Goal: Information Seeking & Learning: Learn about a topic

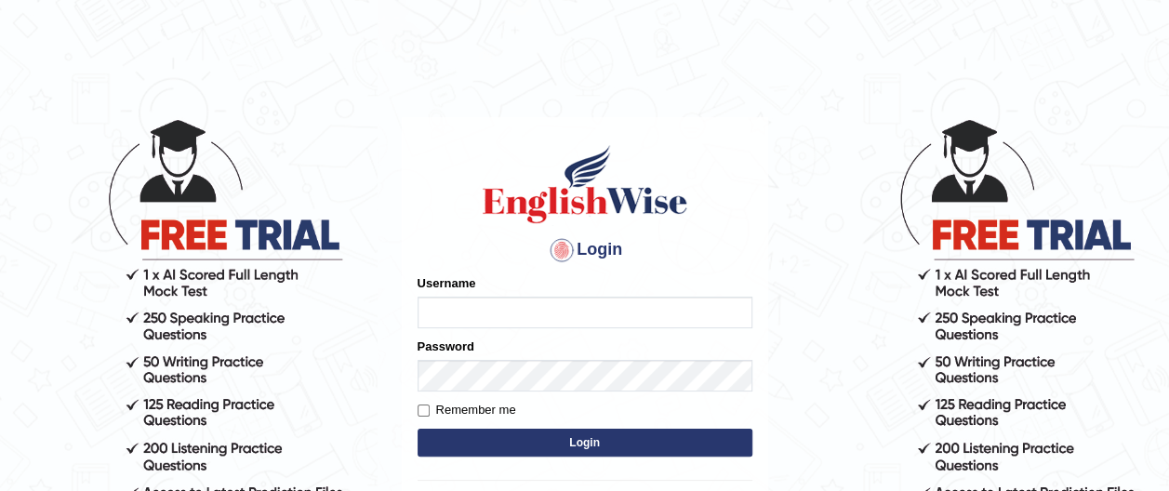
type input "francoemgineering"
click at [586, 437] on button "Login" at bounding box center [584, 443] width 335 height 28
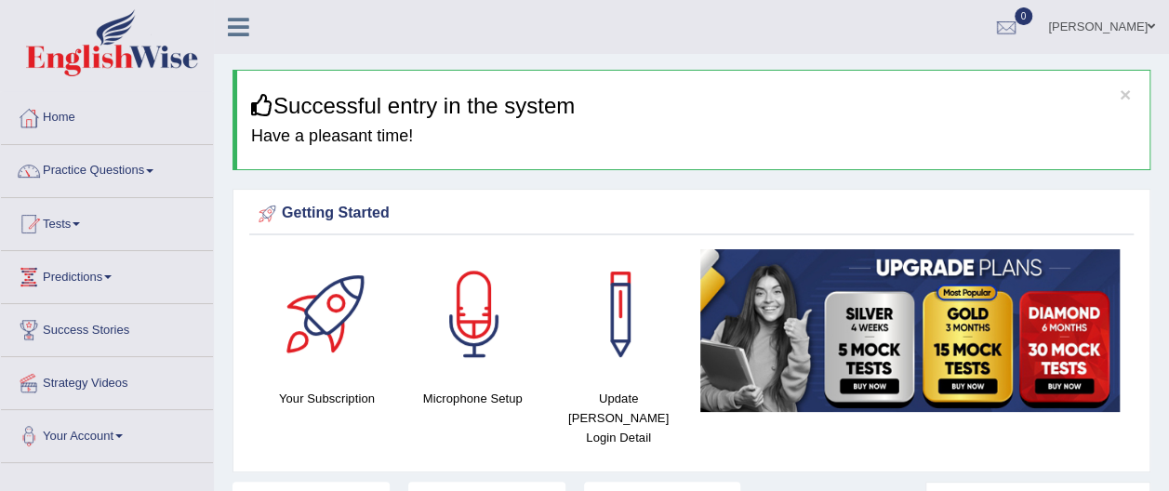
click at [159, 171] on link "Practice Questions" at bounding box center [107, 168] width 212 height 46
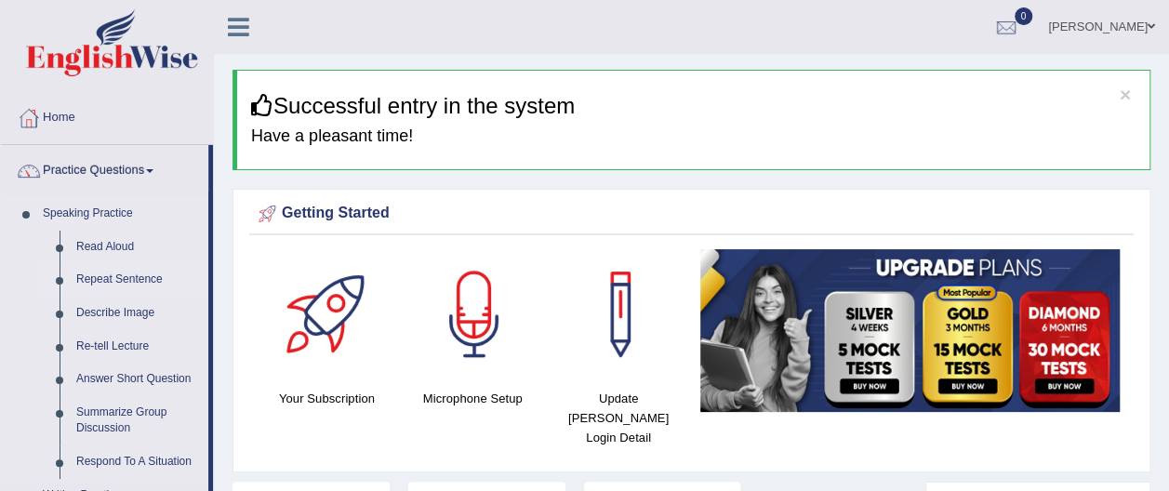
click at [164, 285] on link "Repeat Sentence" at bounding box center [138, 279] width 140 height 33
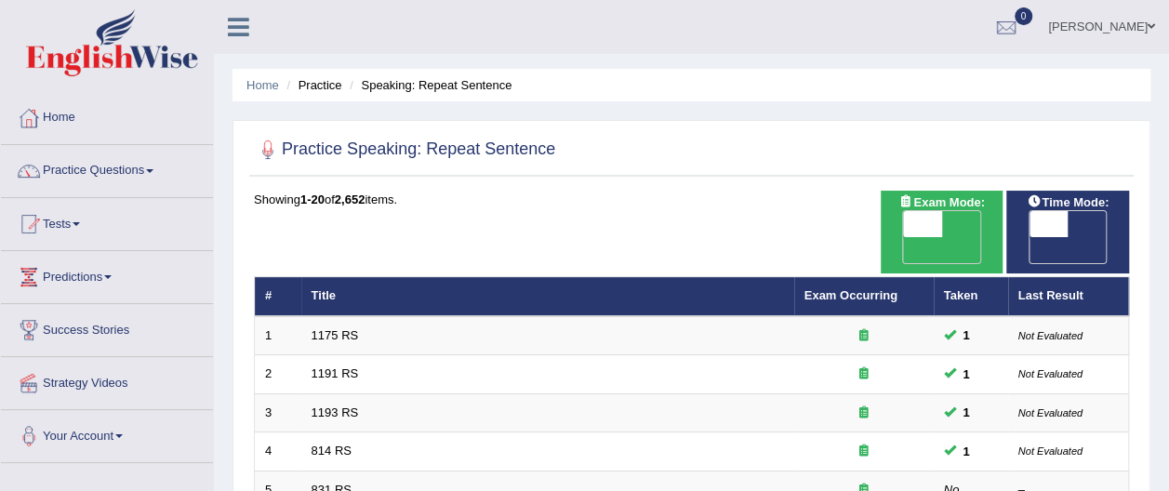
click at [926, 223] on span at bounding box center [922, 224] width 39 height 26
click at [926, 223] on span at bounding box center [923, 224] width 39 height 26
click at [922, 227] on span at bounding box center [922, 224] width 39 height 26
checkbox input "true"
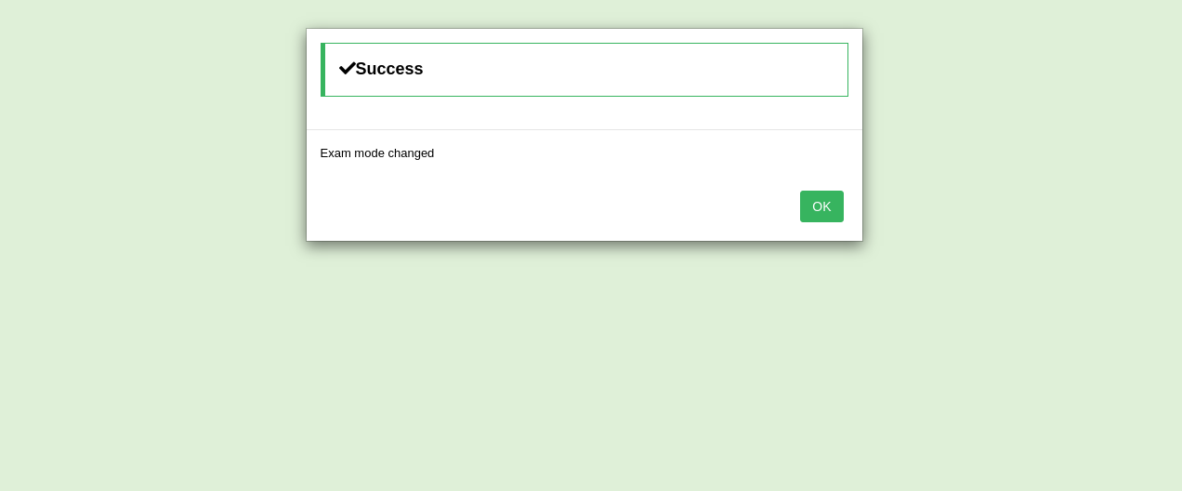
click at [831, 205] on button "OK" at bounding box center [821, 207] width 43 height 32
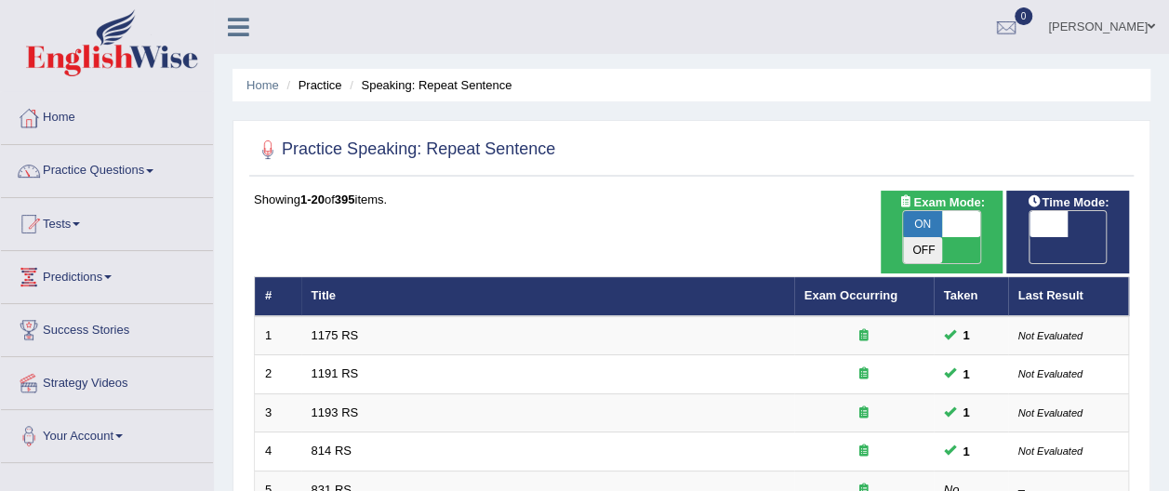
click at [1034, 222] on span at bounding box center [1048, 224] width 39 height 26
checkbox input "true"
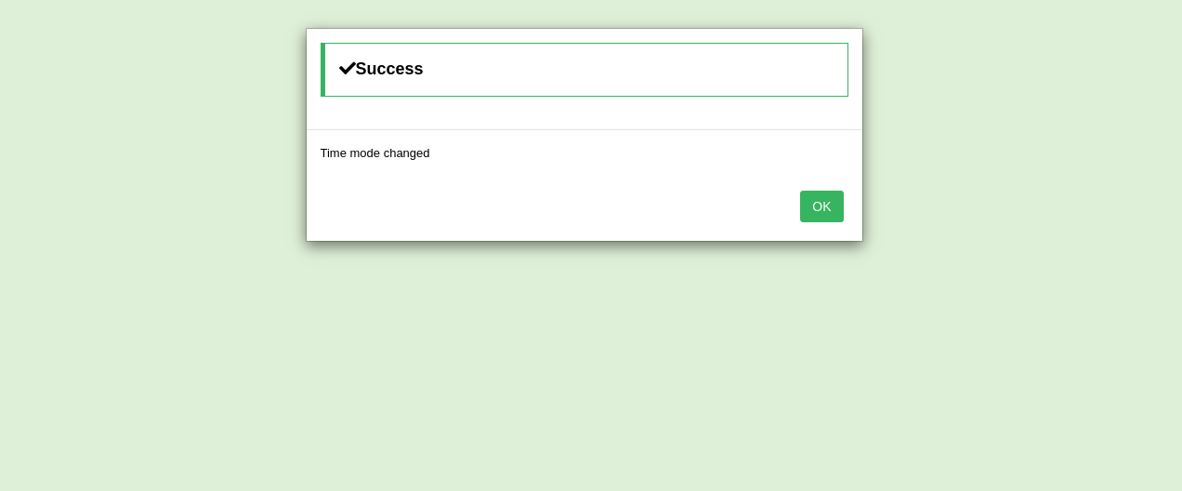
click at [827, 206] on button "OK" at bounding box center [821, 207] width 43 height 32
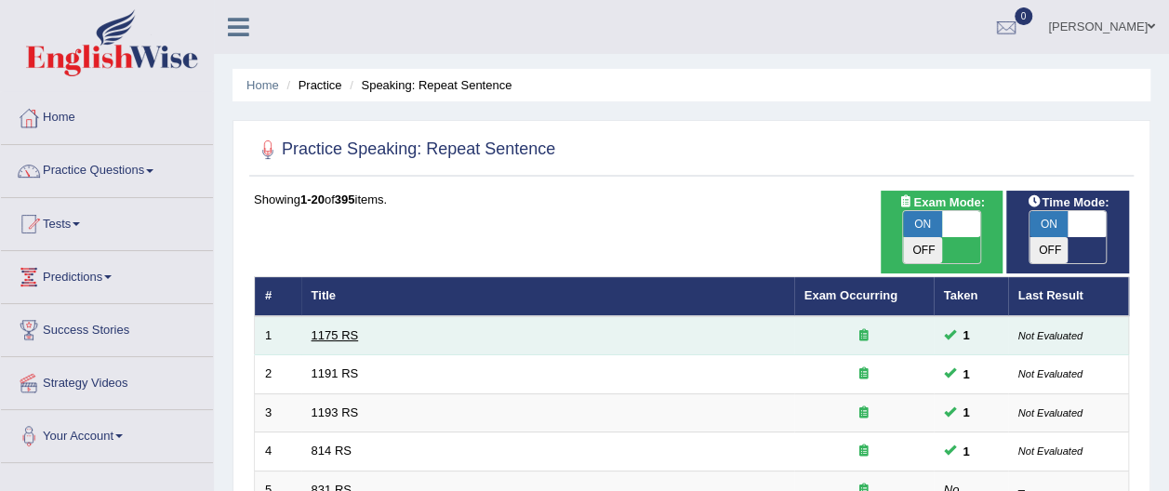
click at [333, 328] on link "1175 RS" at bounding box center [334, 335] width 47 height 14
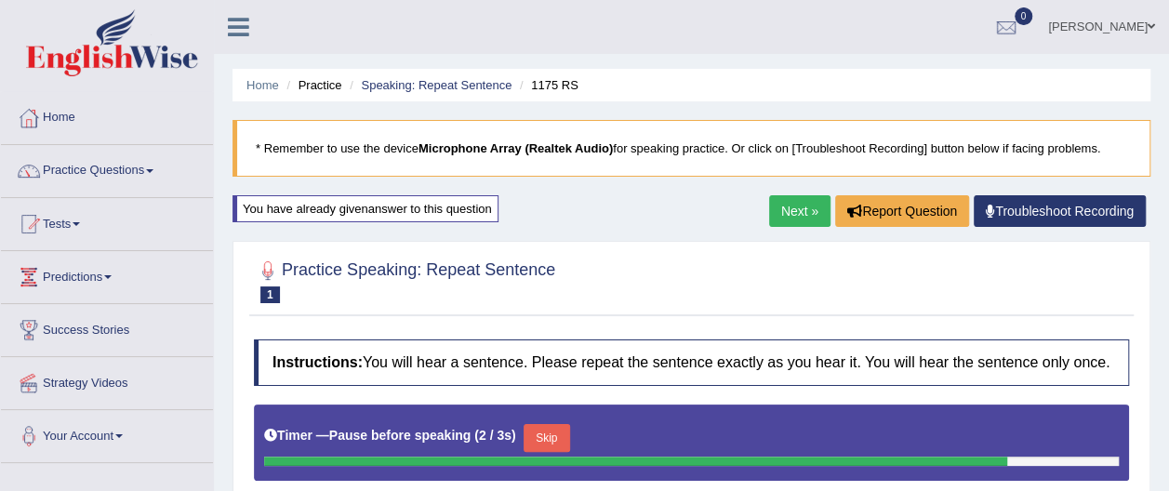
click at [991, 208] on icon at bounding box center [989, 211] width 9 height 13
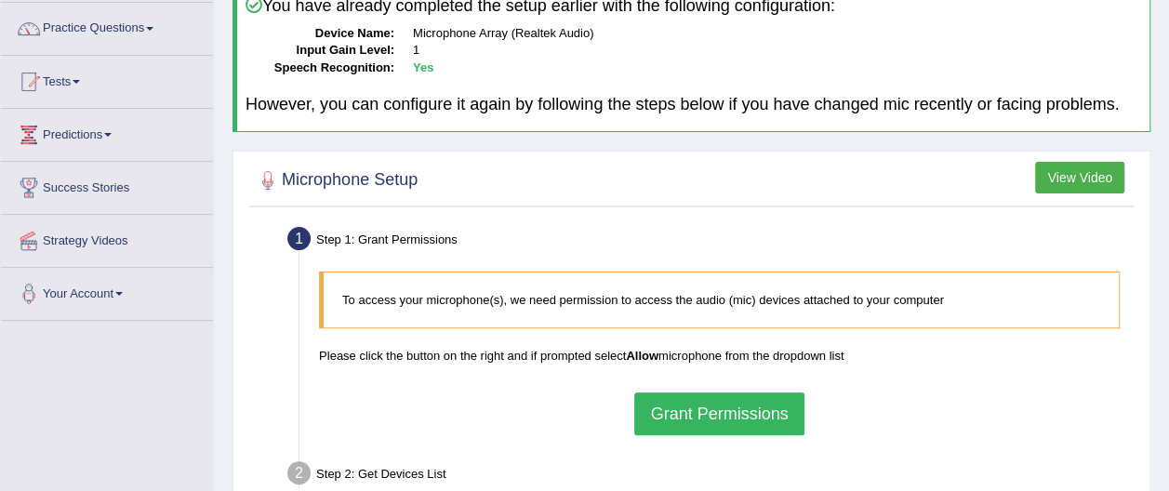
scroll to position [139, 0]
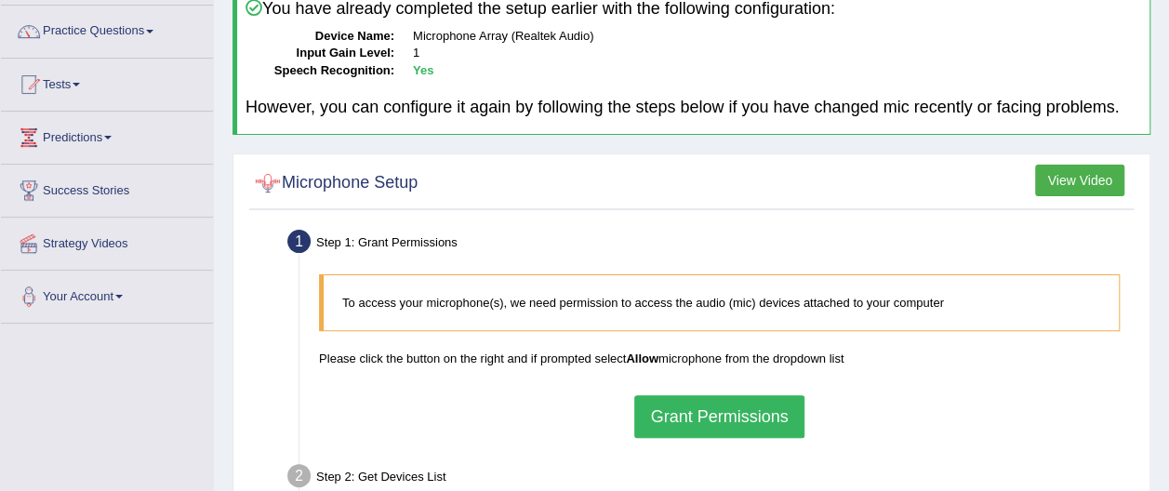
click at [271, 181] on div at bounding box center [268, 183] width 28 height 28
click at [266, 182] on div at bounding box center [268, 183] width 28 height 28
click at [1089, 187] on button "View Video" at bounding box center [1079, 181] width 89 height 32
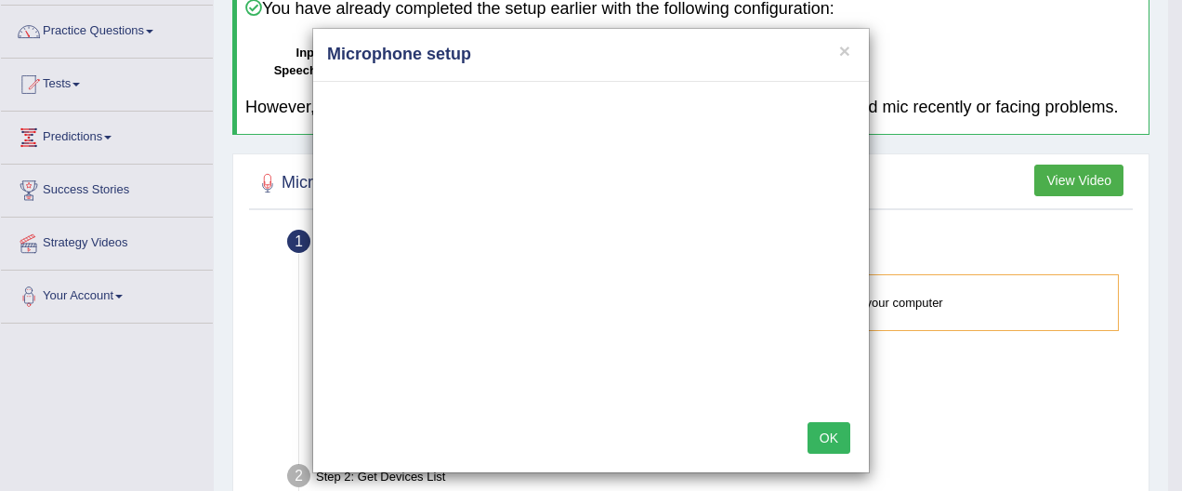
click at [824, 439] on button "OK" at bounding box center [829, 438] width 43 height 32
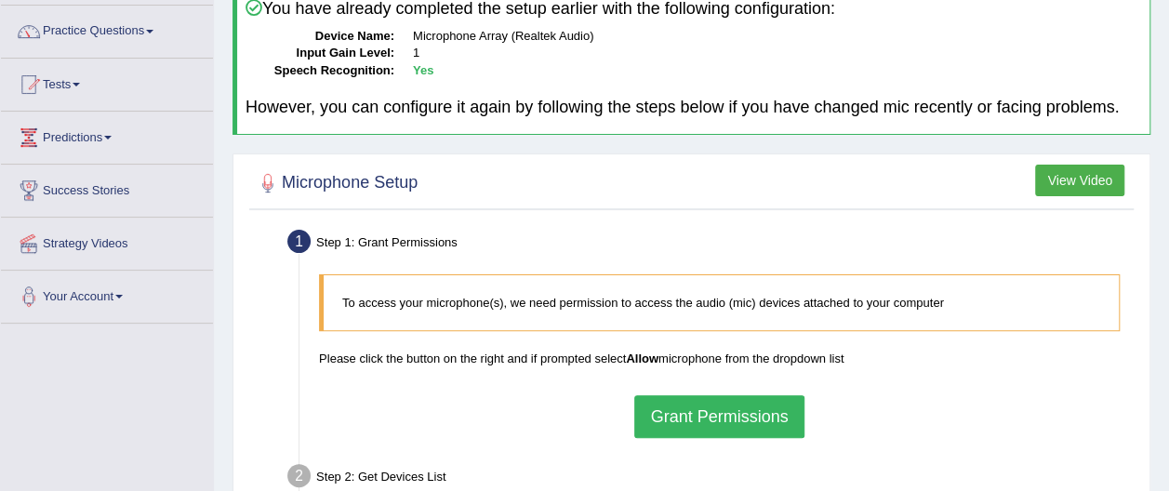
click at [939, 307] on p "To access your microphone(s), we need permission to access the audio (mic) devi…" at bounding box center [721, 303] width 758 height 18
click at [1068, 184] on button "View Video" at bounding box center [1079, 181] width 89 height 32
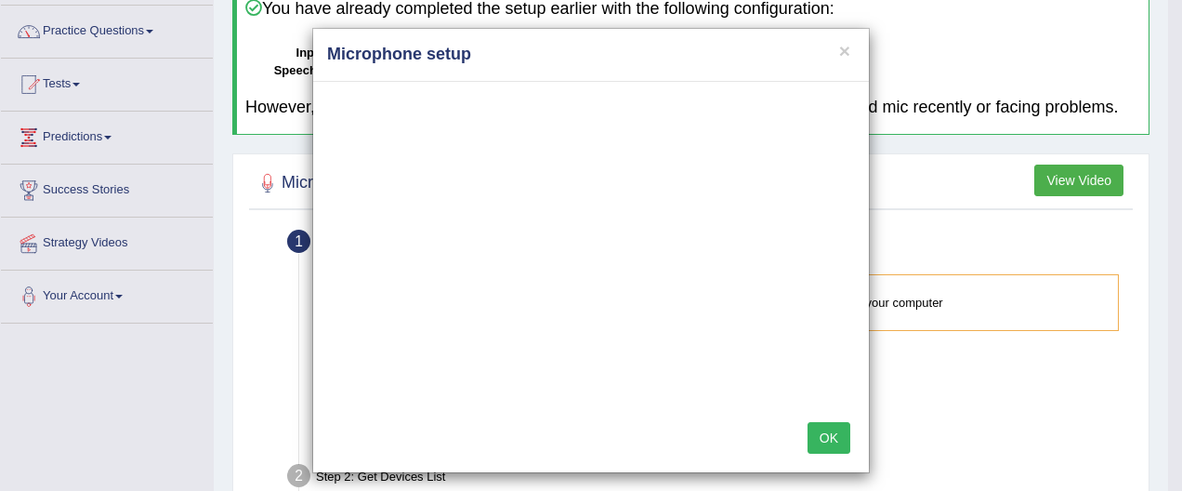
click at [820, 429] on button "OK" at bounding box center [829, 438] width 43 height 32
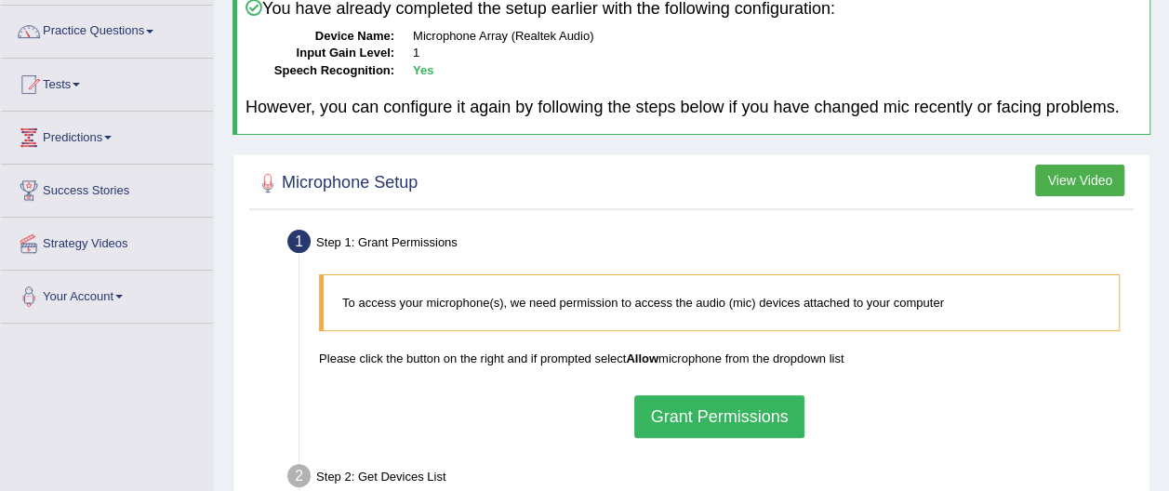
click at [711, 412] on button "Grant Permissions" at bounding box center [718, 416] width 169 height 43
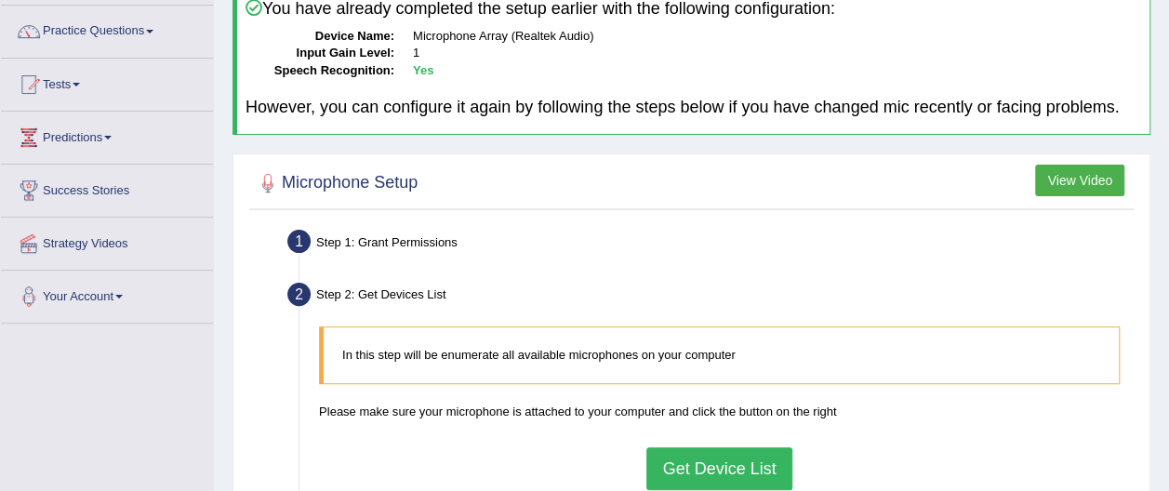
click at [976, 245] on div "Step 1: Grant Permissions" at bounding box center [710, 244] width 862 height 41
click at [220, 314] on div "Home Practice Microphone Setup You have already completed the setup earlier wit…" at bounding box center [691, 326] width 955 height 930
click at [1105, 184] on button "View Video" at bounding box center [1079, 181] width 89 height 32
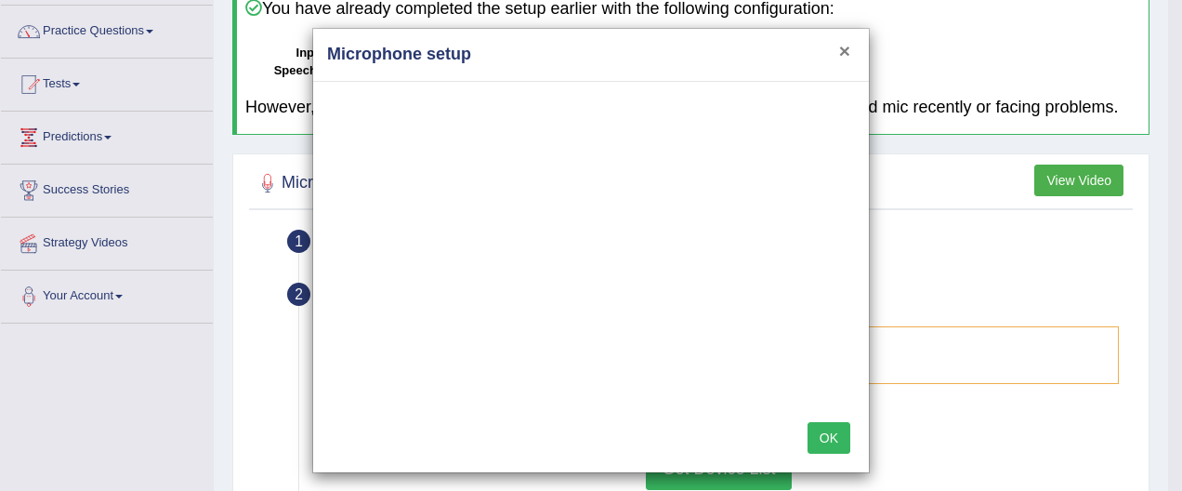
click at [839, 47] on button "×" at bounding box center [844, 51] width 11 height 20
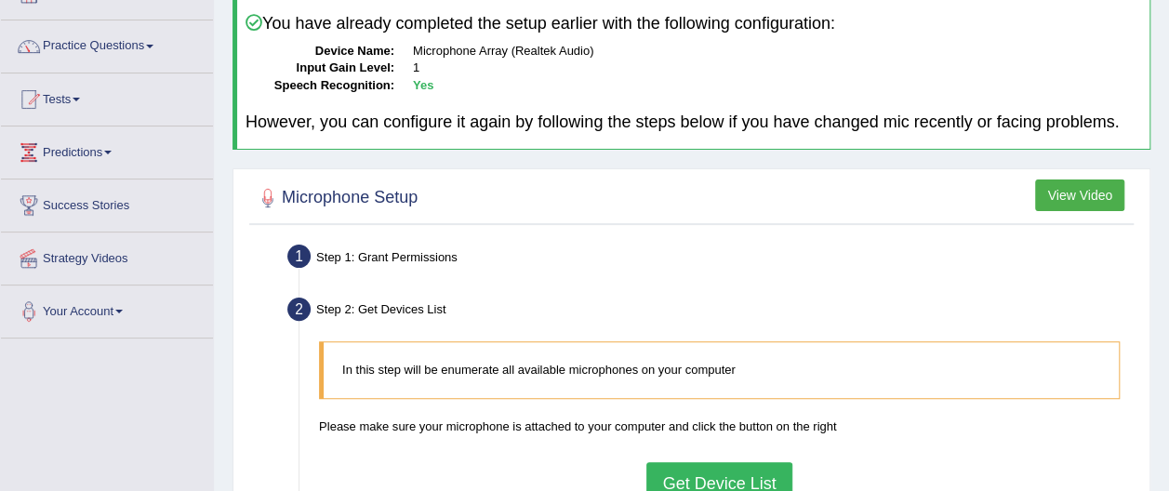
scroll to position [0, 0]
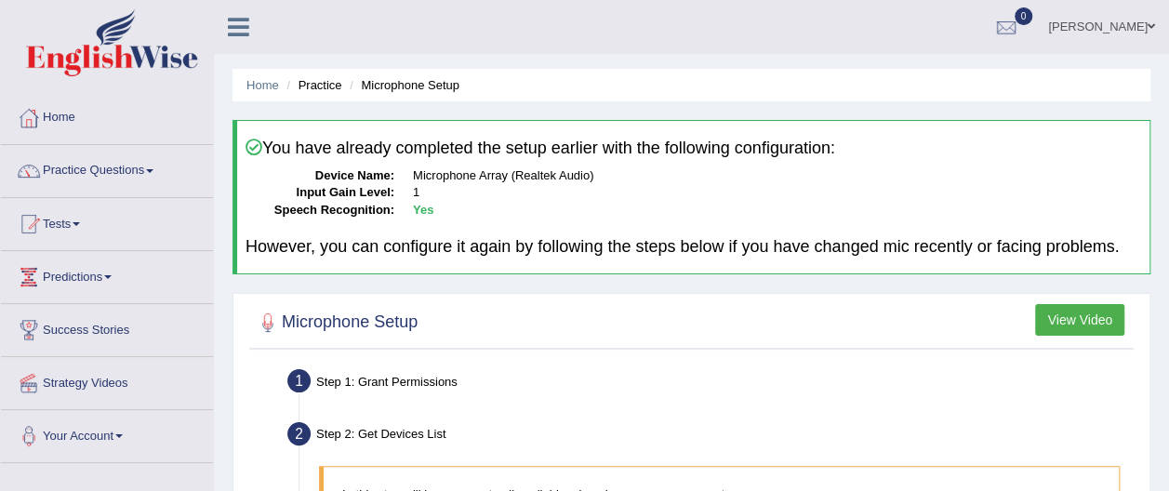
click at [324, 84] on li "Practice" at bounding box center [311, 85] width 59 height 18
click at [262, 87] on link "Home" at bounding box center [262, 85] width 33 height 14
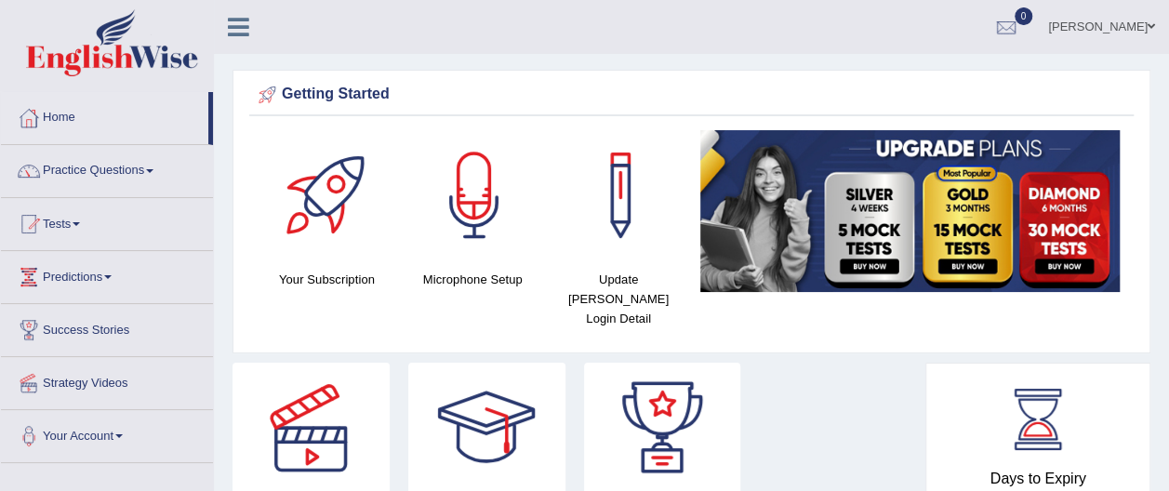
click at [475, 180] on div at bounding box center [474, 195] width 130 height 130
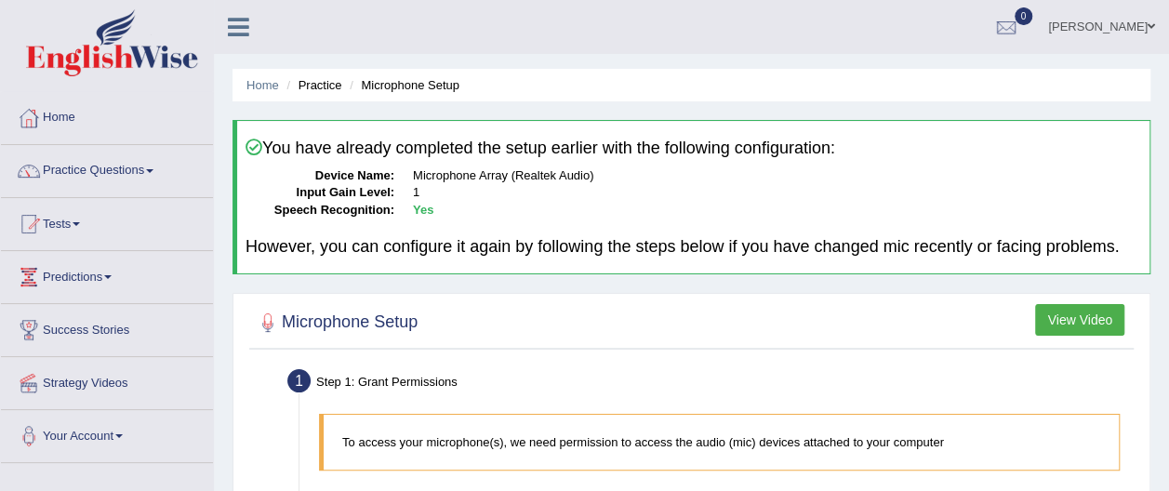
scroll to position [485, 0]
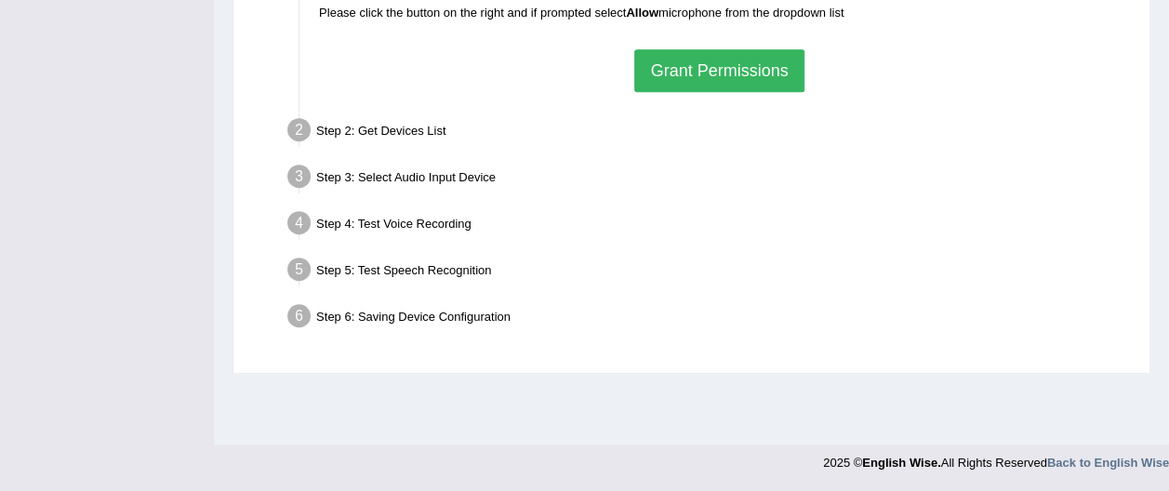
click at [692, 72] on button "Grant Permissions" at bounding box center [718, 70] width 169 height 43
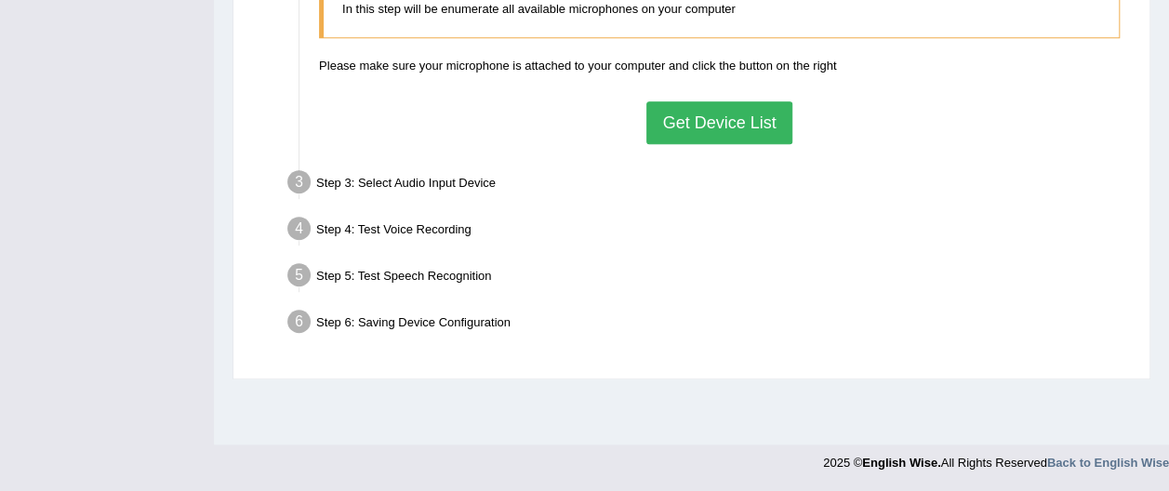
click at [706, 121] on button "Get Device List" at bounding box center [718, 122] width 145 height 43
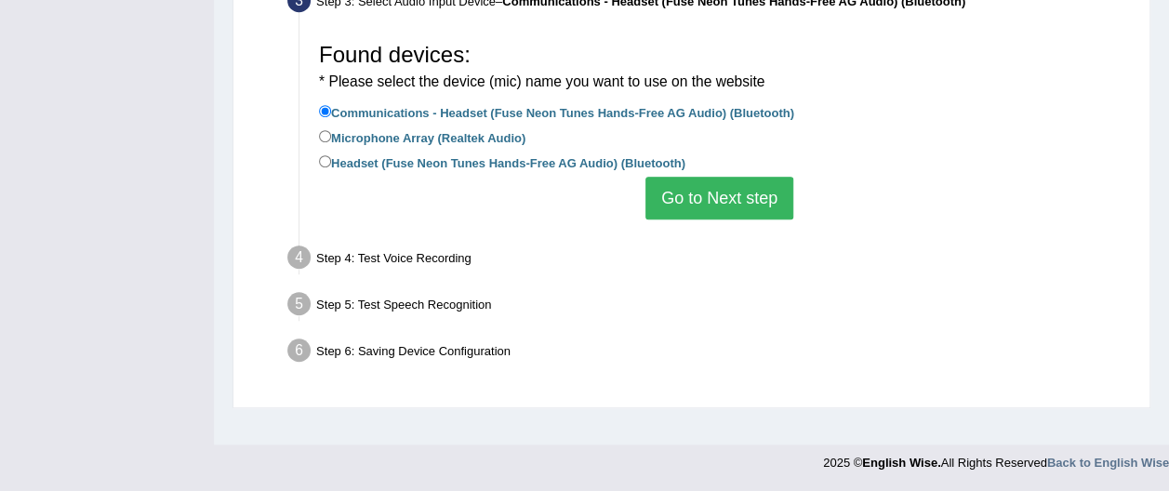
click at [703, 197] on button "Go to Next step" at bounding box center [719, 198] width 148 height 43
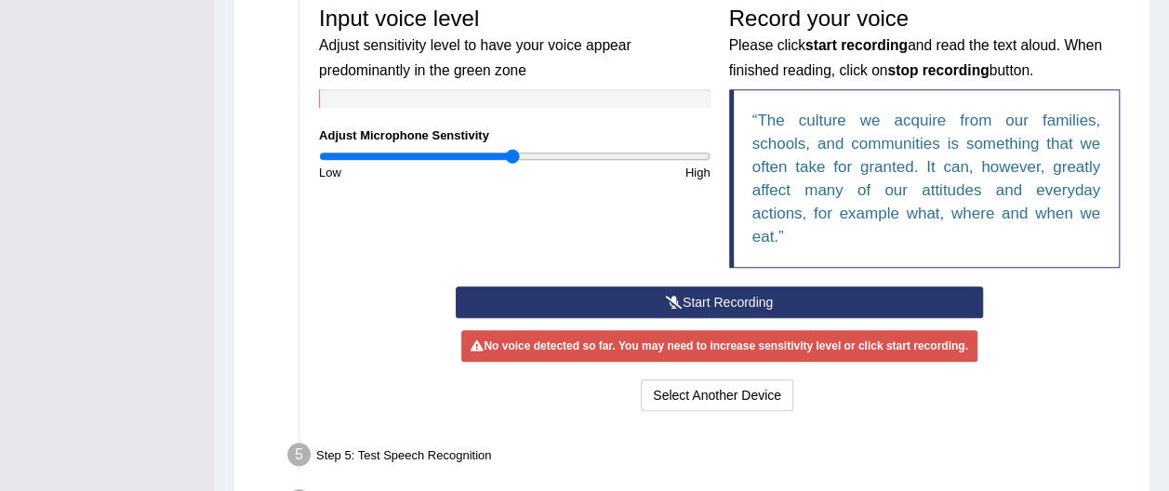
scroll to position [575, 0]
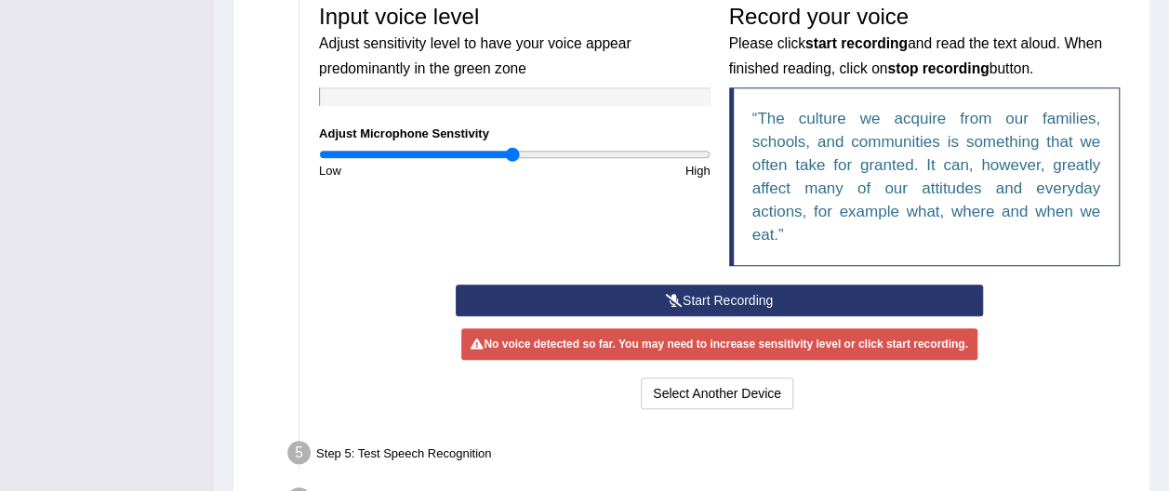
click at [690, 295] on button "Start Recording" at bounding box center [719, 300] width 527 height 32
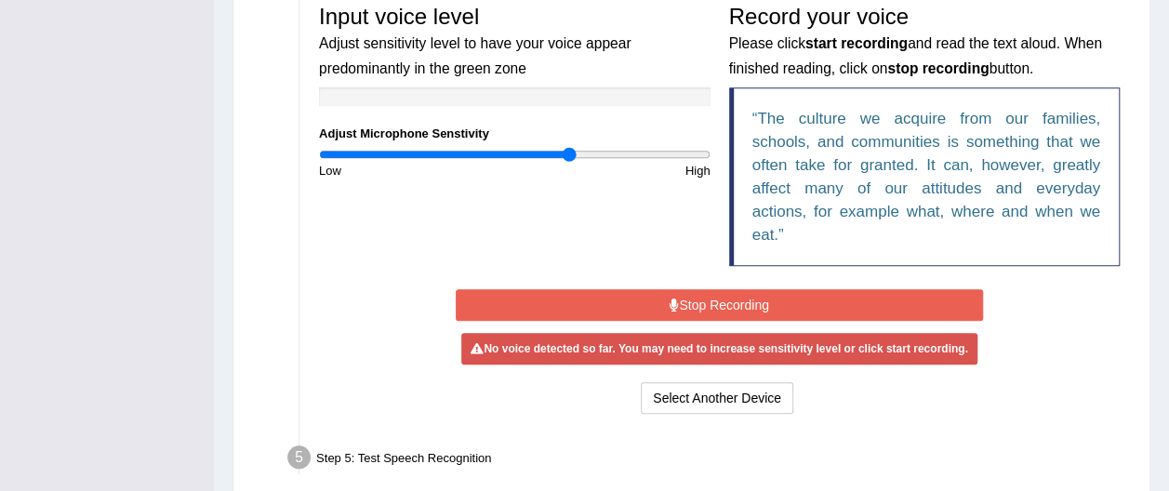
click at [567, 149] on input "range" at bounding box center [514, 154] width 391 height 15
type input "1.24"
click at [556, 147] on input "range" at bounding box center [514, 154] width 391 height 15
click at [751, 297] on button "Stop Recording" at bounding box center [719, 305] width 527 height 32
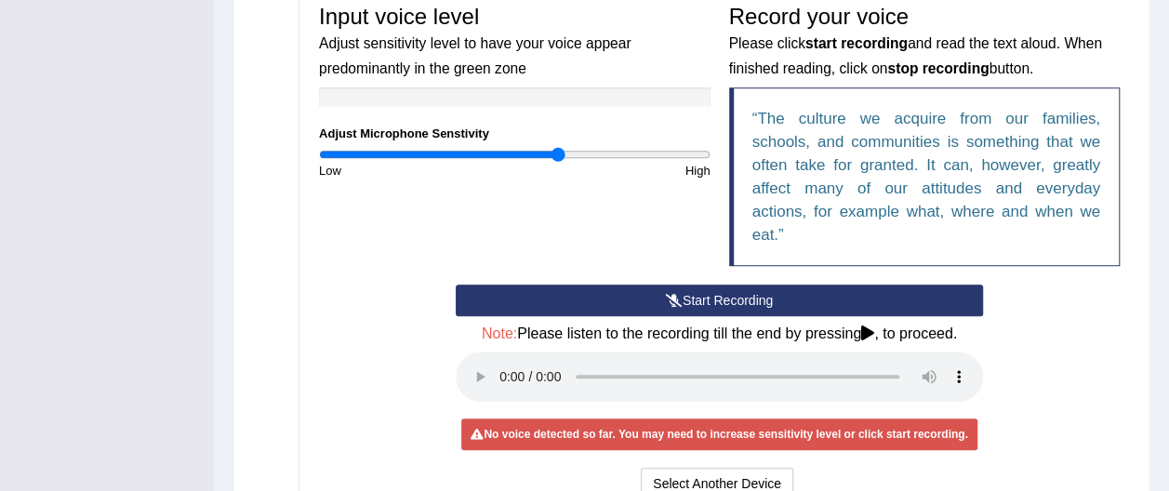
click at [705, 292] on button "Start Recording" at bounding box center [719, 300] width 527 height 32
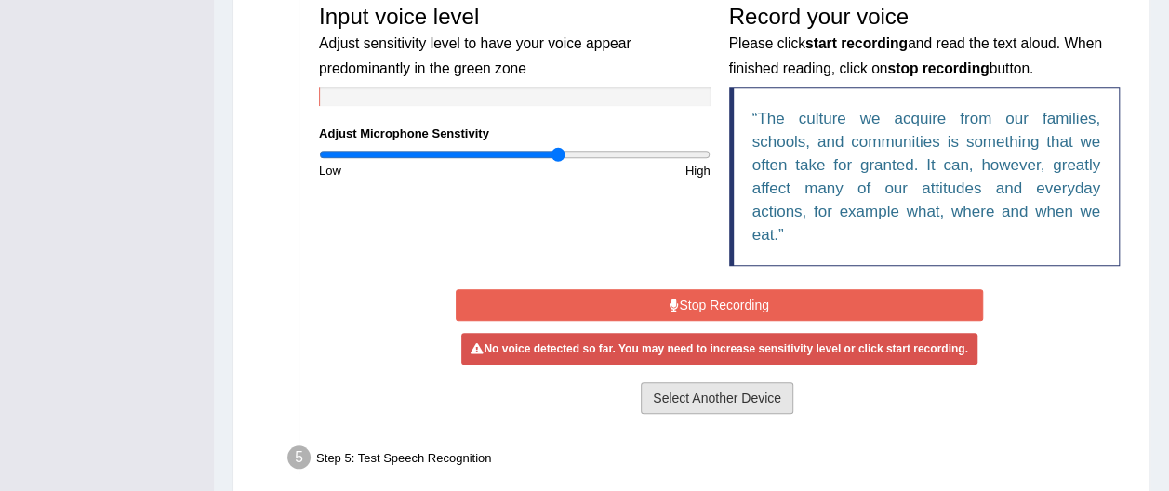
click at [712, 387] on button "Select Another Device" at bounding box center [717, 398] width 152 height 32
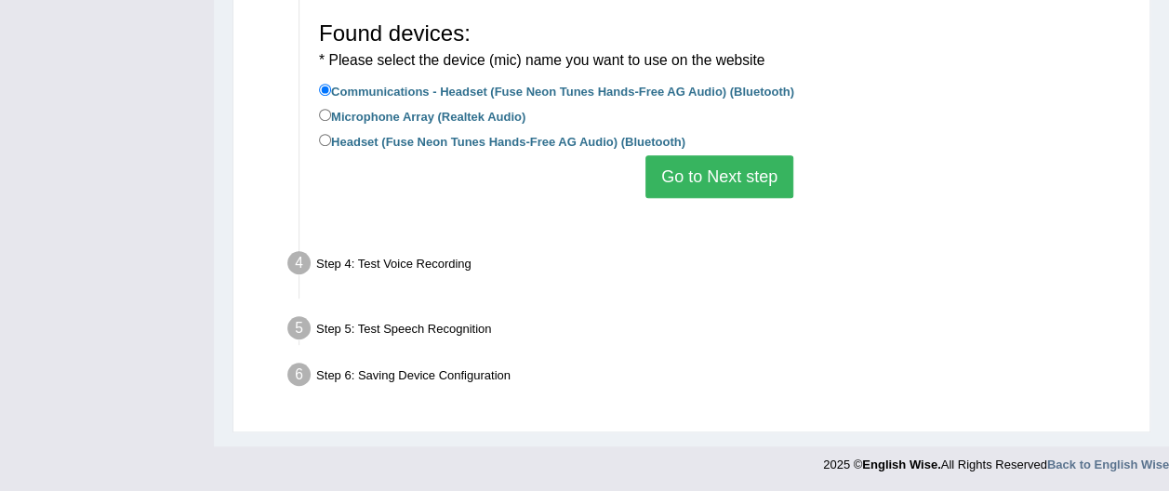
scroll to position [485, 0]
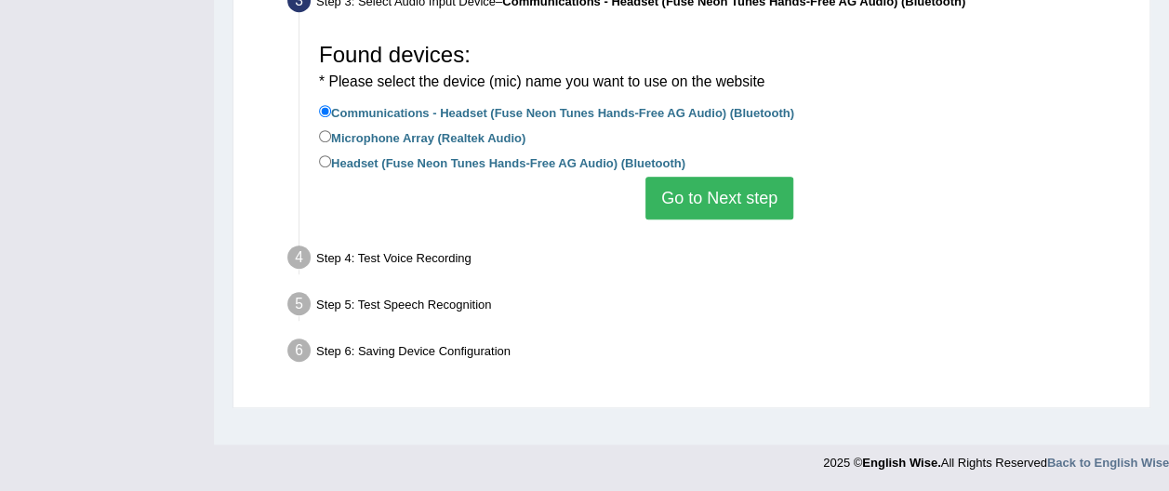
click at [734, 193] on button "Go to Next step" at bounding box center [719, 198] width 148 height 43
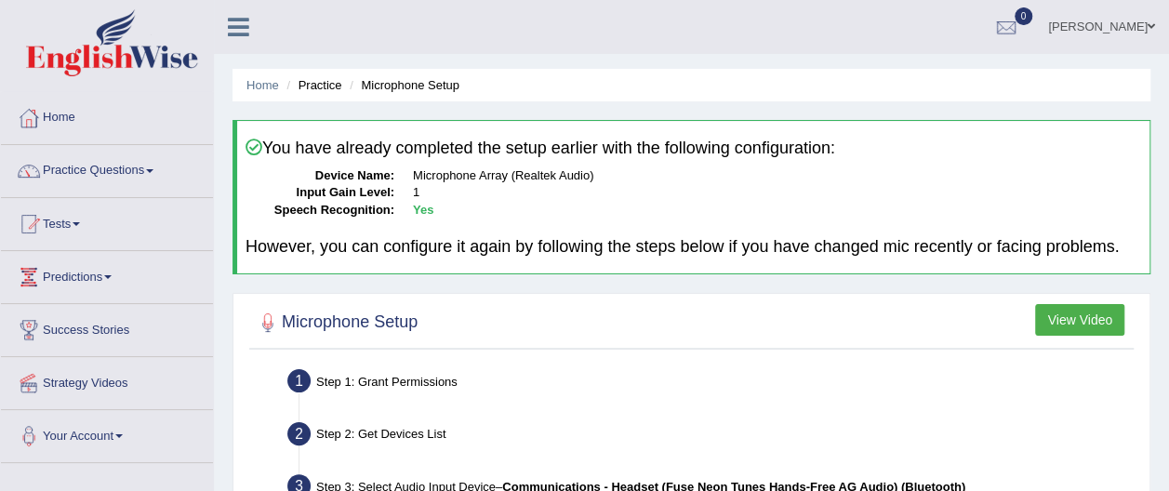
scroll to position [697, 0]
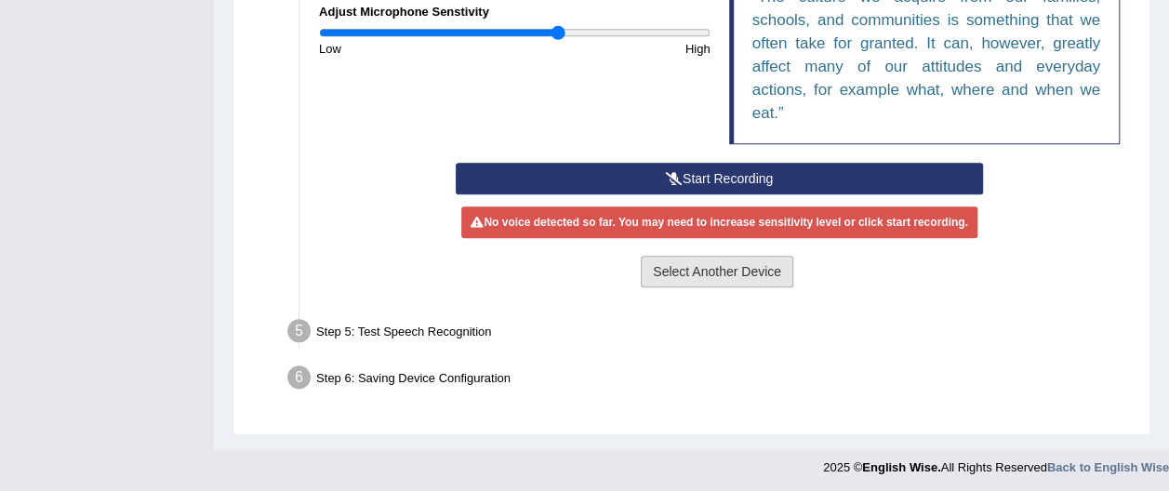
click at [696, 271] on button "Select Another Device" at bounding box center [717, 272] width 152 height 32
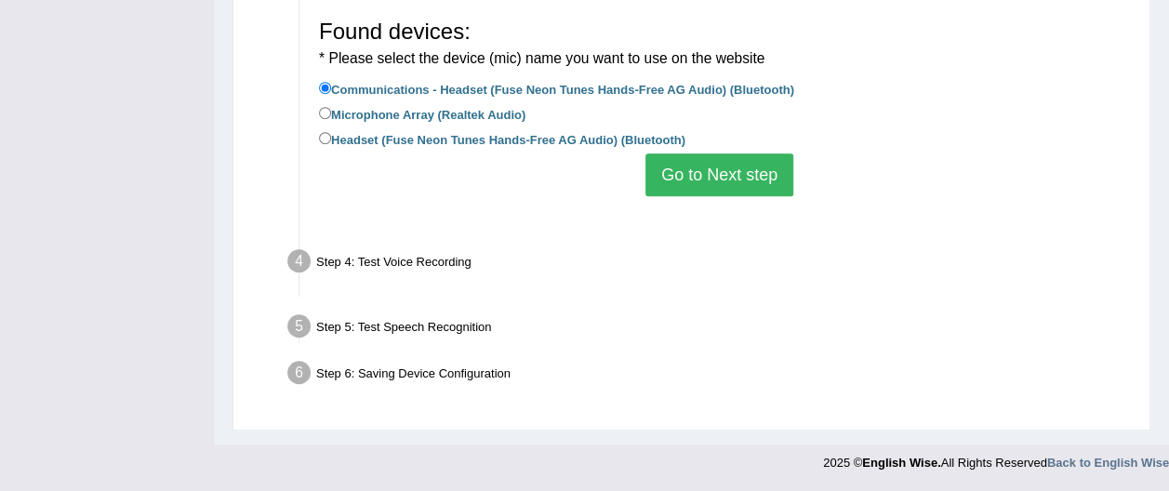
scroll to position [485, 0]
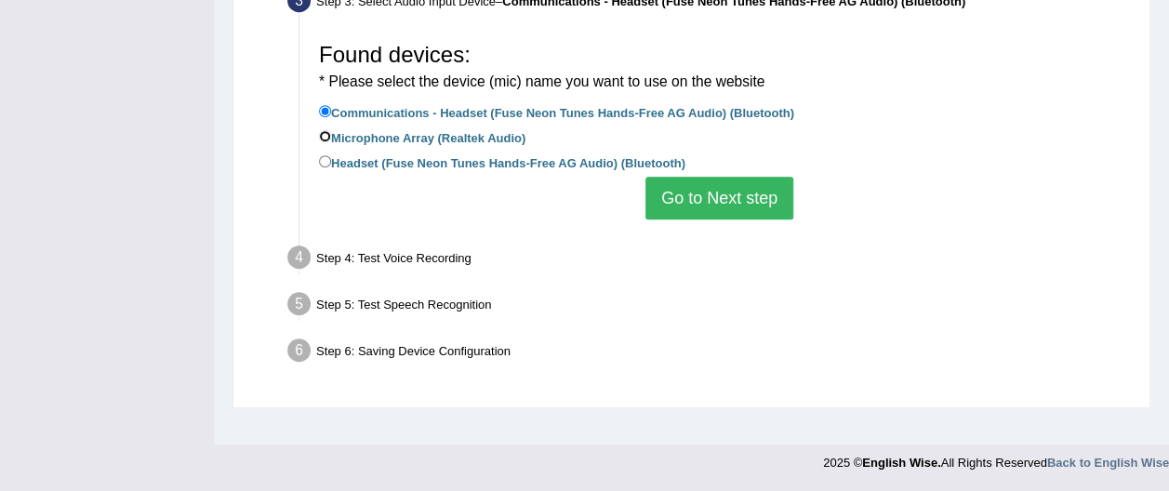
click at [325, 131] on input "Microphone Array (Realtek Audio)" at bounding box center [325, 136] width 12 height 12
radio input "true"
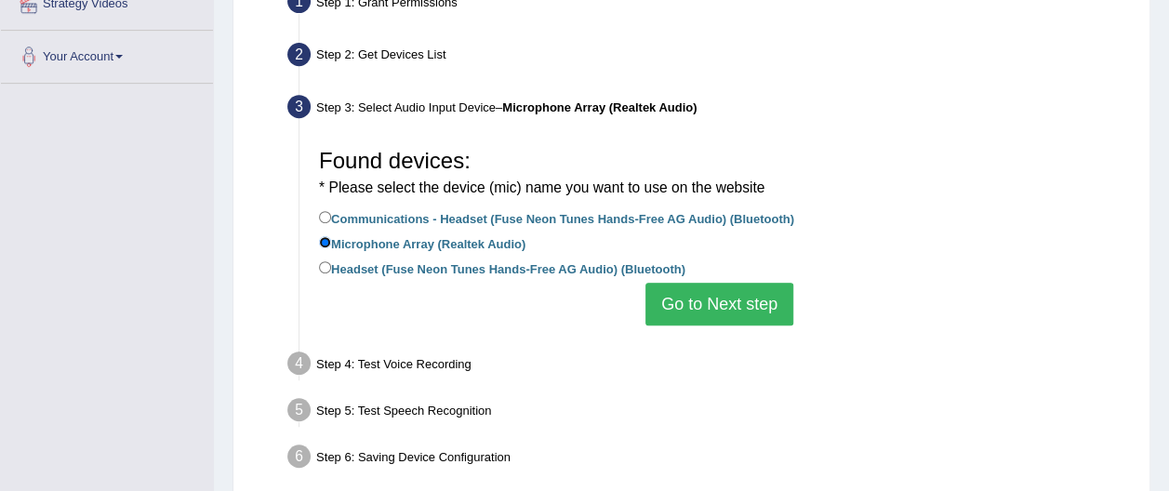
scroll to position [420, 0]
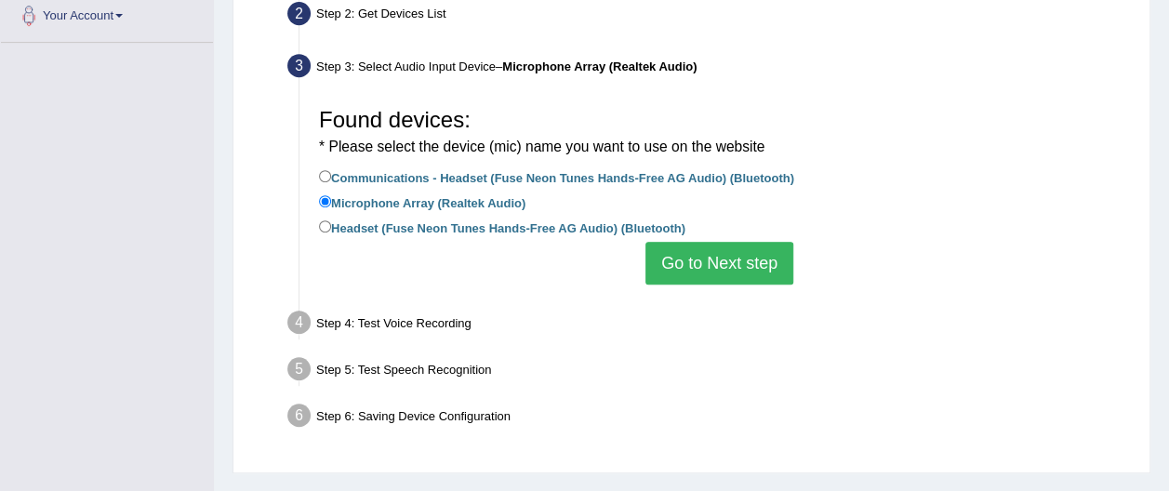
click at [727, 266] on button "Go to Next step" at bounding box center [719, 263] width 148 height 43
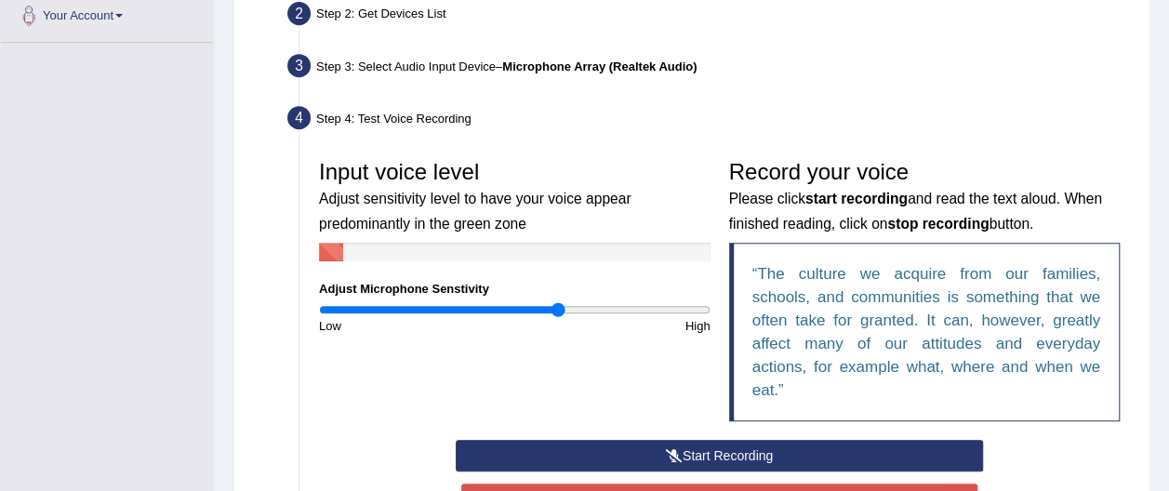
click at [742, 444] on button "Start Recording" at bounding box center [719, 456] width 527 height 32
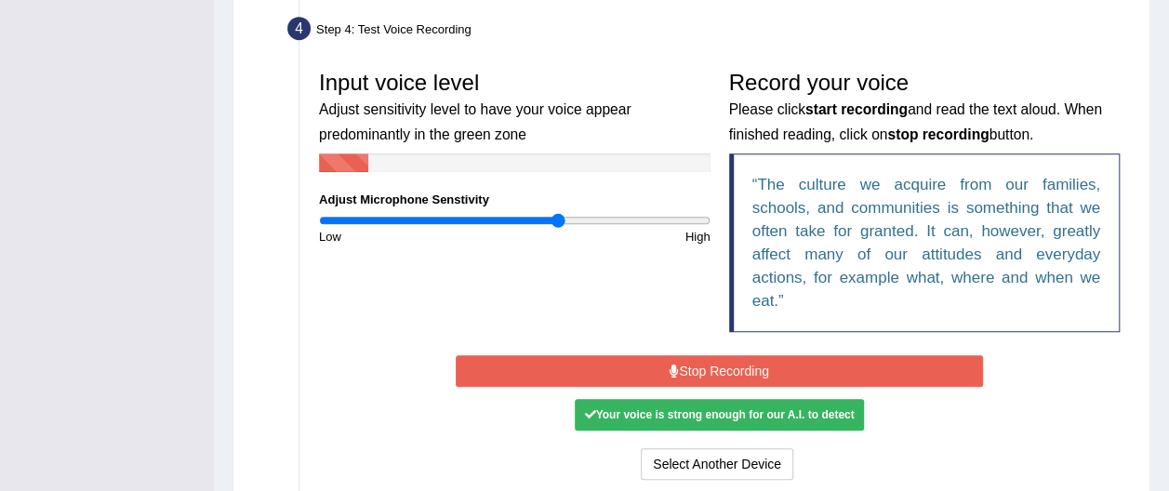
scroll to position [526, 0]
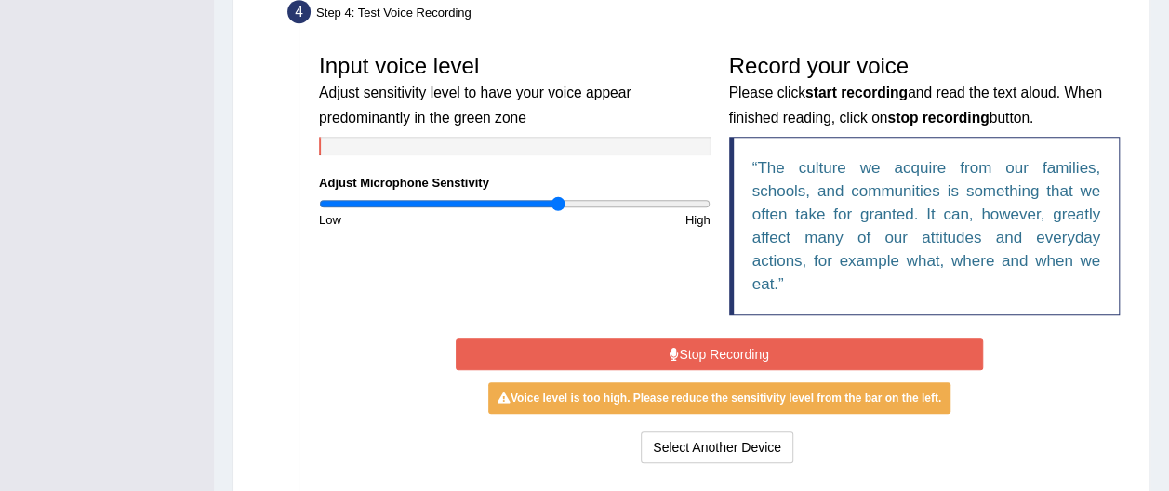
click at [751, 350] on button "Stop Recording" at bounding box center [719, 354] width 527 height 32
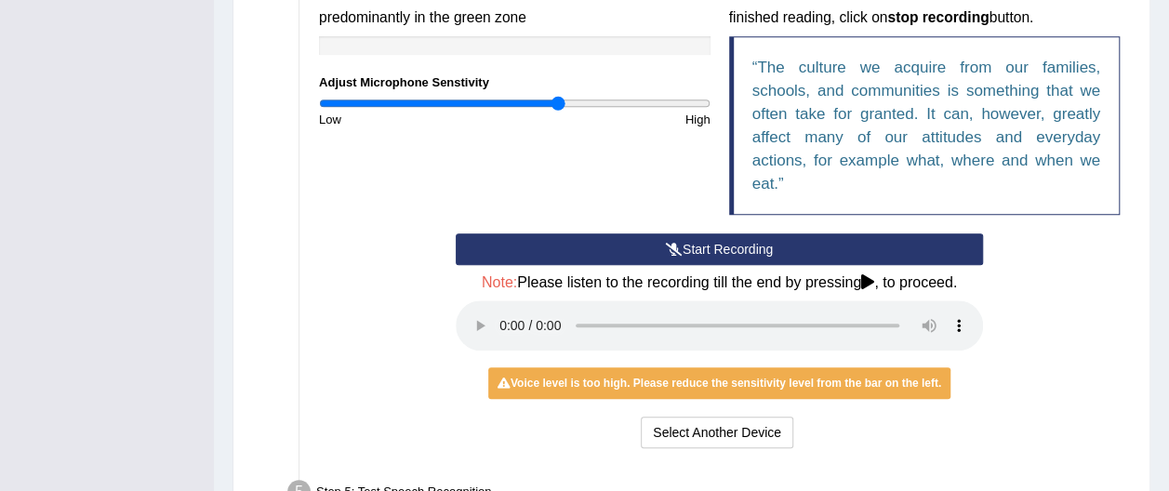
scroll to position [630, 0]
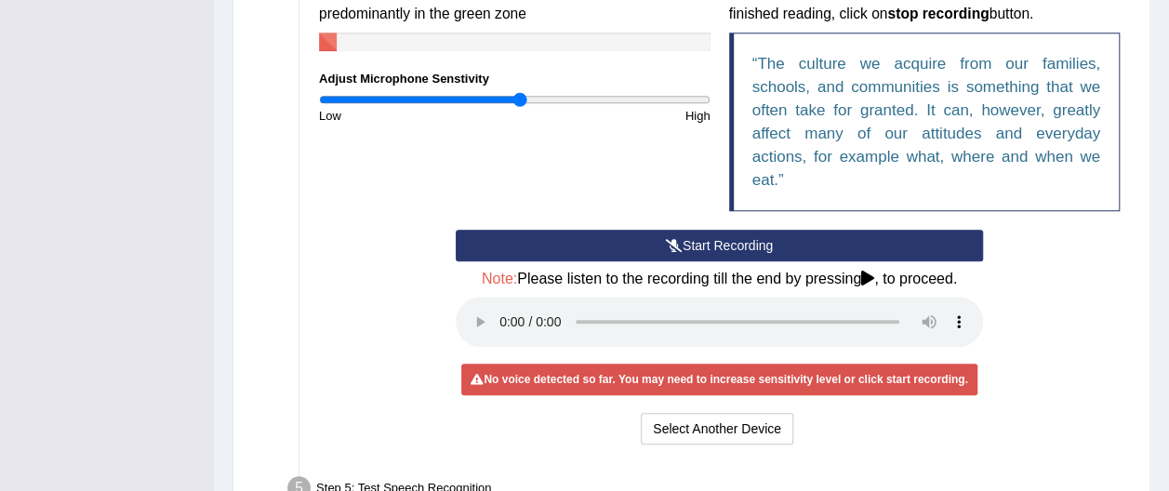
click at [520, 92] on input "range" at bounding box center [514, 99] width 391 height 15
click at [727, 242] on button "Start Recording" at bounding box center [719, 246] width 527 height 32
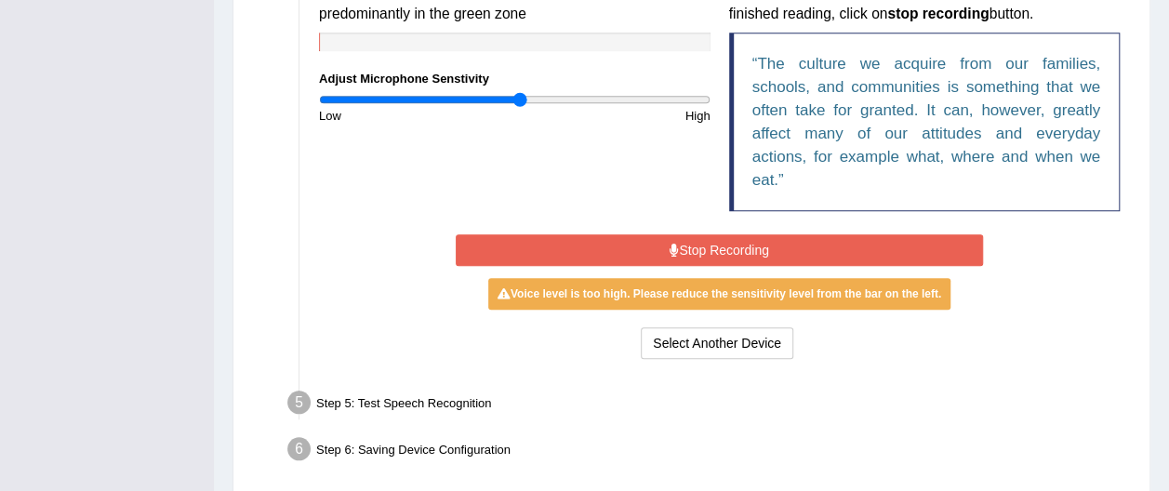
click at [730, 239] on button "Stop Recording" at bounding box center [719, 250] width 527 height 32
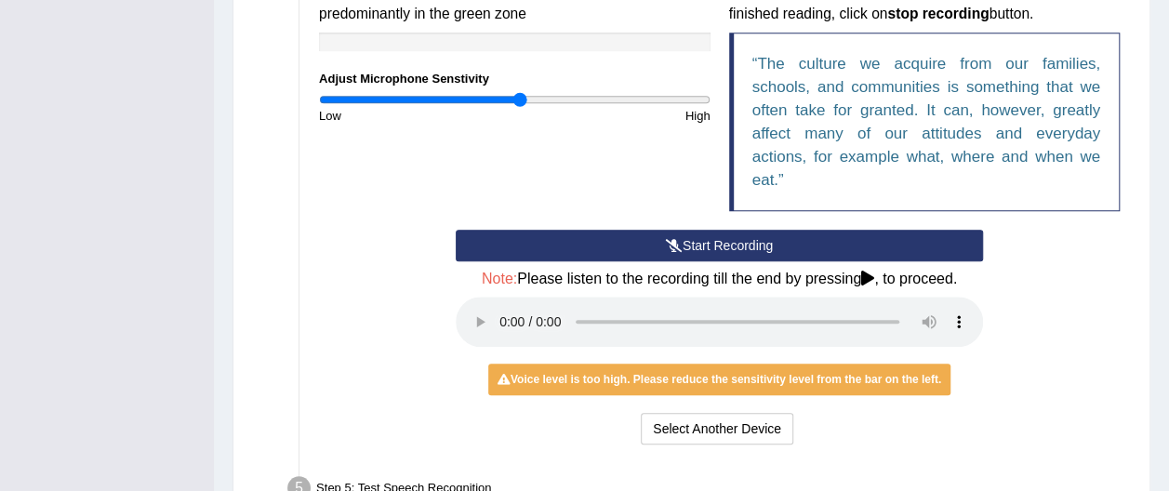
click at [513, 98] on input "range" at bounding box center [514, 99] width 391 height 15
click at [511, 98] on input "range" at bounding box center [514, 99] width 391 height 15
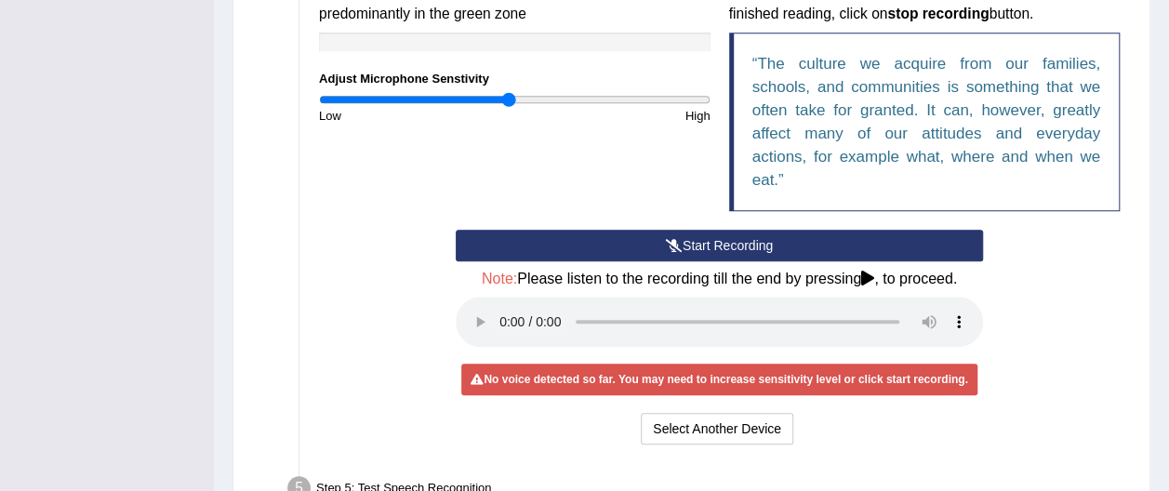
drag, startPoint x: 520, startPoint y: 100, endPoint x: 508, endPoint y: 100, distance: 12.1
type input "0.98"
click at [508, 100] on input "range" at bounding box center [514, 99] width 391 height 15
click at [887, 372] on div "No voice detected so far. You may need to increase sensitivity level or click s…" at bounding box center [718, 379] width 515 height 32
click at [770, 425] on button "Select Another Device" at bounding box center [717, 429] width 152 height 32
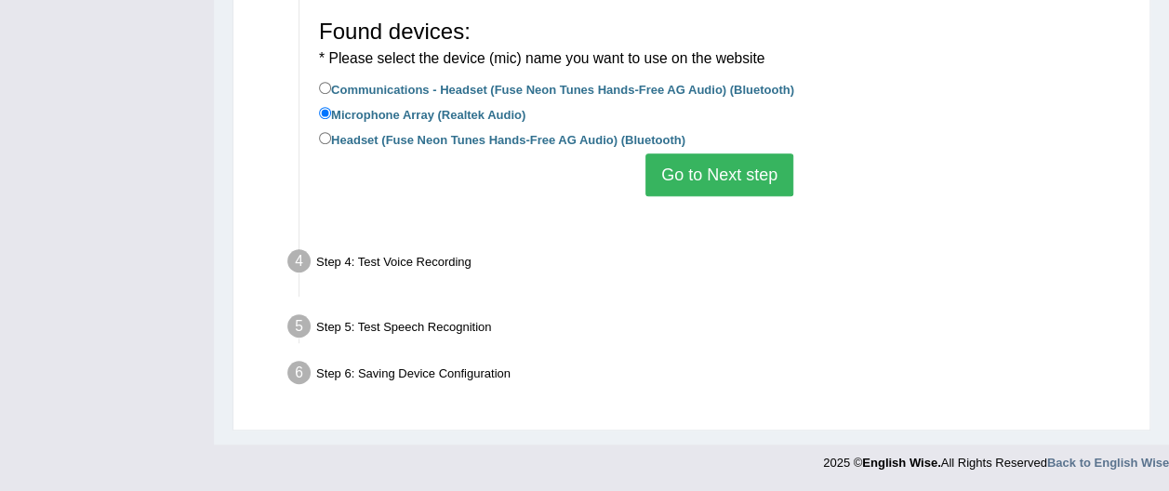
scroll to position [485, 0]
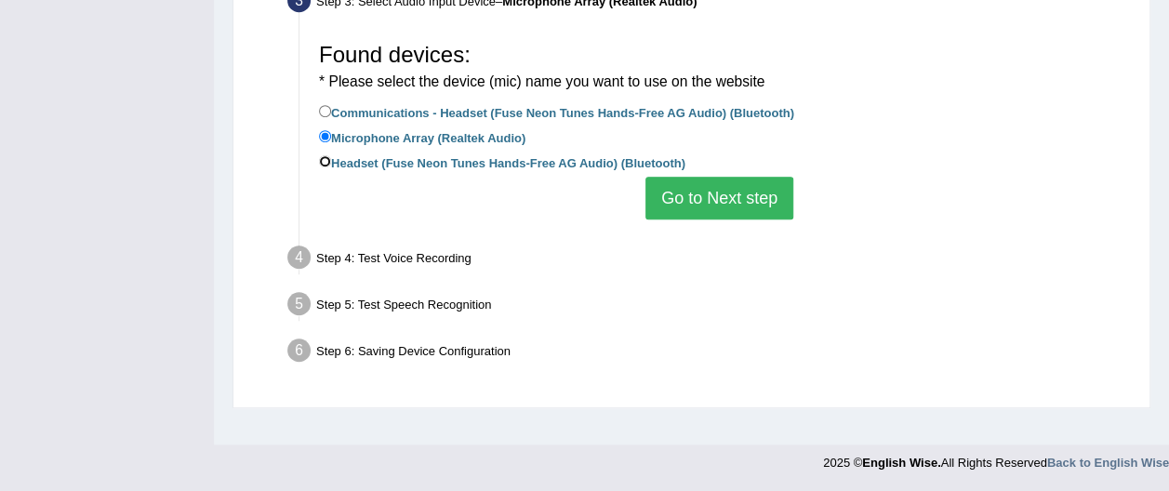
click at [323, 156] on input "Headset (Fuse Neon Tunes Hands-Free AG Audio) (Bluetooth)" at bounding box center [325, 161] width 12 height 12
radio input "true"
click at [704, 194] on button "Go to Next step" at bounding box center [719, 198] width 148 height 43
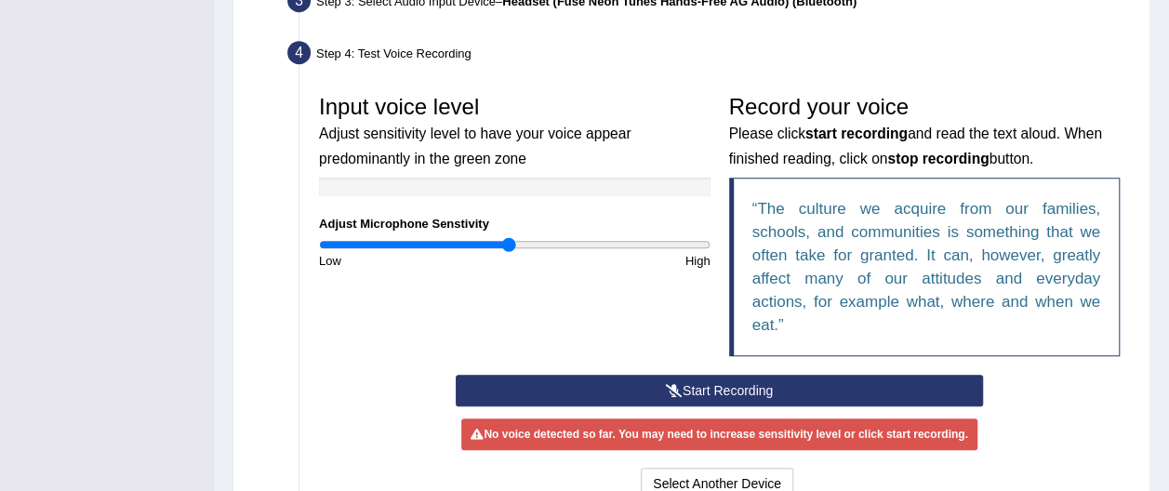
click at [720, 385] on button "Start Recording" at bounding box center [719, 391] width 527 height 32
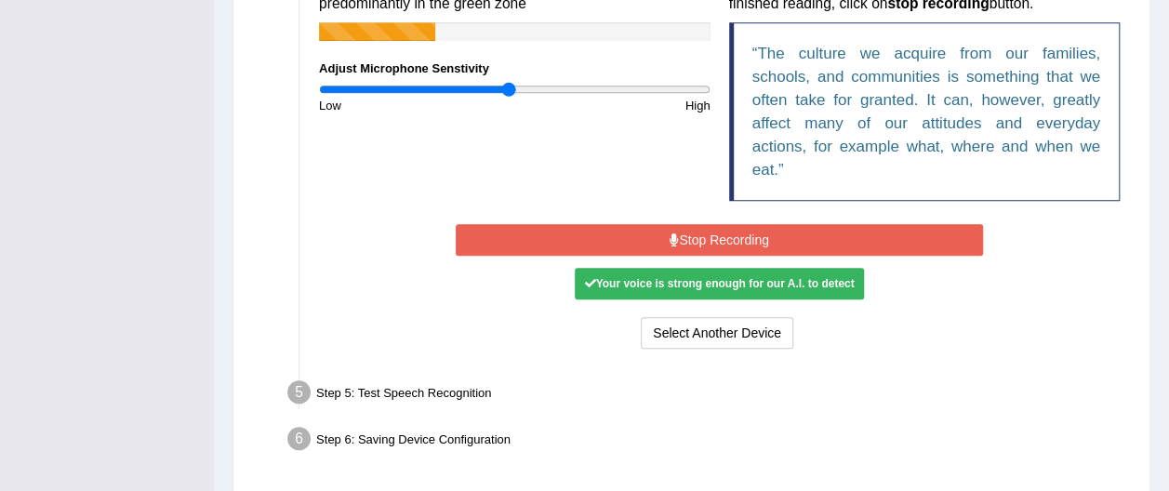
scroll to position [643, 0]
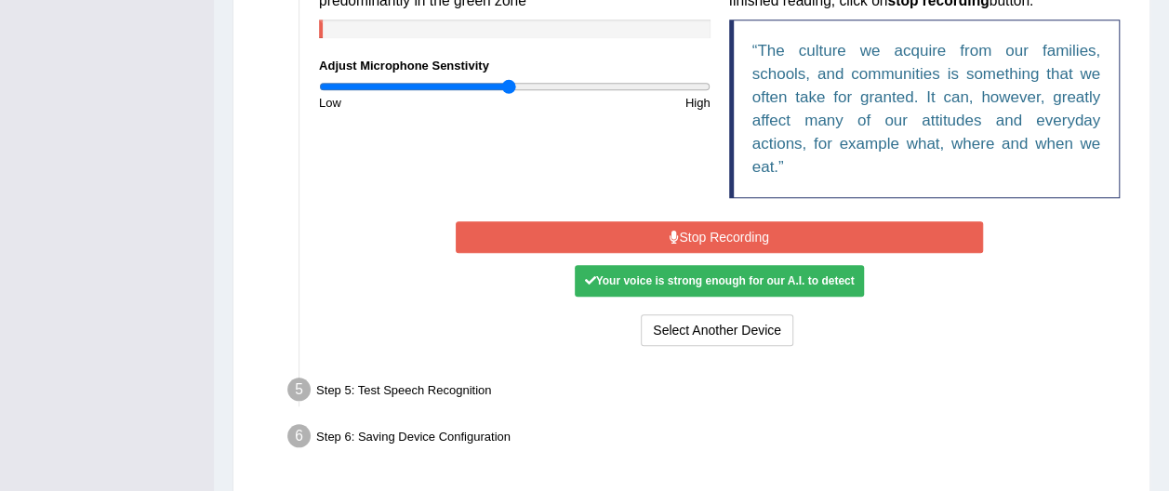
click at [725, 232] on button "Stop Recording" at bounding box center [719, 237] width 527 height 32
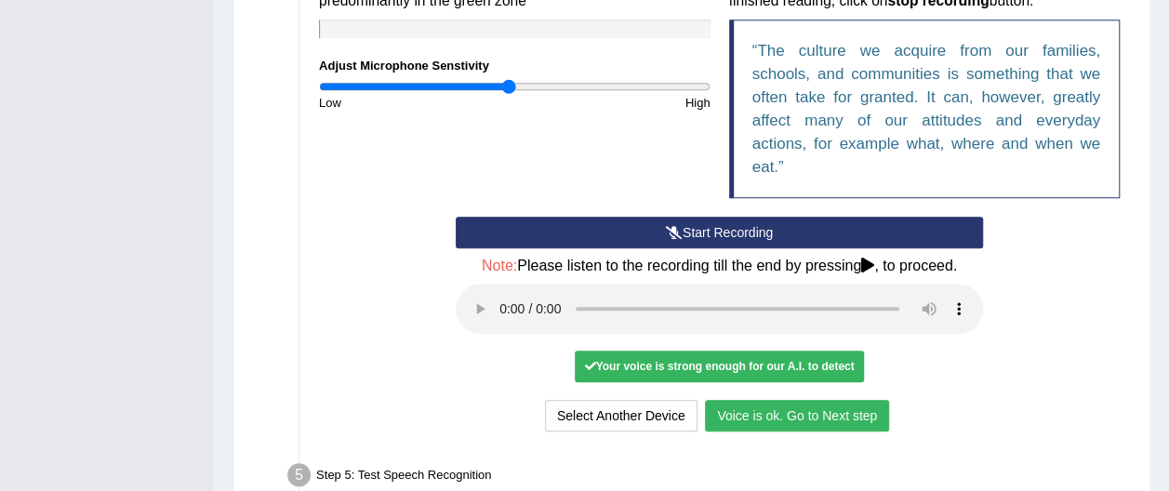
click at [823, 413] on button "Voice is ok. Go to Next step" at bounding box center [797, 416] width 184 height 32
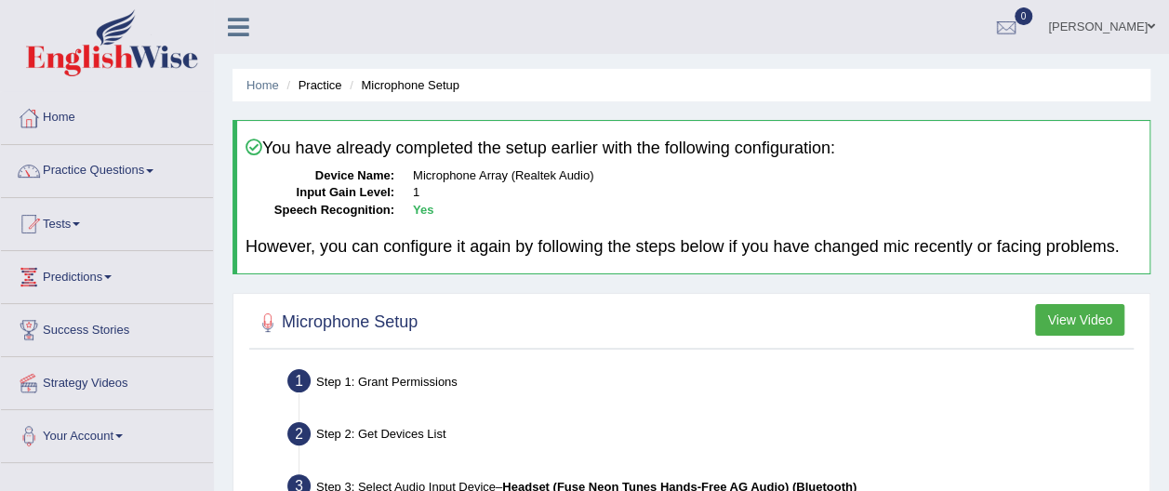
scroll to position [691, 0]
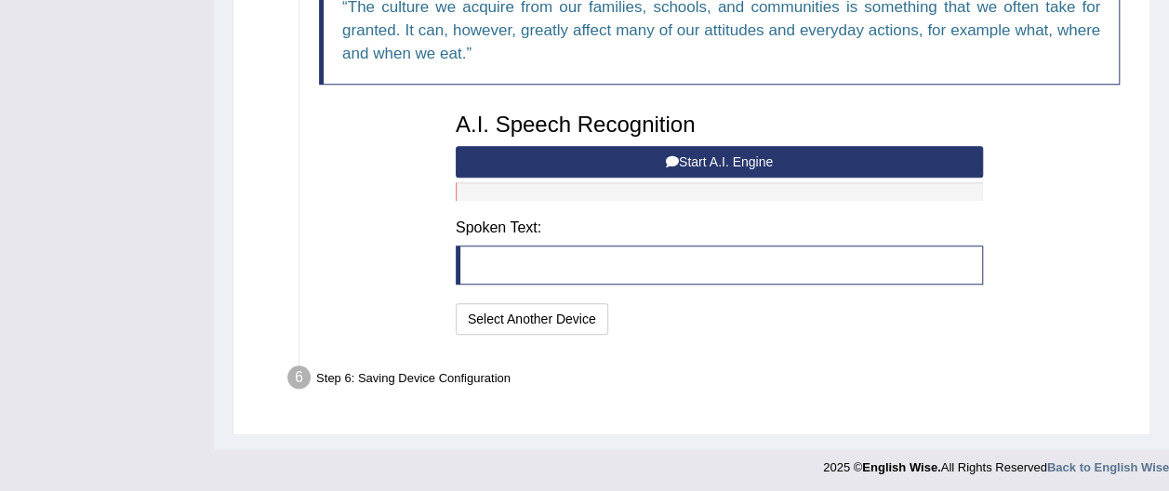
click at [730, 153] on button "Start A.I. Engine" at bounding box center [719, 162] width 527 height 32
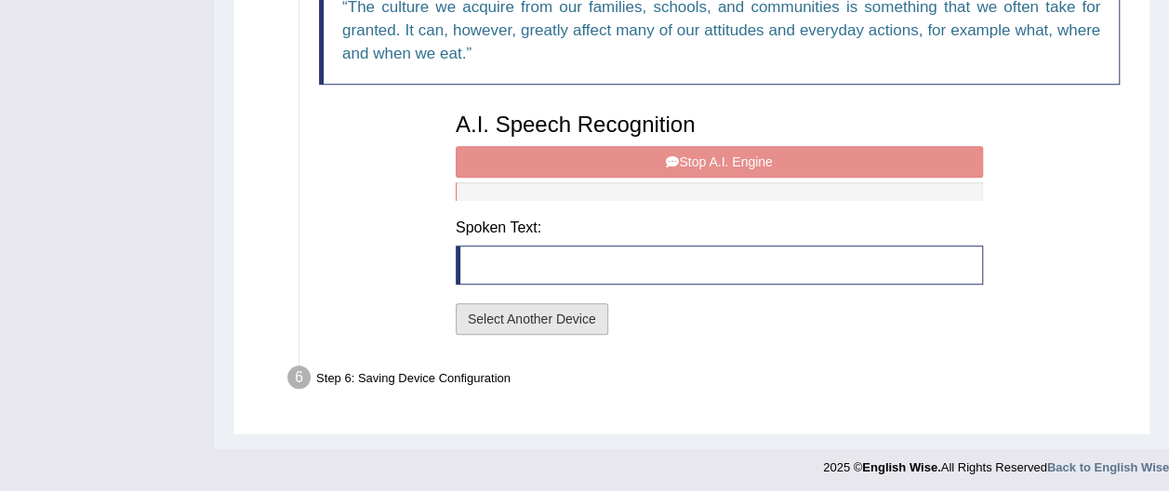
click at [535, 314] on button "Select Another Device" at bounding box center [532, 319] width 152 height 32
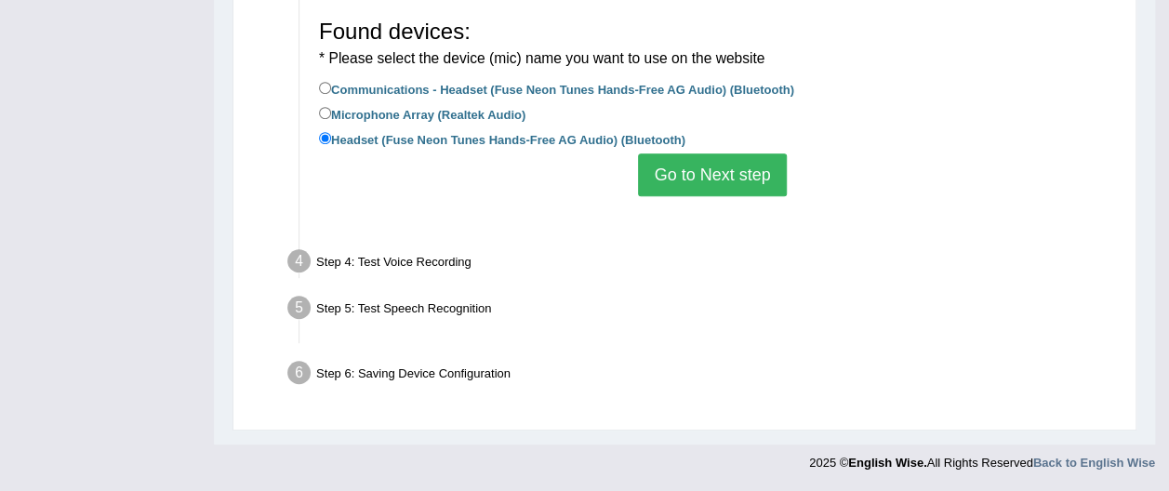
scroll to position [485, 0]
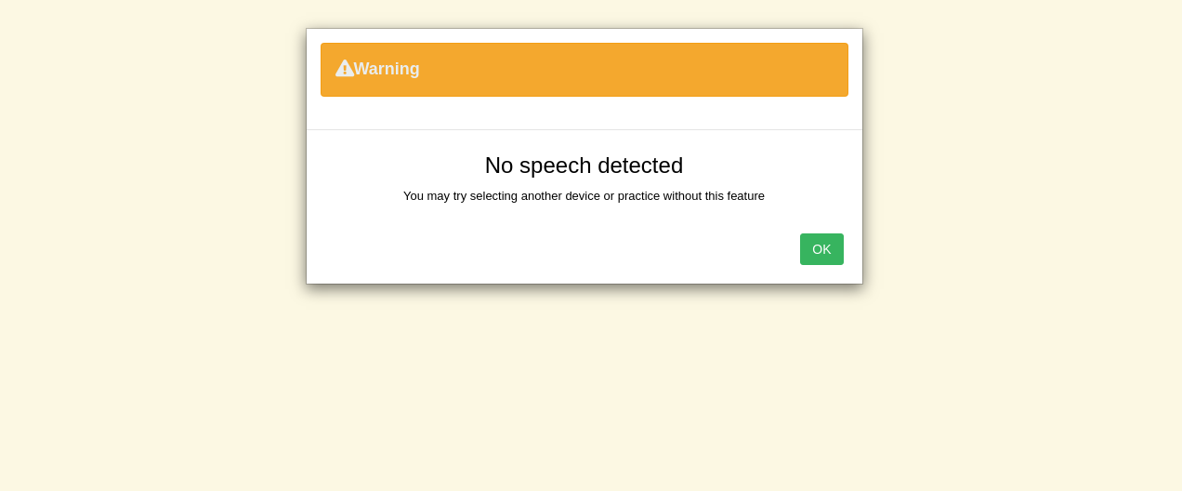
click at [815, 245] on button "OK" at bounding box center [821, 249] width 43 height 32
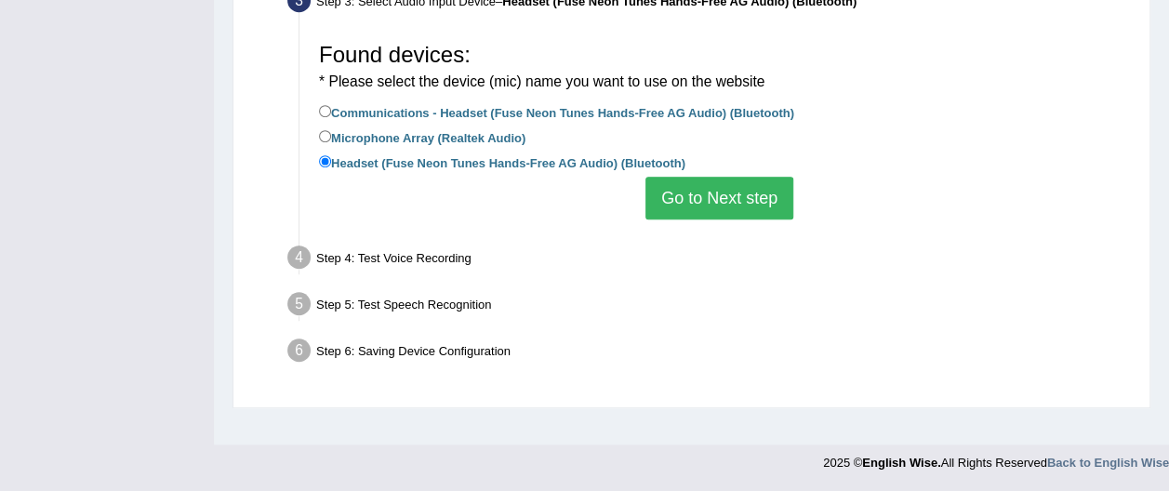
click at [746, 199] on button "Go to Next step" at bounding box center [719, 198] width 148 height 43
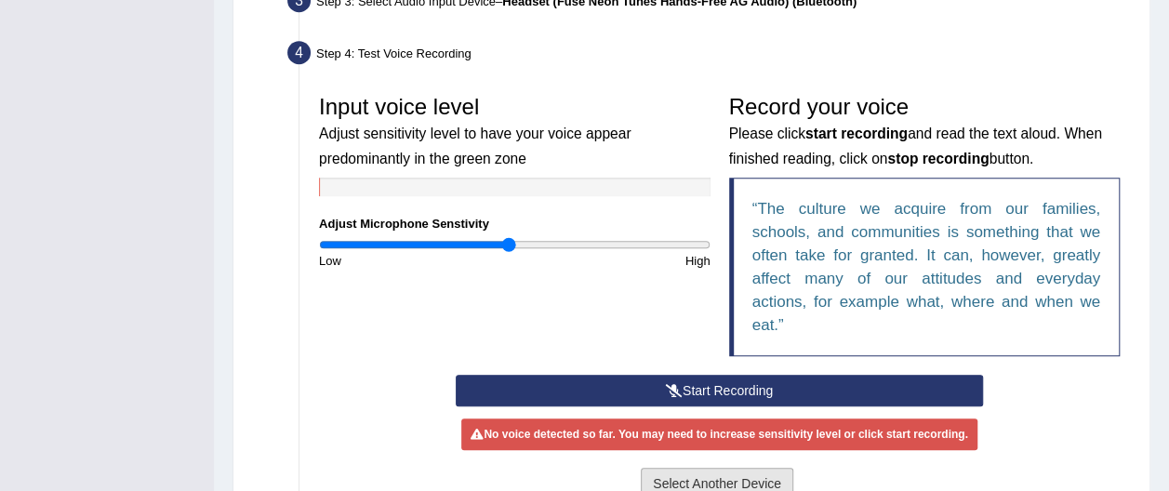
click at [715, 476] on button "Select Another Device" at bounding box center [717, 484] width 152 height 32
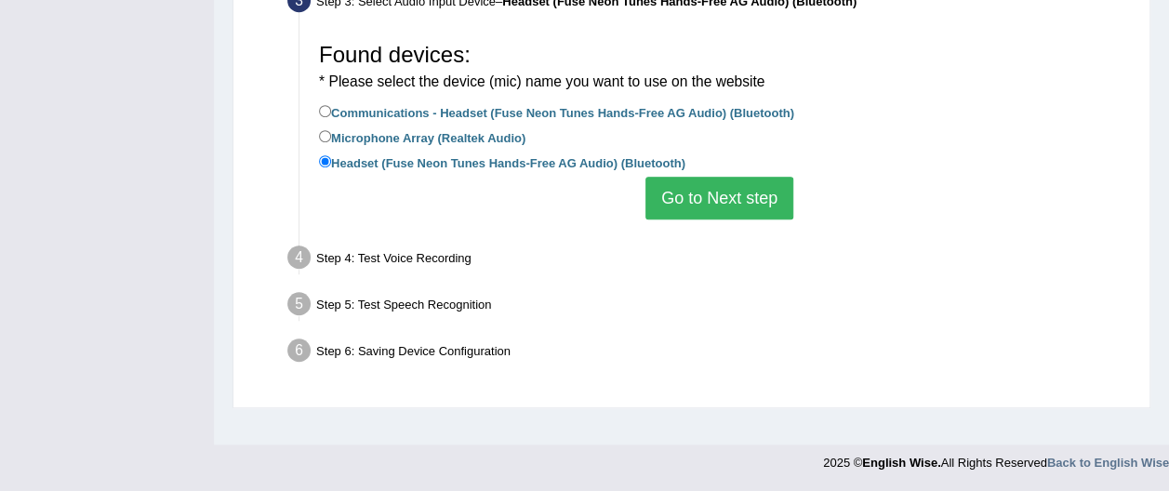
click at [740, 194] on button "Go to Next step" at bounding box center [719, 198] width 148 height 43
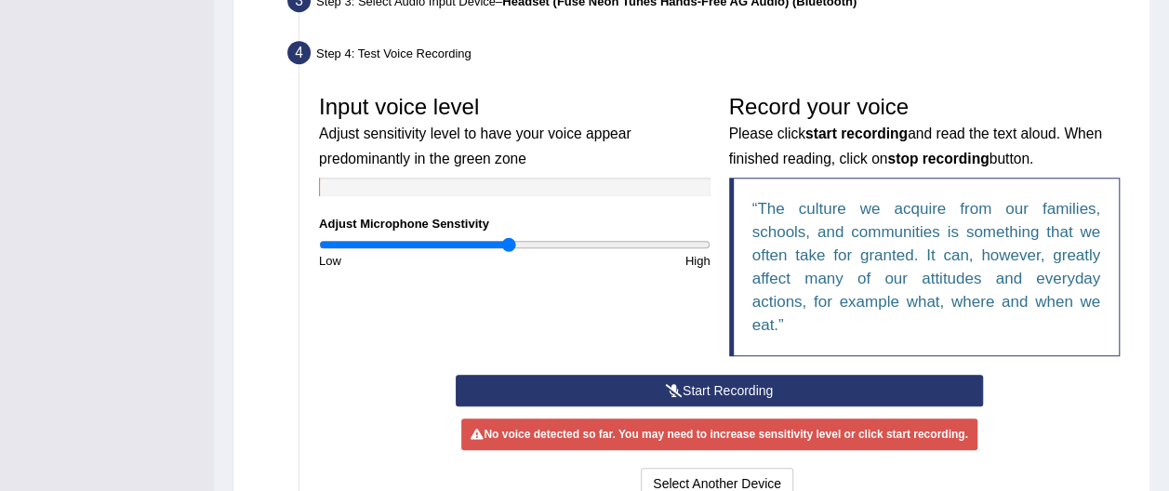
click at [738, 385] on button "Start Recording" at bounding box center [719, 391] width 527 height 32
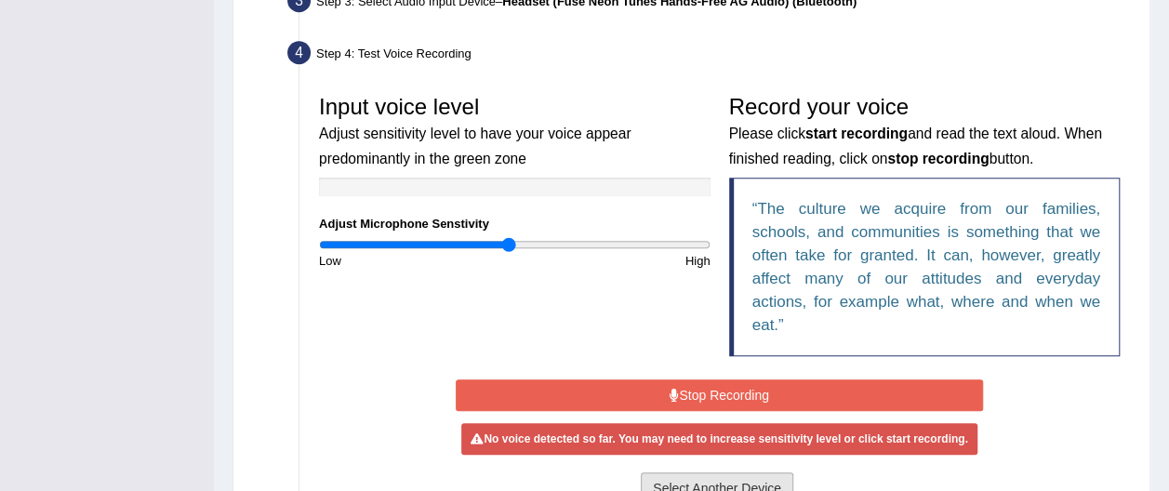
click at [720, 482] on button "Select Another Device" at bounding box center [717, 488] width 152 height 32
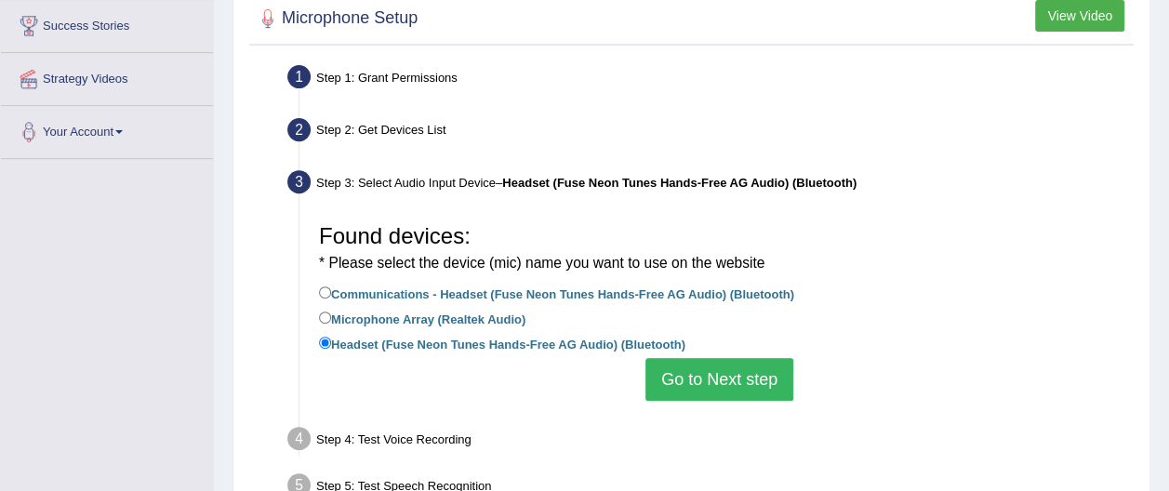
scroll to position [303, 0]
click at [322, 287] on input "Communications - Headset (Fuse Neon Tunes Hands-Free AG Audio) (Bluetooth)" at bounding box center [325, 293] width 12 height 12
radio input "true"
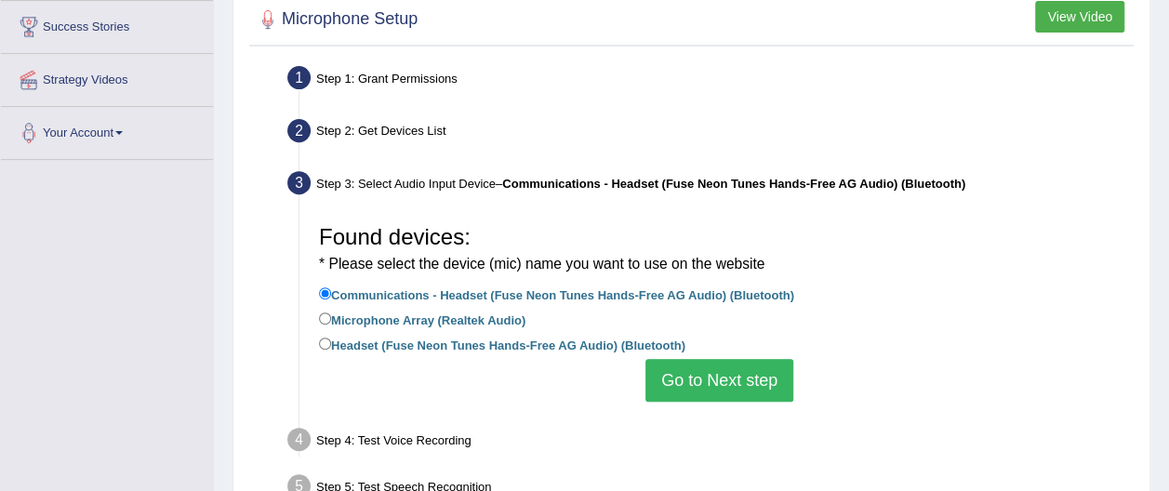
click at [718, 376] on button "Go to Next step" at bounding box center [719, 380] width 148 height 43
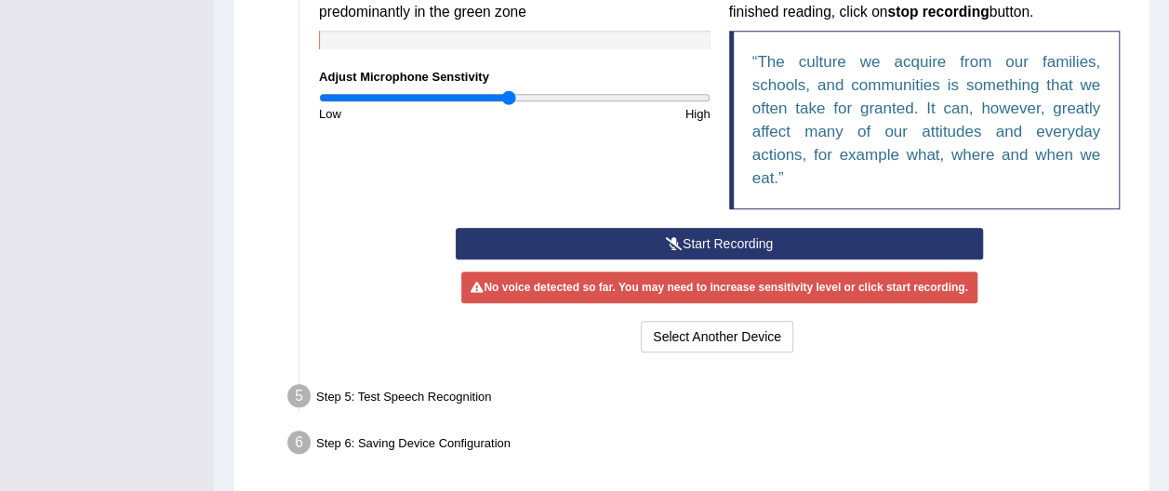
scroll to position [637, 0]
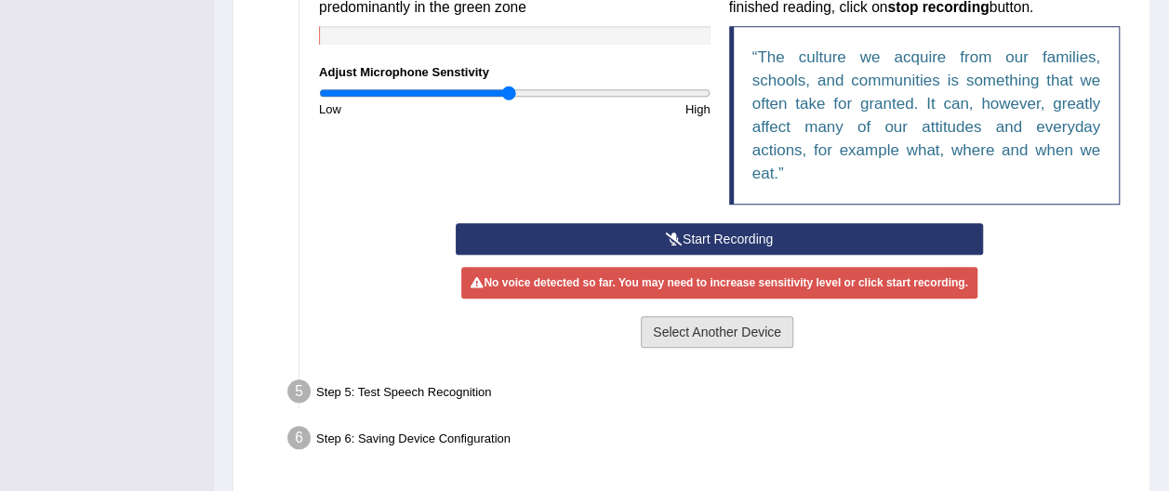
click at [703, 336] on button "Select Another Device" at bounding box center [717, 332] width 152 height 32
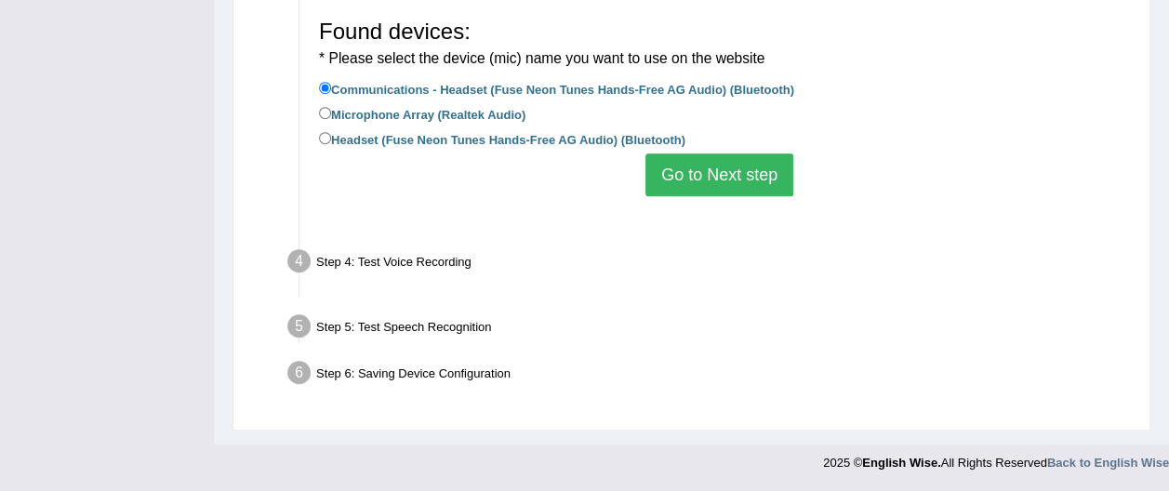
scroll to position [485, 0]
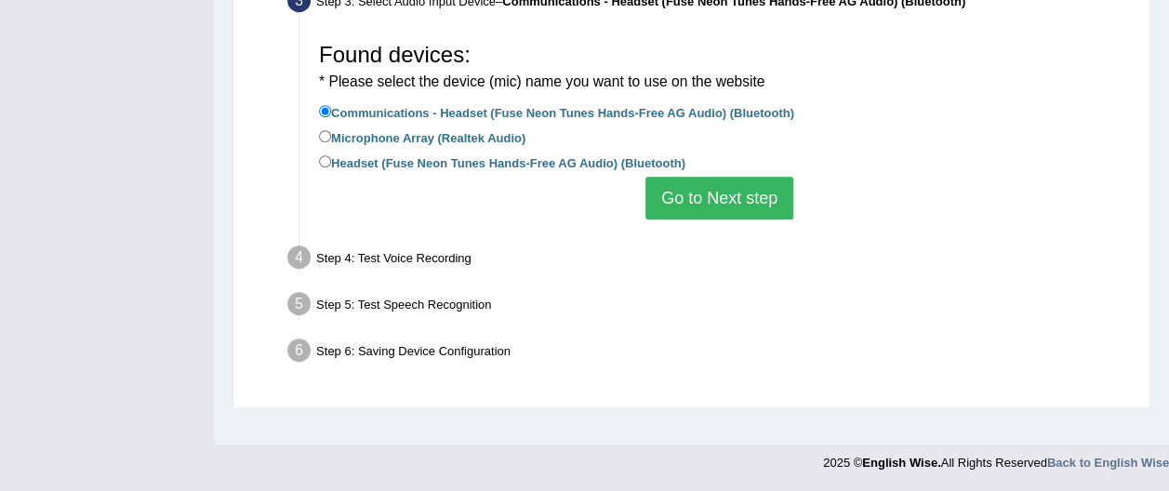
click at [688, 193] on button "Go to Next step" at bounding box center [719, 198] width 148 height 43
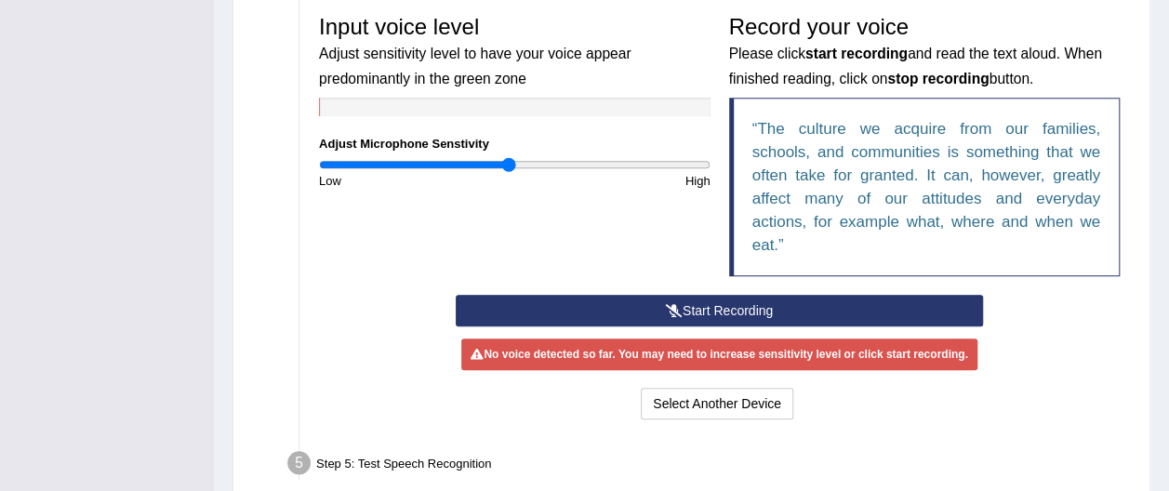
scroll to position [584, 0]
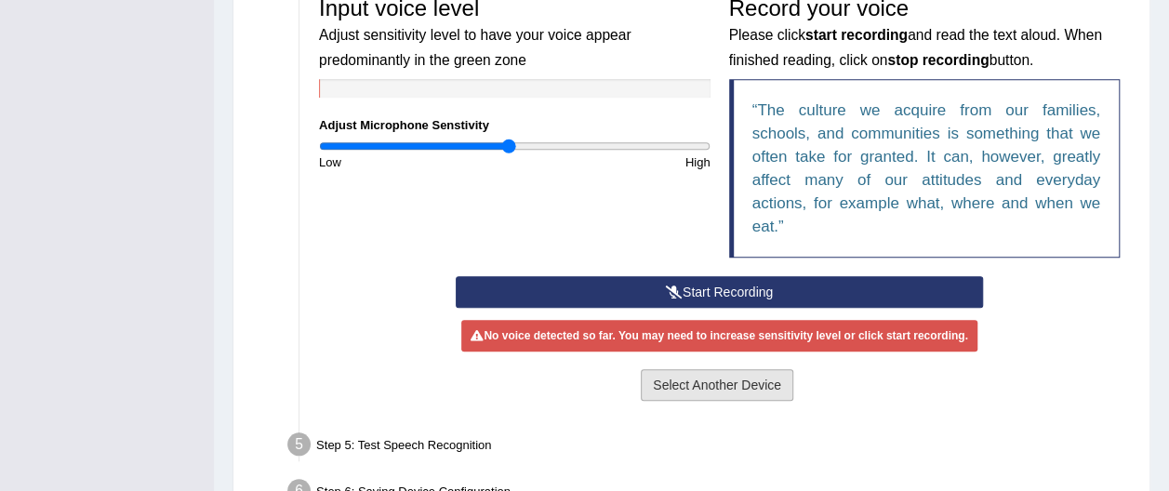
click at [753, 383] on button "Select Another Device" at bounding box center [717, 385] width 152 height 32
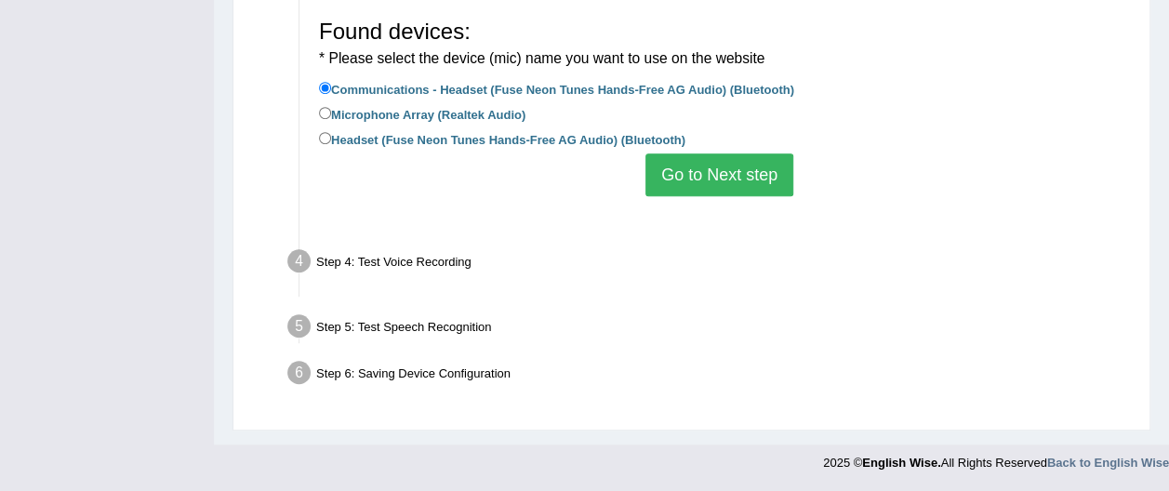
scroll to position [485, 0]
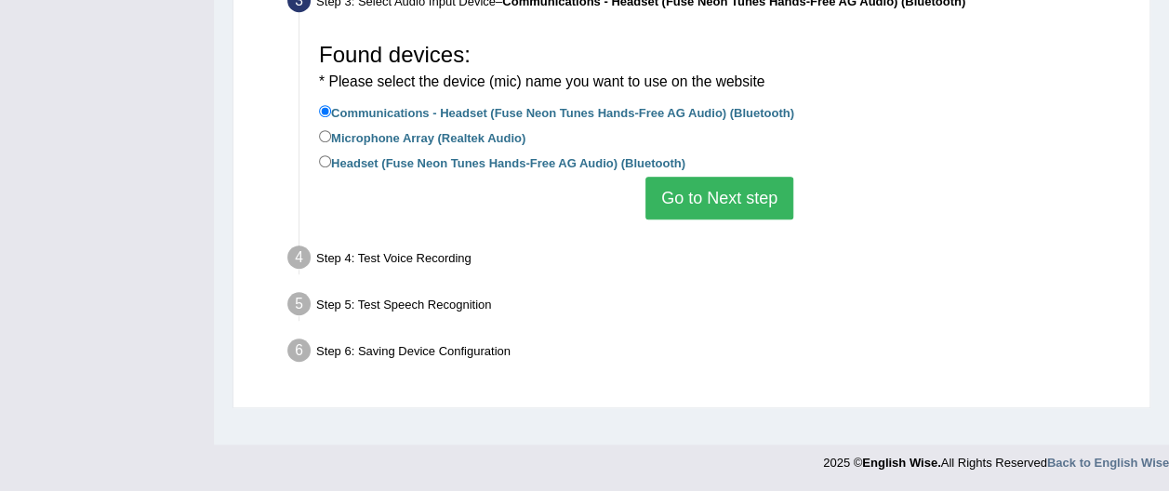
click at [712, 197] on button "Go to Next step" at bounding box center [719, 198] width 148 height 43
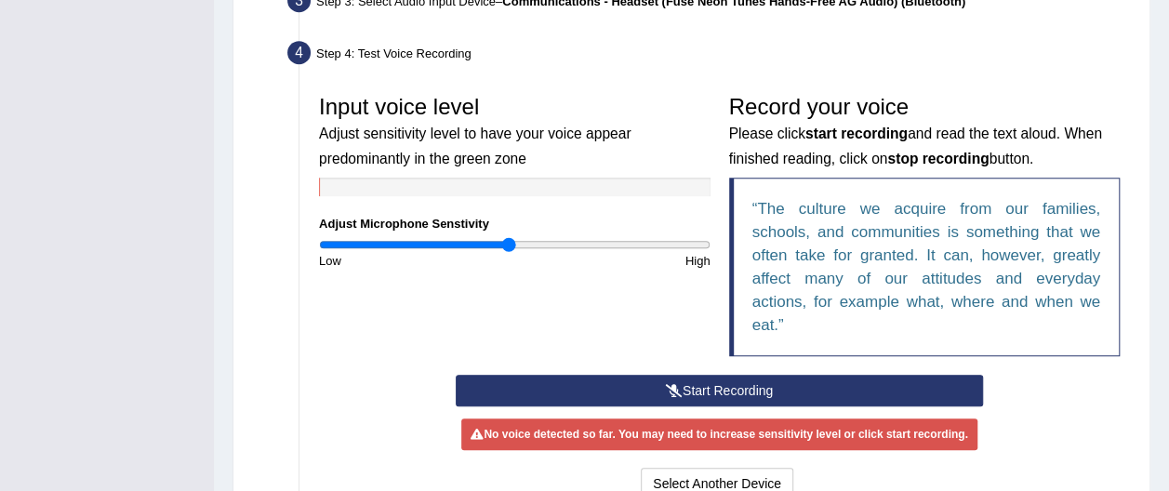
click at [723, 389] on button "Start Recording" at bounding box center [719, 391] width 527 height 32
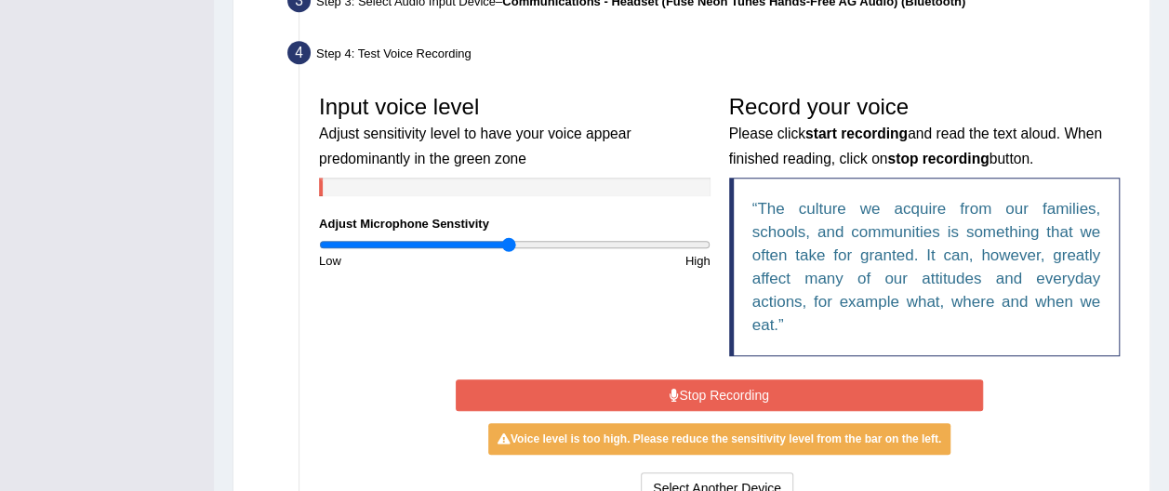
click at [762, 395] on button "Stop Recording" at bounding box center [719, 395] width 527 height 32
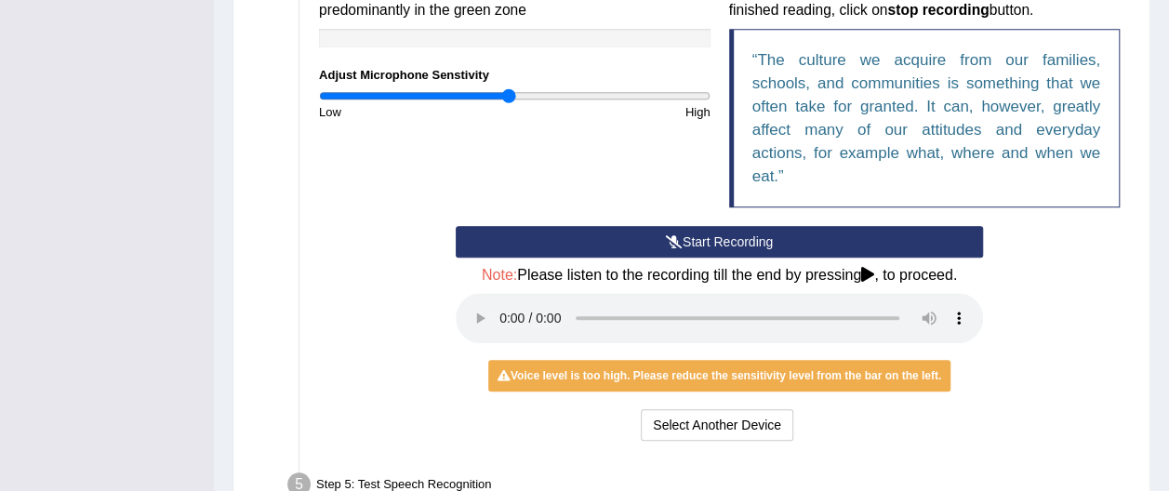
scroll to position [642, 0]
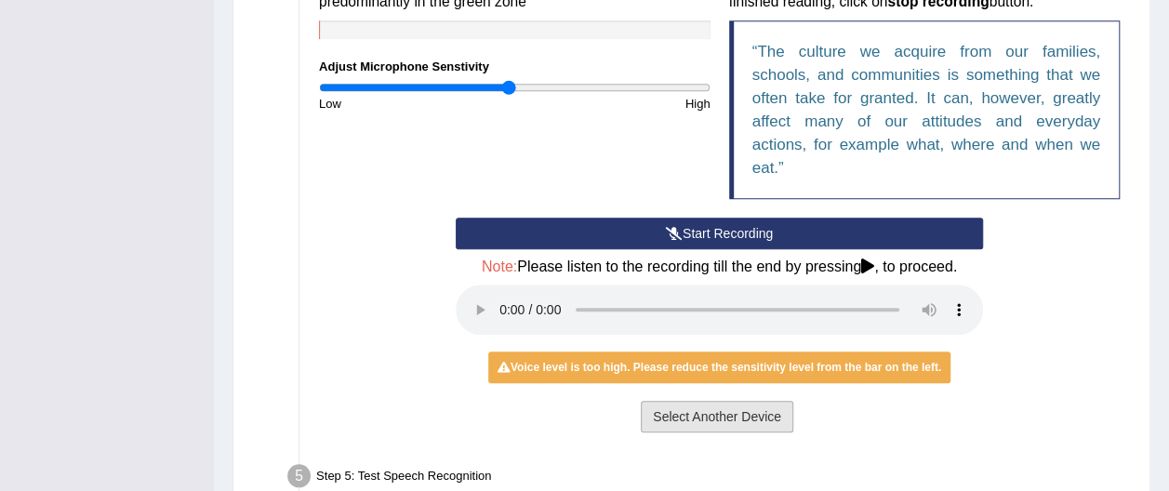
click at [759, 414] on button "Select Another Device" at bounding box center [717, 417] width 152 height 32
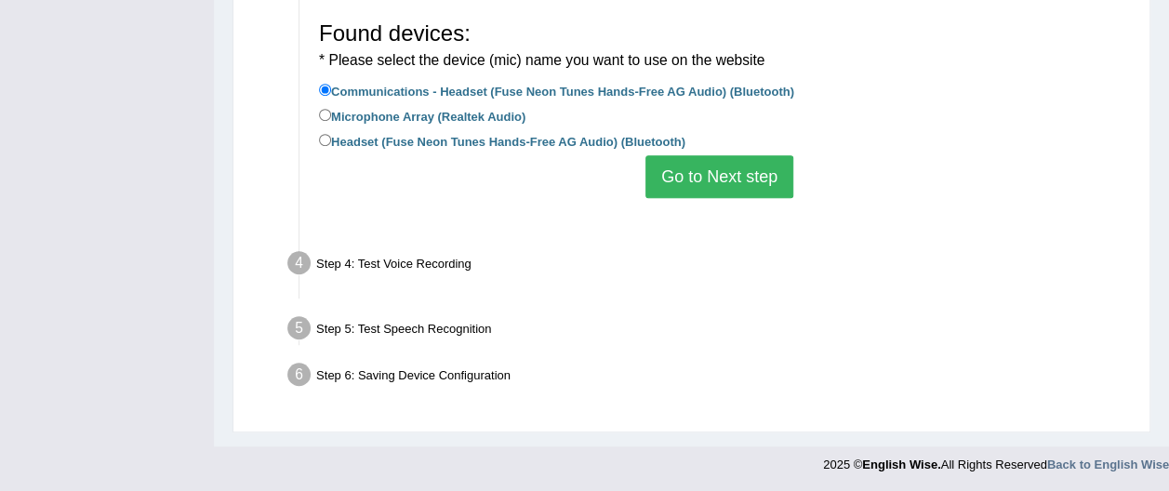
scroll to position [485, 0]
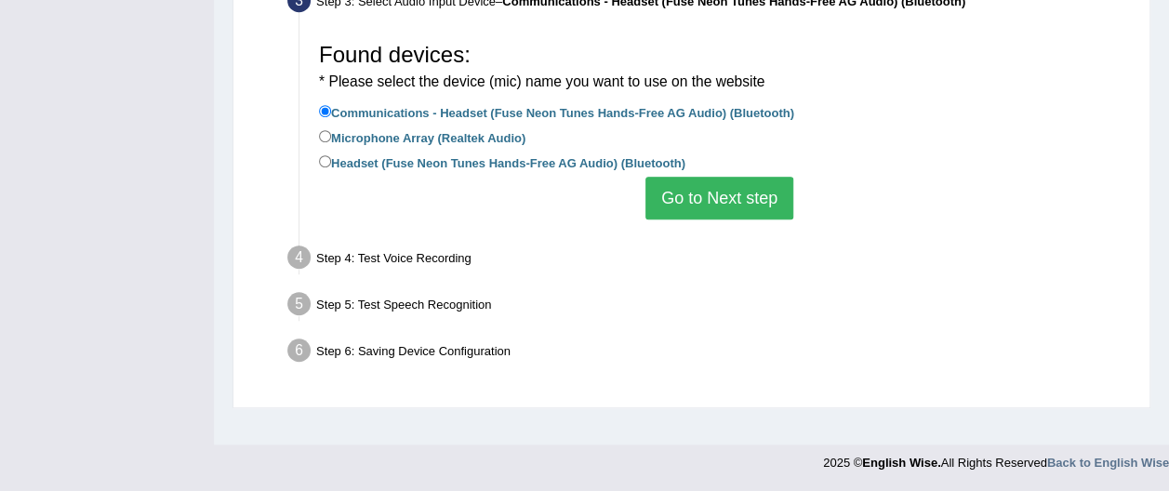
click at [322, 101] on label "Communications - Headset (Fuse Neon Tunes Hands-Free AG Audio) (Bluetooth)" at bounding box center [556, 111] width 475 height 20
click at [322, 105] on input "Communications - Headset (Fuse Neon Tunes Hands-Free AG Audio) (Bluetooth)" at bounding box center [325, 111] width 12 height 12
click at [744, 201] on button "Go to Next step" at bounding box center [719, 198] width 148 height 43
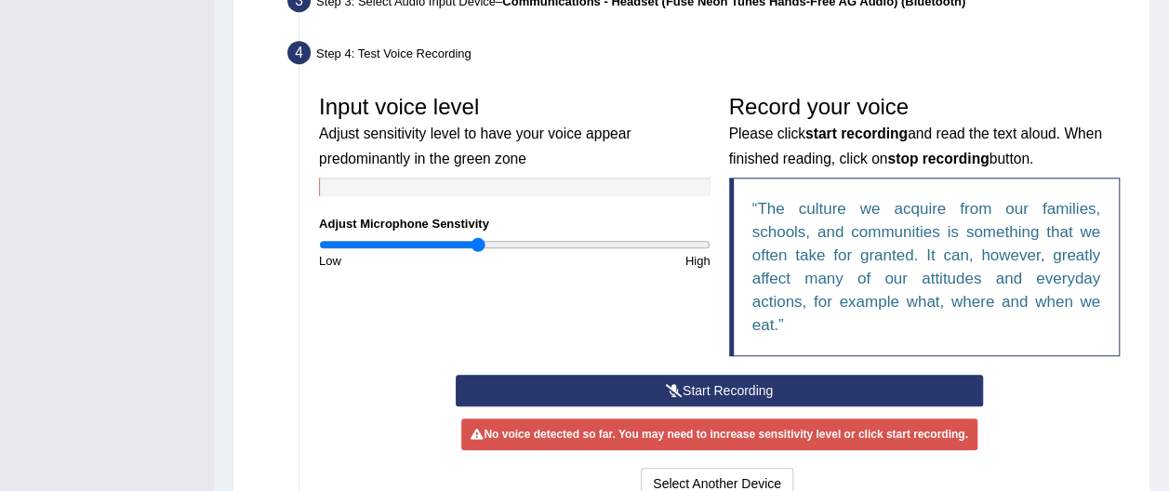
type input "0.82"
click at [480, 240] on input "range" at bounding box center [514, 244] width 391 height 15
click at [710, 387] on button "Start Recording" at bounding box center [719, 391] width 527 height 32
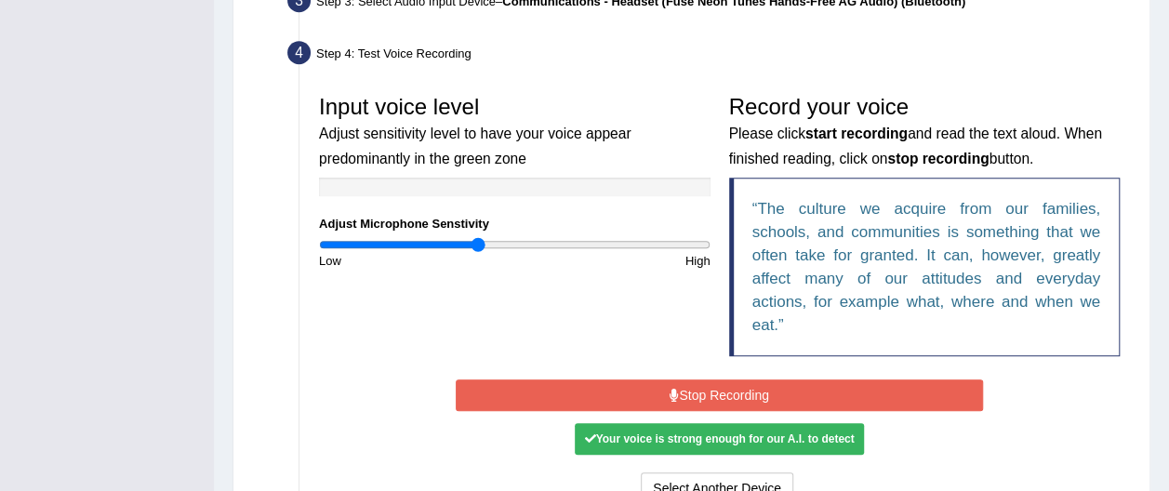
click at [721, 392] on button "Stop Recording" at bounding box center [719, 395] width 527 height 32
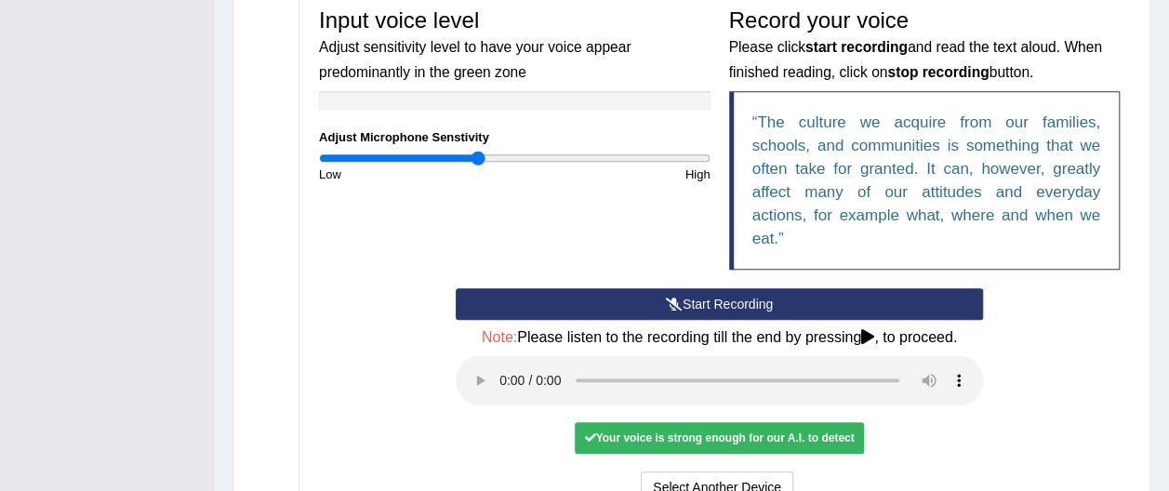
scroll to position [580, 0]
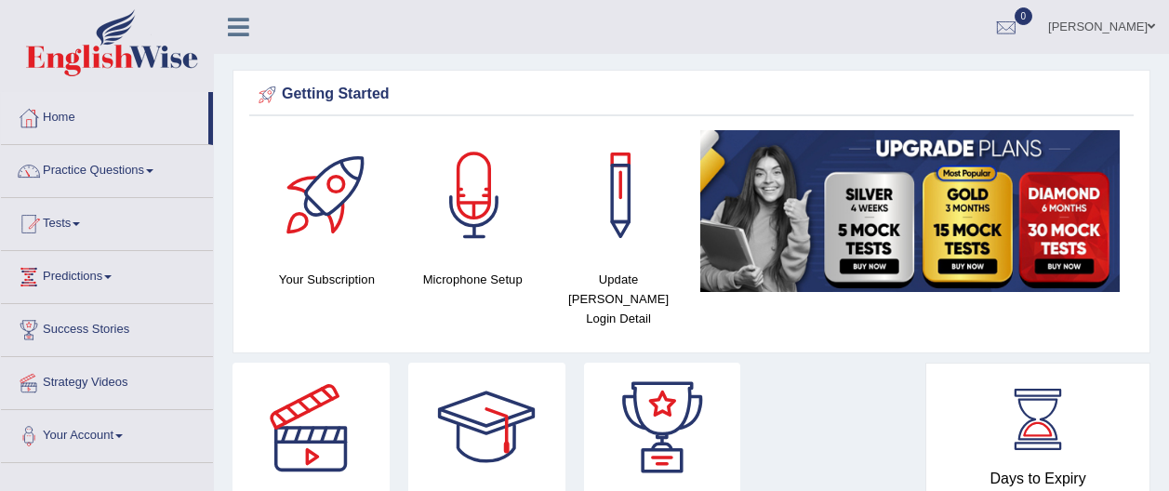
drag, startPoint x: 0, startPoint y: 0, endPoint x: 156, endPoint y: 168, distance: 229.6
click at [153, 169] on span at bounding box center [149, 171] width 7 height 4
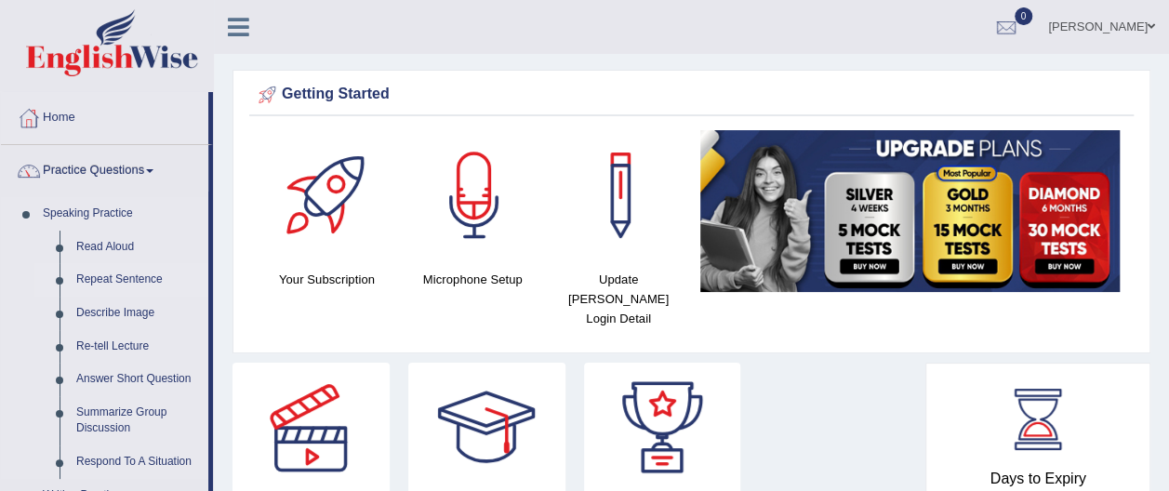
click at [132, 277] on link "Repeat Sentence" at bounding box center [138, 279] width 140 height 33
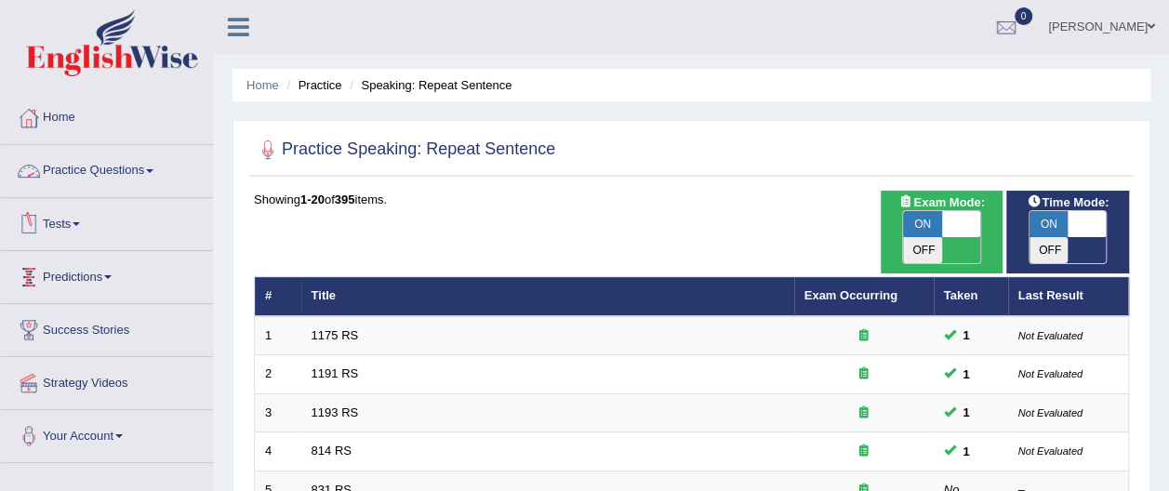
click at [157, 167] on link "Practice Questions" at bounding box center [107, 168] width 212 height 46
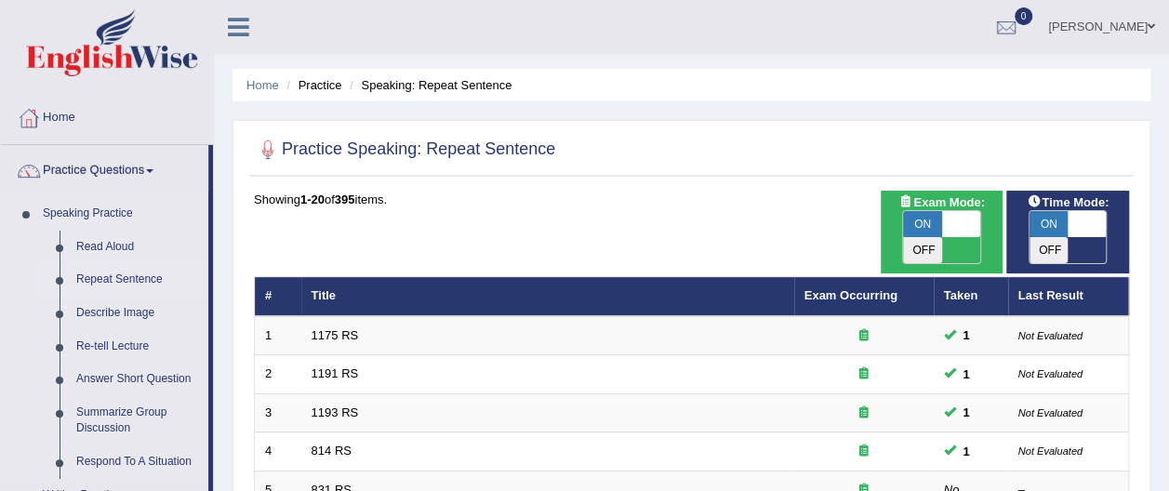
click at [140, 278] on link "Repeat Sentence" at bounding box center [138, 279] width 140 height 33
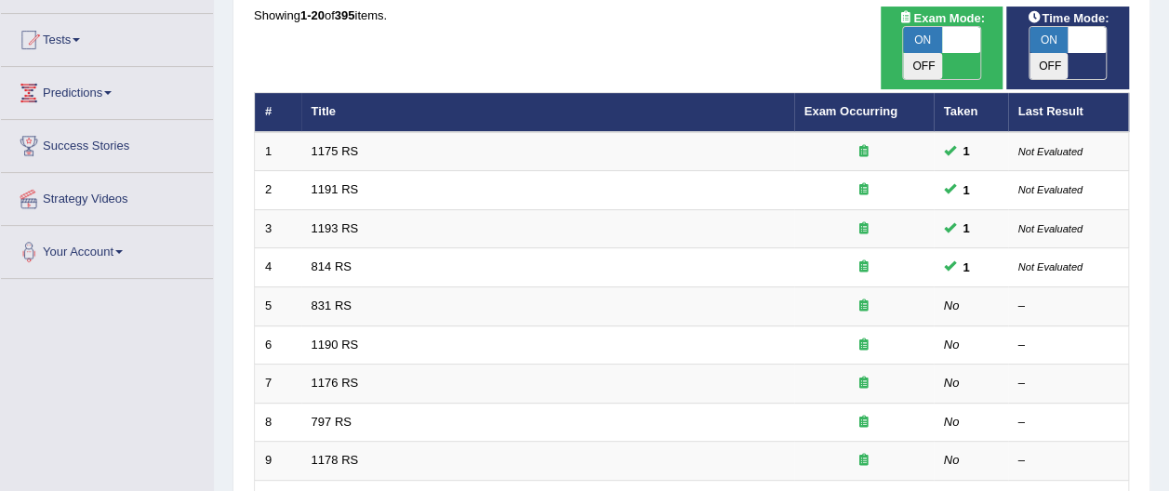
scroll to position [186, 0]
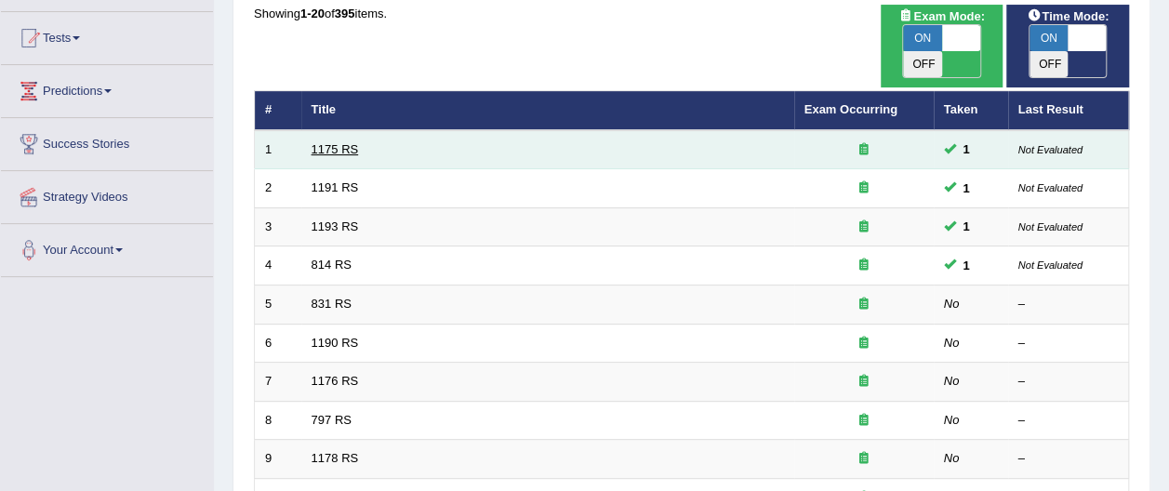
click at [318, 142] on link "1175 RS" at bounding box center [334, 149] width 47 height 14
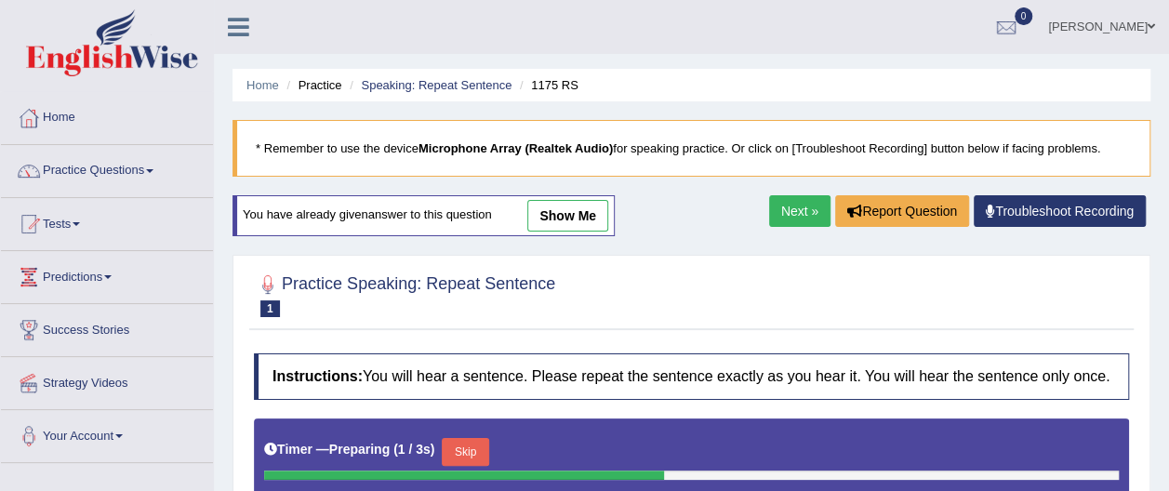
click at [564, 216] on link "show me" at bounding box center [567, 216] width 81 height 32
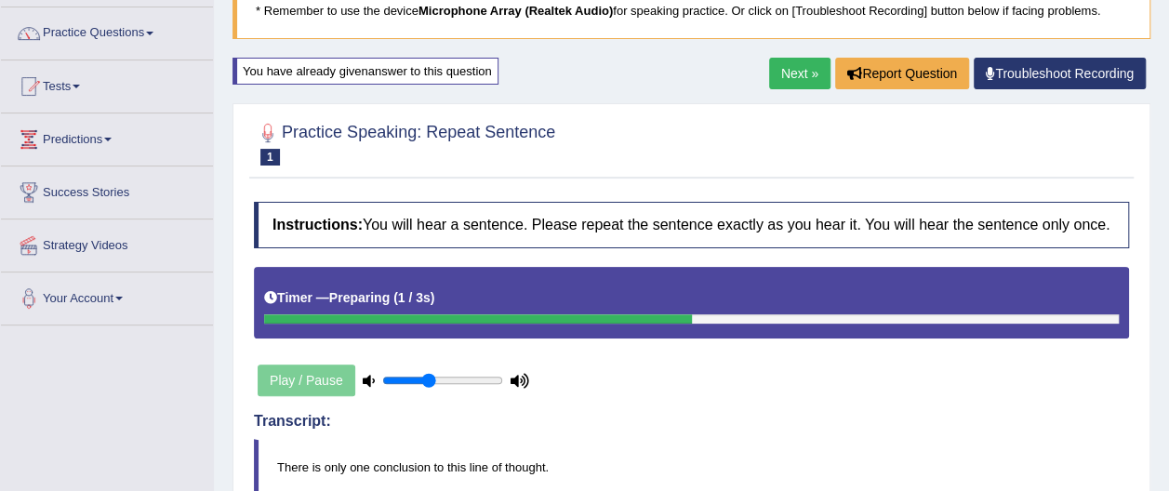
scroll to position [139, 0]
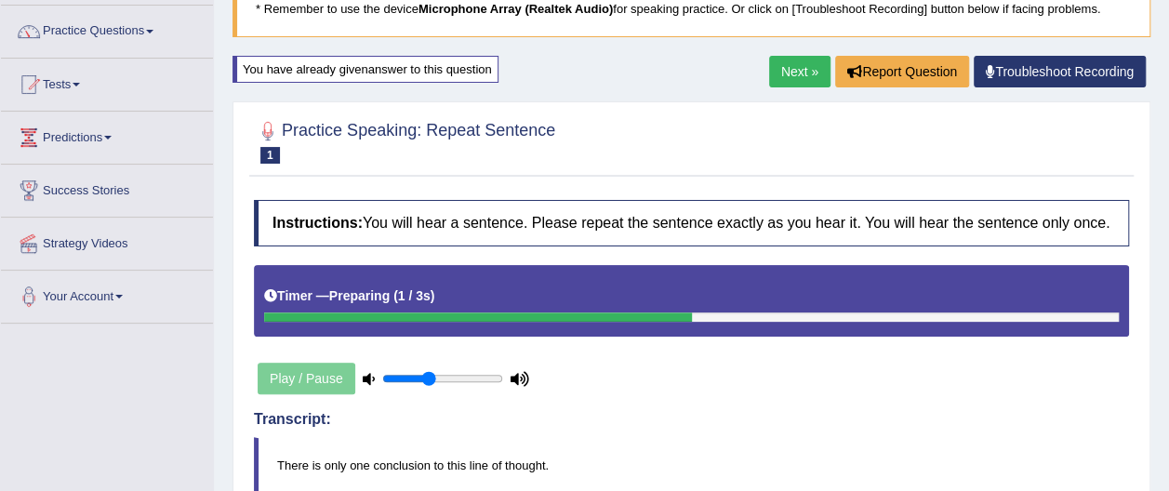
click at [279, 374] on div "Play / Pause" at bounding box center [393, 378] width 279 height 46
click at [320, 379] on div "Play / Pause" at bounding box center [393, 378] width 279 height 46
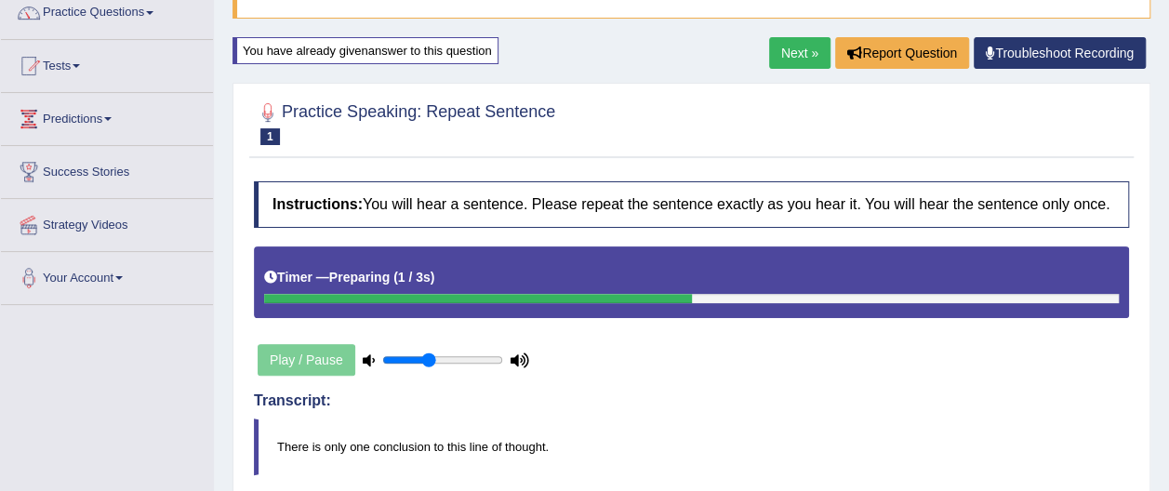
scroll to position [120, 0]
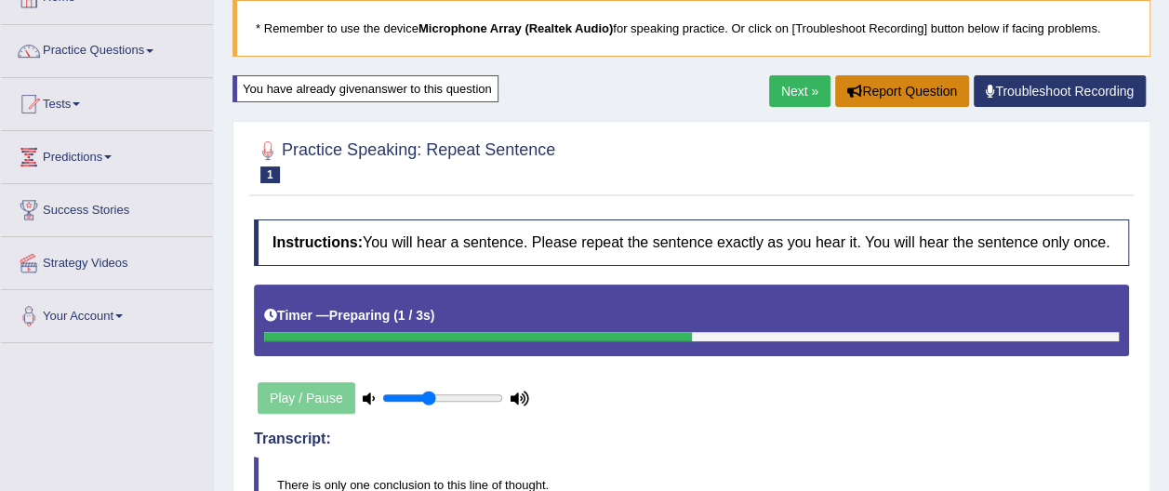
click at [900, 91] on button "Report Question" at bounding box center [902, 91] width 134 height 32
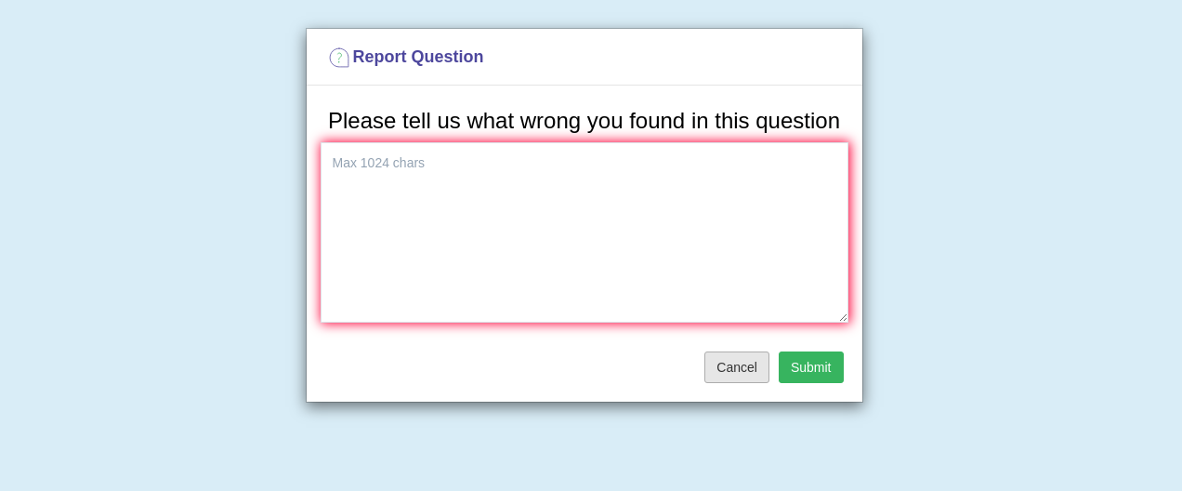
click at [743, 367] on button "Cancel" at bounding box center [737, 367] width 65 height 32
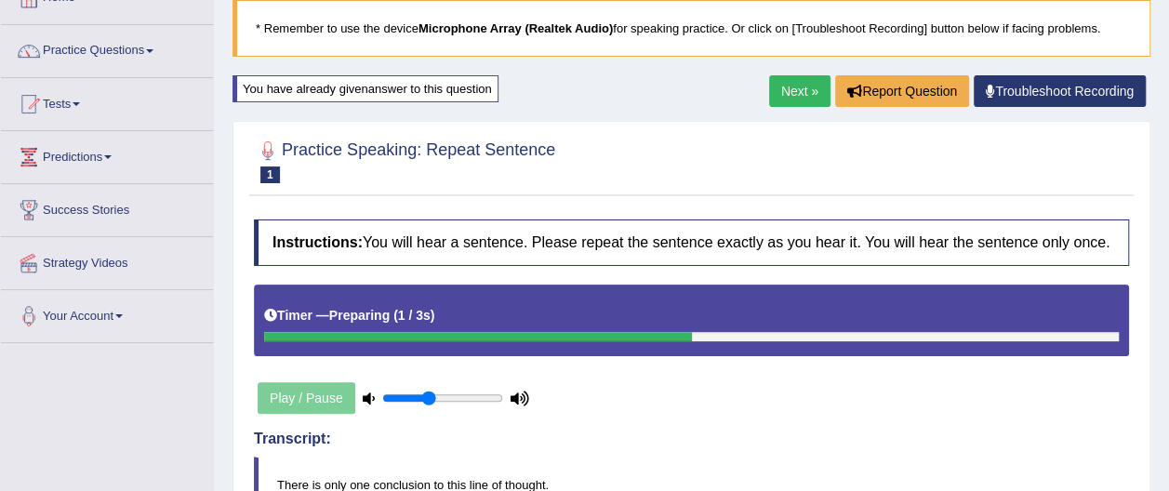
click at [798, 86] on link "Next »" at bounding box center [799, 91] width 61 height 32
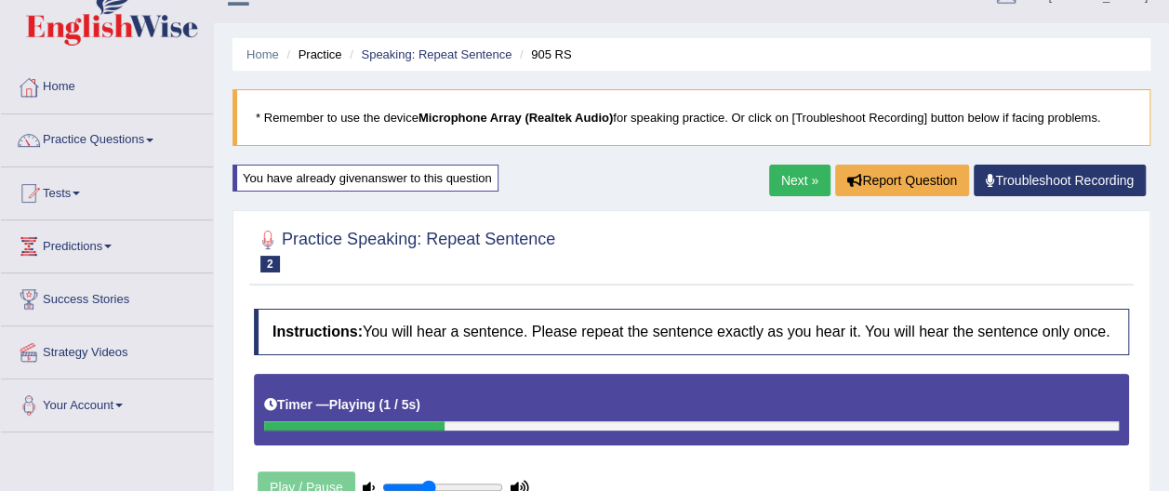
scroll to position [40, 0]
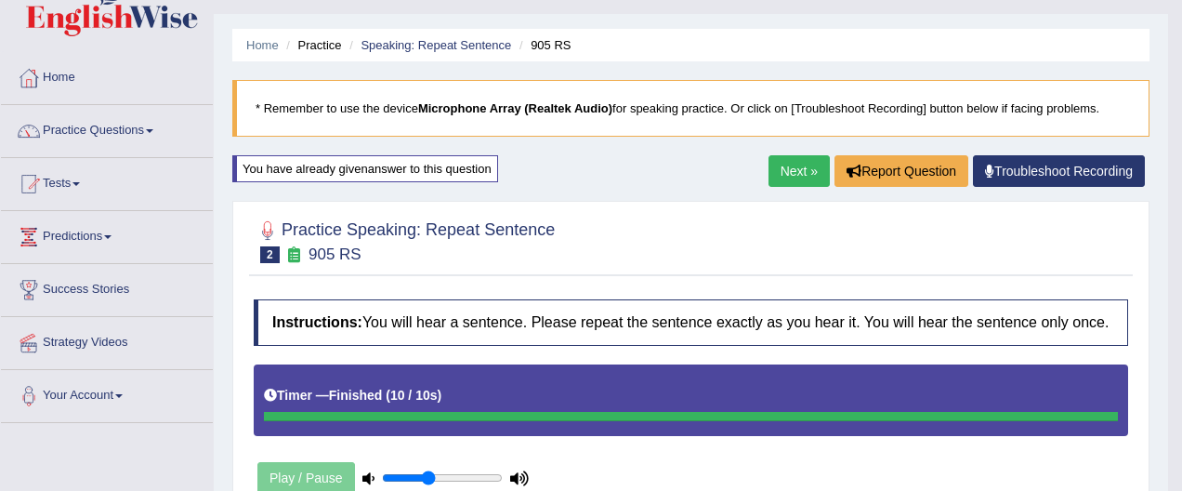
click at [801, 170] on body "Toggle navigation Home Practice Questions Speaking Practice Read Aloud Repeat S…" at bounding box center [591, 205] width 1182 height 491
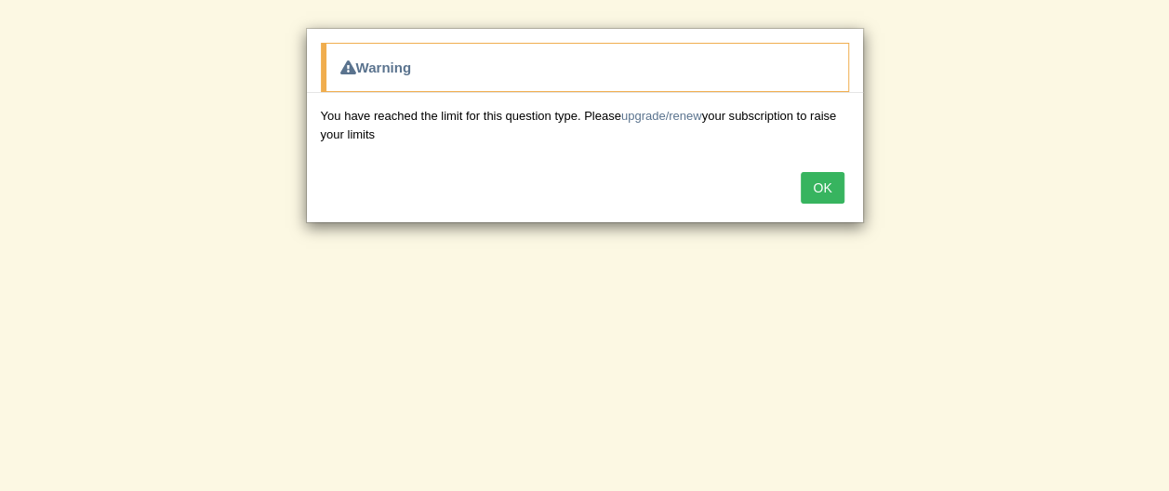
click at [831, 186] on button "OK" at bounding box center [821, 188] width 43 height 32
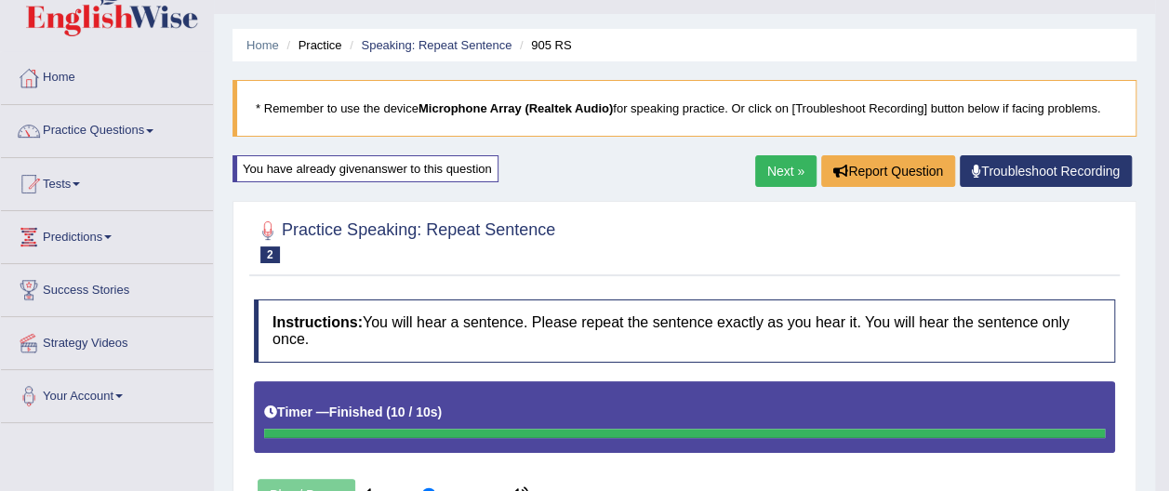
click at [793, 167] on link "Next »" at bounding box center [785, 171] width 61 height 32
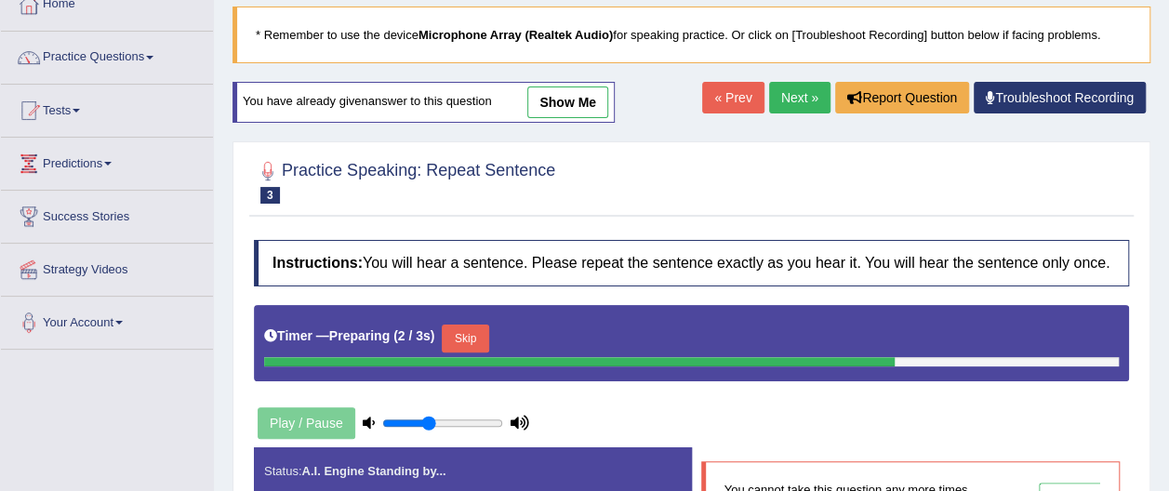
scroll to position [120, 0]
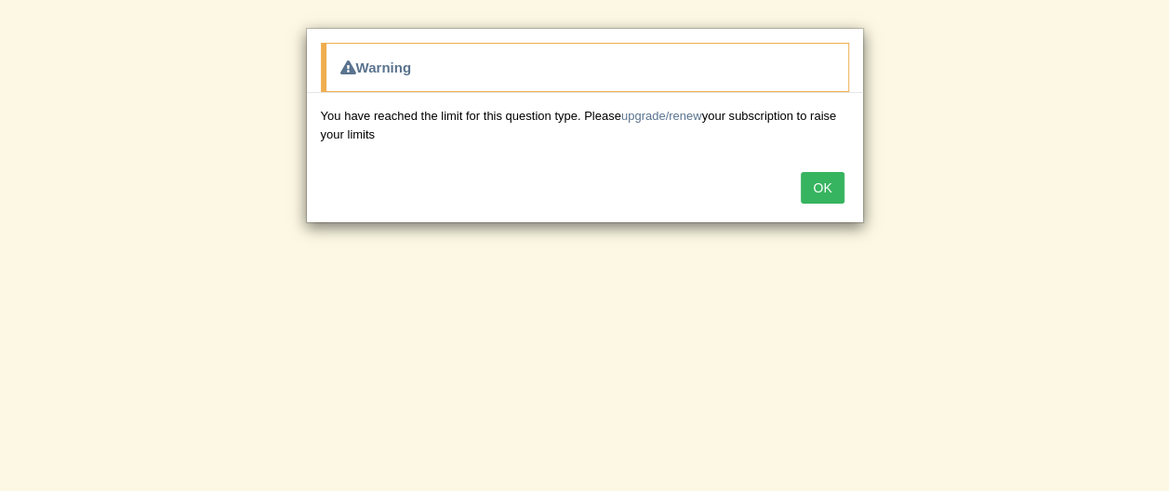
click at [814, 185] on button "OK" at bounding box center [821, 188] width 43 height 32
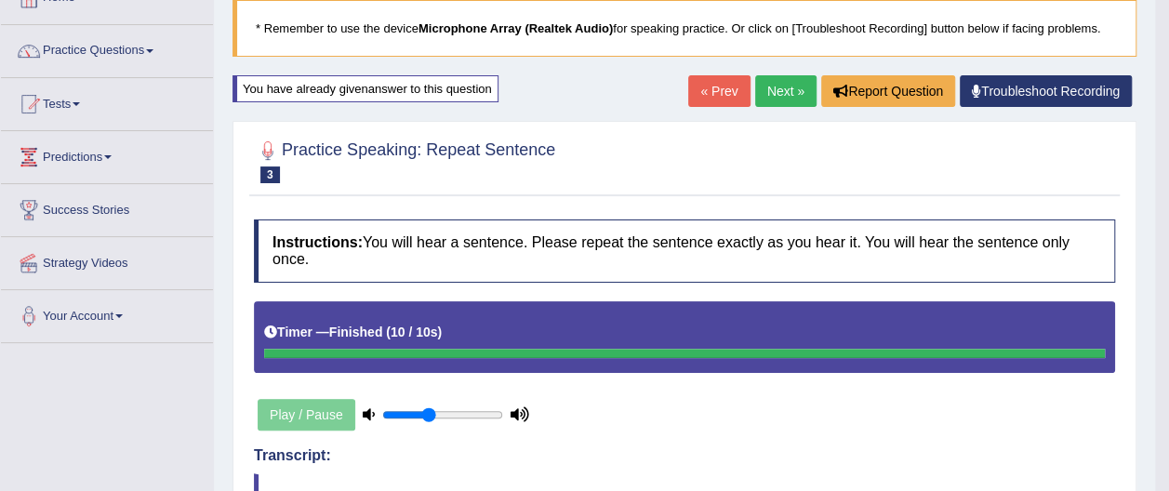
click at [783, 86] on link "Next »" at bounding box center [785, 91] width 61 height 32
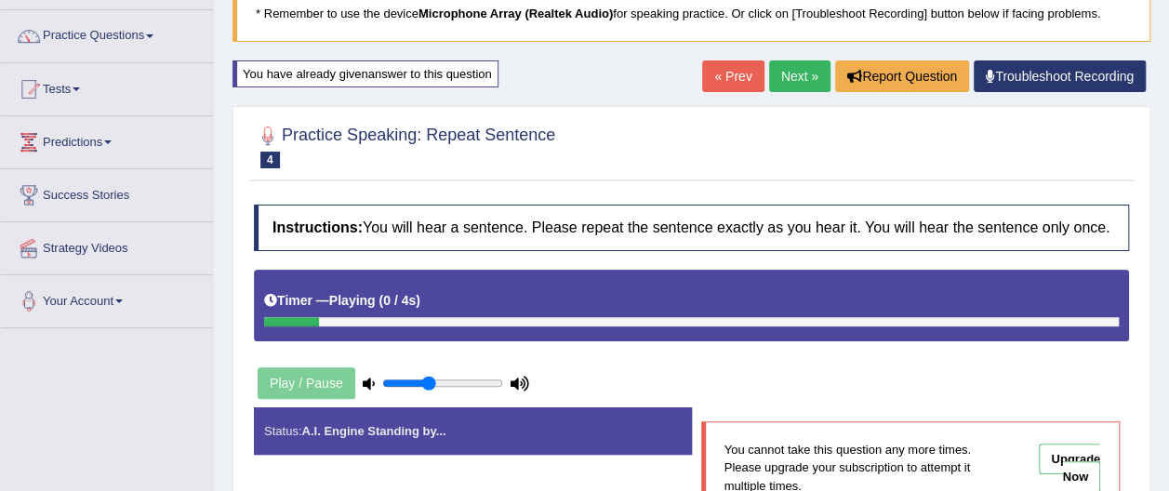
scroll to position [141, 0]
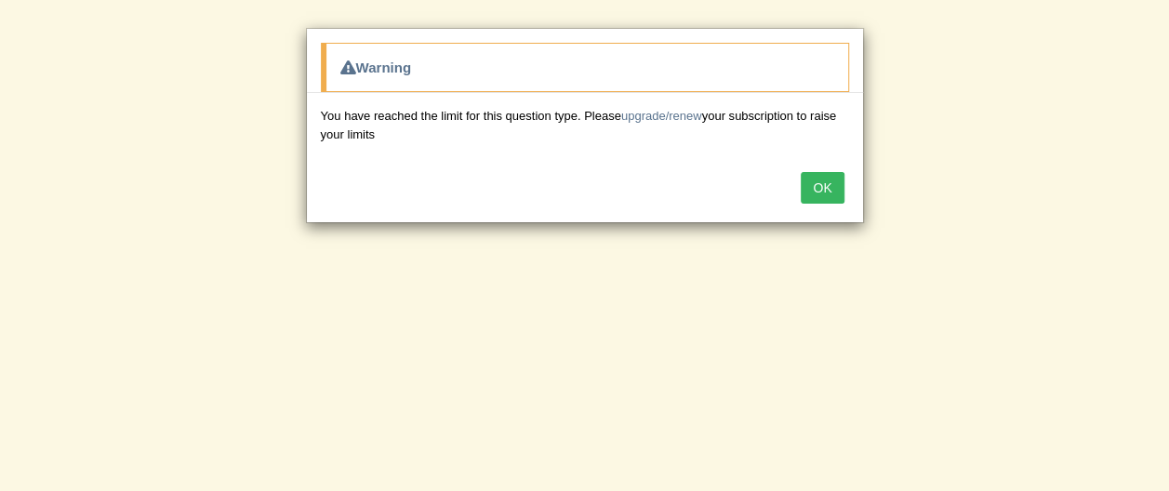
click at [817, 190] on button "OK" at bounding box center [821, 188] width 43 height 32
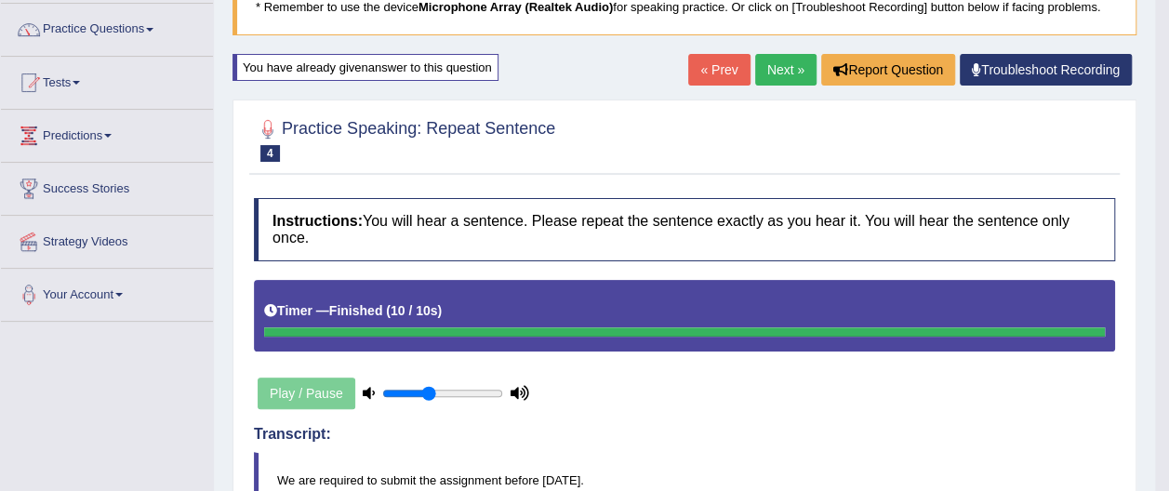
click at [779, 67] on link "Next »" at bounding box center [785, 70] width 61 height 32
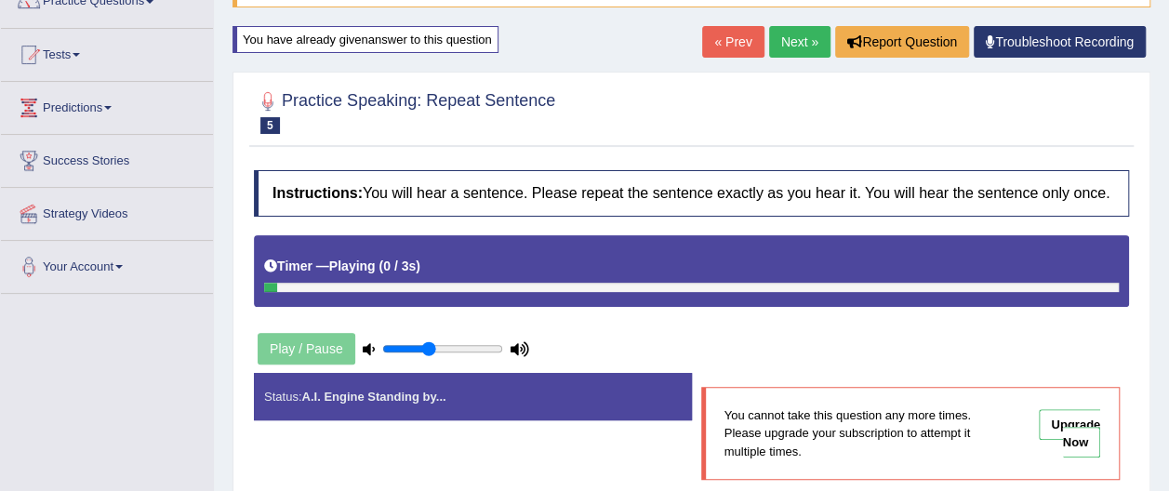
scroll to position [180, 0]
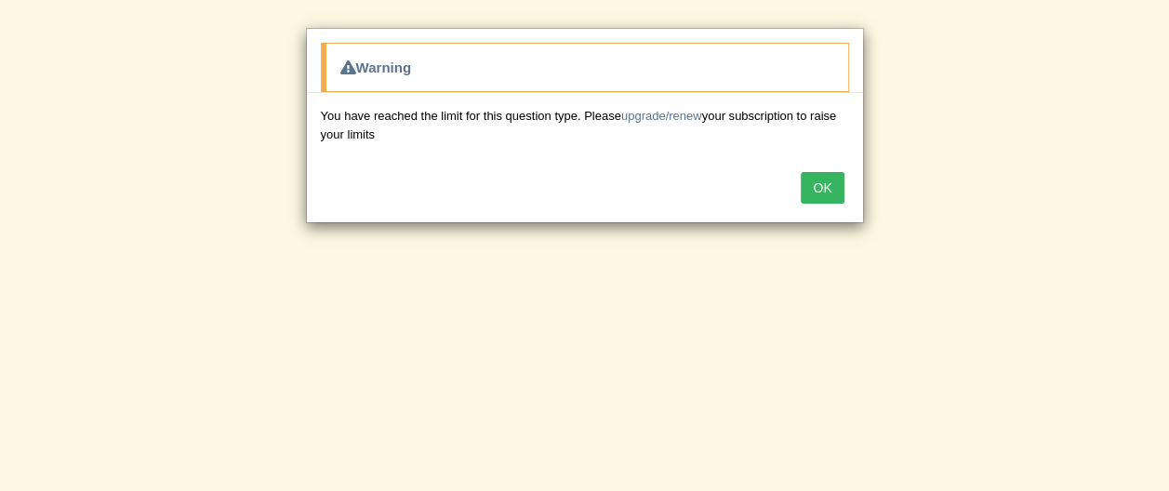
click at [825, 184] on button "OK" at bounding box center [821, 188] width 43 height 32
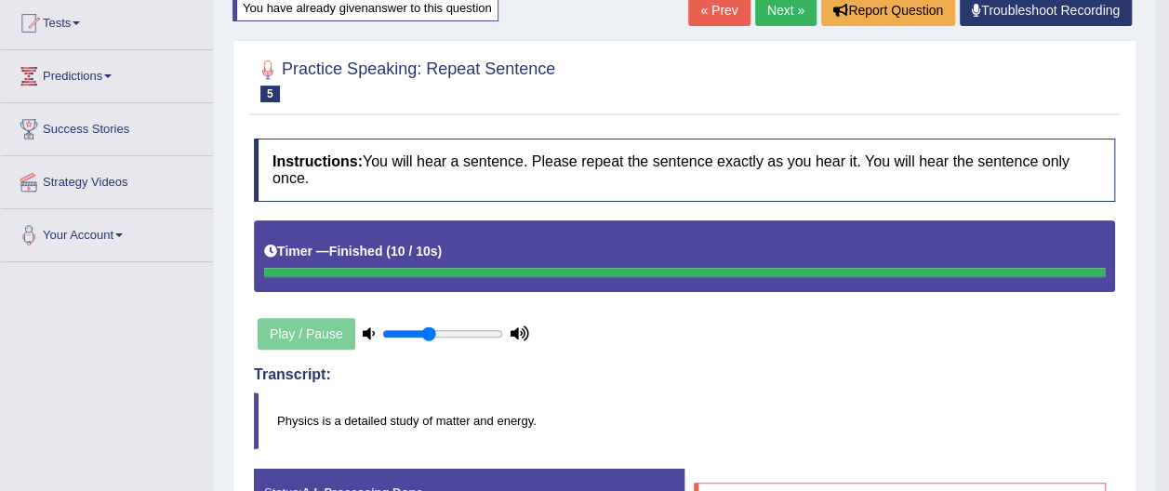
scroll to position [199, 0]
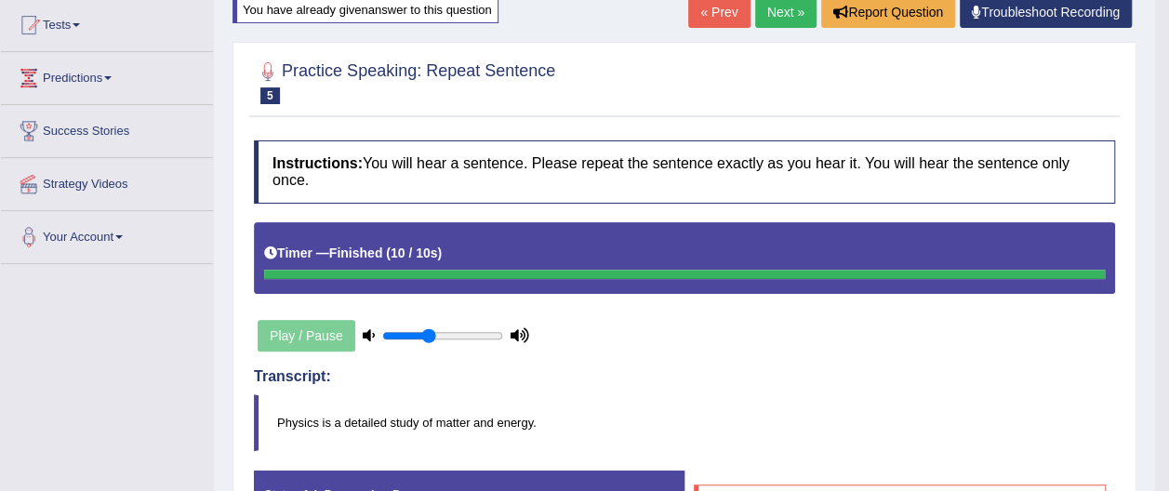
click at [779, 7] on link "Next »" at bounding box center [785, 12] width 61 height 32
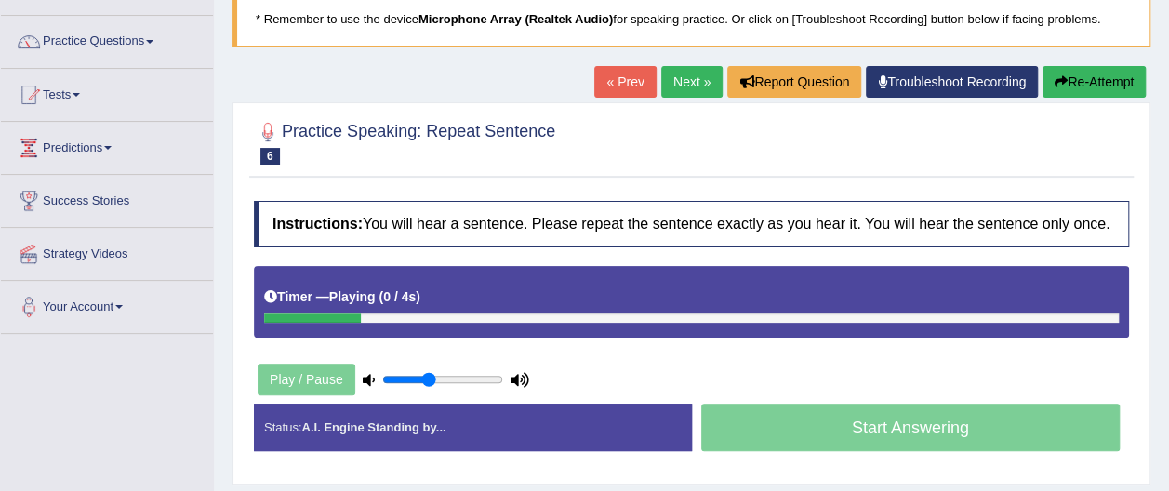
scroll to position [141, 0]
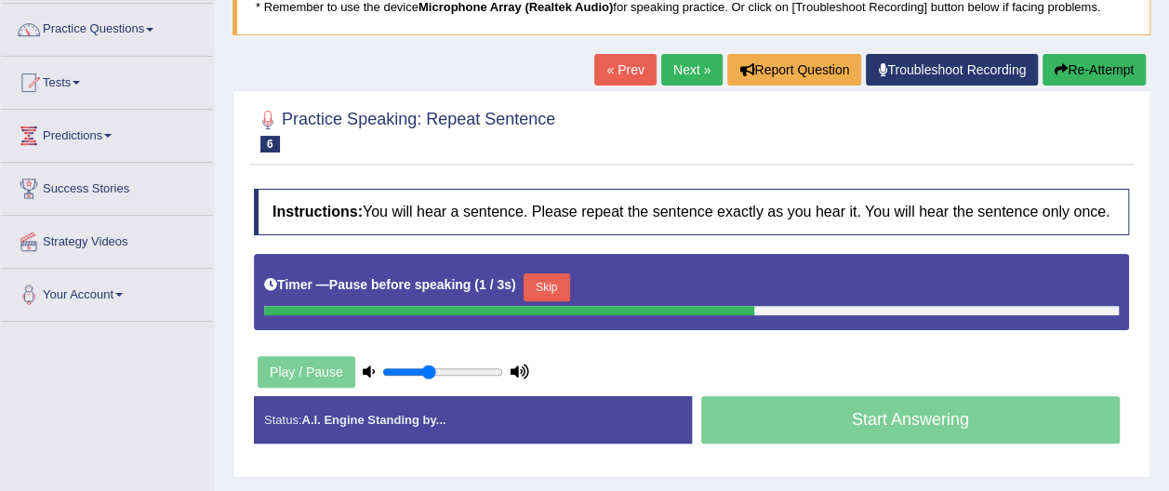
click at [1110, 65] on button "Re-Attempt" at bounding box center [1093, 70] width 103 height 32
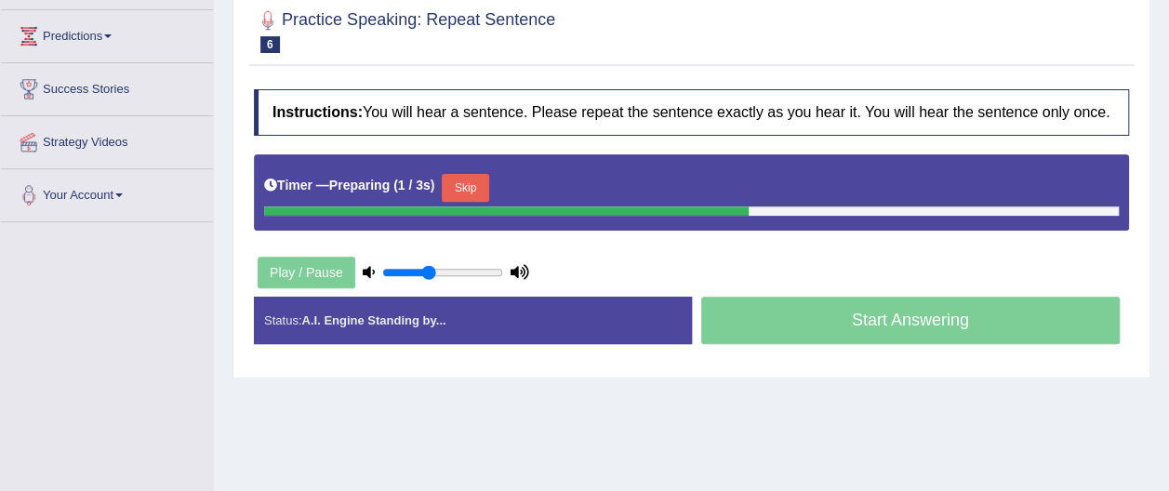
scroll to position [260, 0]
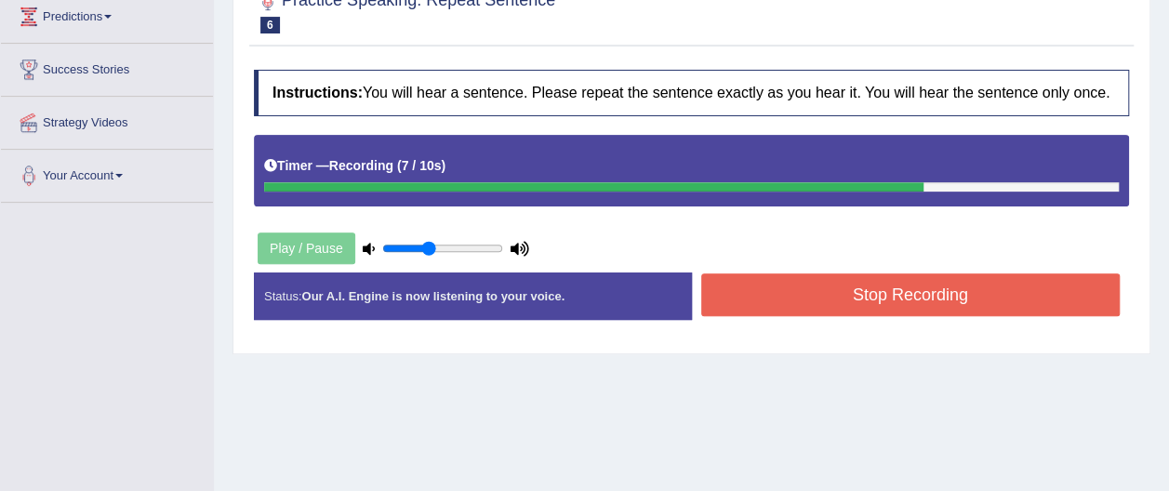
click at [839, 284] on button "Stop Recording" at bounding box center [910, 294] width 419 height 43
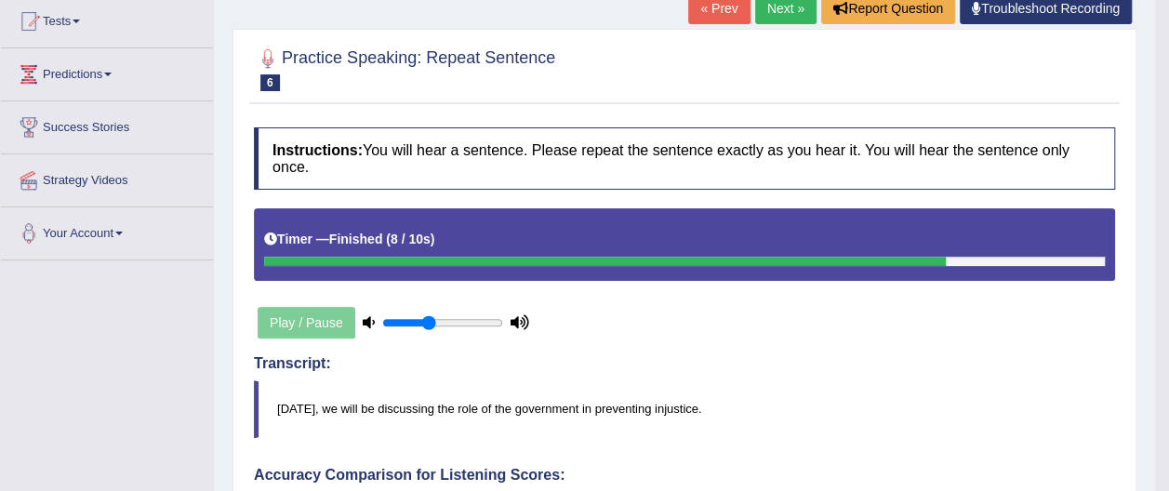
scroll to position [199, 0]
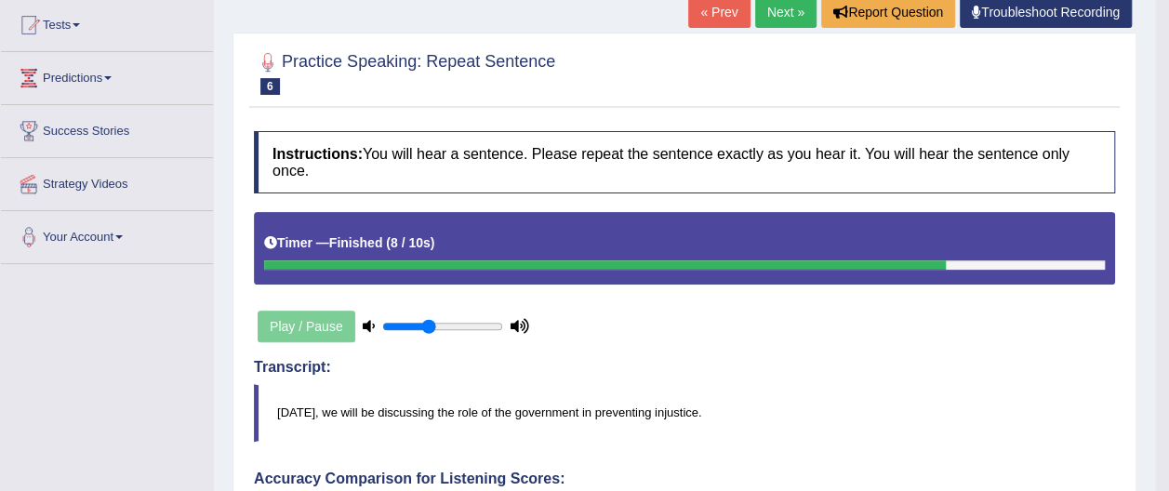
click at [790, 10] on link "Next »" at bounding box center [785, 12] width 61 height 32
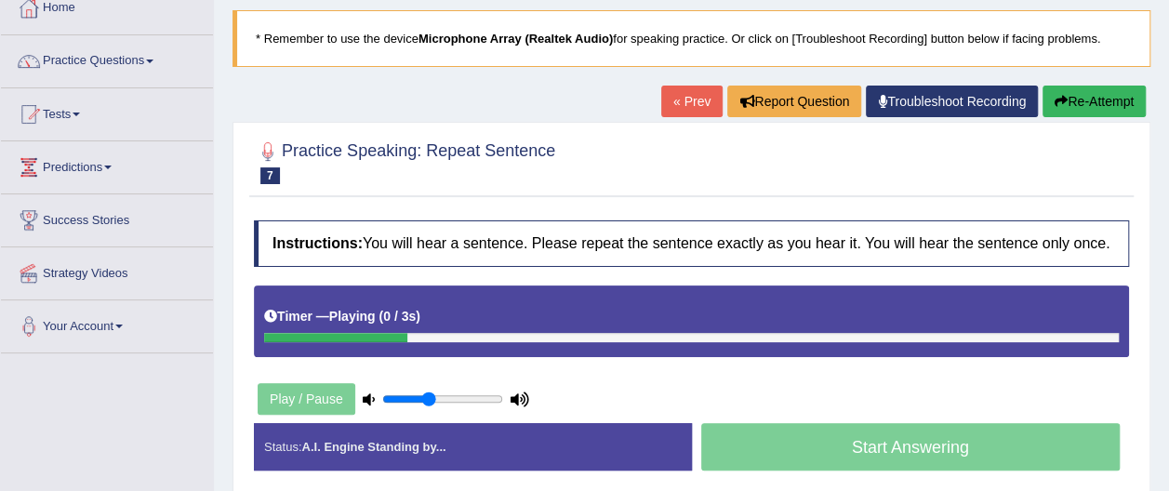
scroll to position [123, 0]
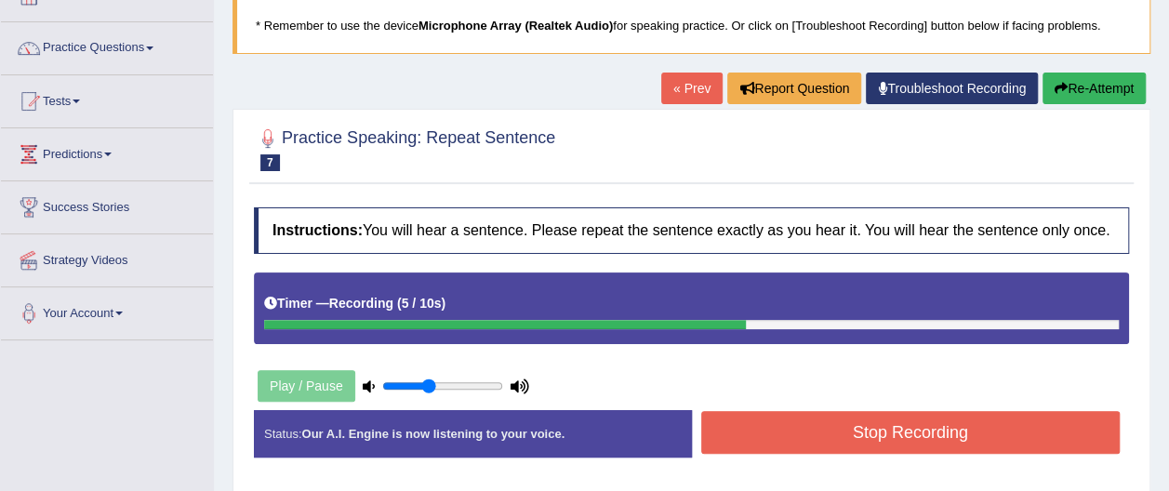
click at [1010, 422] on button "Stop Recording" at bounding box center [910, 432] width 419 height 43
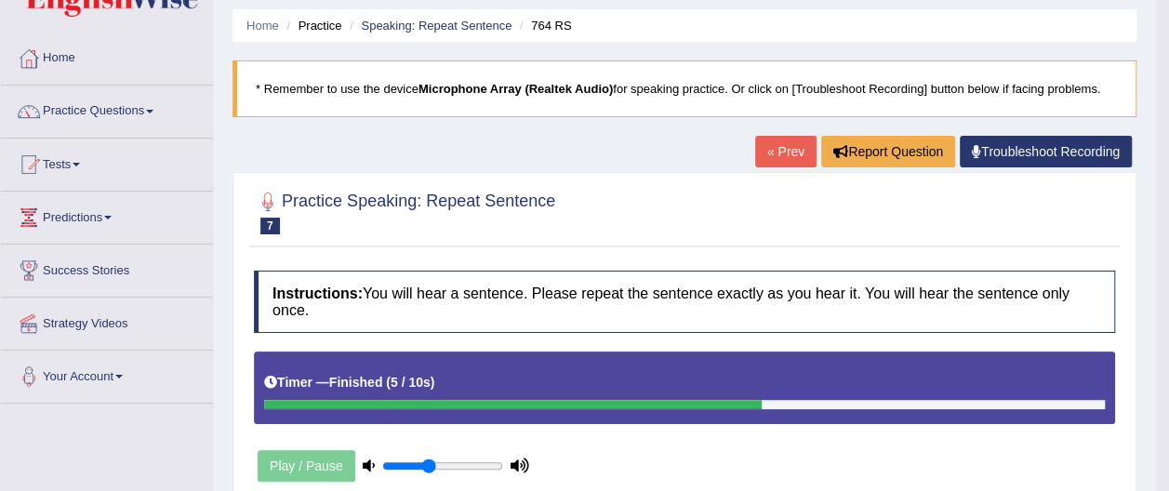
scroll to position [50, 0]
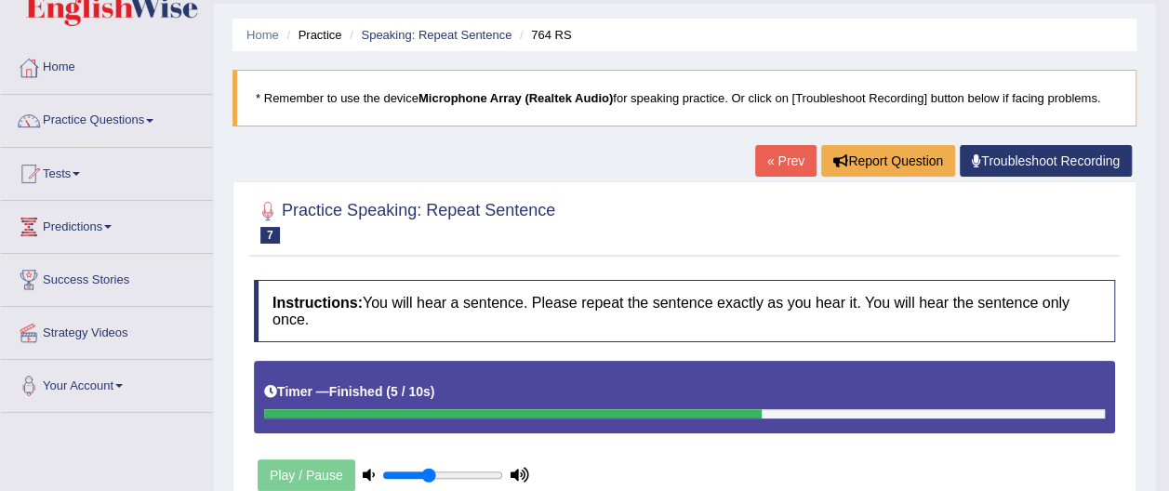
click at [787, 154] on link "« Prev" at bounding box center [785, 161] width 61 height 32
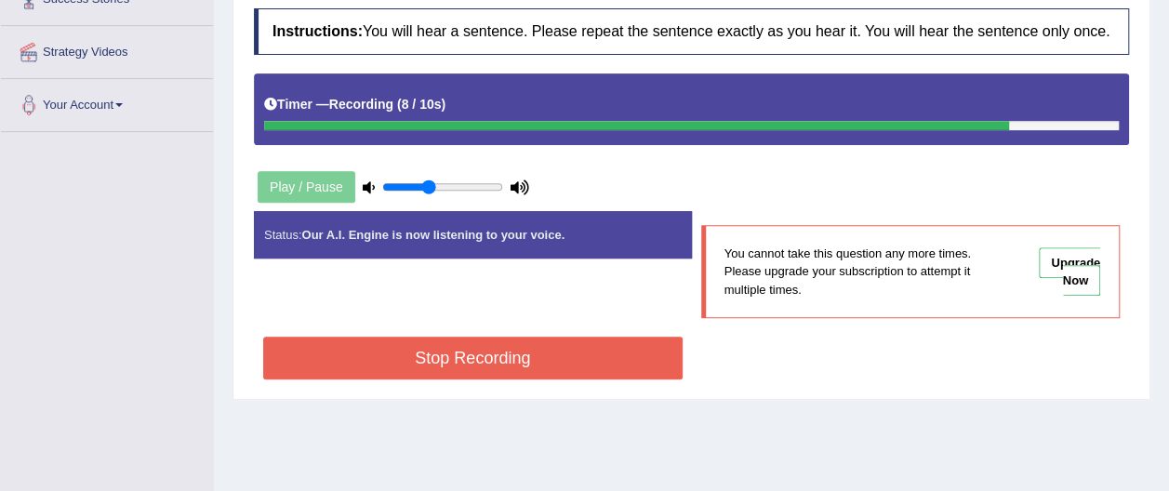
scroll to position [335, 0]
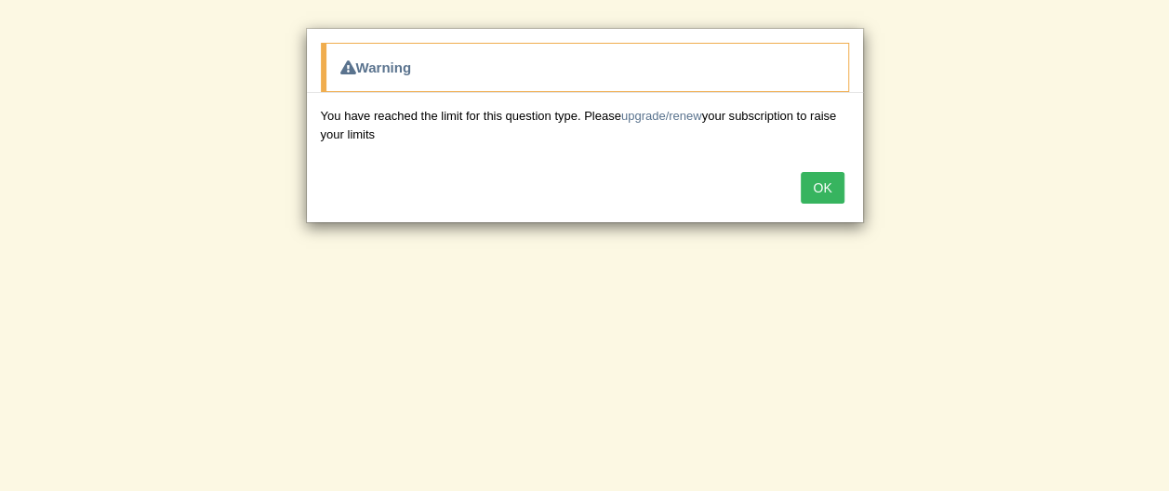
click at [829, 184] on button "OK" at bounding box center [821, 188] width 43 height 32
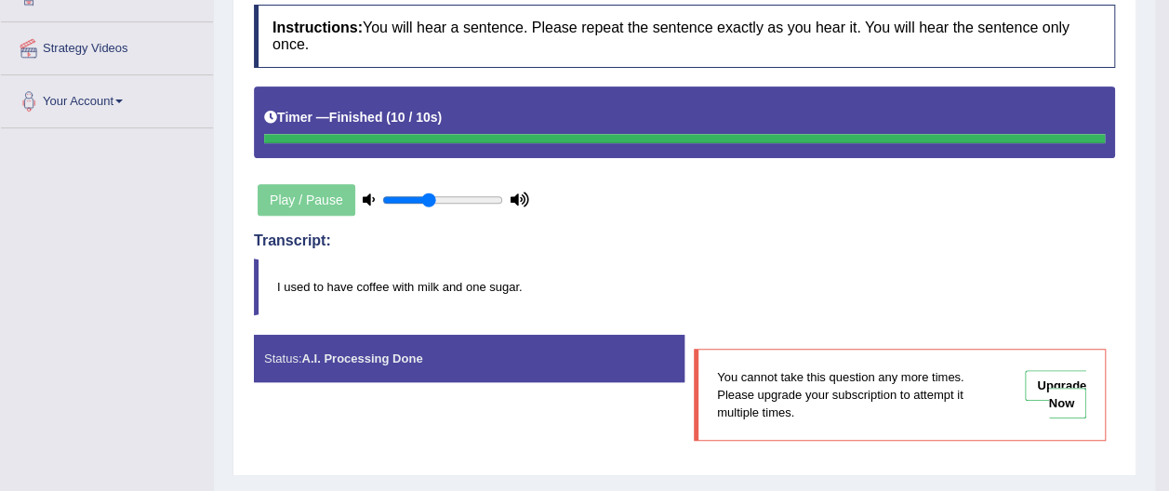
scroll to position [0, 0]
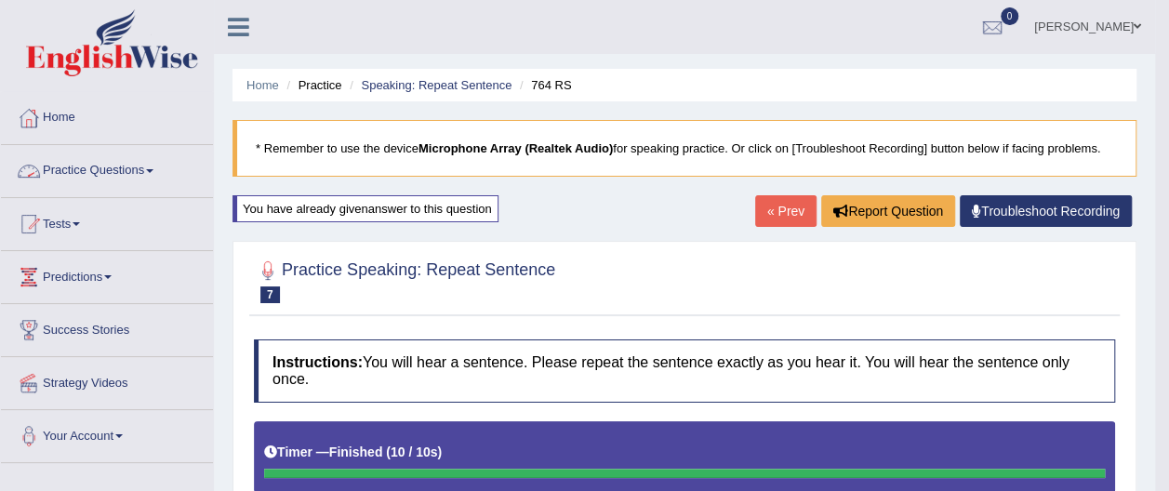
click at [153, 169] on span at bounding box center [149, 171] width 7 height 4
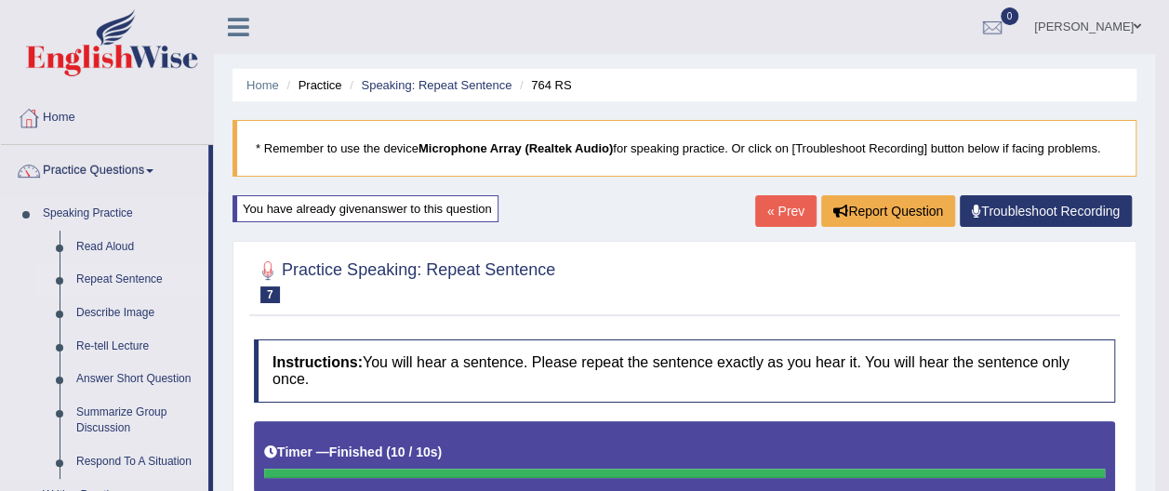
click at [140, 278] on link "Repeat Sentence" at bounding box center [138, 279] width 140 height 33
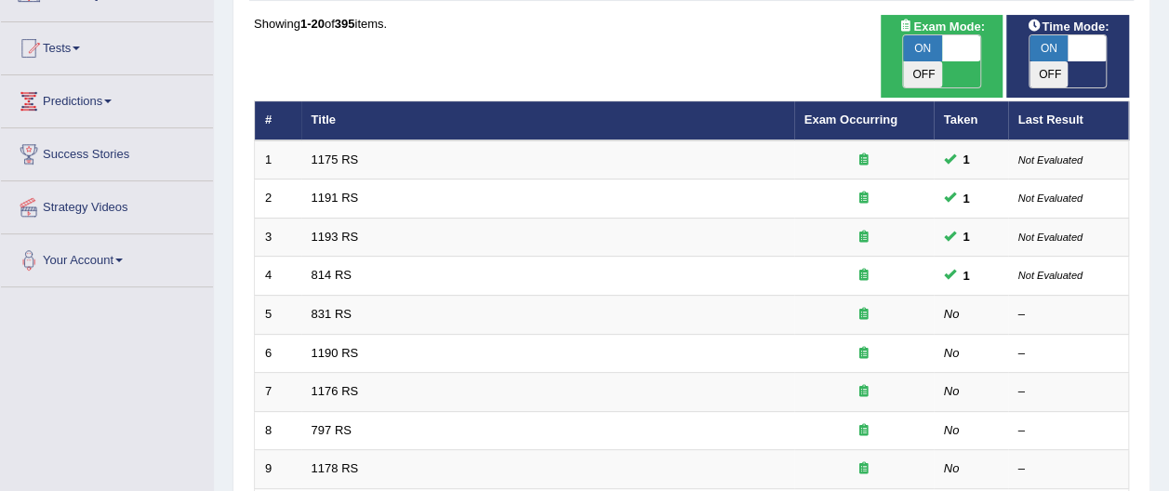
scroll to position [198, 0]
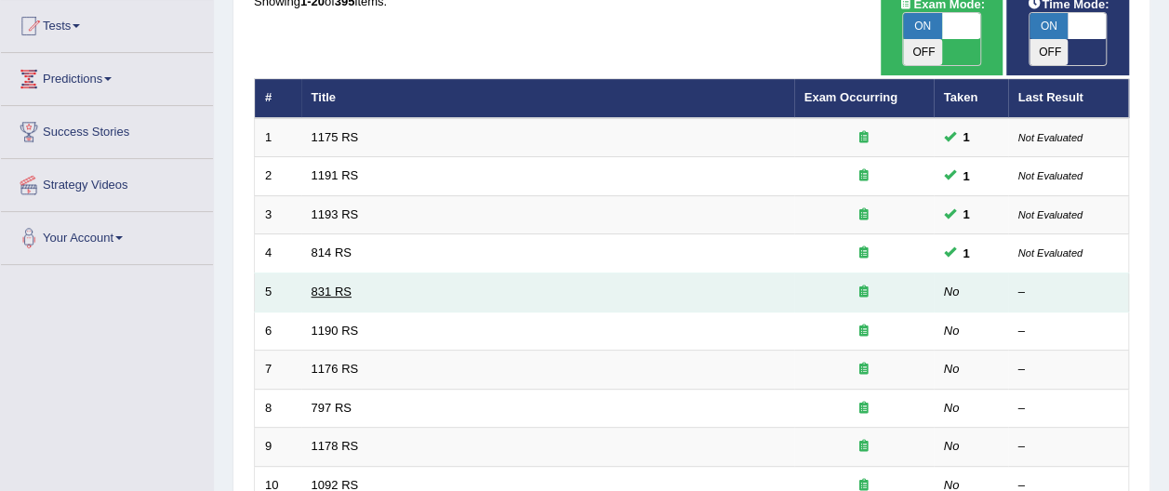
click at [328, 284] on link "831 RS" at bounding box center [331, 291] width 40 height 14
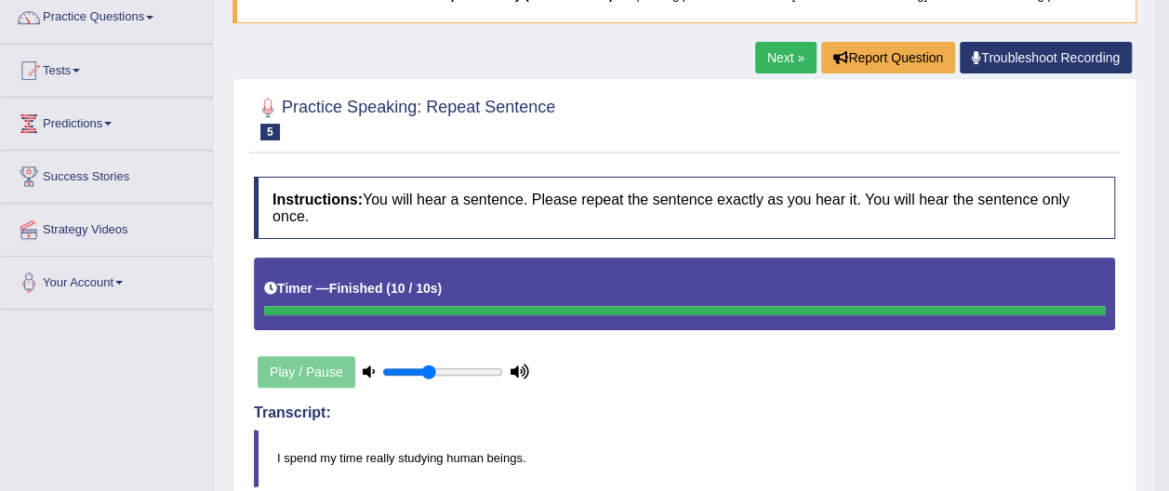
scroll to position [71, 0]
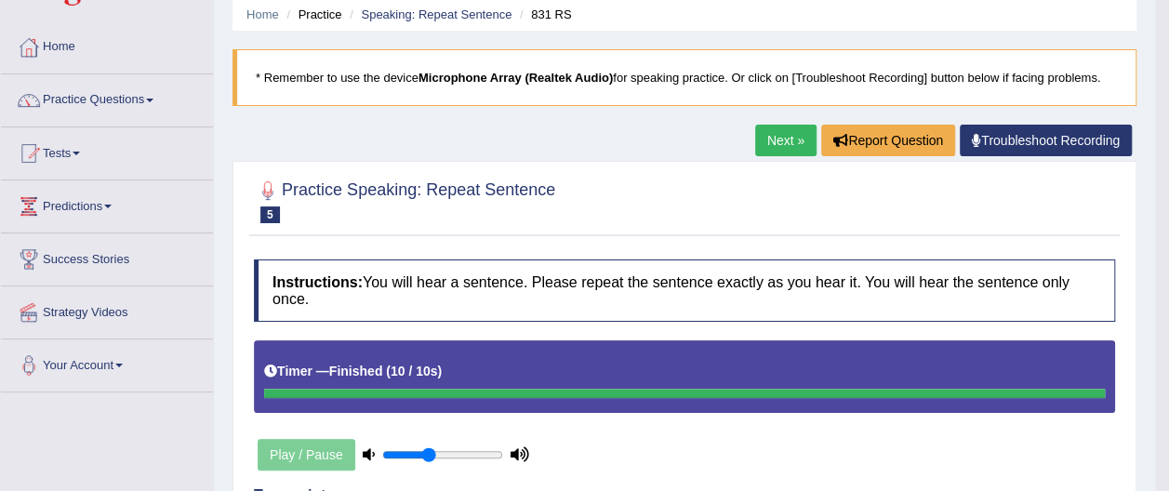
click at [791, 138] on link "Next »" at bounding box center [785, 141] width 61 height 32
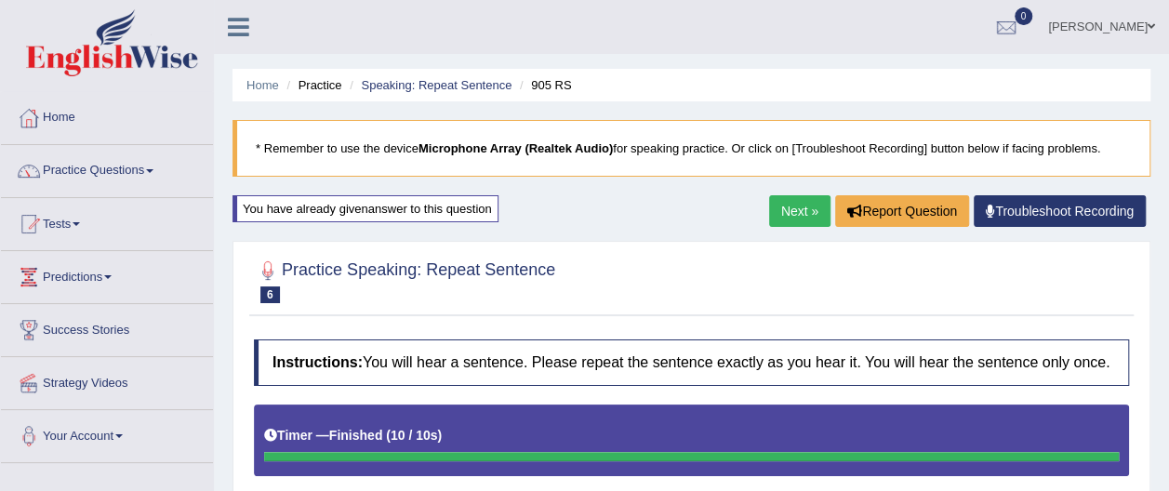
click at [148, 169] on link "Practice Questions" at bounding box center [107, 168] width 212 height 46
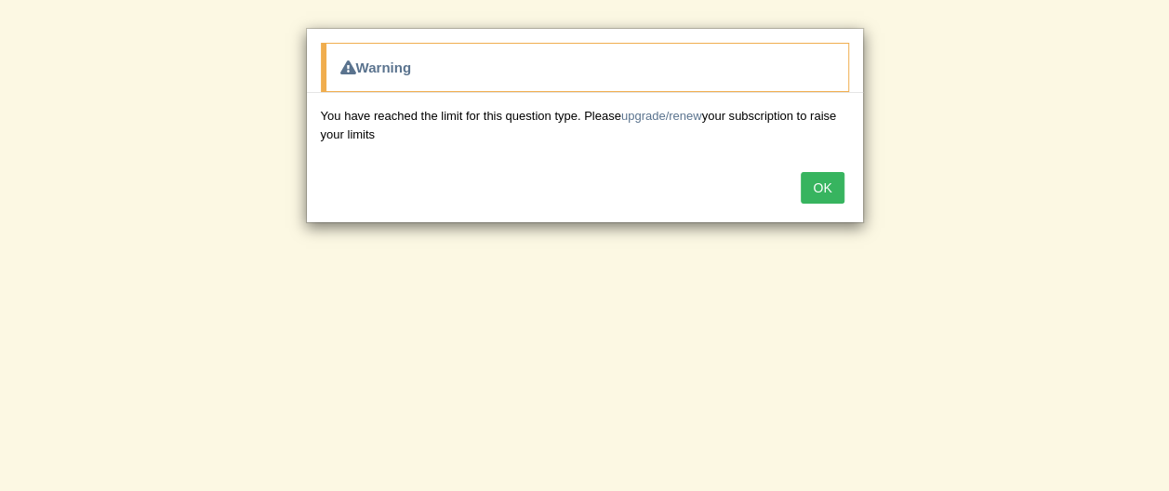
click at [828, 185] on button "OK" at bounding box center [821, 188] width 43 height 32
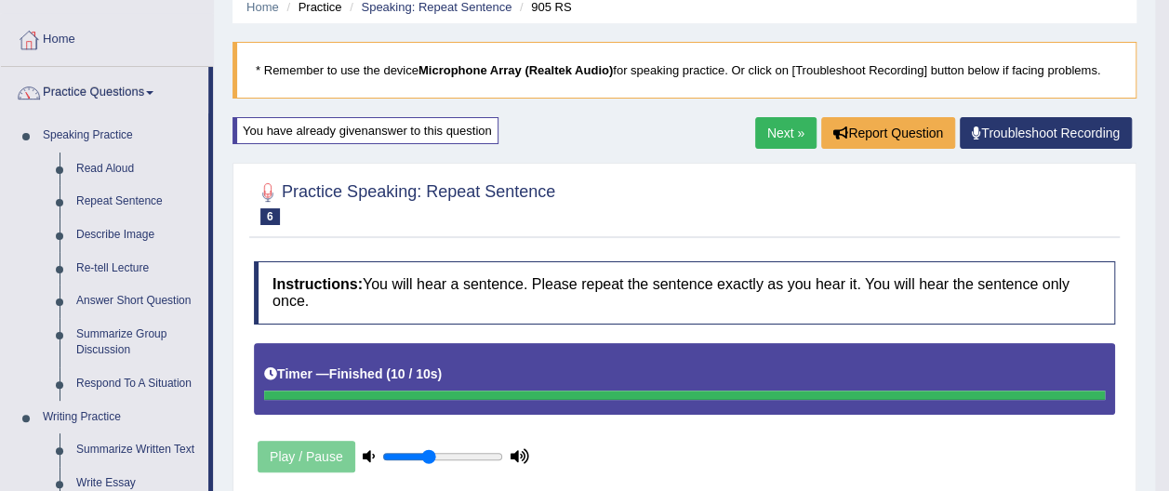
scroll to position [80, 0]
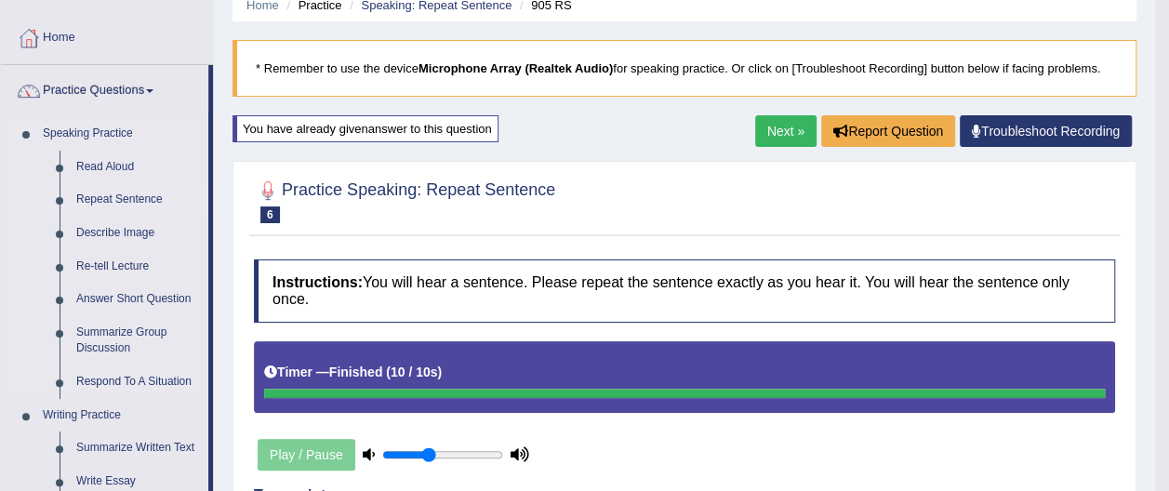
click at [141, 195] on link "Repeat Sentence" at bounding box center [138, 199] width 140 height 33
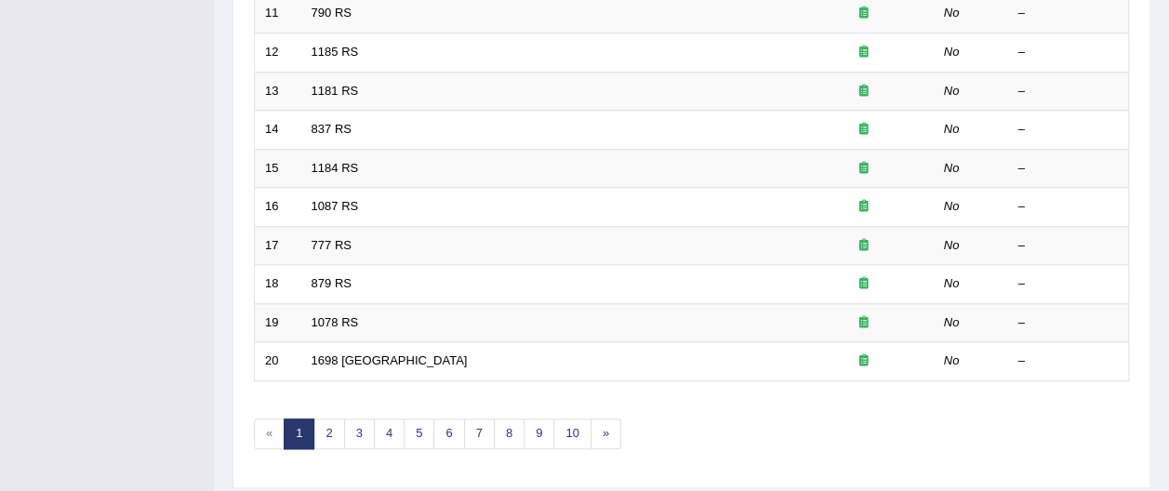
scroll to position [693, 0]
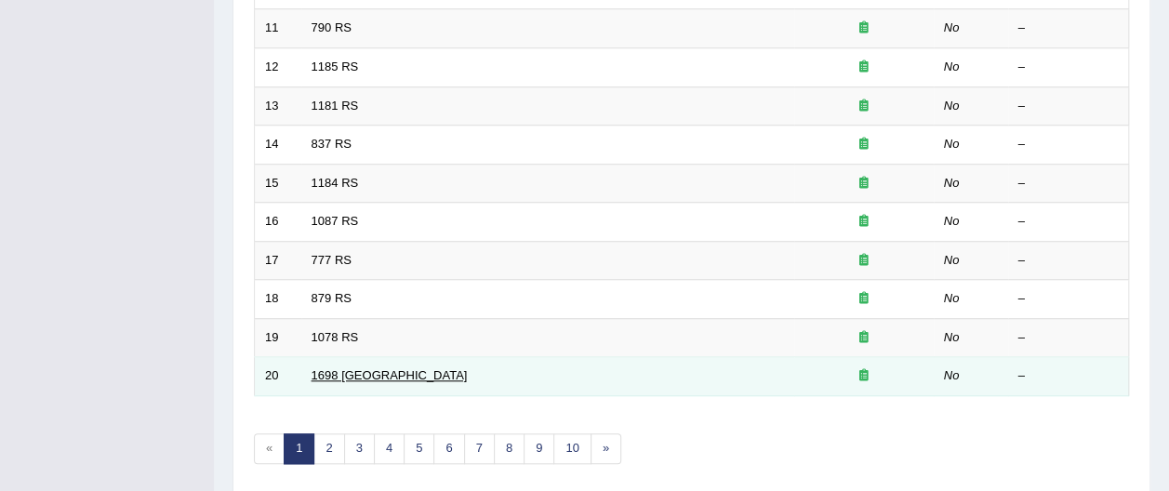
click at [336, 368] on link "1698 [GEOGRAPHIC_DATA]" at bounding box center [389, 375] width 156 height 14
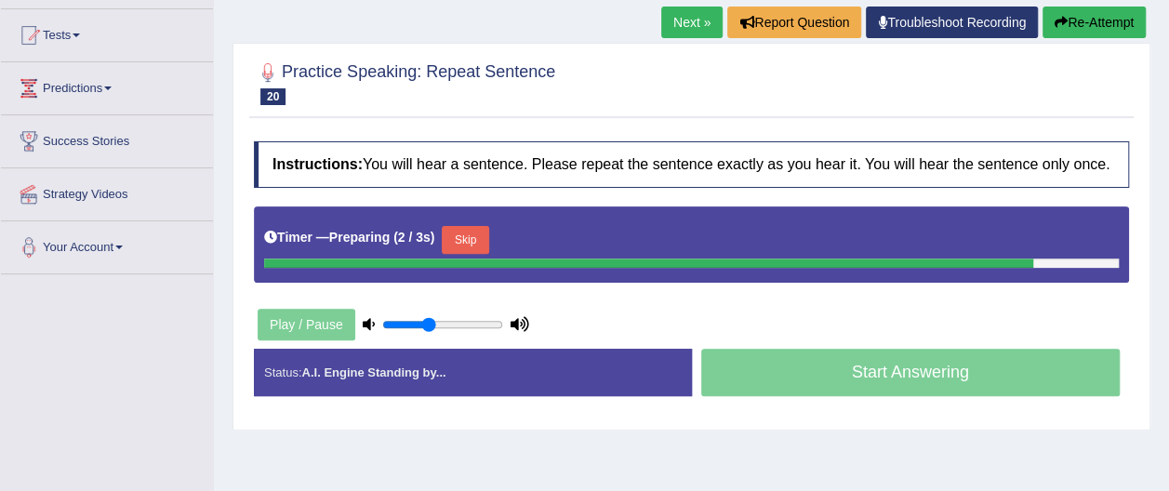
scroll to position [197, 0]
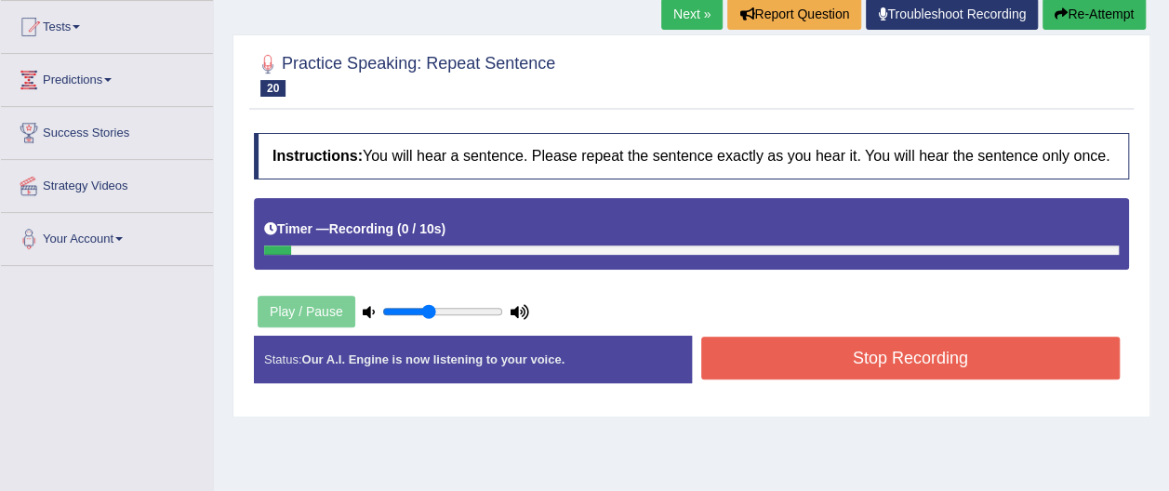
click at [1095, 14] on button "Re-Attempt" at bounding box center [1093, 14] width 103 height 32
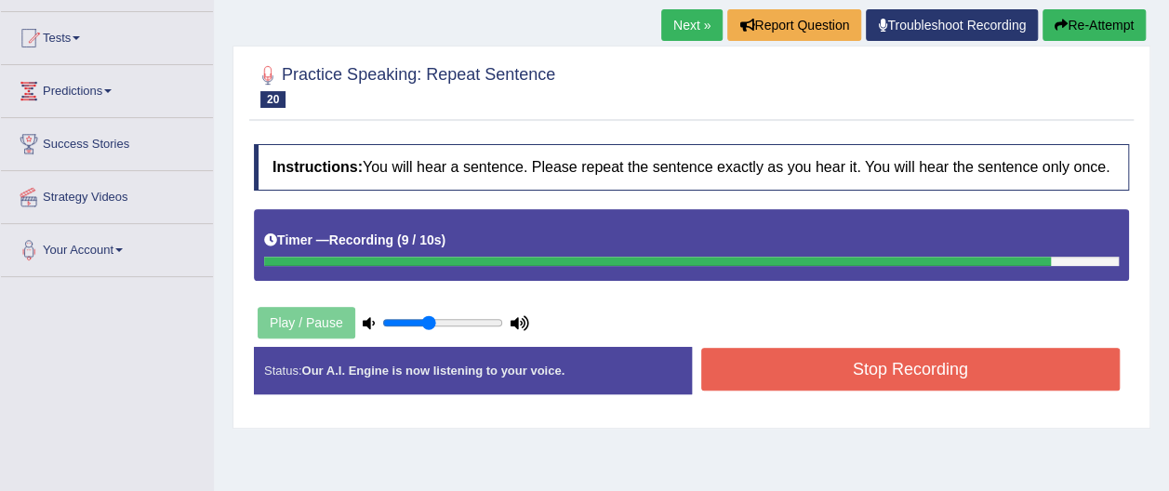
click at [1116, 23] on button "Re-Attempt" at bounding box center [1093, 25] width 103 height 32
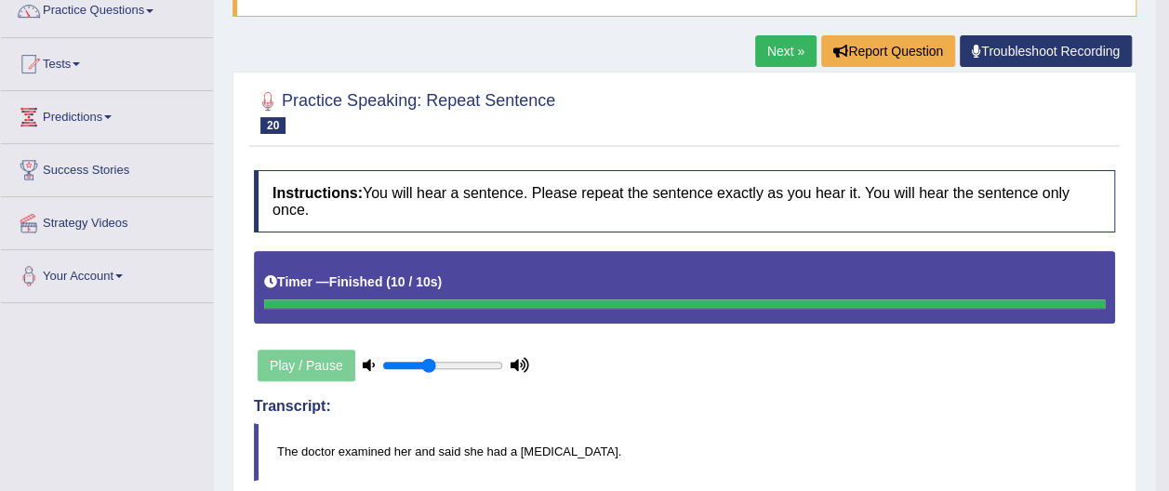
scroll to position [157, 0]
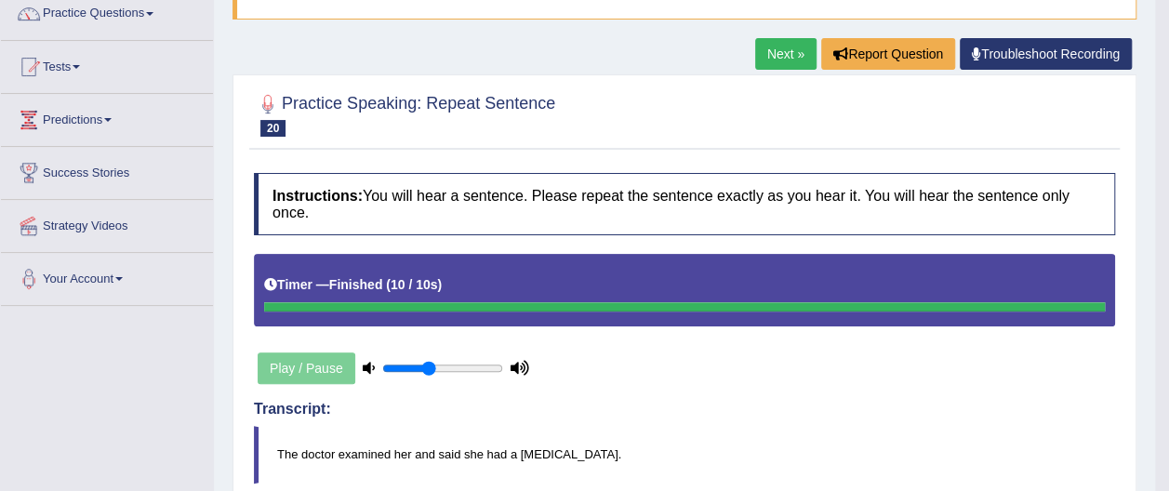
click at [778, 50] on link "Next »" at bounding box center [785, 54] width 61 height 32
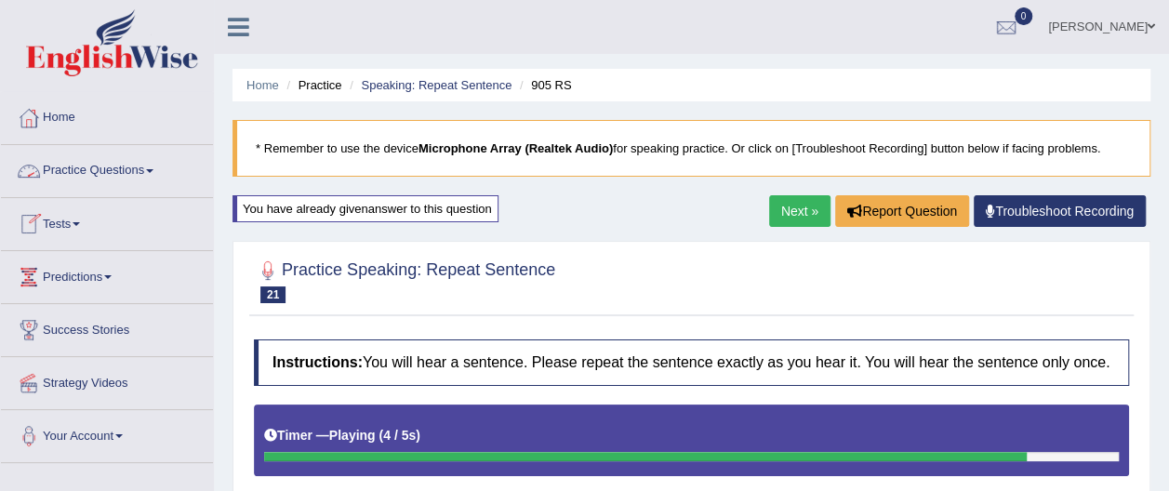
click at [155, 167] on link "Practice Questions" at bounding box center [107, 168] width 212 height 46
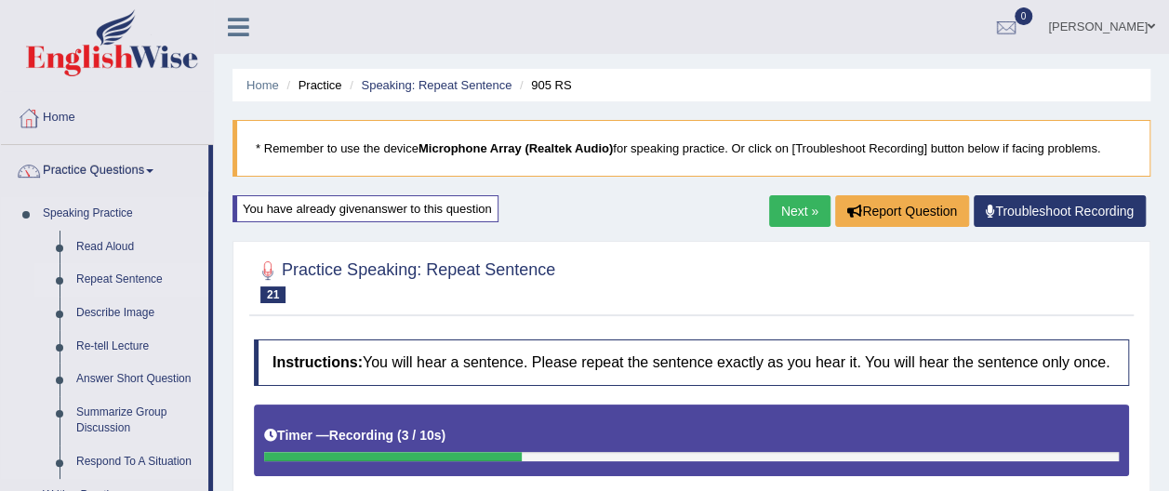
click at [152, 278] on link "Repeat Sentence" at bounding box center [138, 279] width 140 height 33
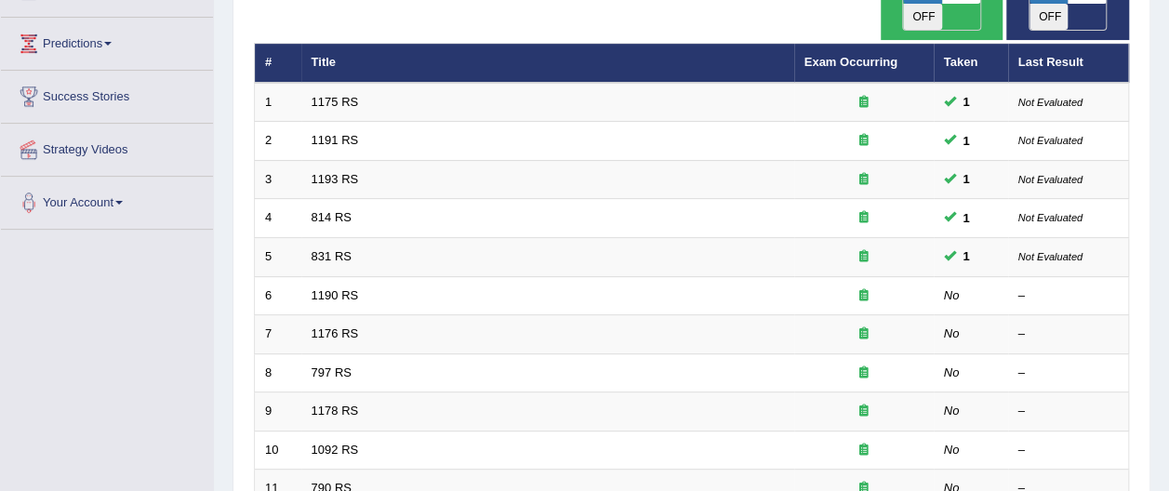
scroll to position [252, 0]
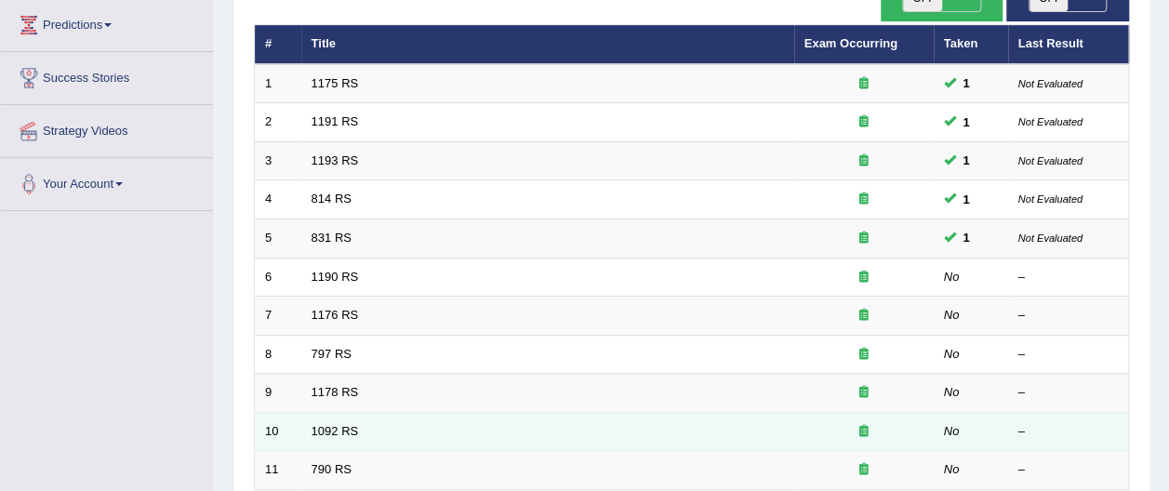
click at [857, 423] on div at bounding box center [863, 432] width 119 height 18
click at [350, 424] on link "1092 RS" at bounding box center [334, 431] width 47 height 14
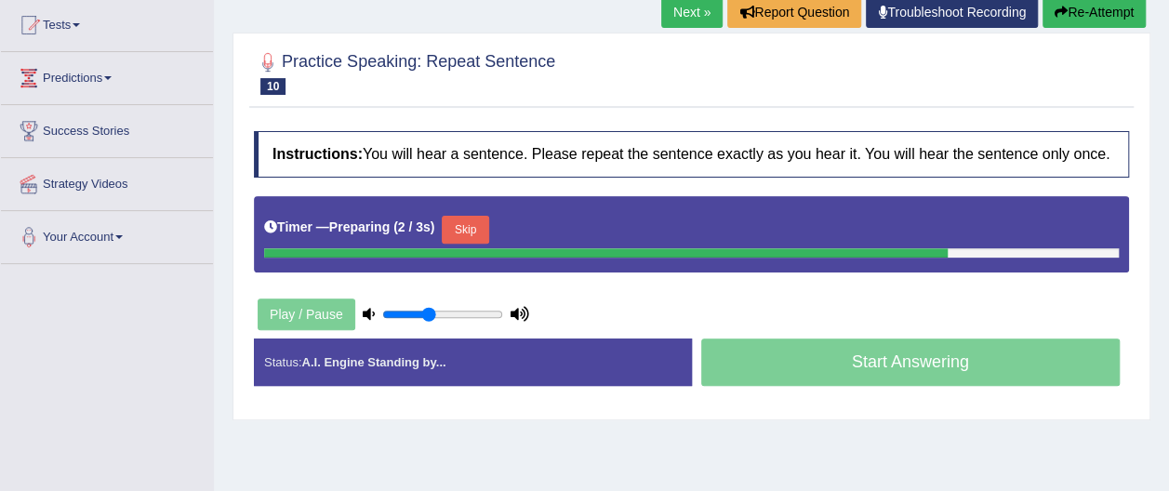
scroll to position [218, 0]
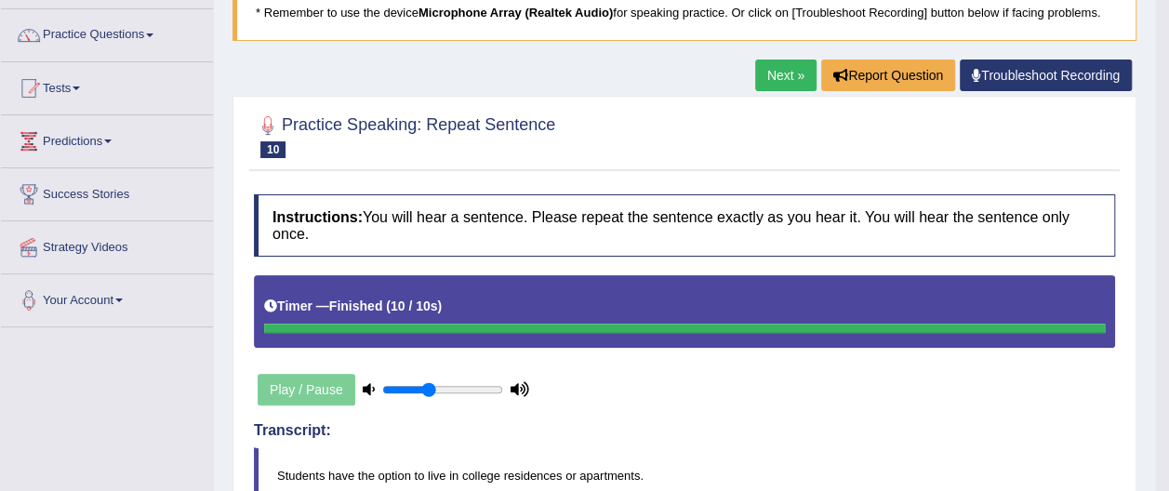
scroll to position [134, 0]
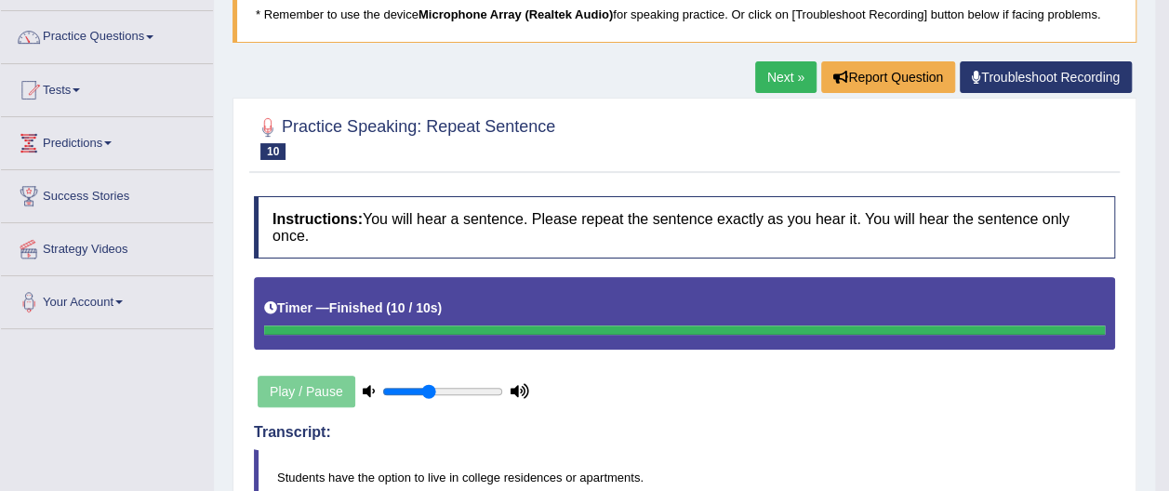
click at [790, 71] on link "Next »" at bounding box center [785, 77] width 61 height 32
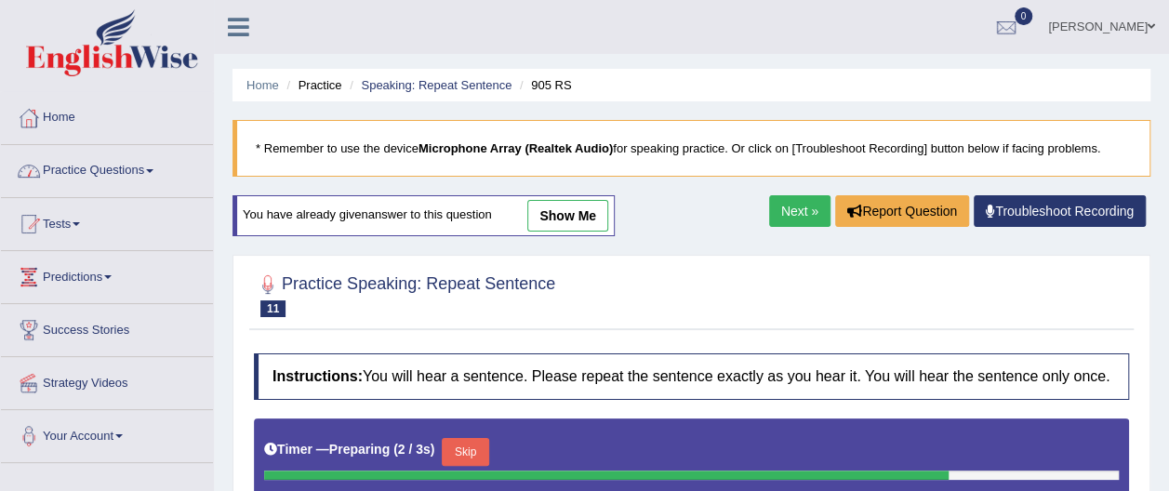
click at [155, 166] on link "Practice Questions" at bounding box center [107, 168] width 212 height 46
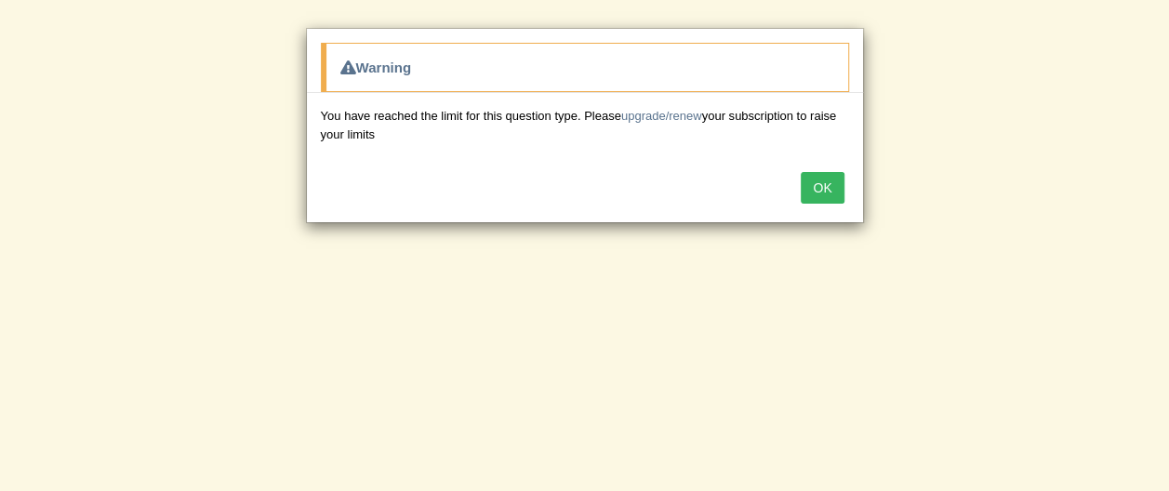
click at [825, 184] on button "OK" at bounding box center [821, 188] width 43 height 32
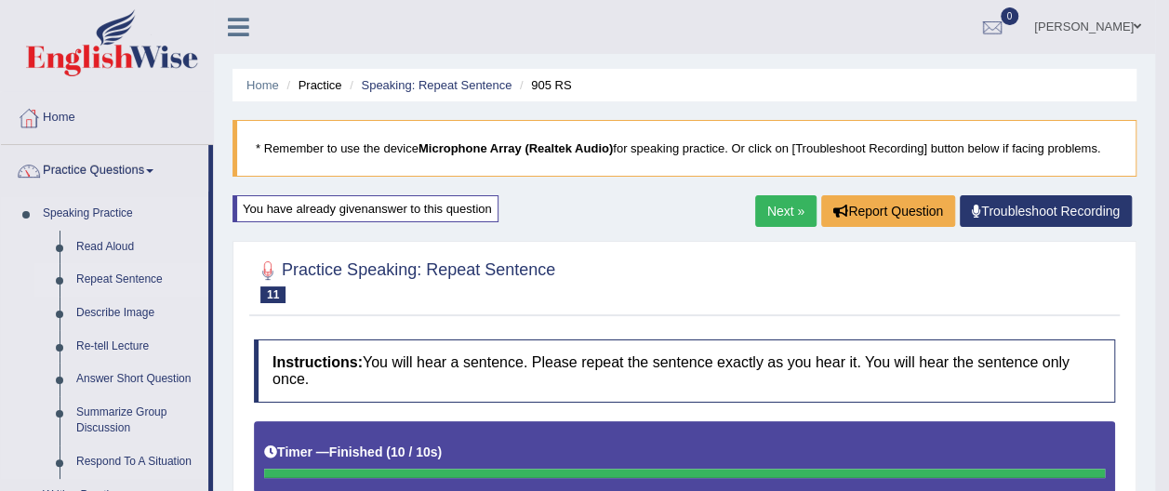
click at [117, 274] on link "Repeat Sentence" at bounding box center [138, 279] width 140 height 33
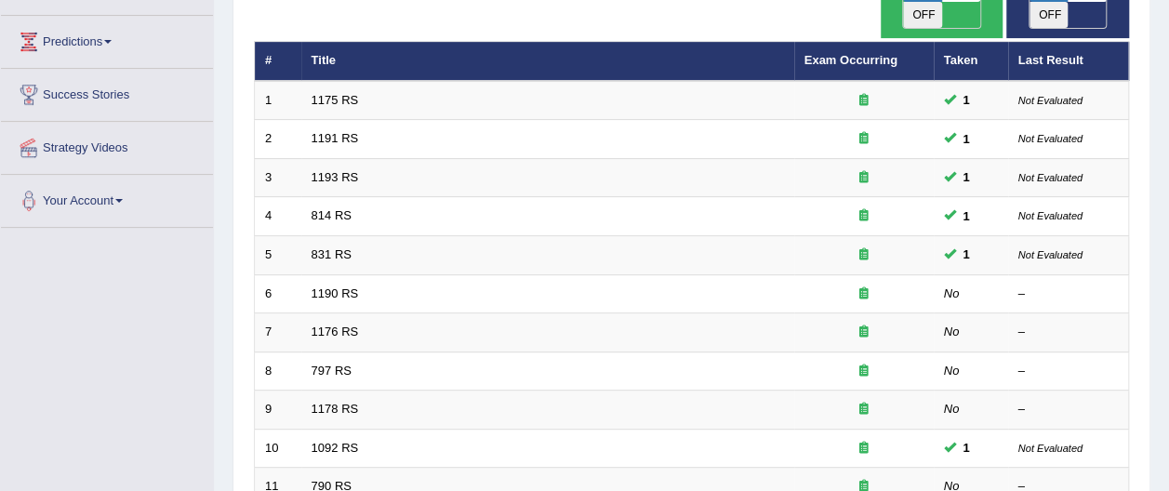
scroll to position [236, 0]
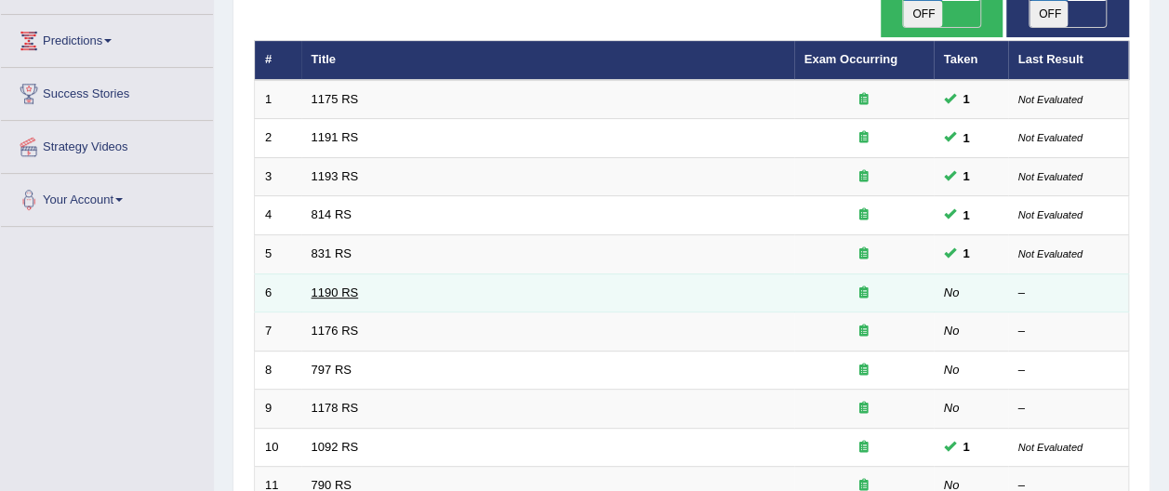
click at [327, 285] on link "1190 RS" at bounding box center [334, 292] width 47 height 14
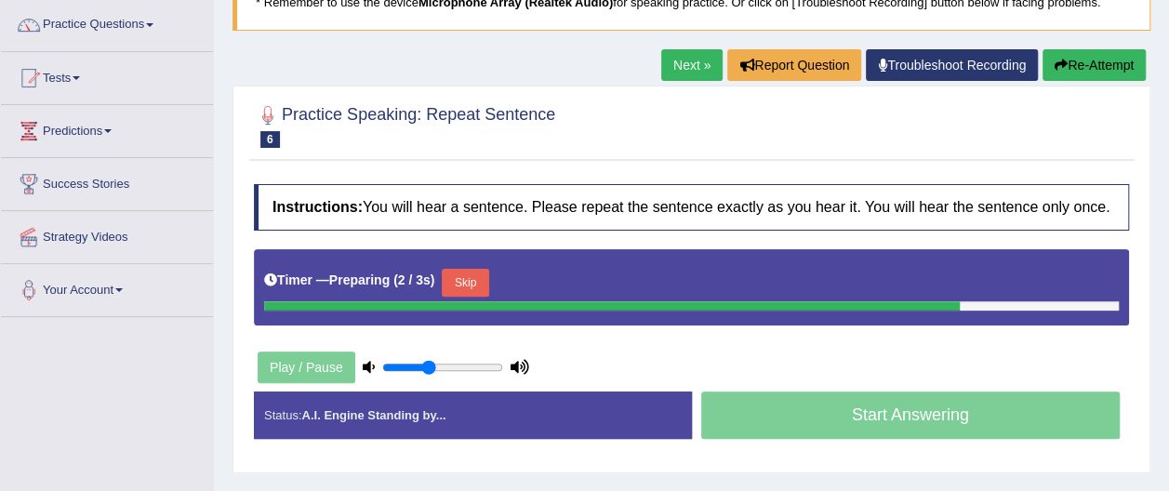
scroll to position [147, 0]
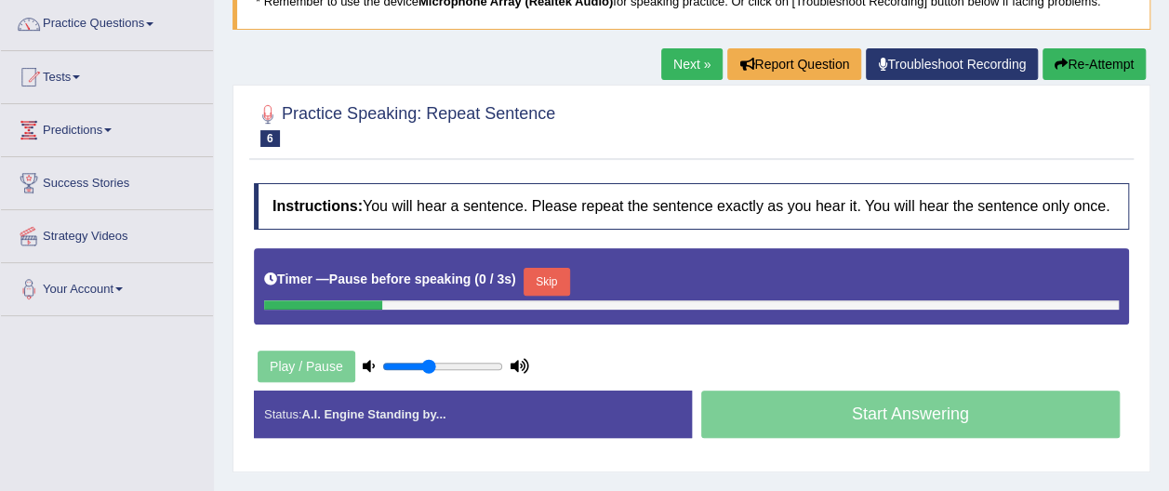
click at [1104, 62] on button "Re-Attempt" at bounding box center [1093, 64] width 103 height 32
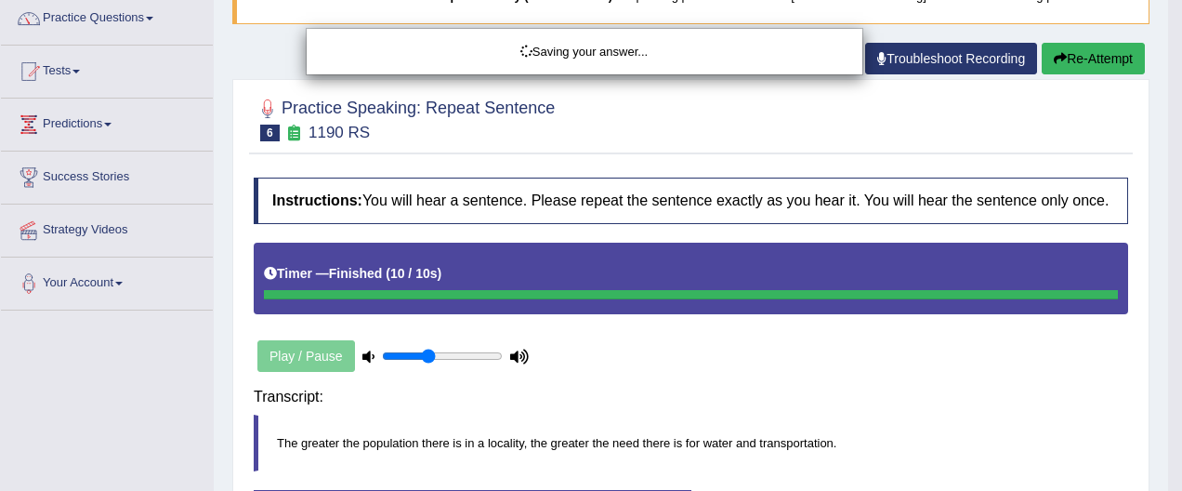
click at [1104, 62] on body "Toggle navigation Home Practice Questions Speaking Practice Read Aloud Repeat S…" at bounding box center [591, 93] width 1182 height 491
click at [1104, 63] on div "Saving your answer..." at bounding box center [591, 245] width 1182 height 491
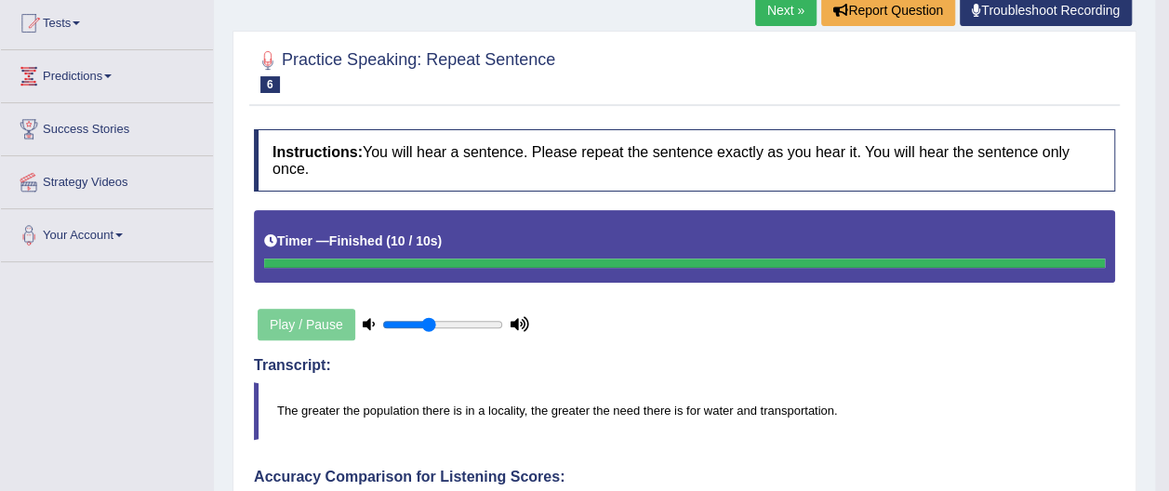
scroll to position [198, 0]
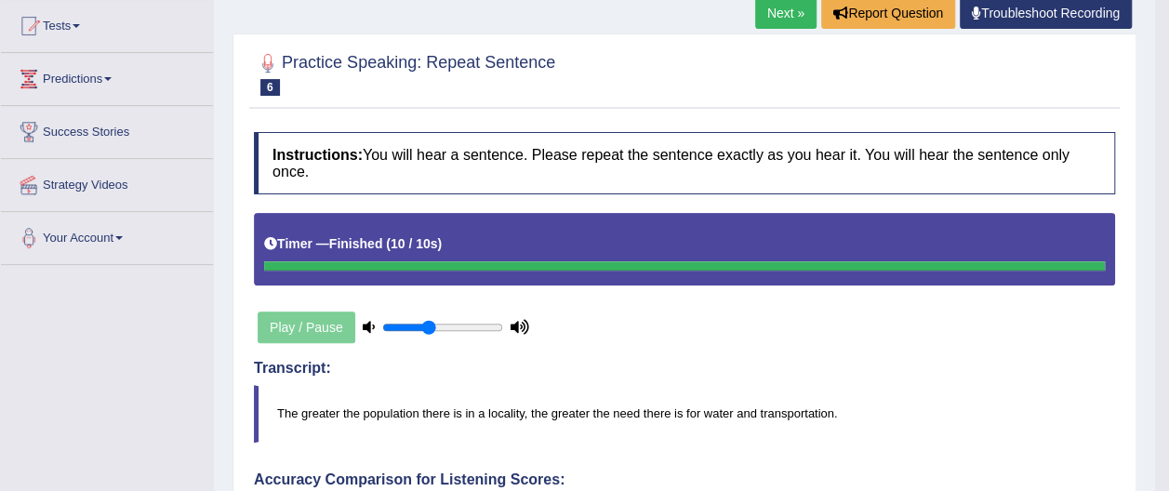
click at [794, 9] on link "Next »" at bounding box center [785, 13] width 61 height 32
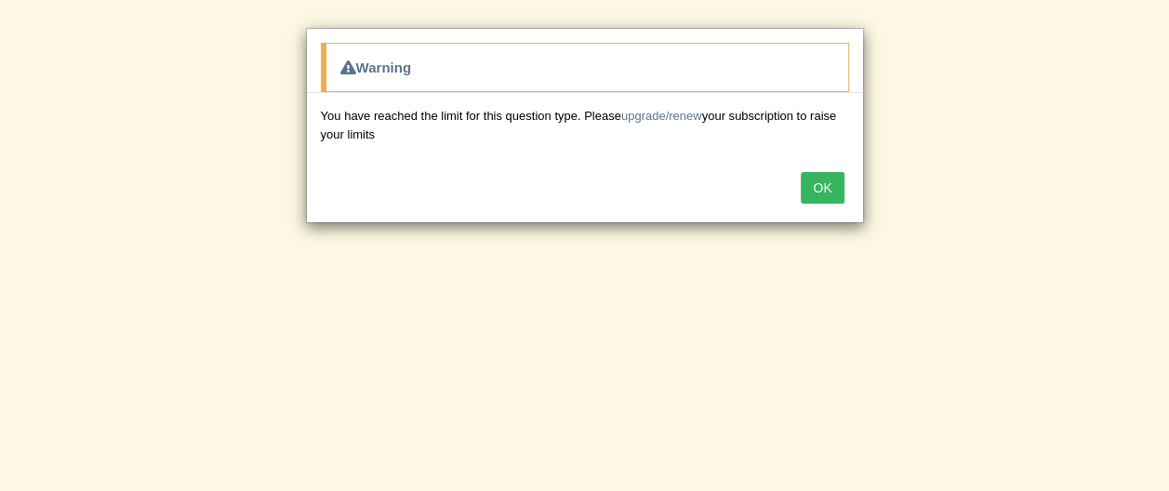
click at [821, 182] on button "OK" at bounding box center [821, 188] width 43 height 32
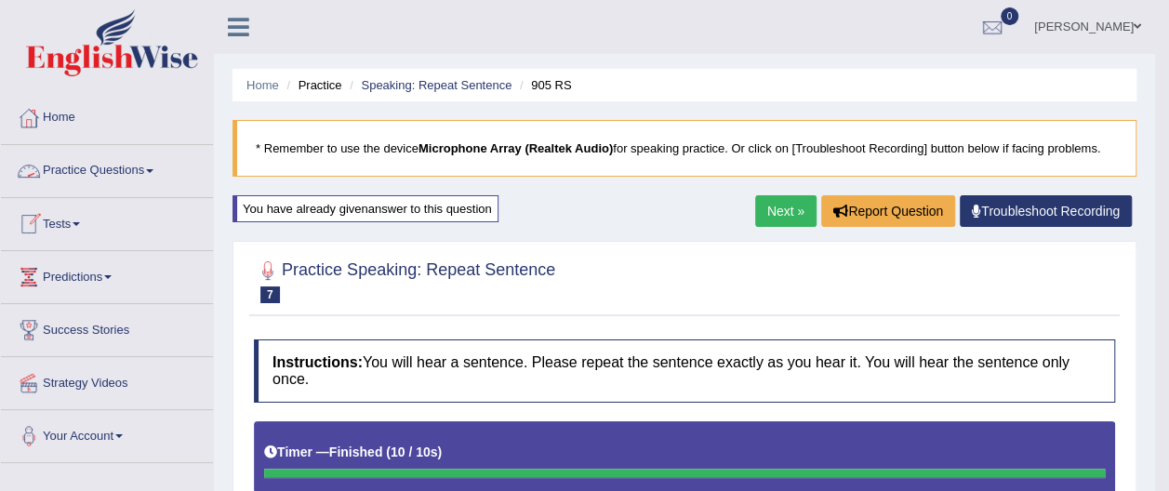
click at [153, 171] on span at bounding box center [149, 171] width 7 height 4
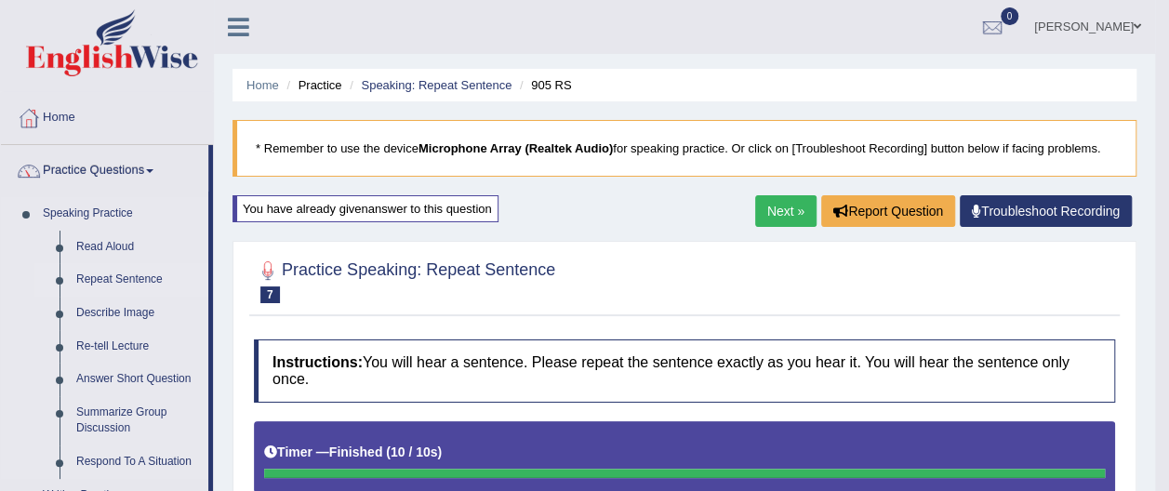
click at [138, 277] on link "Repeat Sentence" at bounding box center [138, 279] width 140 height 33
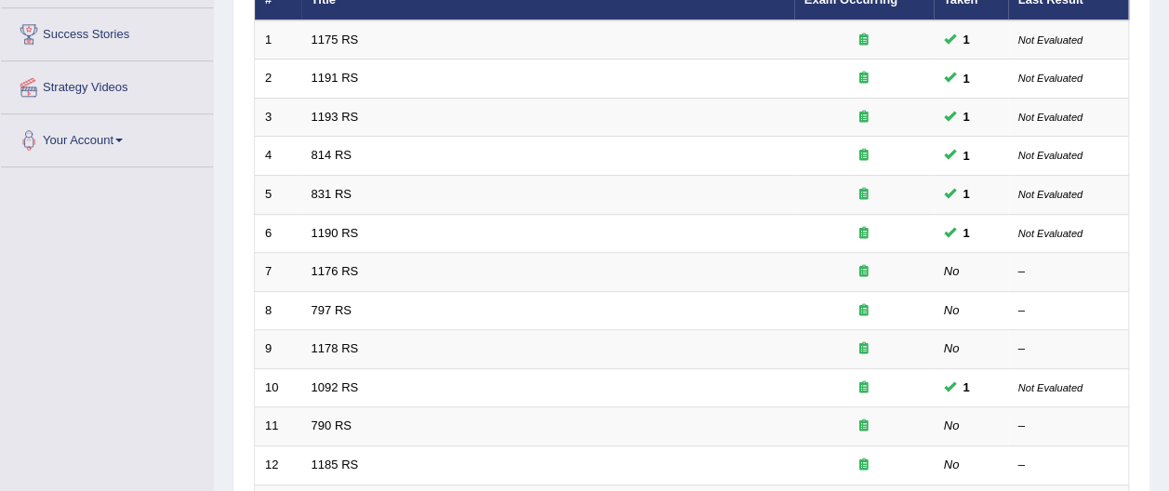
scroll to position [326, 0]
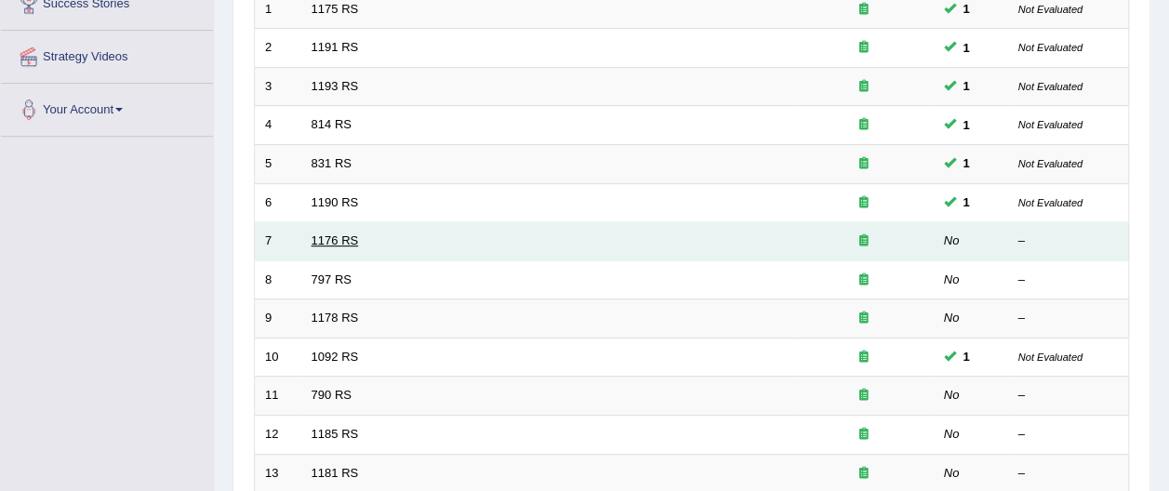
click at [322, 233] on link "1176 RS" at bounding box center [334, 240] width 47 height 14
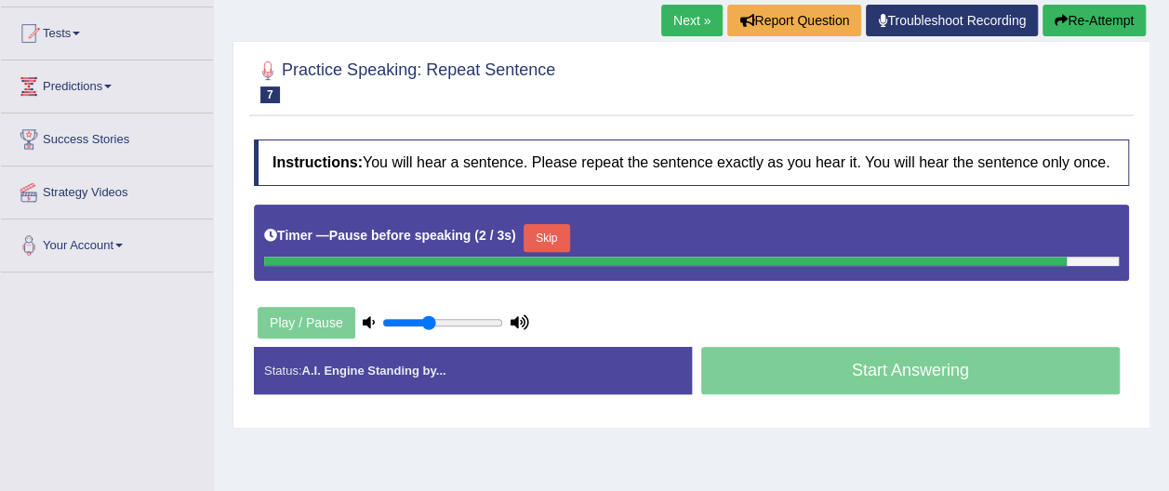
scroll to position [182, 0]
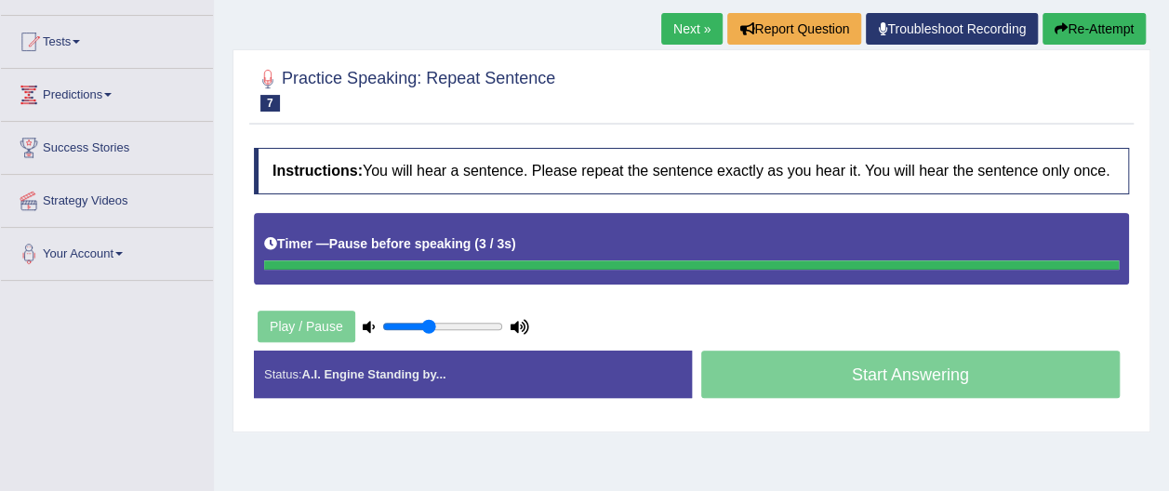
click at [1081, 28] on button "Re-Attempt" at bounding box center [1093, 29] width 103 height 32
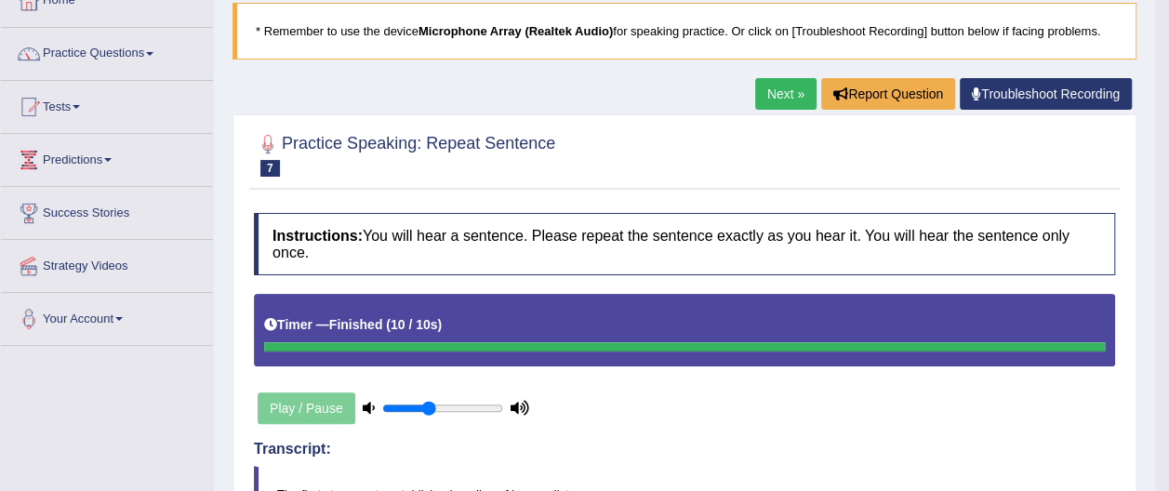
scroll to position [98, 0]
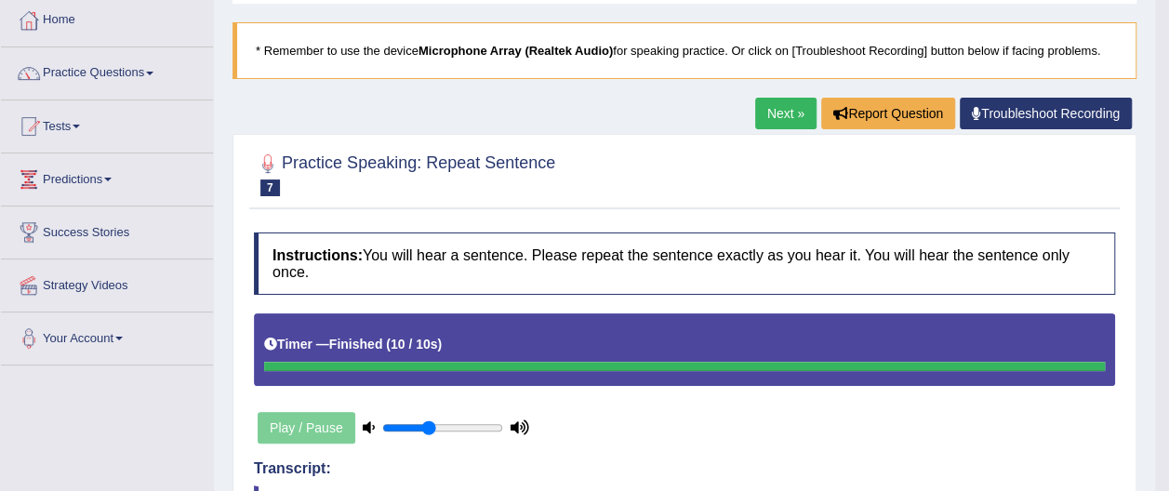
click at [785, 113] on link "Next »" at bounding box center [785, 114] width 61 height 32
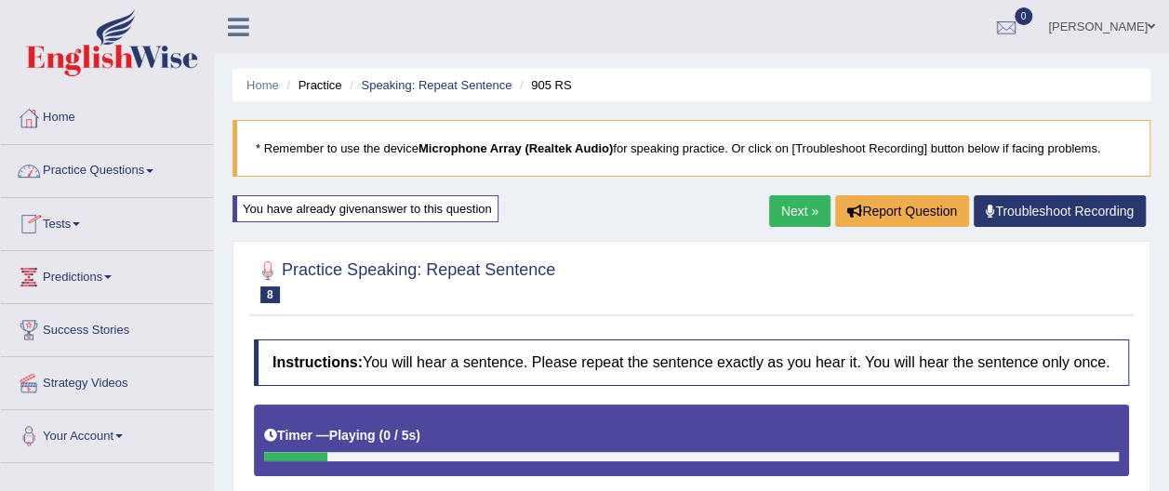
click at [153, 169] on span at bounding box center [149, 171] width 7 height 4
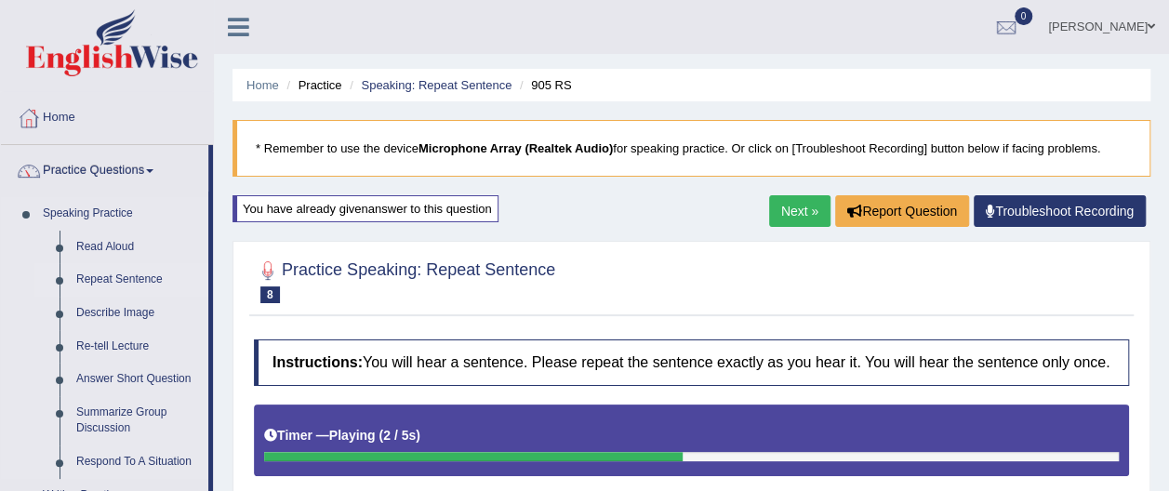
click at [135, 280] on link "Repeat Sentence" at bounding box center [138, 279] width 140 height 33
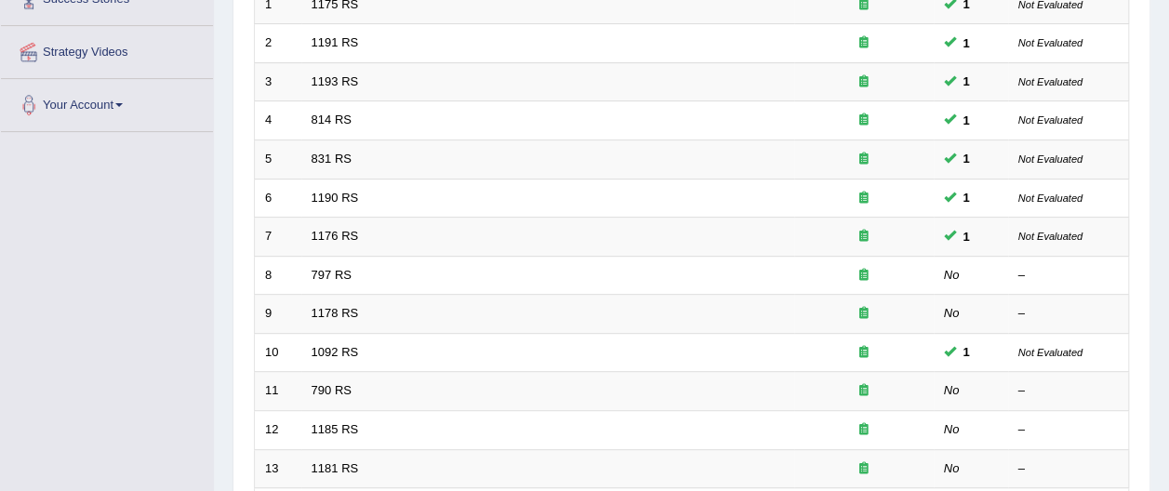
scroll to position [355, 0]
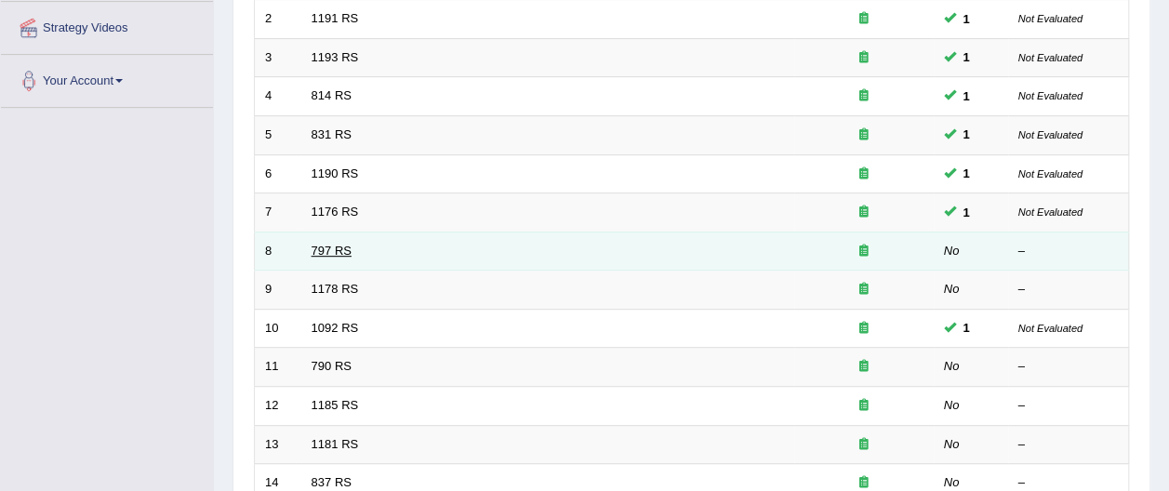
click at [321, 244] on link "797 RS" at bounding box center [331, 251] width 40 height 14
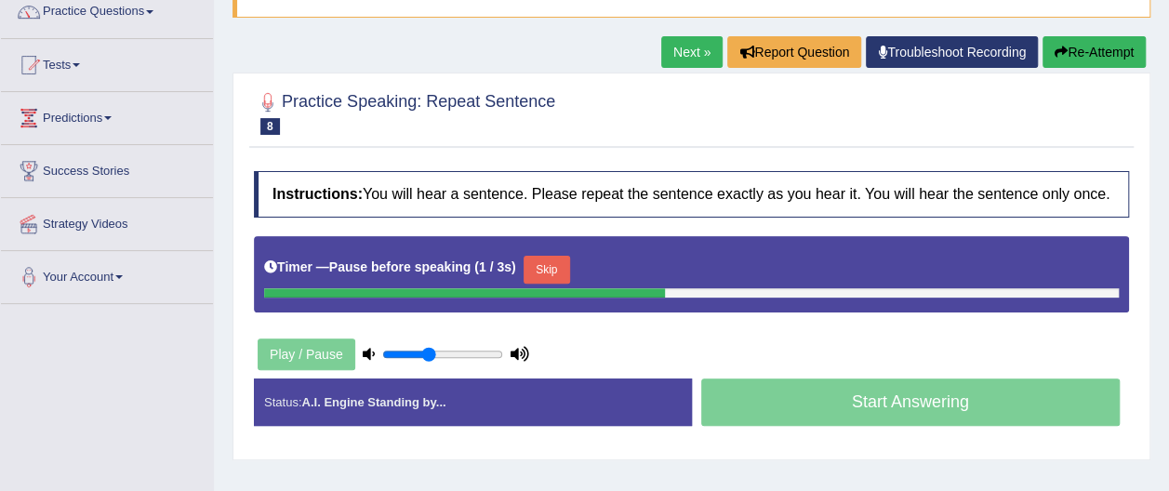
scroll to position [138, 0]
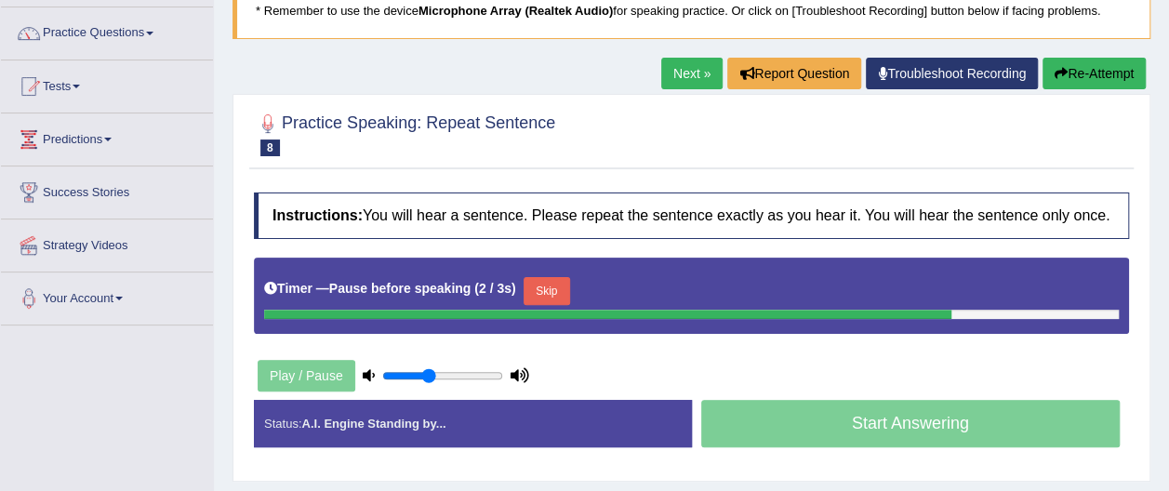
click at [1116, 74] on button "Re-Attempt" at bounding box center [1093, 74] width 103 height 32
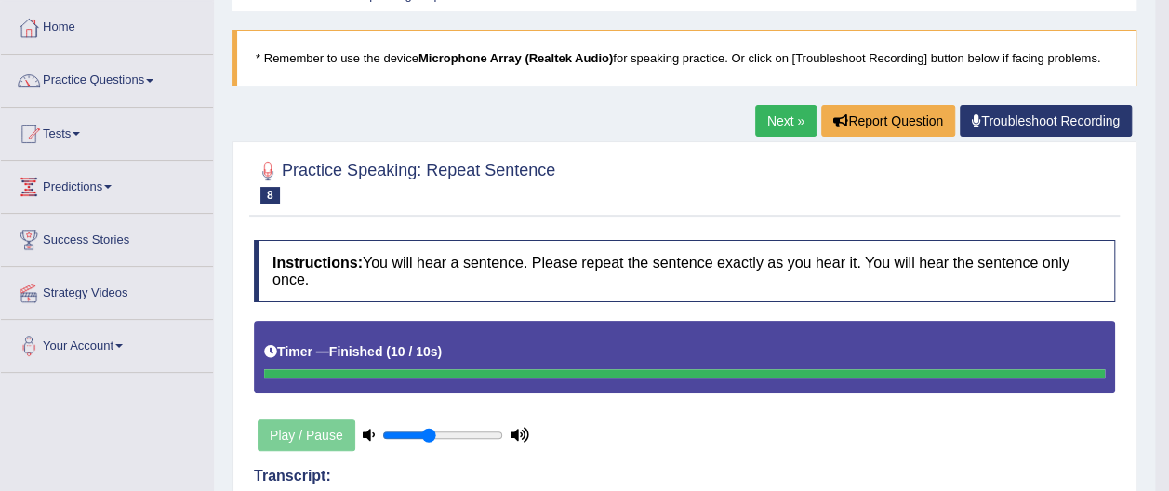
scroll to position [88, 0]
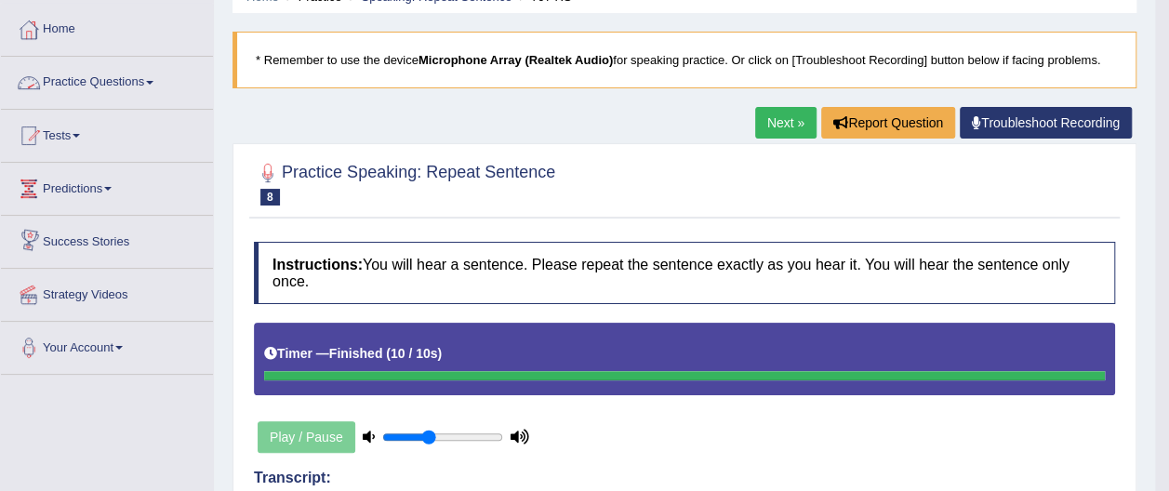
click at [160, 80] on link "Practice Questions" at bounding box center [107, 80] width 212 height 46
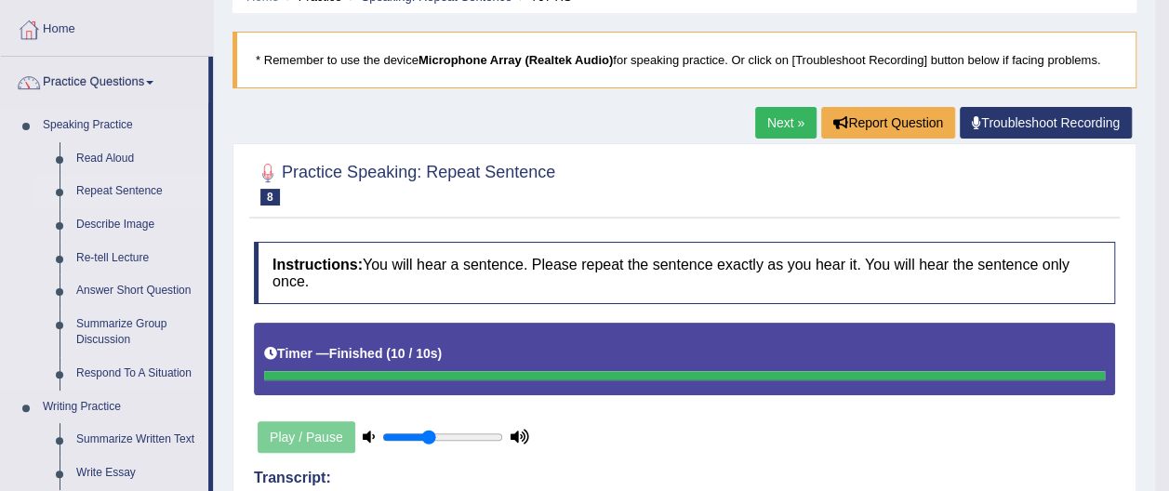
click at [140, 191] on link "Repeat Sentence" at bounding box center [138, 191] width 140 height 33
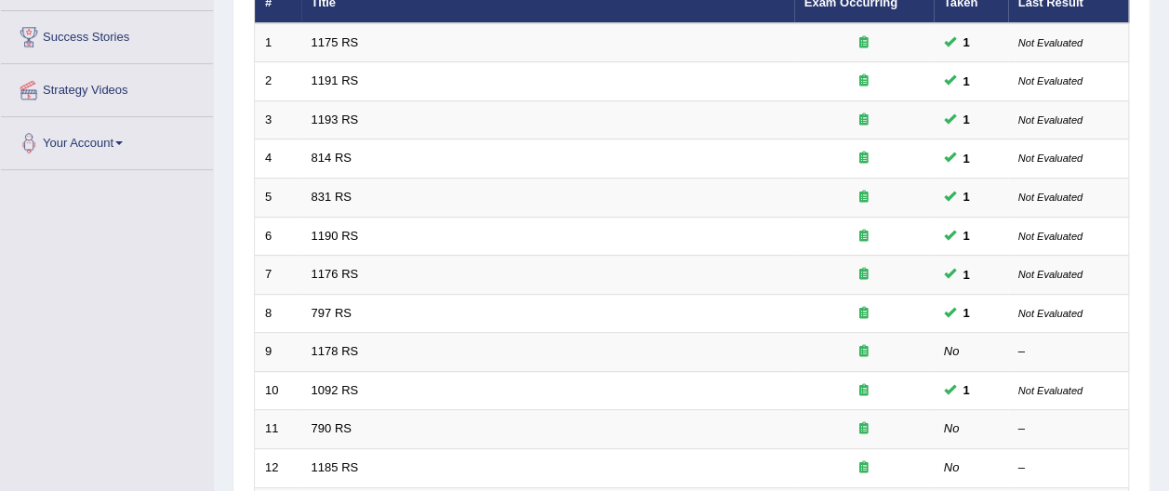
scroll to position [294, 0]
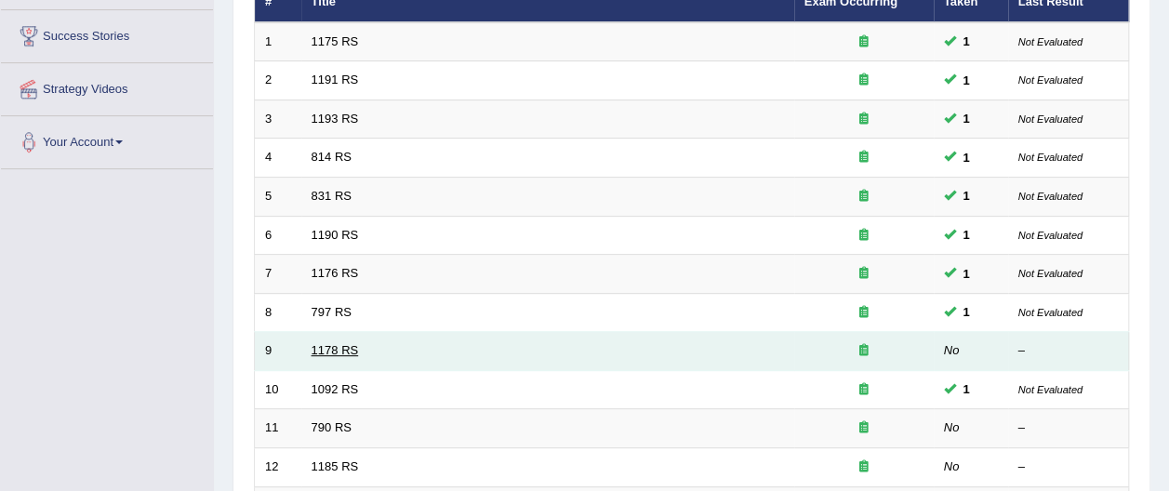
click at [333, 343] on link "1178 RS" at bounding box center [334, 350] width 47 height 14
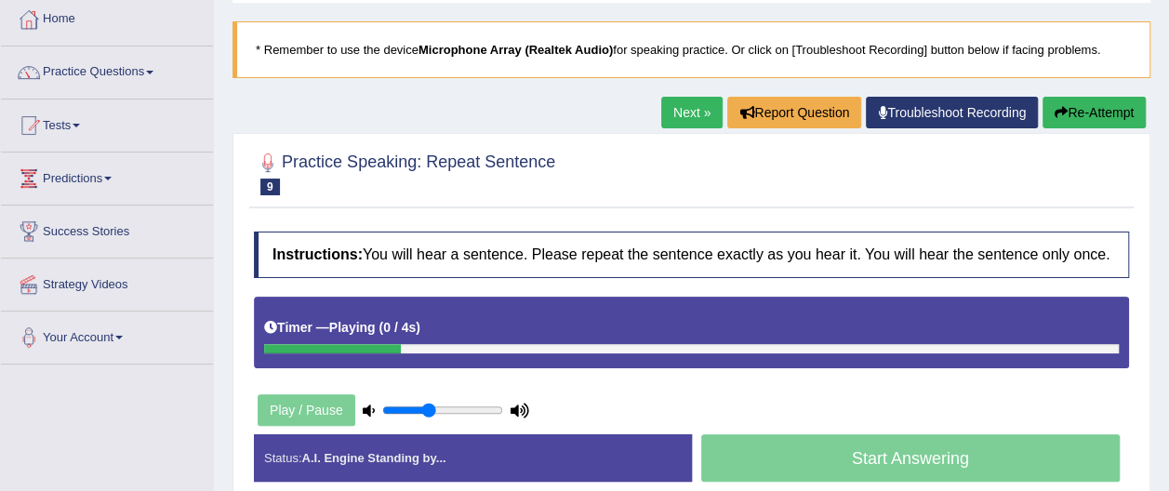
scroll to position [110, 0]
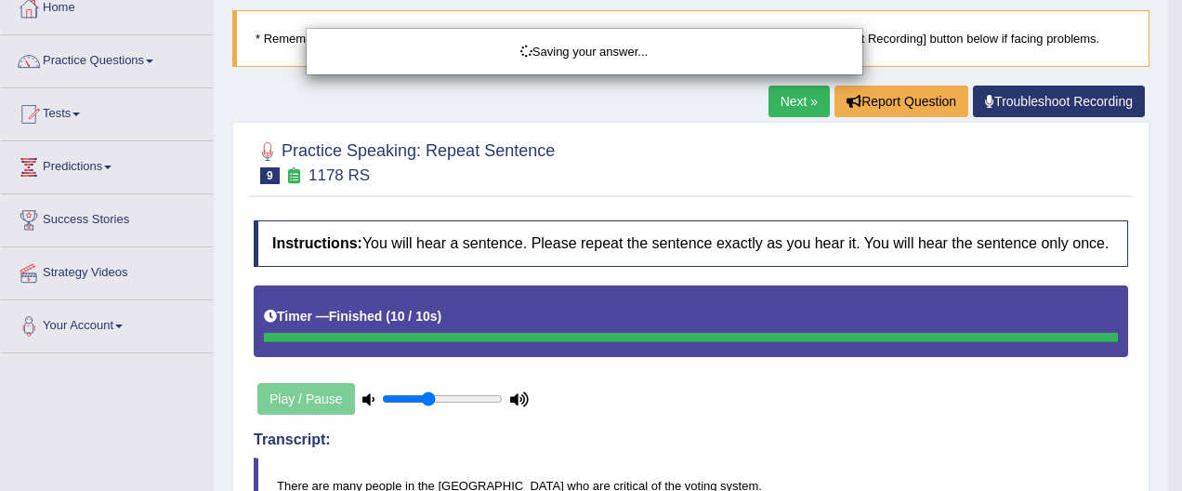
drag, startPoint x: 1174, startPoint y: 171, endPoint x: 1185, endPoint y: 218, distance: 48.7
click at [1168, 218] on html "Toggle navigation Home Practice Questions Speaking Practice Read Aloud Repeat S…" at bounding box center [591, 135] width 1182 height 491
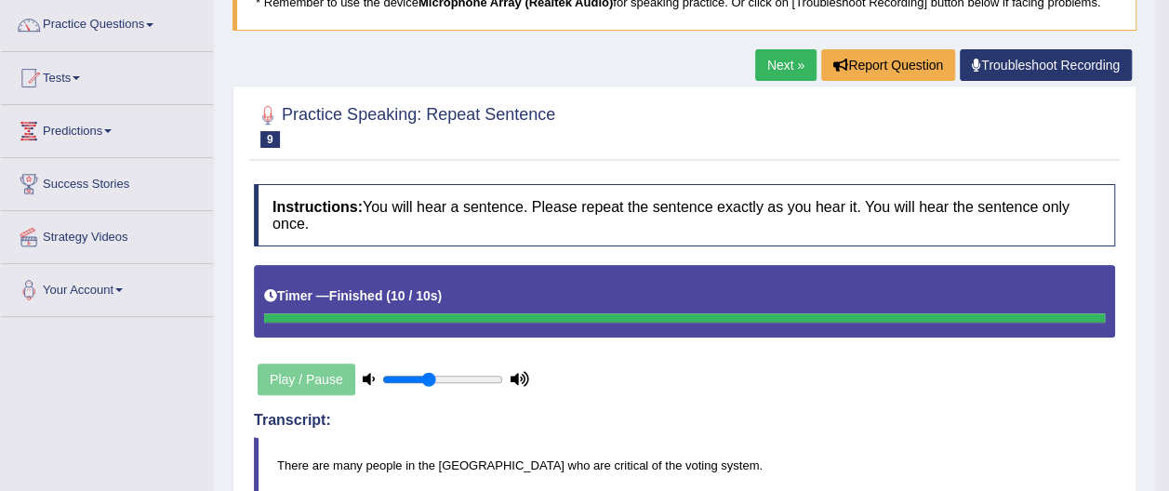
scroll to position [132, 0]
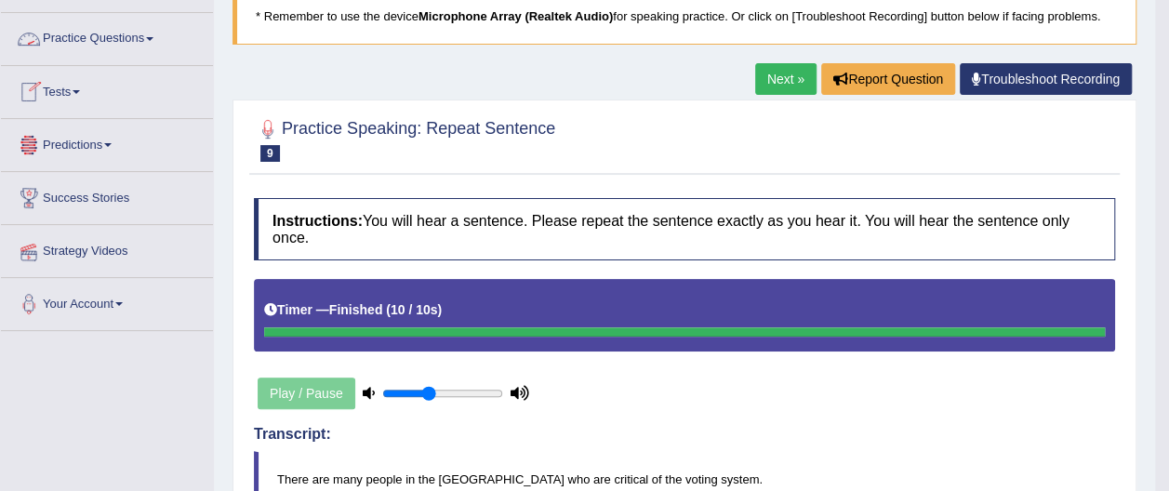
click at [150, 32] on link "Practice Questions" at bounding box center [107, 36] width 212 height 46
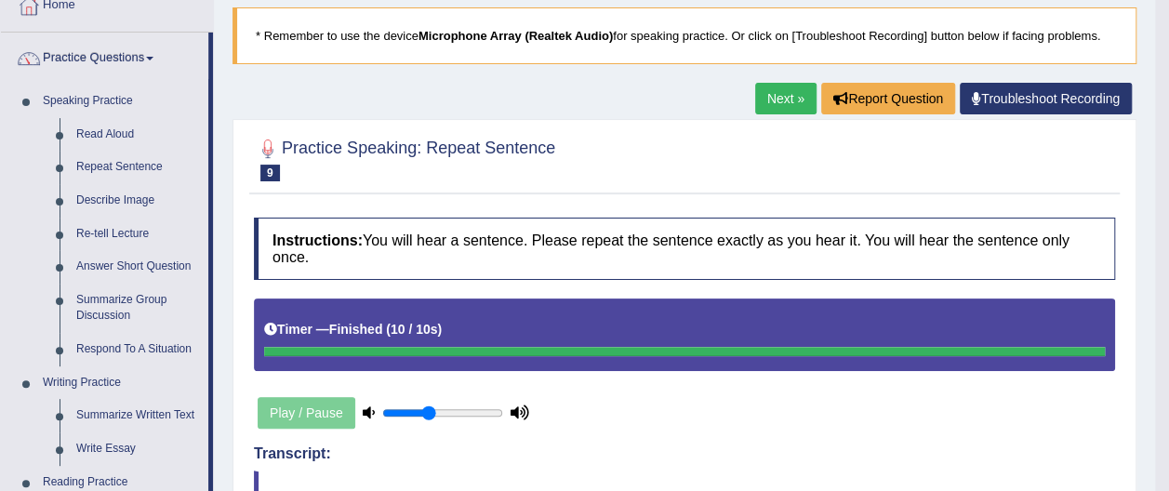
scroll to position [106, 0]
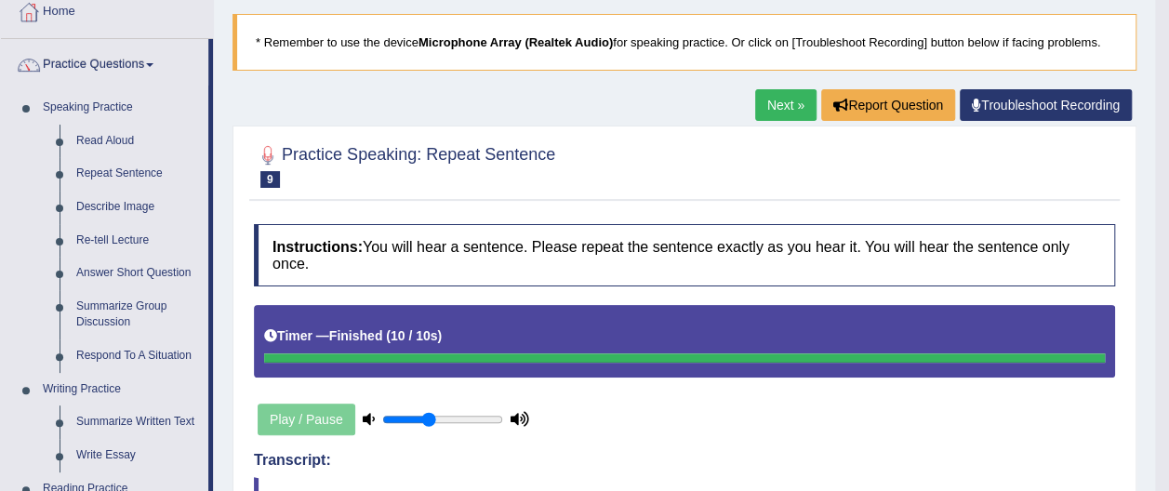
click at [794, 95] on link "Next »" at bounding box center [785, 105] width 61 height 32
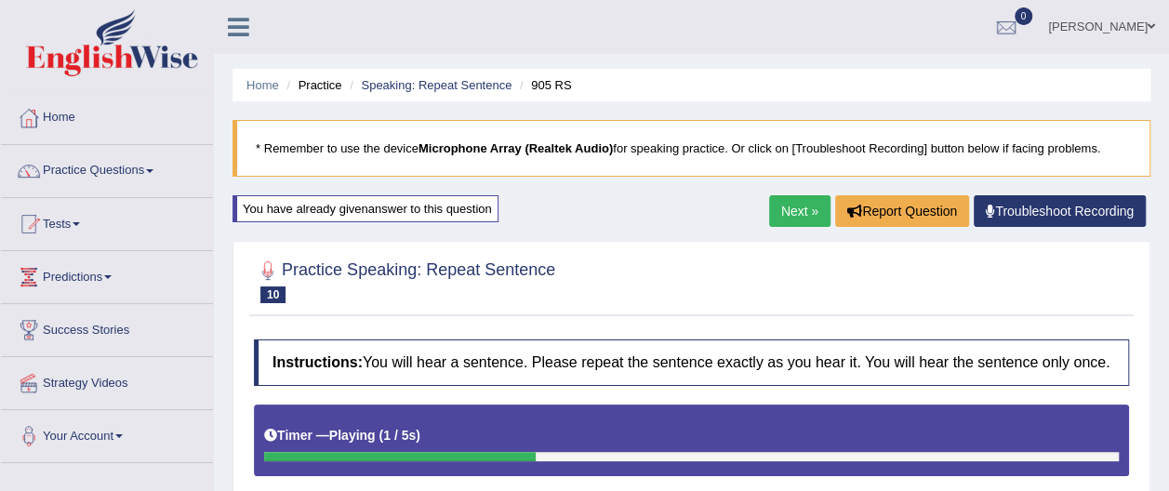
click at [157, 166] on link "Practice Questions" at bounding box center [107, 168] width 212 height 46
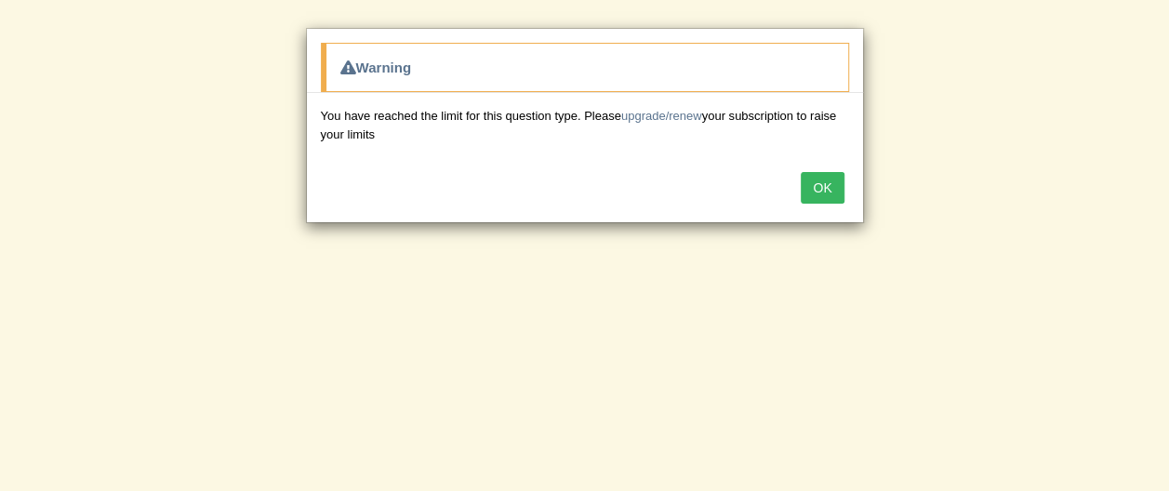
click at [825, 186] on button "OK" at bounding box center [821, 188] width 43 height 32
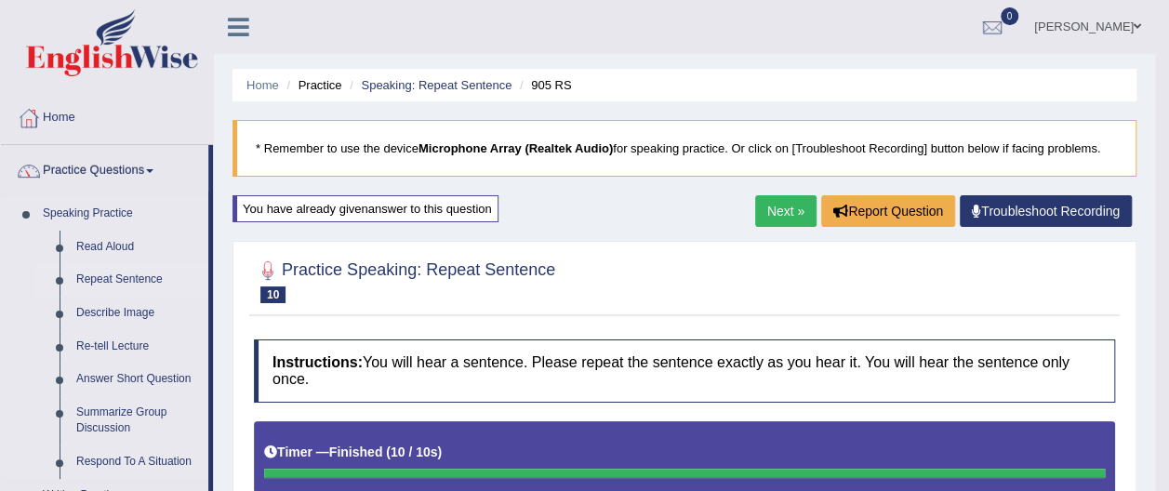
click at [139, 279] on link "Repeat Sentence" at bounding box center [138, 279] width 140 height 33
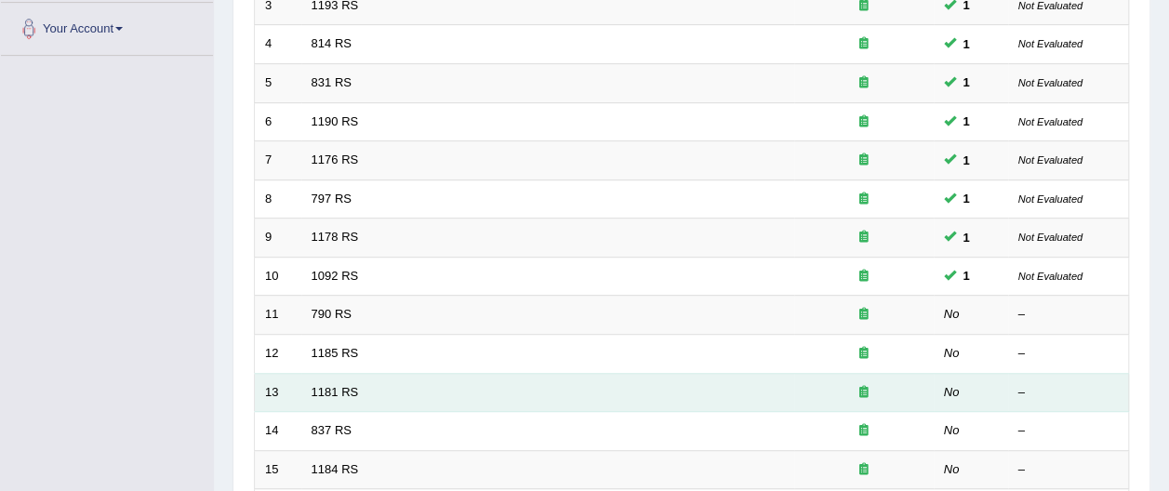
scroll to position [411, 0]
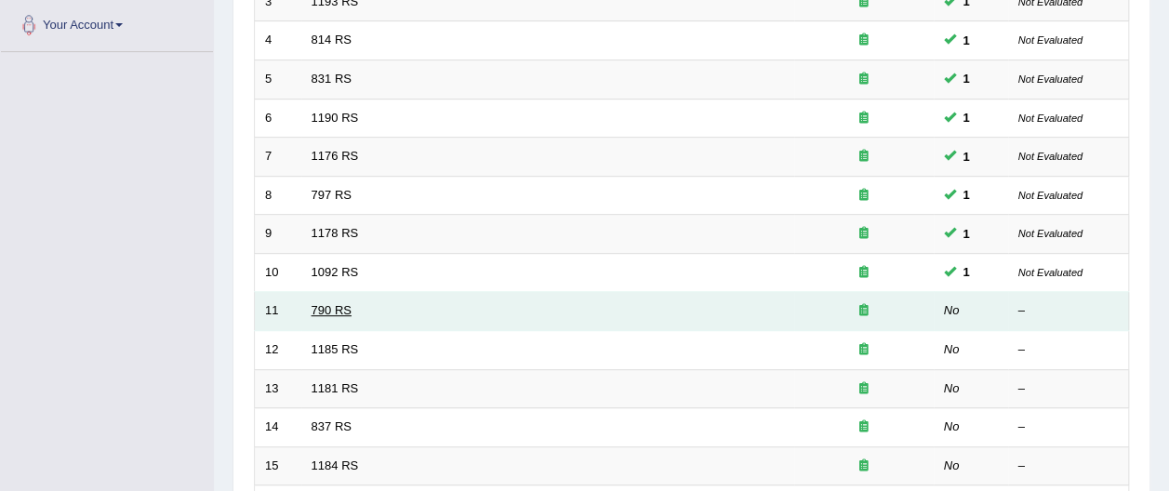
click at [324, 303] on link "790 RS" at bounding box center [331, 310] width 40 height 14
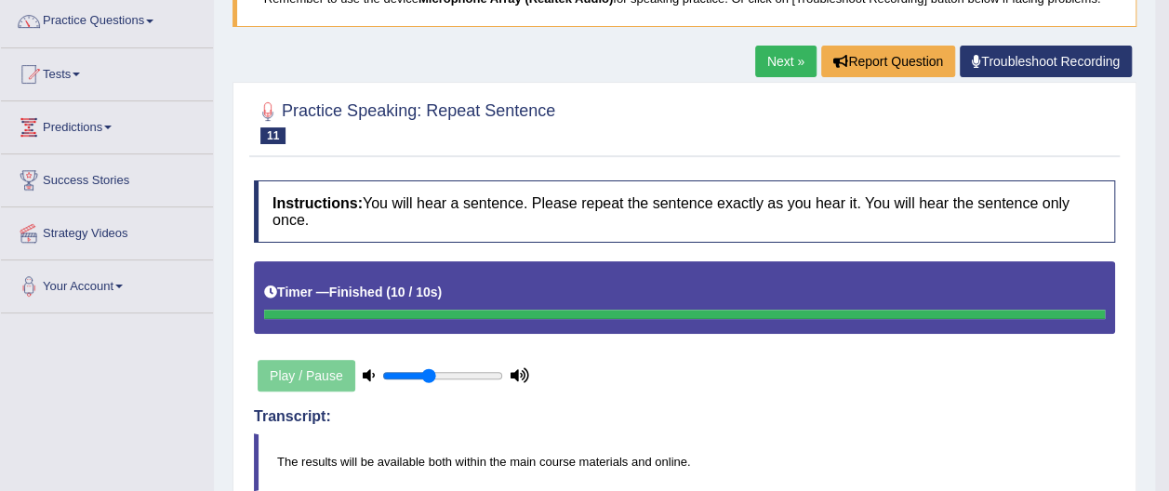
scroll to position [148, 0]
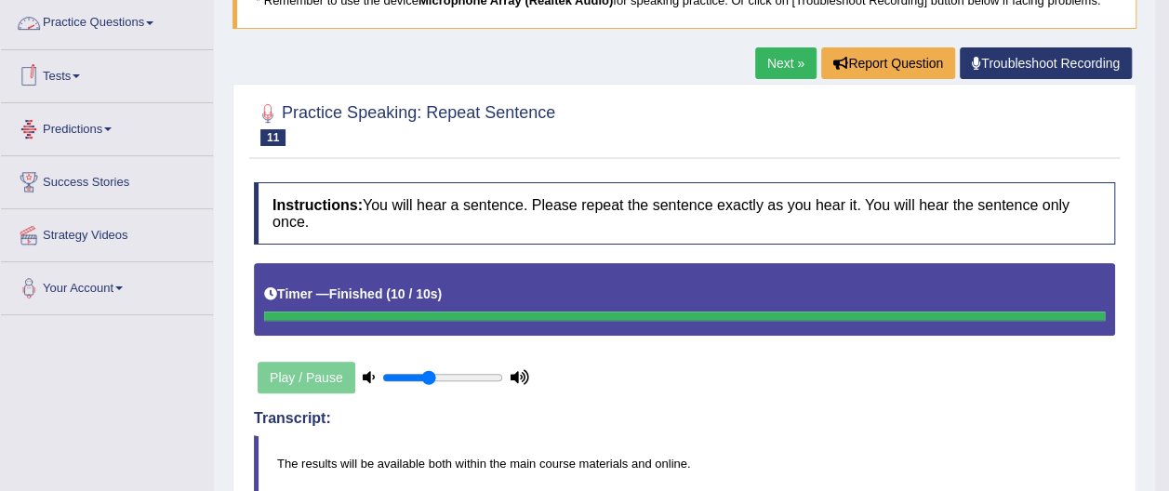
click at [153, 15] on link "Practice Questions" at bounding box center [107, 20] width 212 height 46
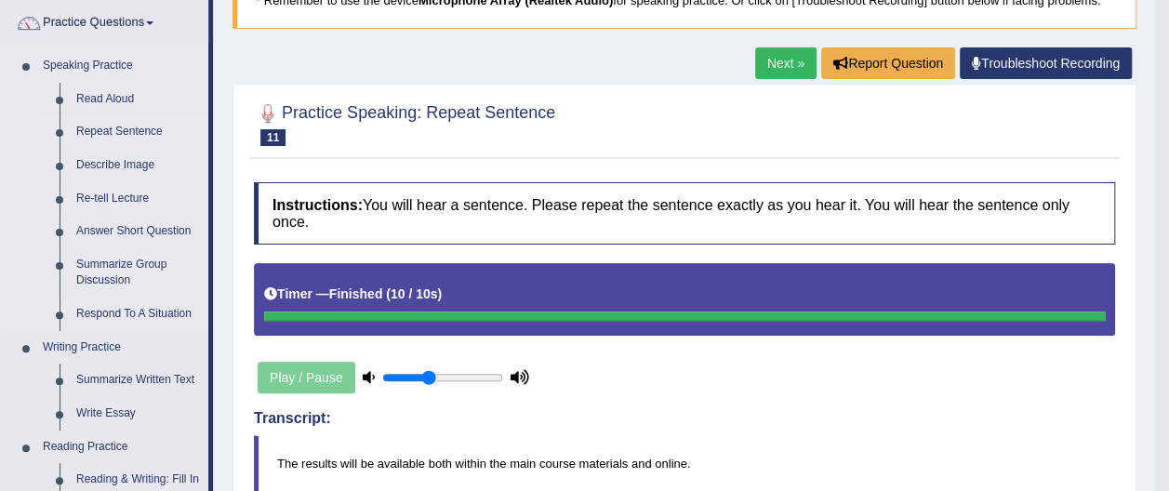
click at [132, 129] on link "Repeat Sentence" at bounding box center [138, 131] width 140 height 33
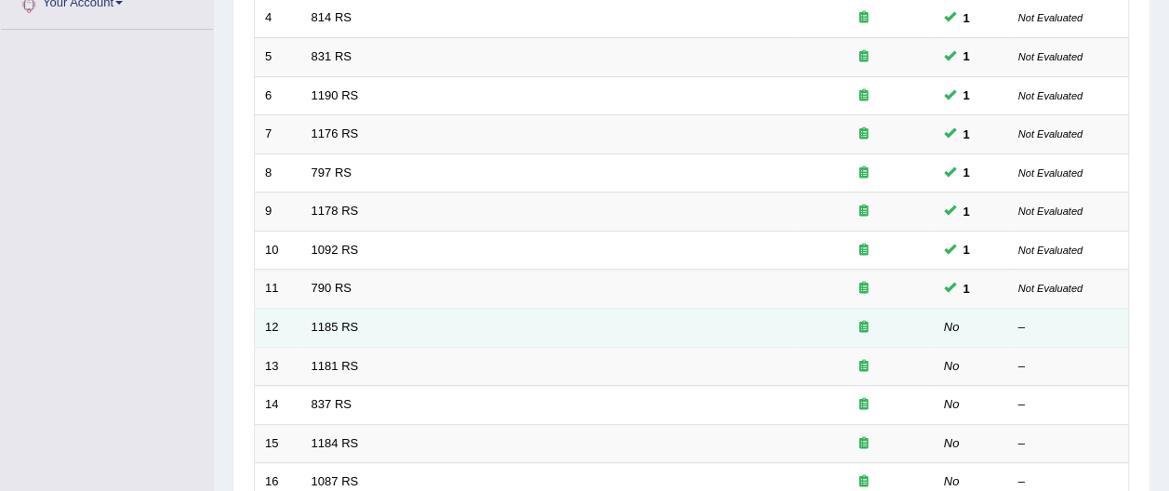
scroll to position [435, 0]
click at [331, 318] on link "1185 RS" at bounding box center [334, 325] width 47 height 14
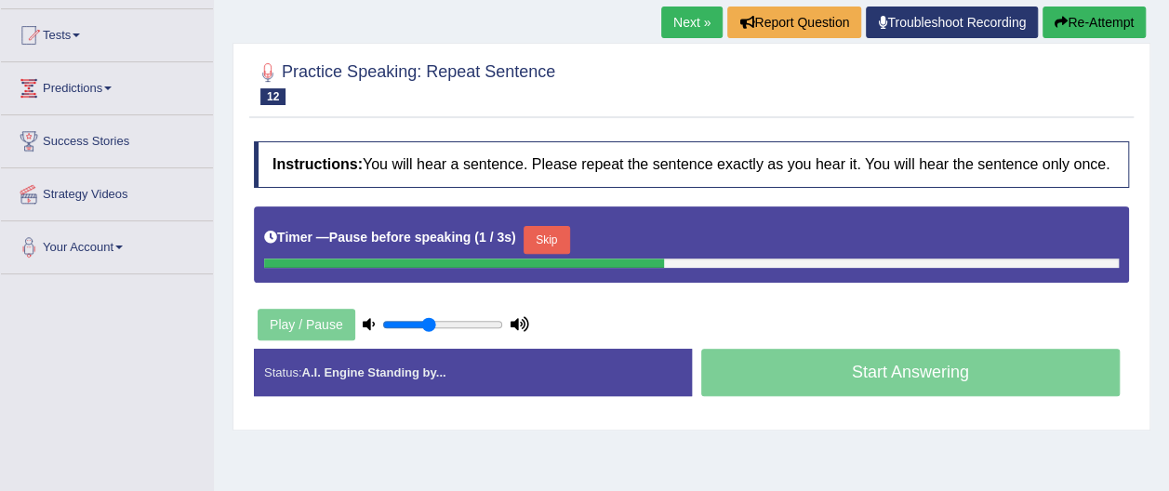
scroll to position [182, 0]
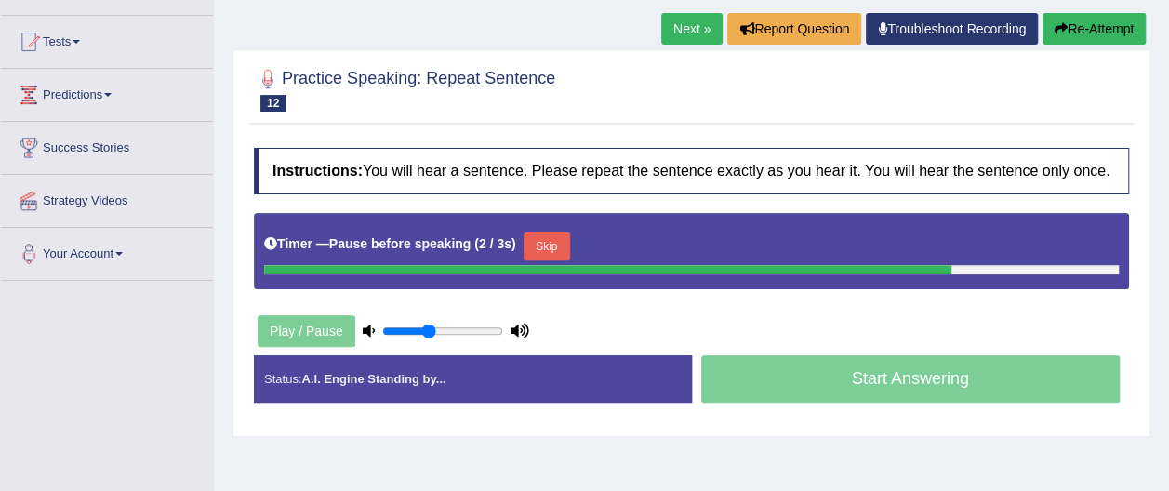
click at [1112, 26] on button "Re-Attempt" at bounding box center [1093, 29] width 103 height 32
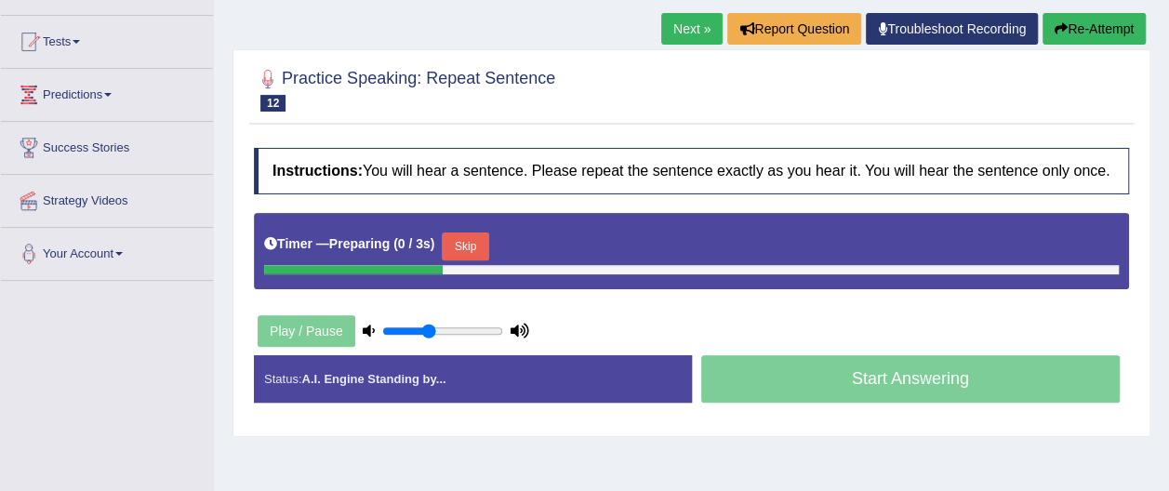
scroll to position [182, 0]
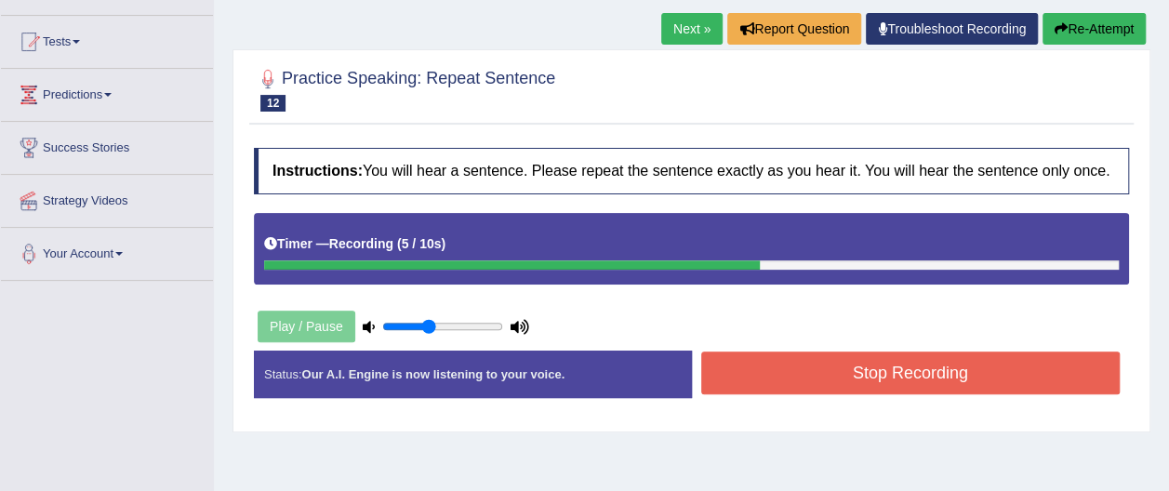
click at [857, 372] on button "Stop Recording" at bounding box center [910, 372] width 419 height 43
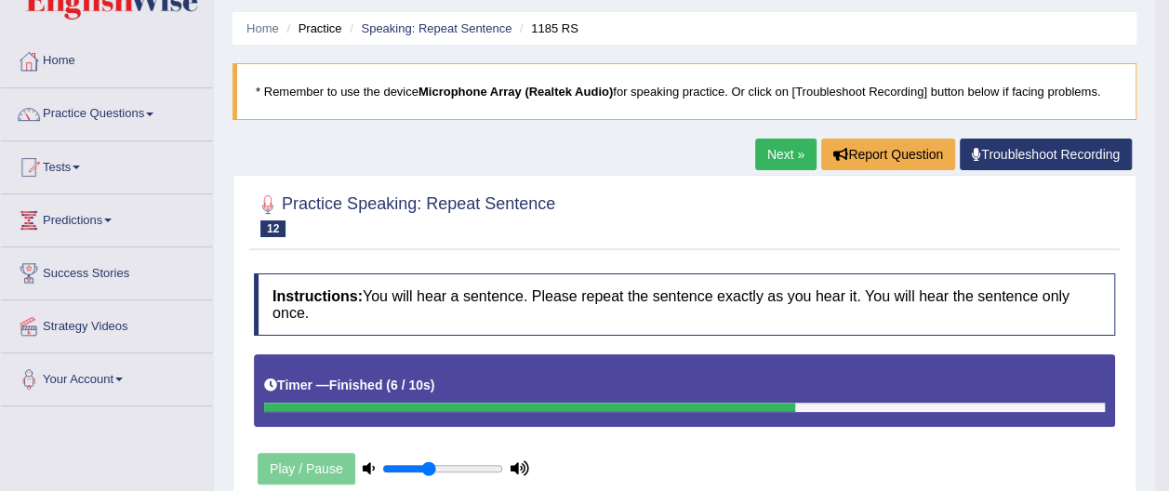
scroll to position [51, 0]
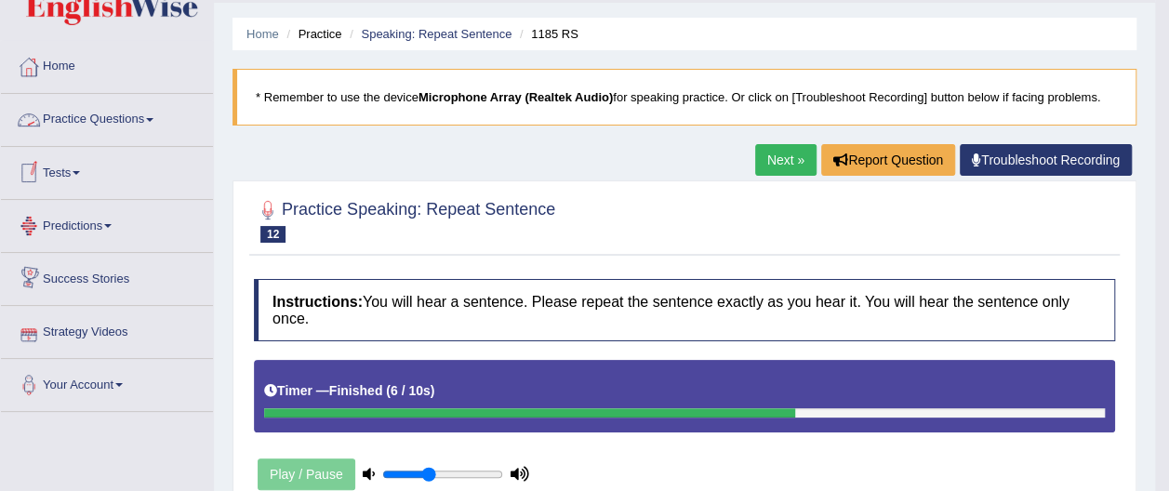
click at [158, 112] on link "Practice Questions" at bounding box center [107, 117] width 212 height 46
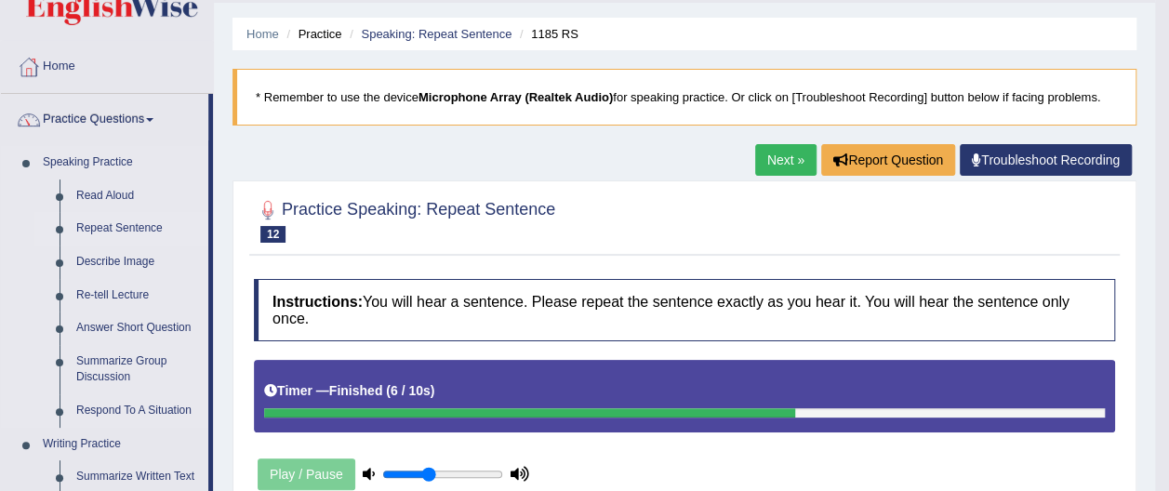
click at [152, 229] on link "Repeat Sentence" at bounding box center [138, 228] width 140 height 33
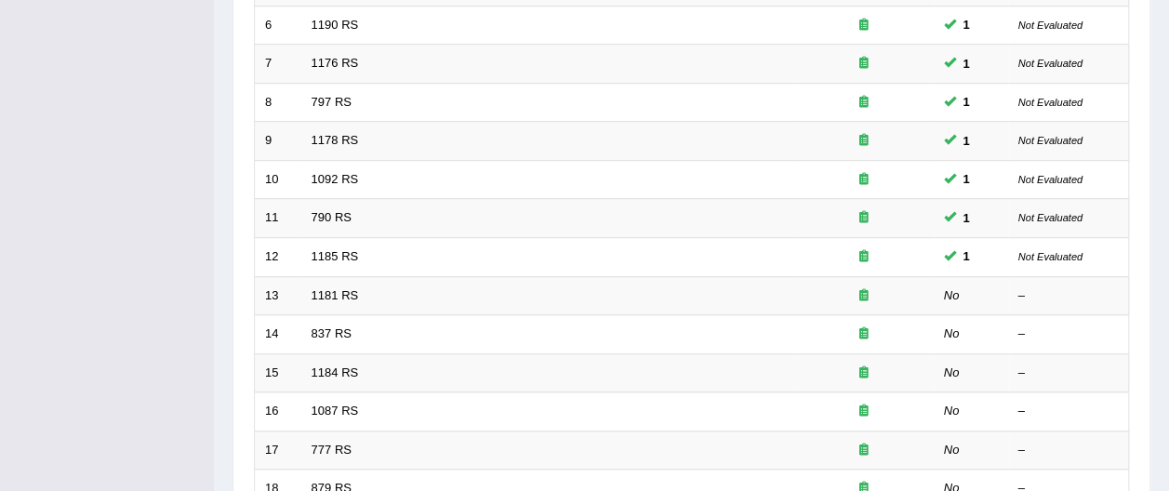
scroll to position [465, 0]
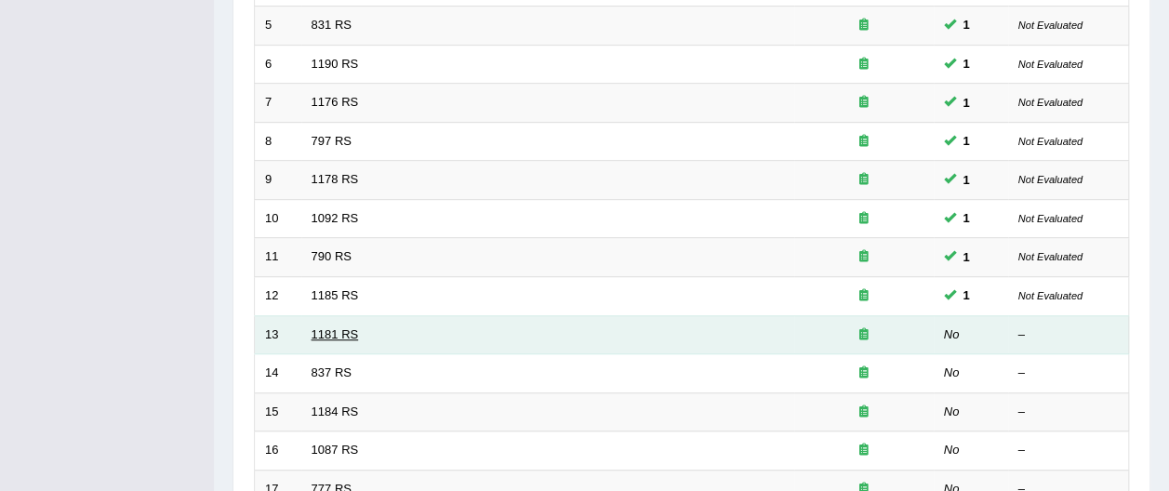
click at [321, 327] on link "1181 RS" at bounding box center [334, 334] width 47 height 14
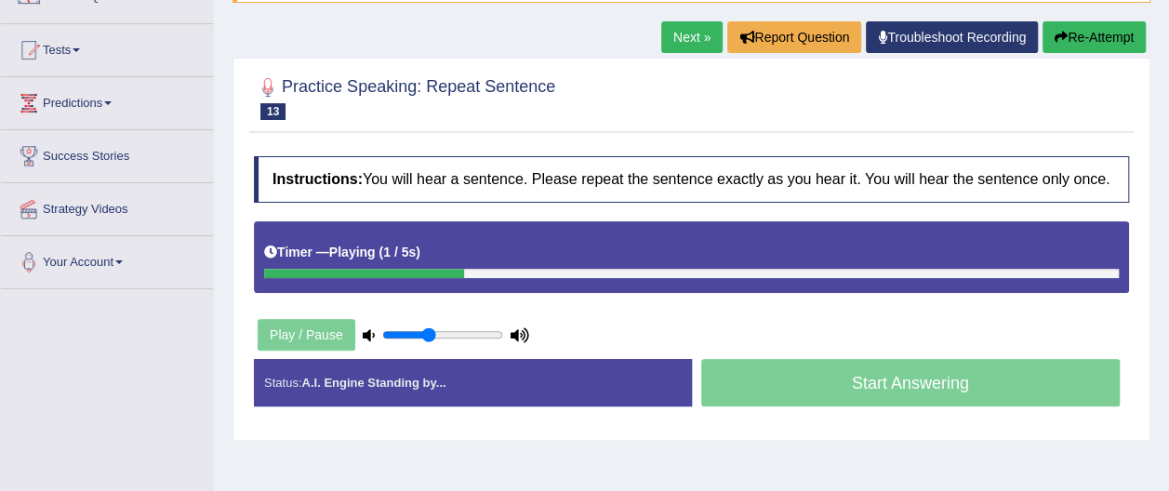
scroll to position [178, 0]
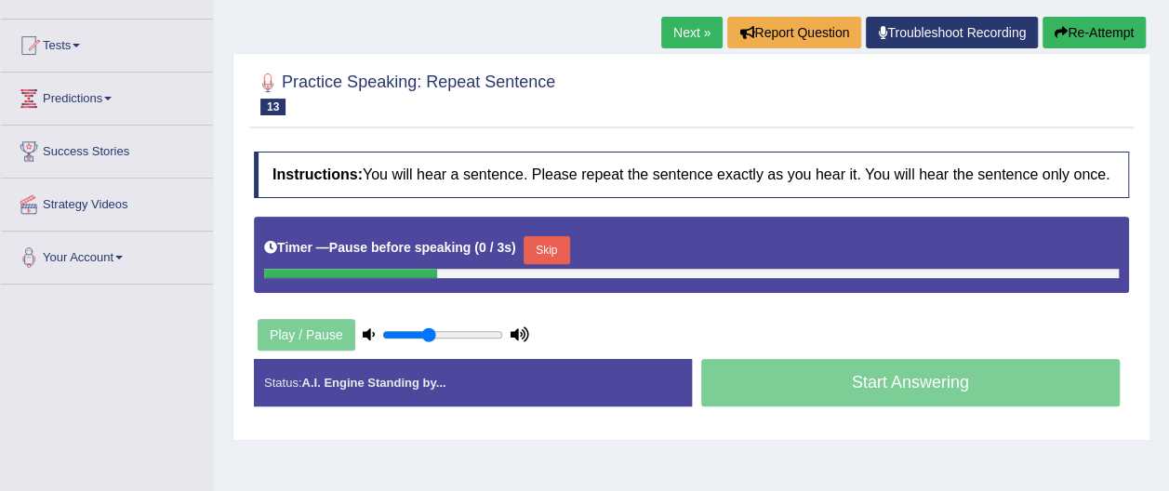
click at [1083, 33] on button "Re-Attempt" at bounding box center [1093, 33] width 103 height 32
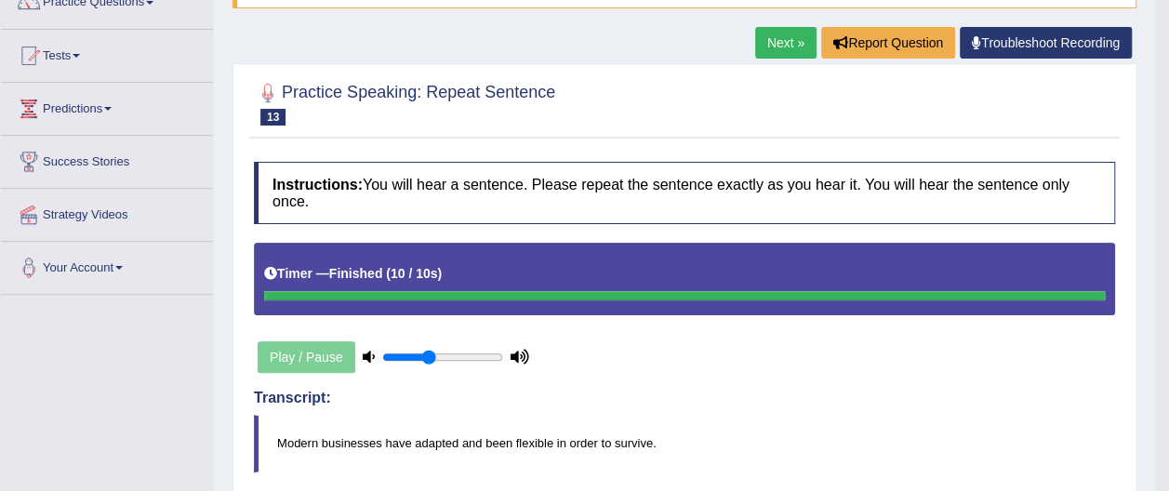
scroll to position [165, 0]
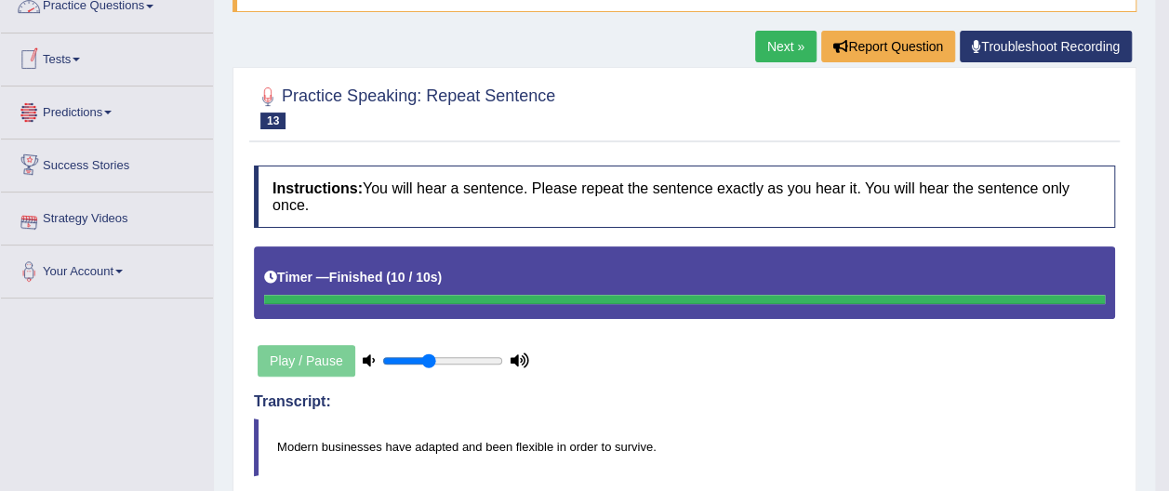
click at [154, 3] on link "Practice Questions" at bounding box center [107, 3] width 212 height 46
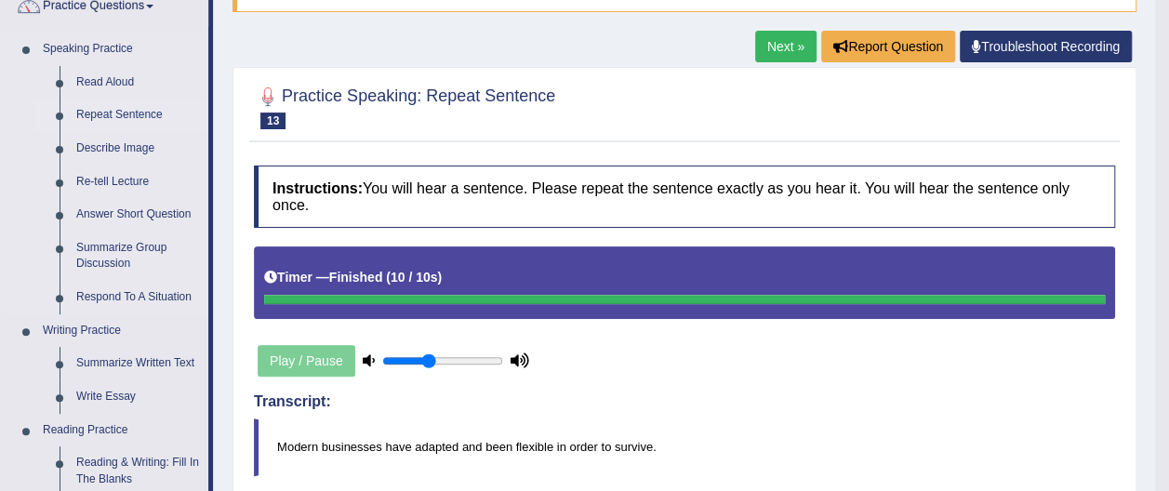
click at [149, 116] on link "Repeat Sentence" at bounding box center [138, 115] width 140 height 33
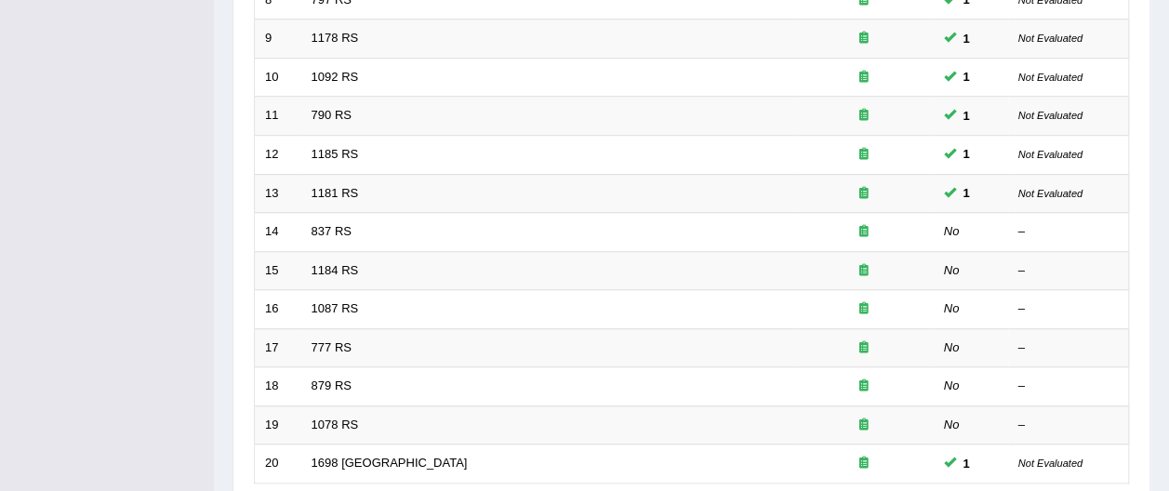
scroll to position [625, 0]
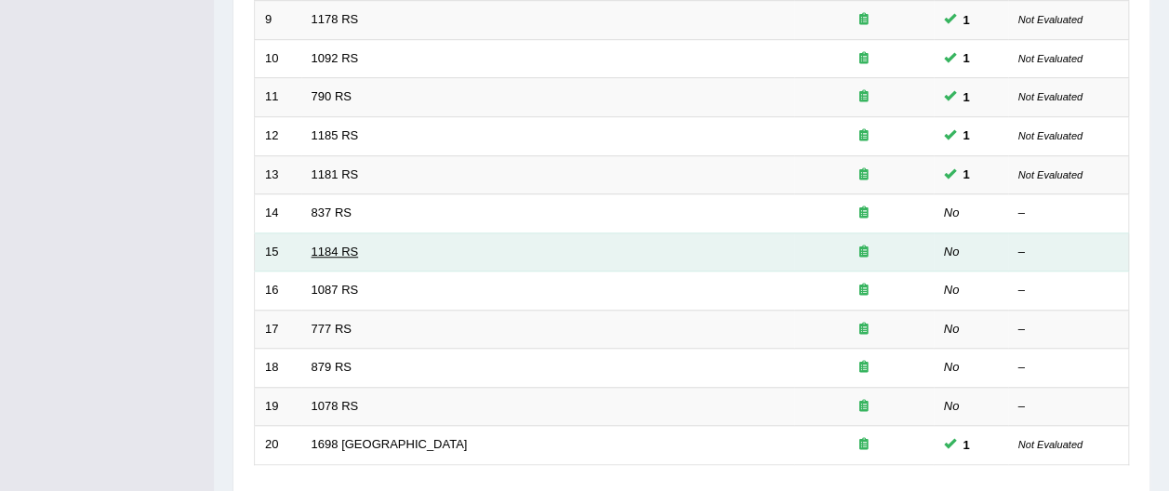
click at [335, 244] on link "1184 RS" at bounding box center [334, 251] width 47 height 14
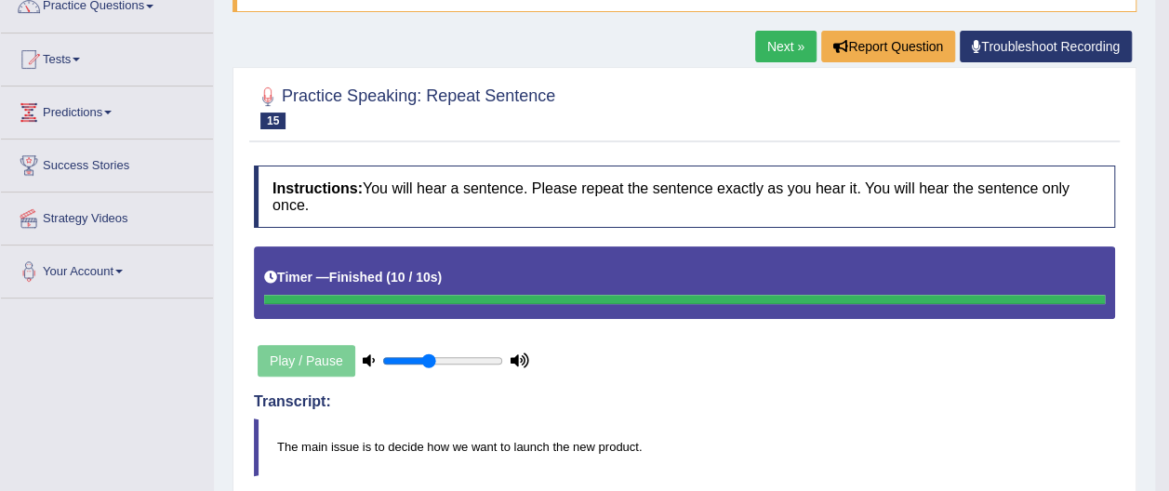
scroll to position [143, 0]
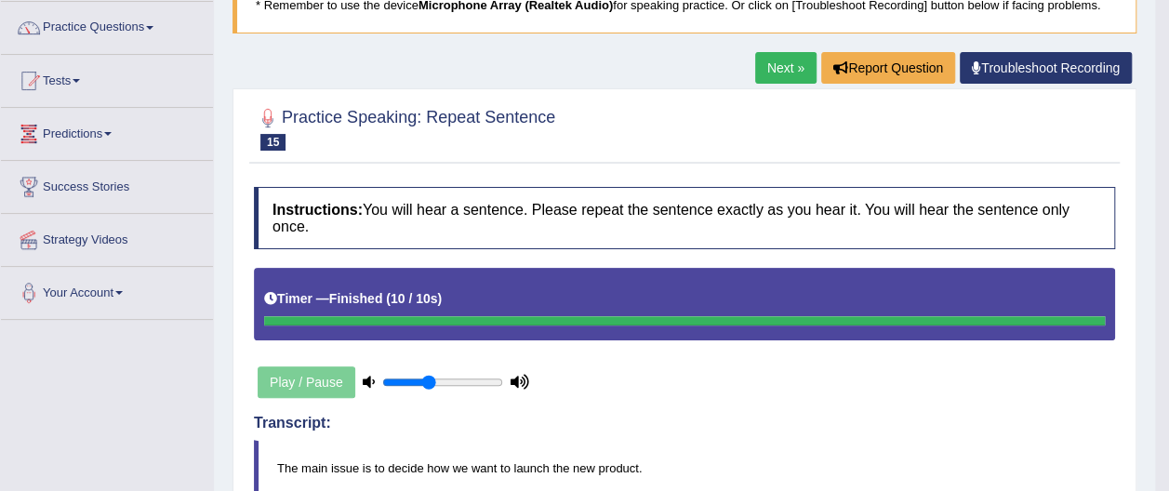
click at [112, 132] on span at bounding box center [107, 134] width 7 height 4
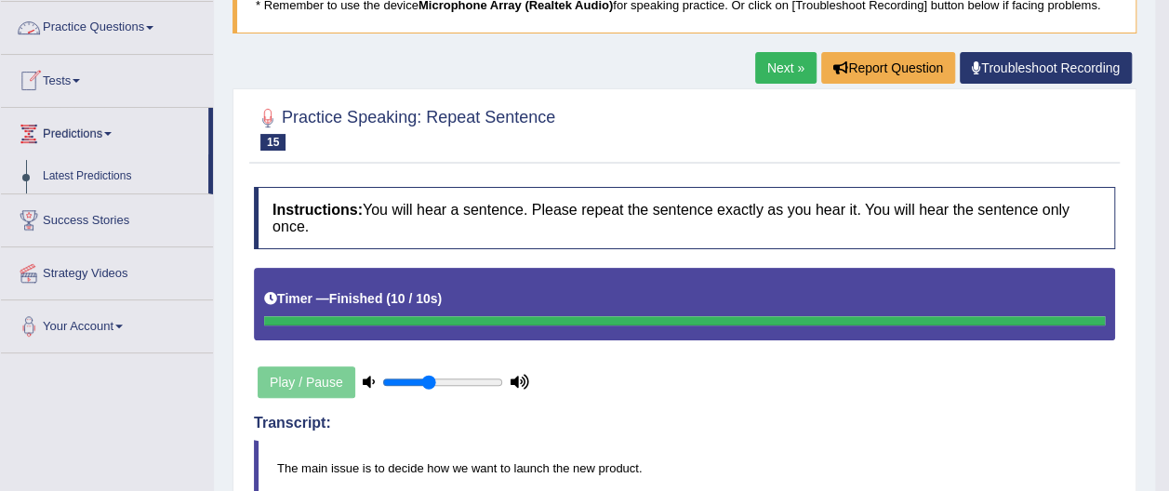
click at [152, 26] on span at bounding box center [149, 28] width 7 height 4
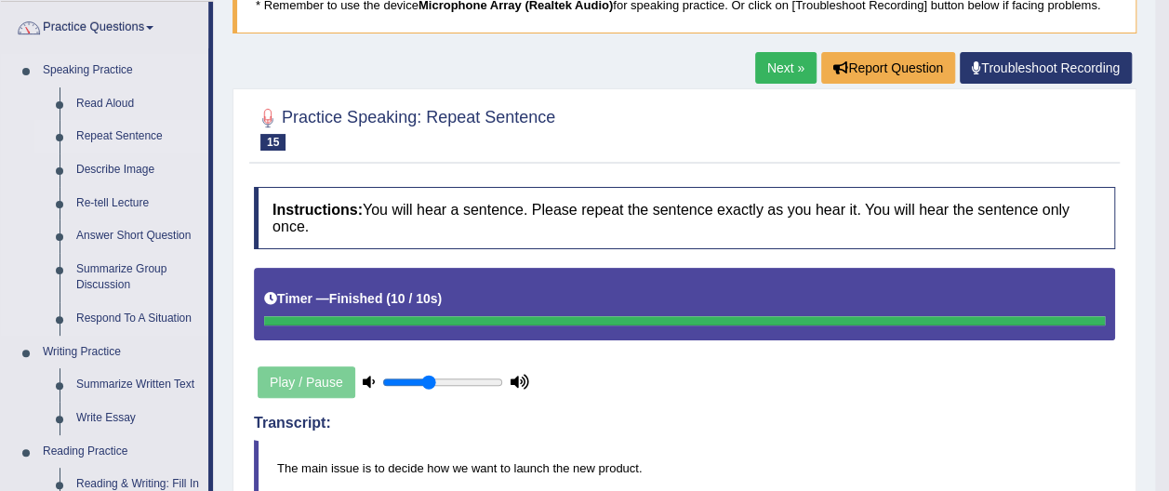
click at [142, 132] on link "Repeat Sentence" at bounding box center [138, 136] width 140 height 33
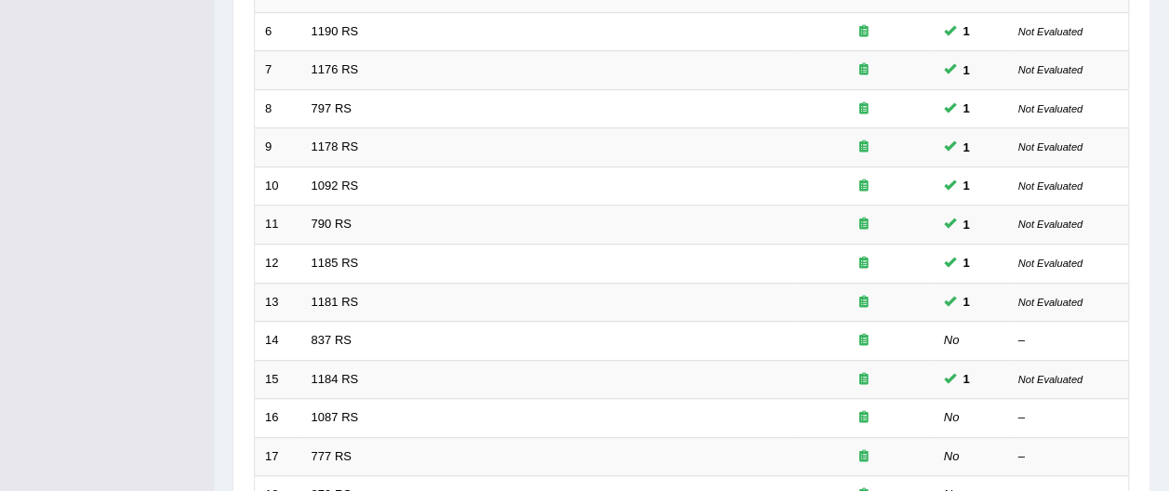
scroll to position [502, 0]
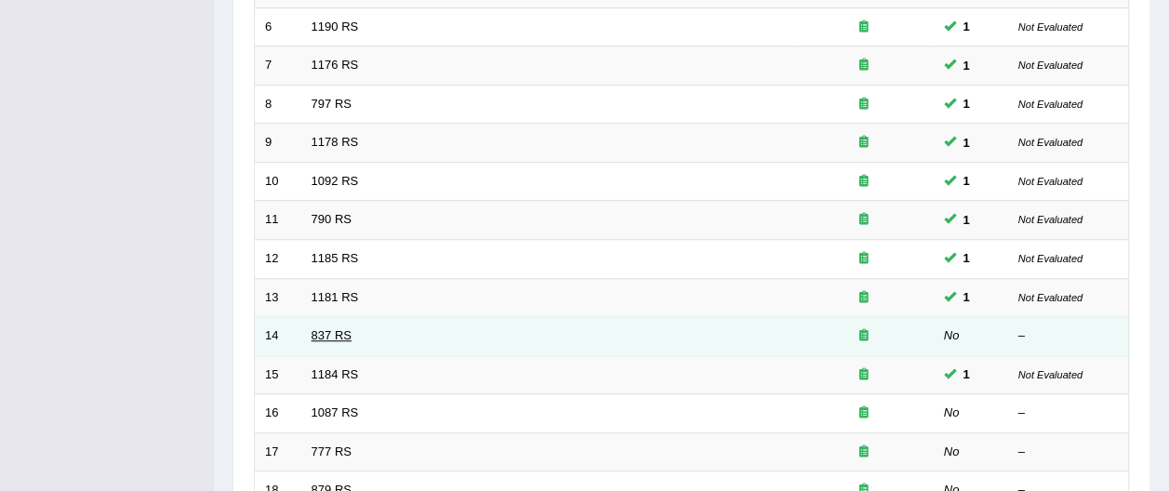
click at [324, 328] on link "837 RS" at bounding box center [331, 335] width 40 height 14
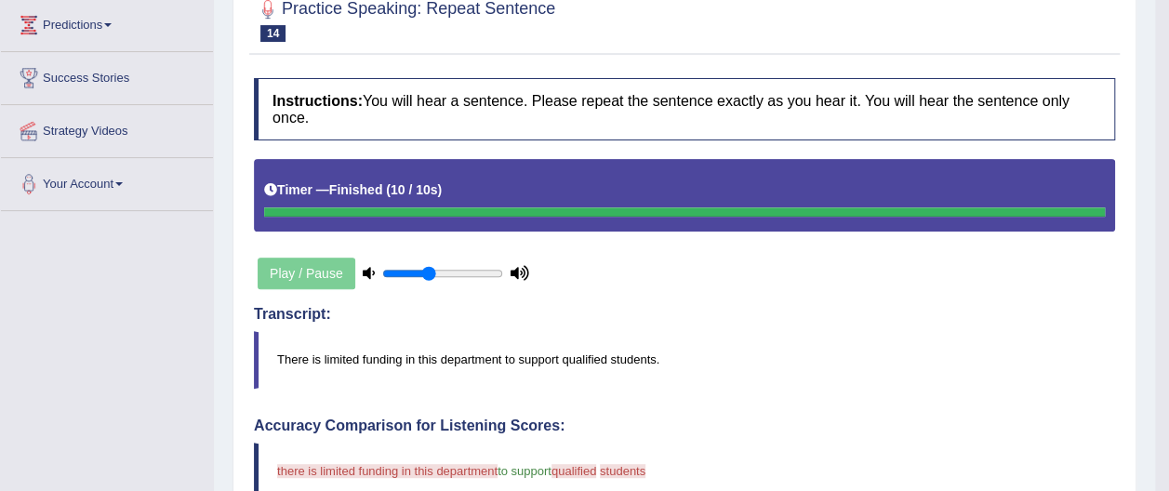
scroll to position [245, 0]
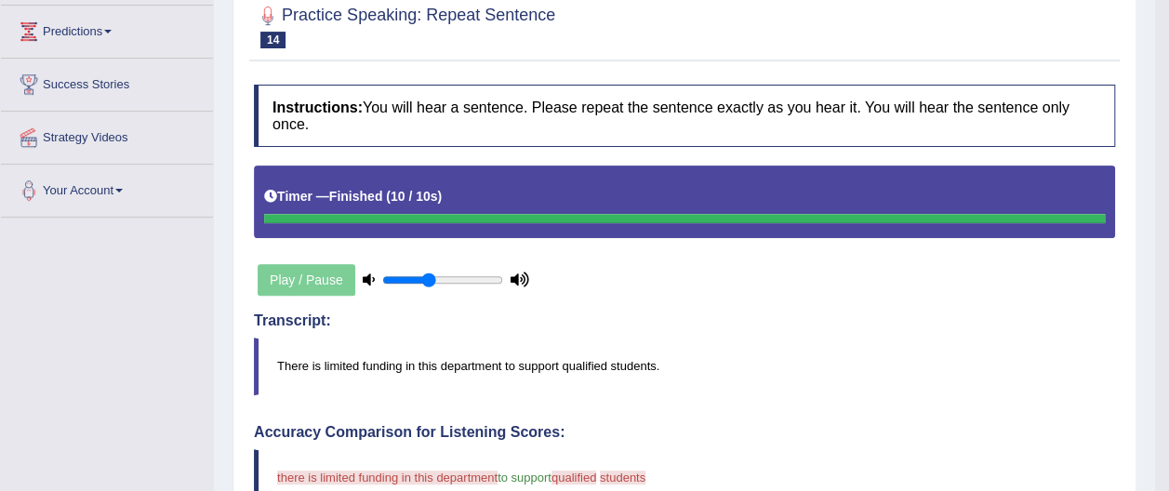
drag, startPoint x: 1145, startPoint y: 210, endPoint x: 1118, endPoint y: 179, distance: 40.8
click at [1134, 186] on div "Home Practice Speaking: Repeat Sentence 837 RS * Remember to use the device Mic…" at bounding box center [684, 437] width 941 height 1364
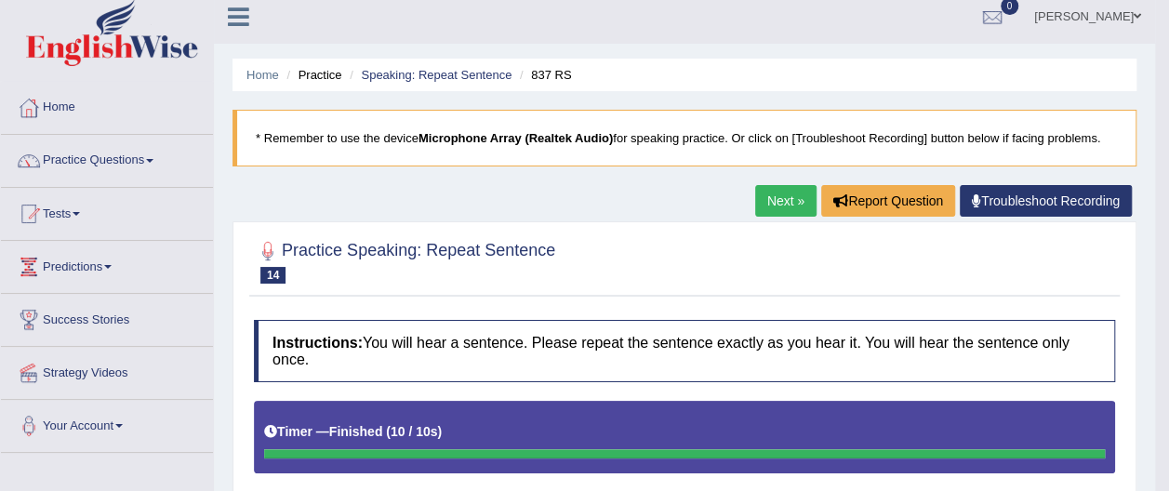
scroll to position [0, 0]
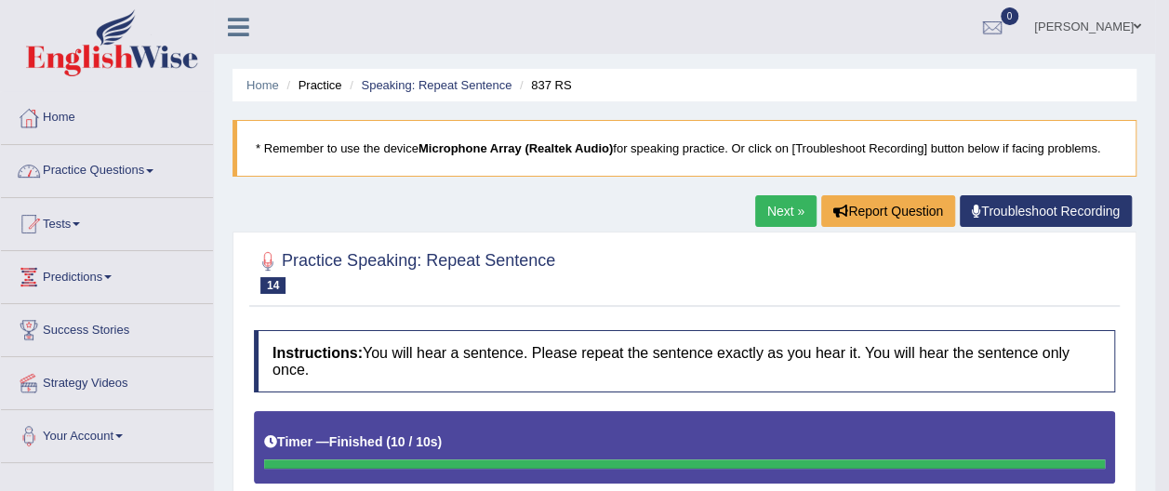
click at [145, 169] on link "Practice Questions" at bounding box center [107, 168] width 212 height 46
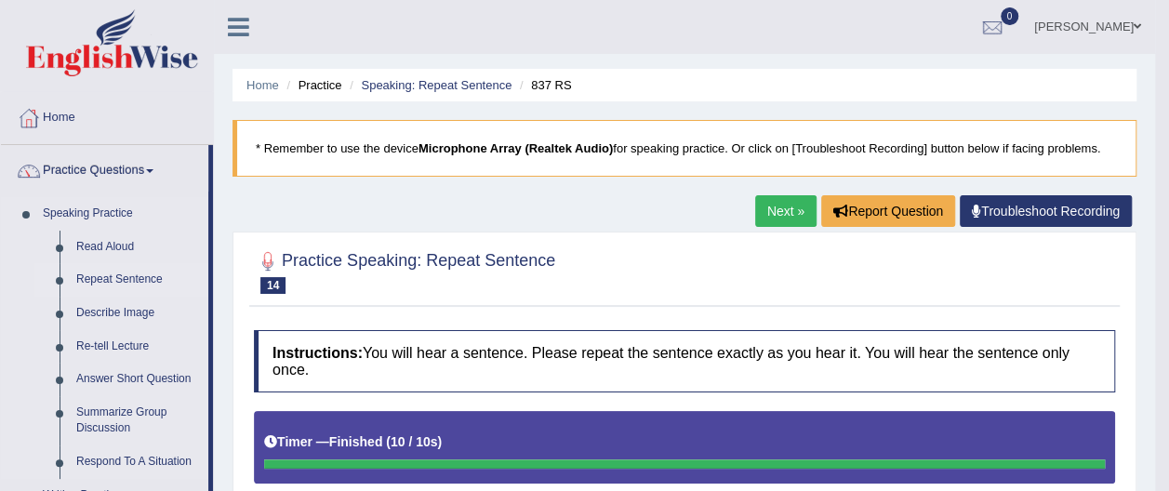
click at [139, 275] on link "Repeat Sentence" at bounding box center [138, 279] width 140 height 33
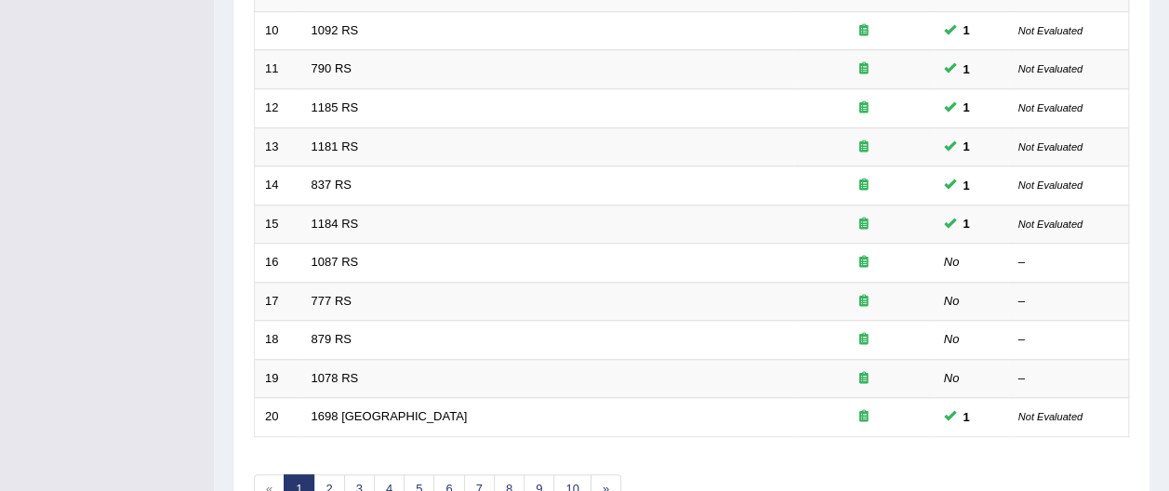
scroll to position [664, 0]
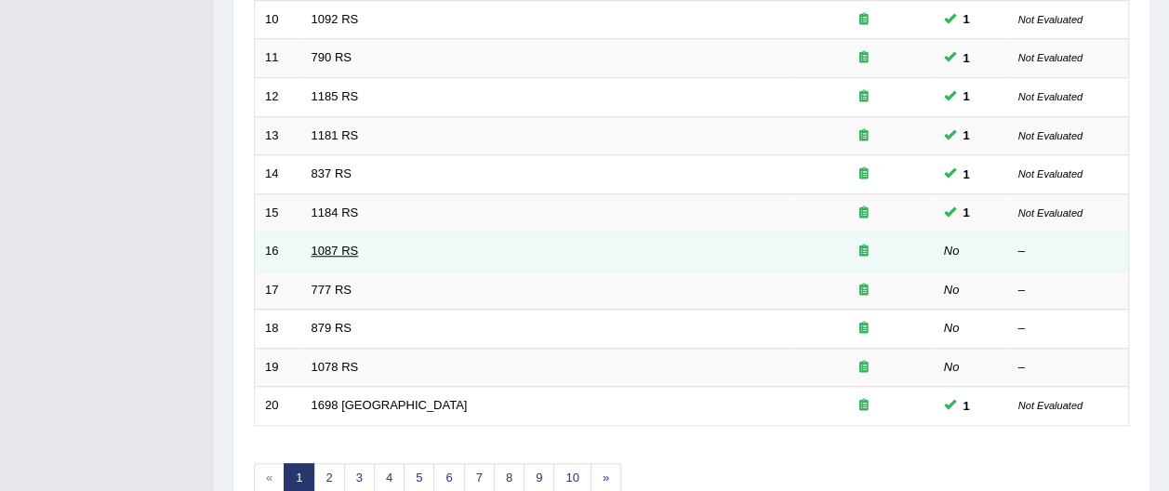
click at [340, 244] on link "1087 RS" at bounding box center [334, 251] width 47 height 14
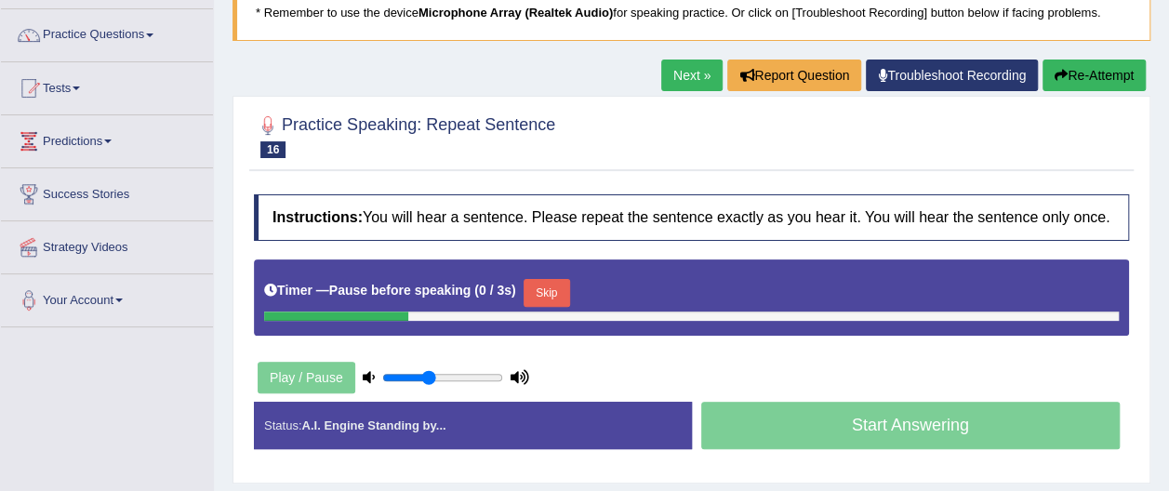
scroll to position [135, 0]
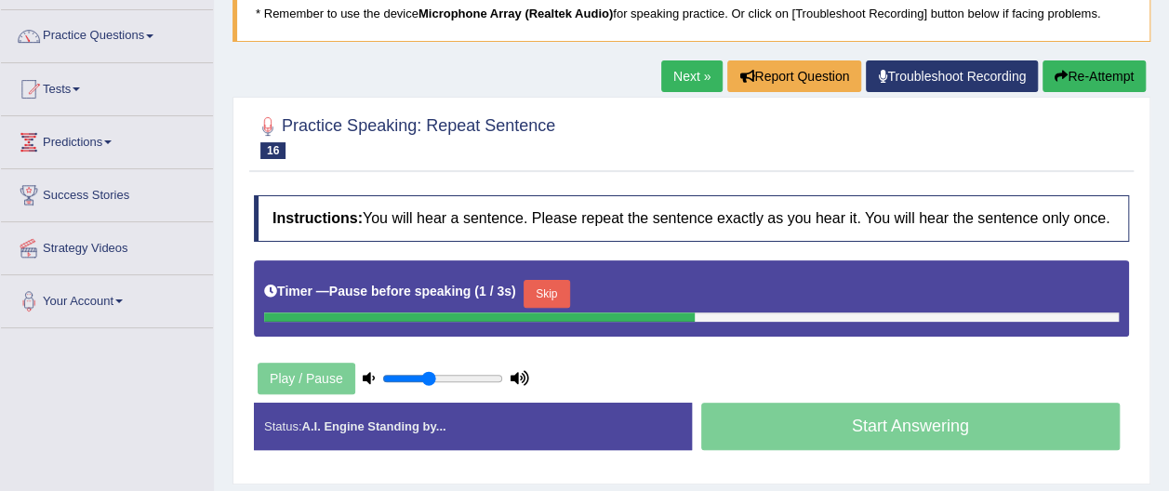
click at [1086, 70] on button "Re-Attempt" at bounding box center [1093, 76] width 103 height 32
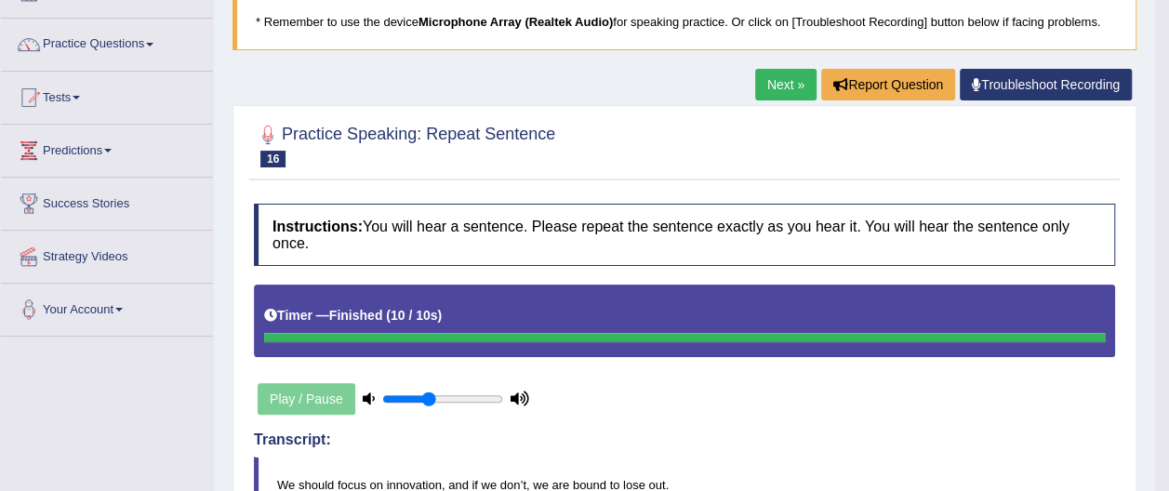
scroll to position [116, 0]
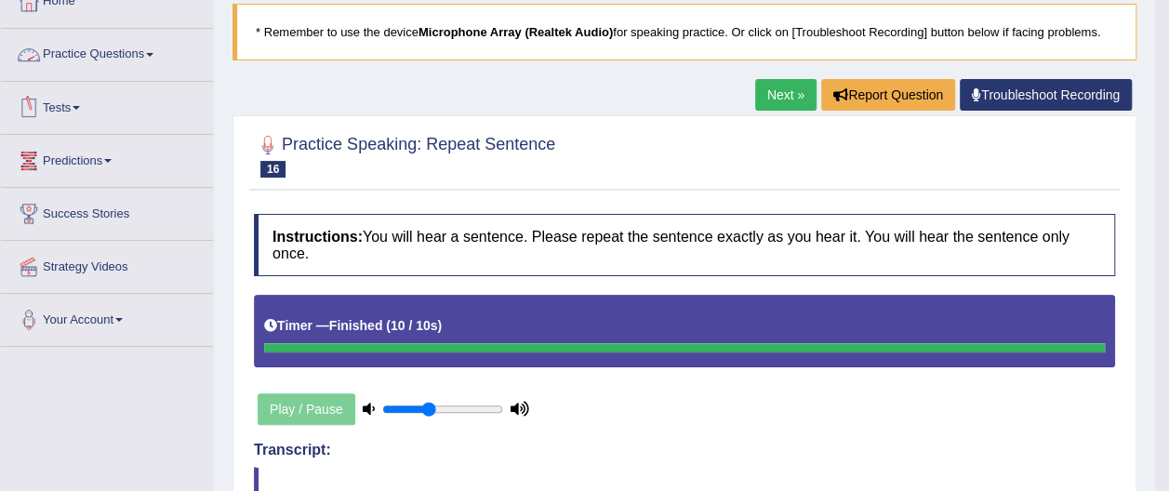
click at [152, 46] on link "Practice Questions" at bounding box center [107, 52] width 212 height 46
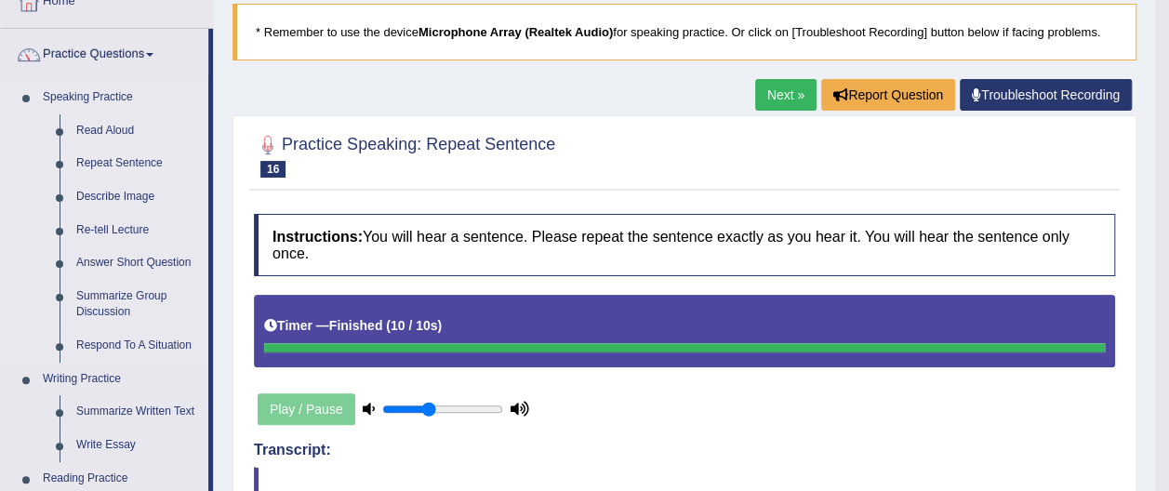
click at [149, 159] on link "Repeat Sentence" at bounding box center [138, 163] width 140 height 33
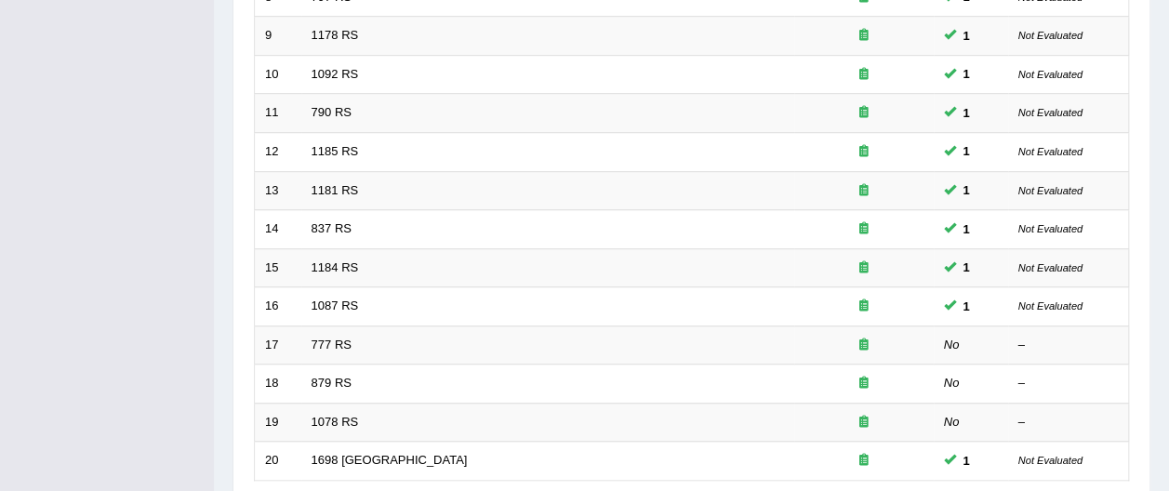
scroll to position [611, 0]
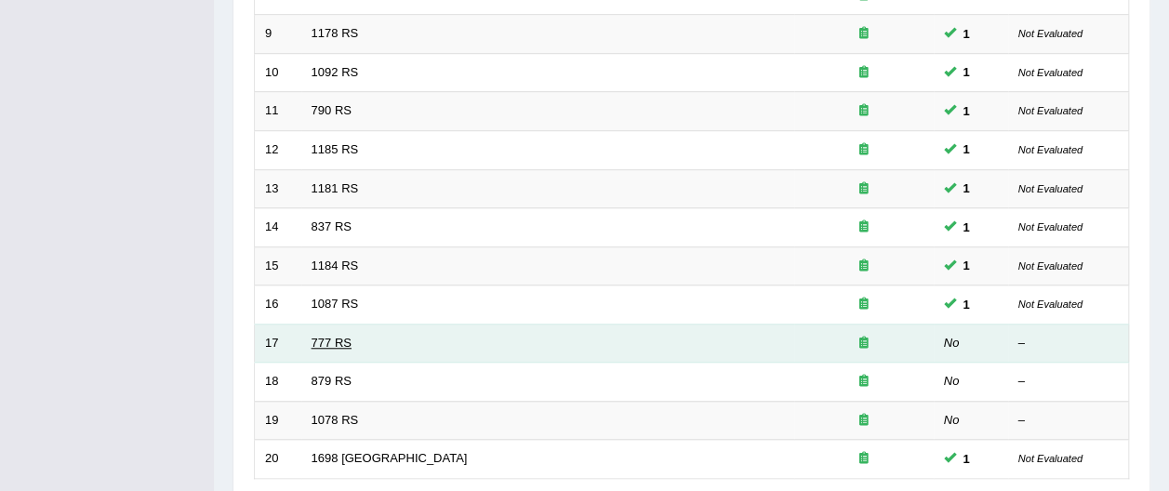
click at [337, 336] on link "777 RS" at bounding box center [331, 343] width 40 height 14
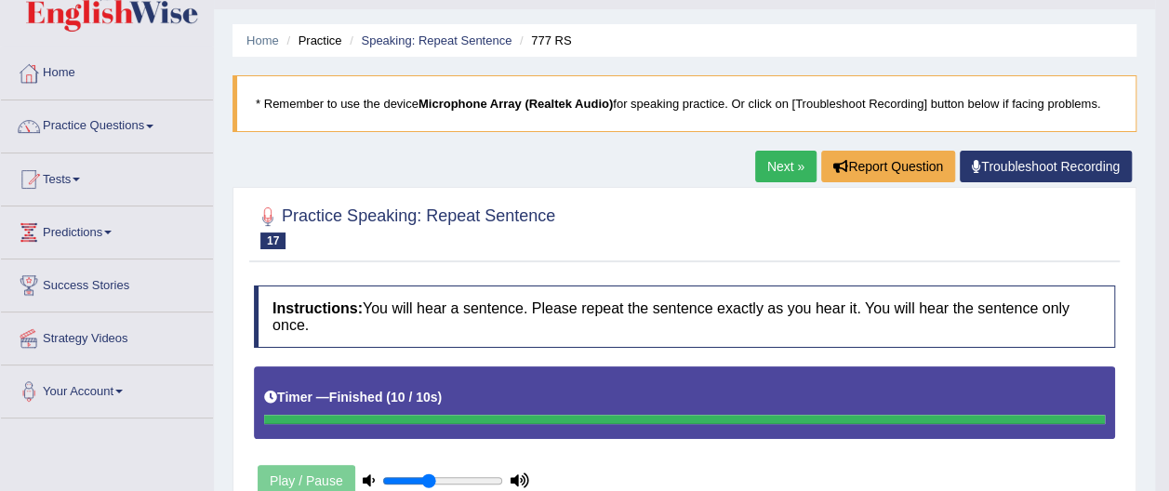
scroll to position [28, 0]
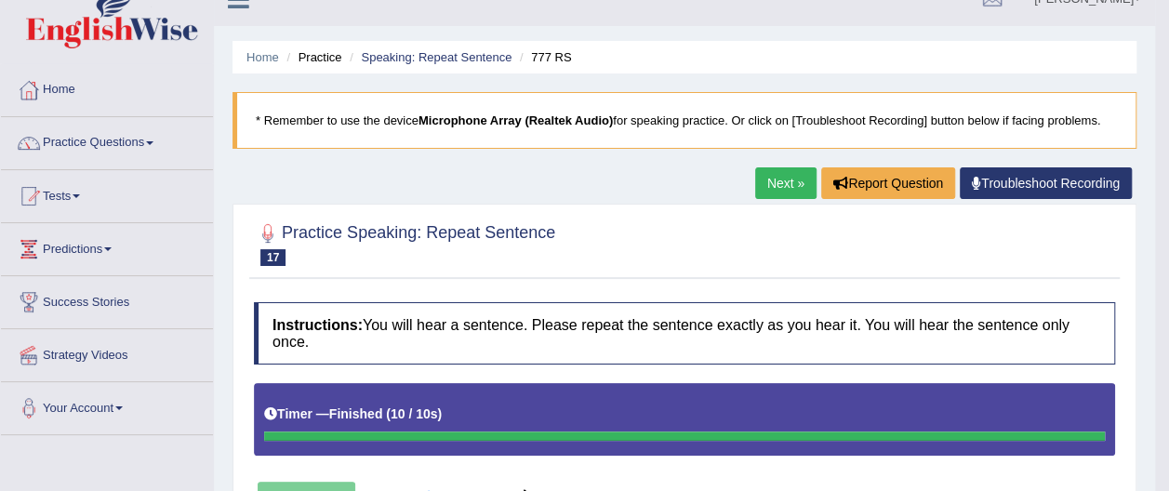
click at [156, 139] on link "Practice Questions" at bounding box center [107, 140] width 212 height 46
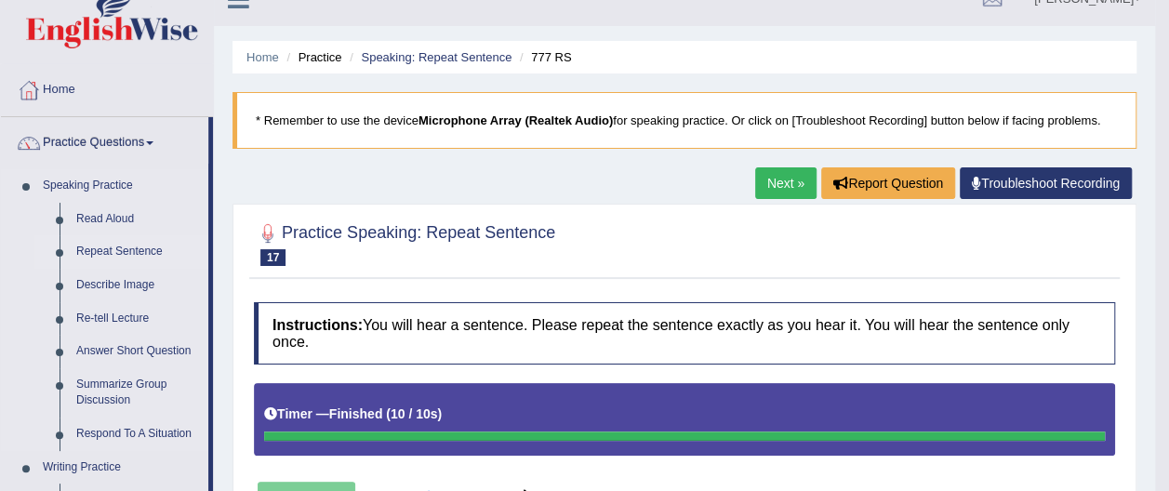
click at [139, 251] on link "Repeat Sentence" at bounding box center [138, 251] width 140 height 33
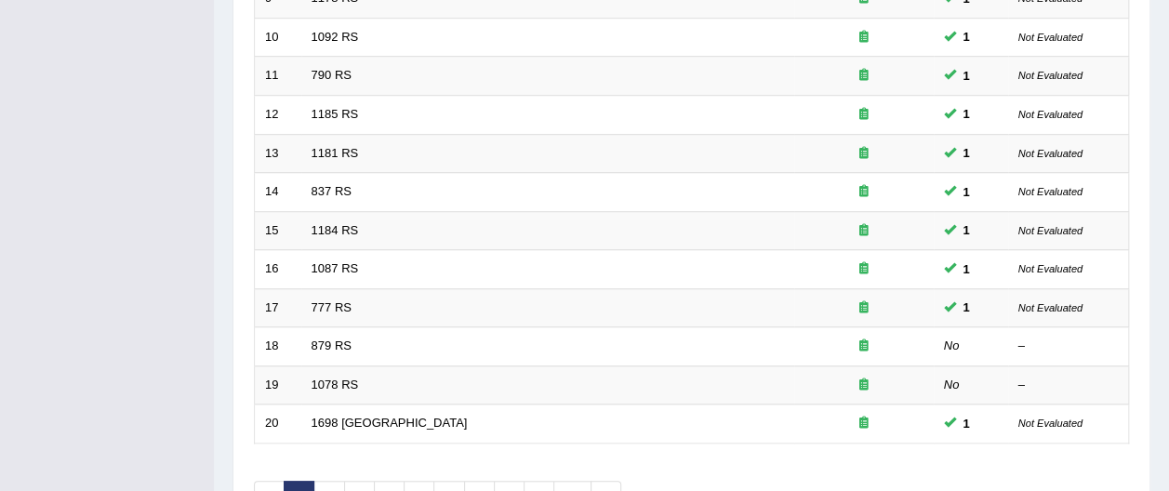
scroll to position [648, 0]
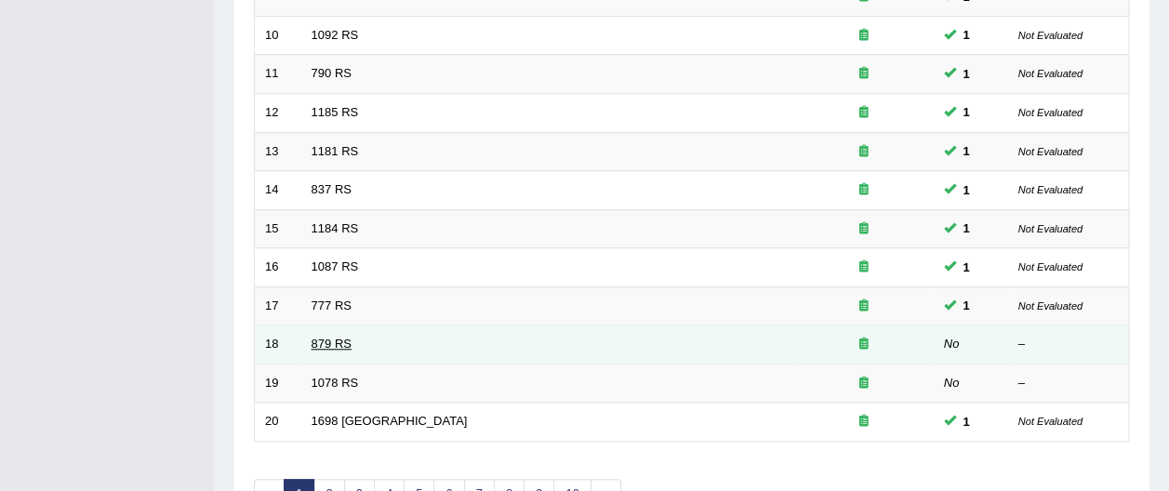
click at [327, 337] on link "879 RS" at bounding box center [331, 344] width 40 height 14
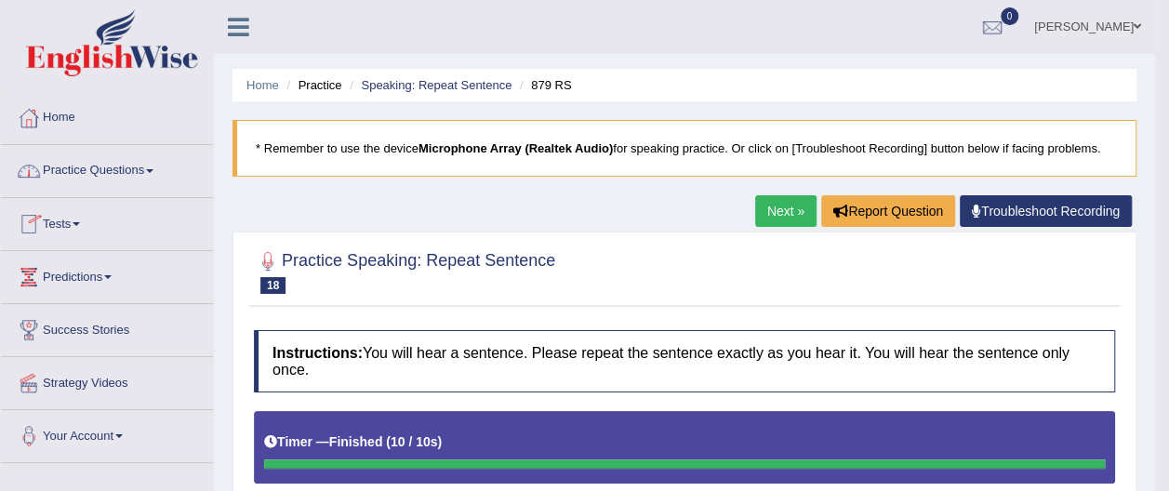
click at [153, 169] on span at bounding box center [149, 171] width 7 height 4
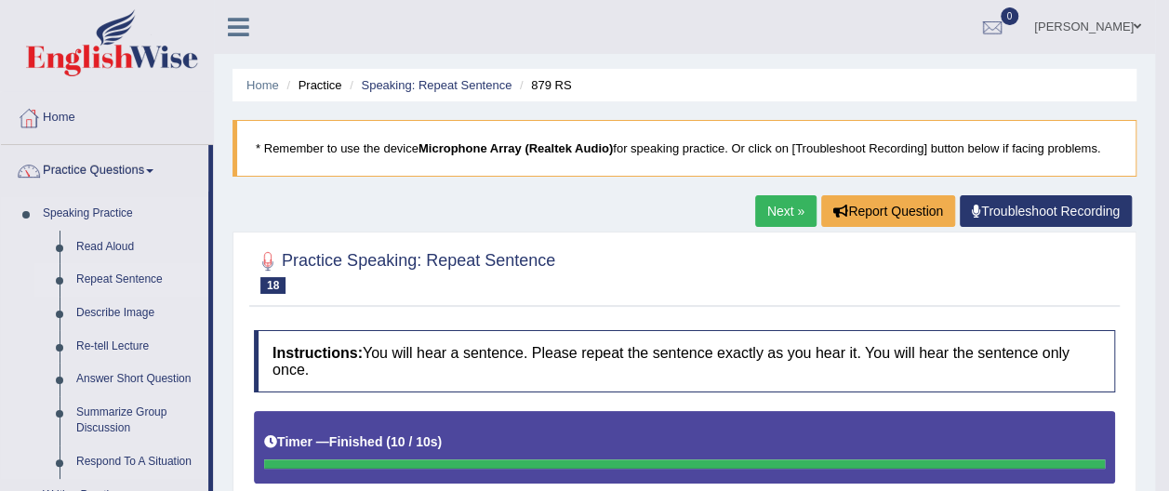
click at [151, 279] on link "Repeat Sentence" at bounding box center [138, 279] width 140 height 33
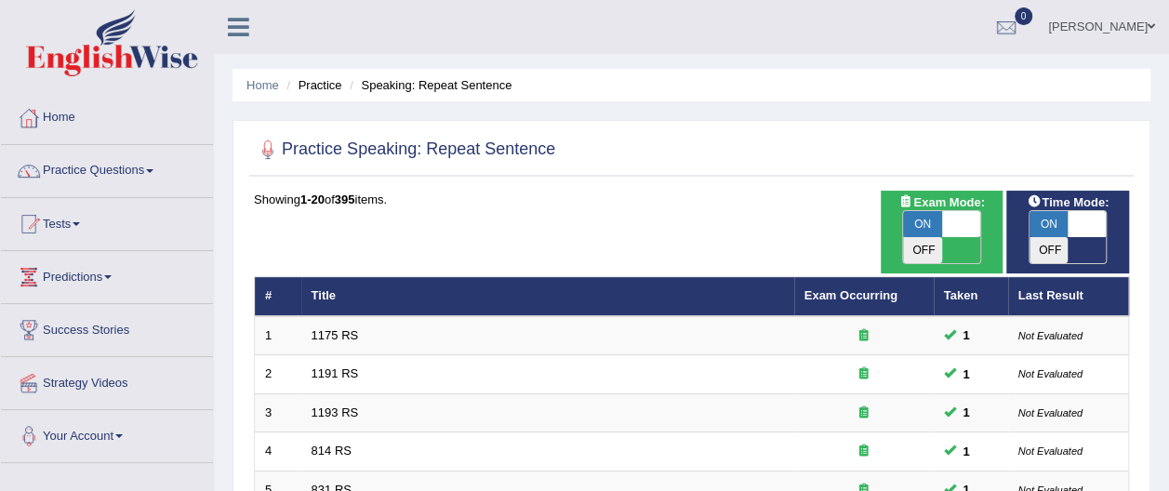
drag, startPoint x: 1167, startPoint y: 112, endPoint x: 1179, endPoint y: 165, distance: 54.3
click at [1168, 165] on html "Toggle navigation Home Practice Questions Speaking Practice Read Aloud Repeat S…" at bounding box center [584, 245] width 1169 height 491
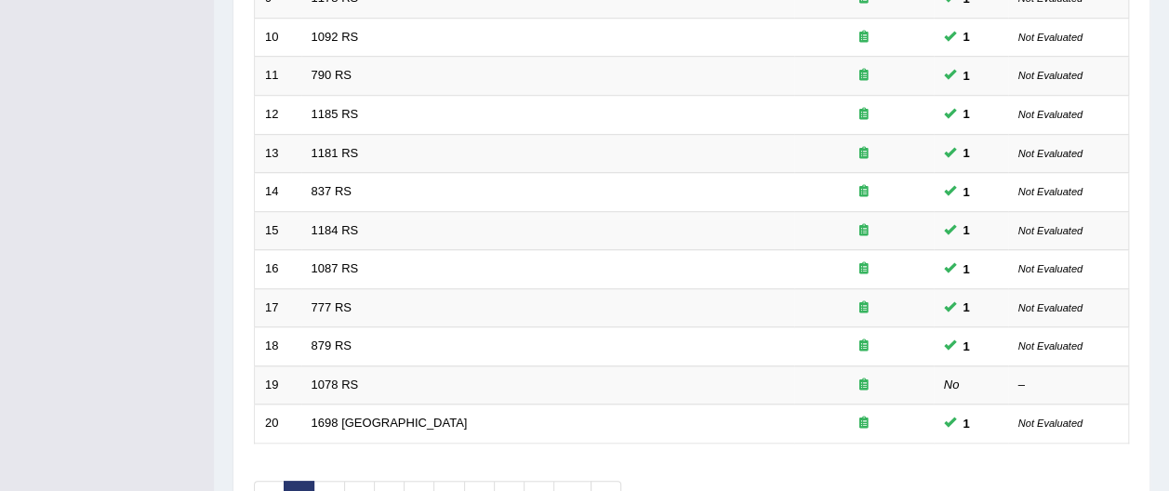
scroll to position [668, 0]
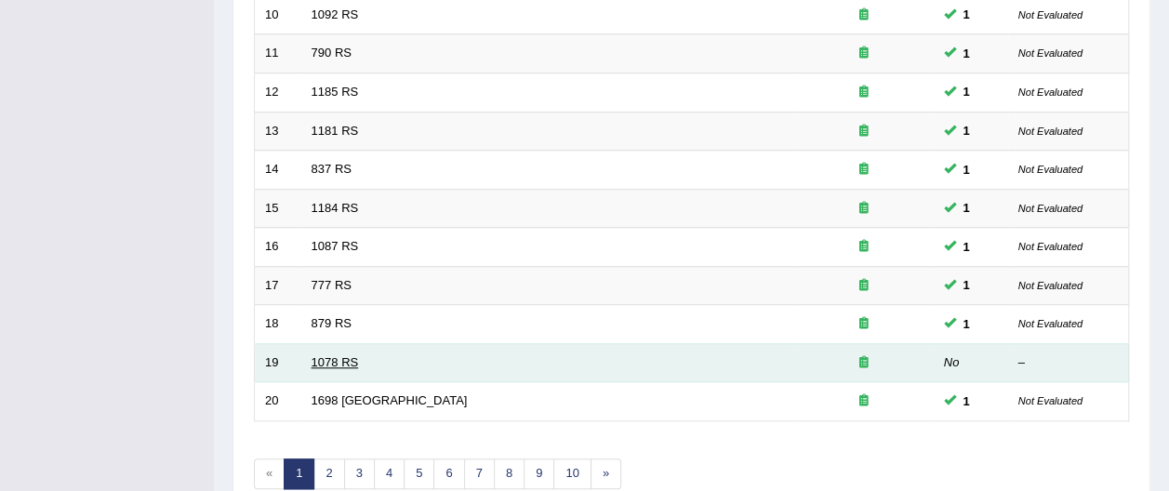
click at [328, 355] on link "1078 RS" at bounding box center [334, 362] width 47 height 14
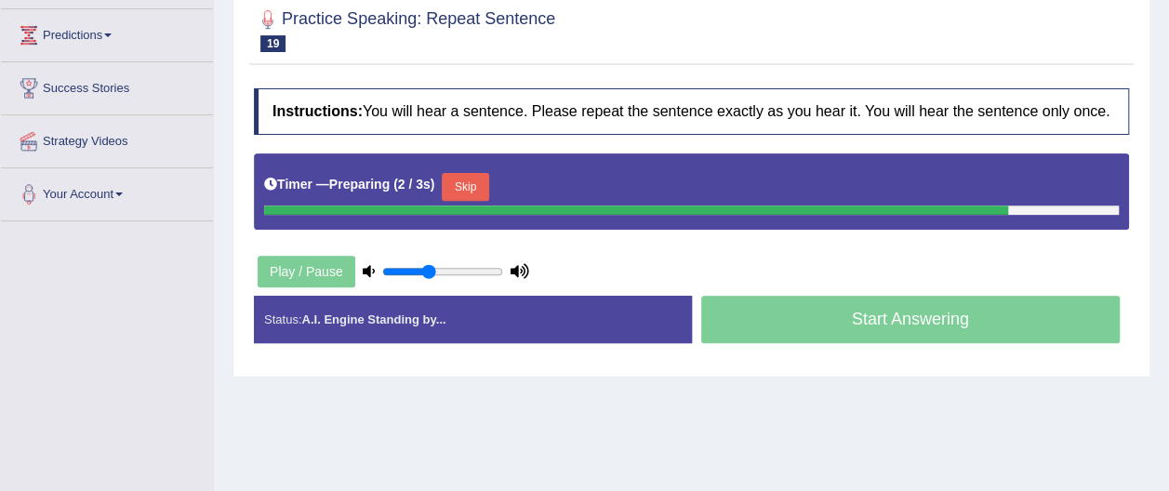
scroll to position [258, 0]
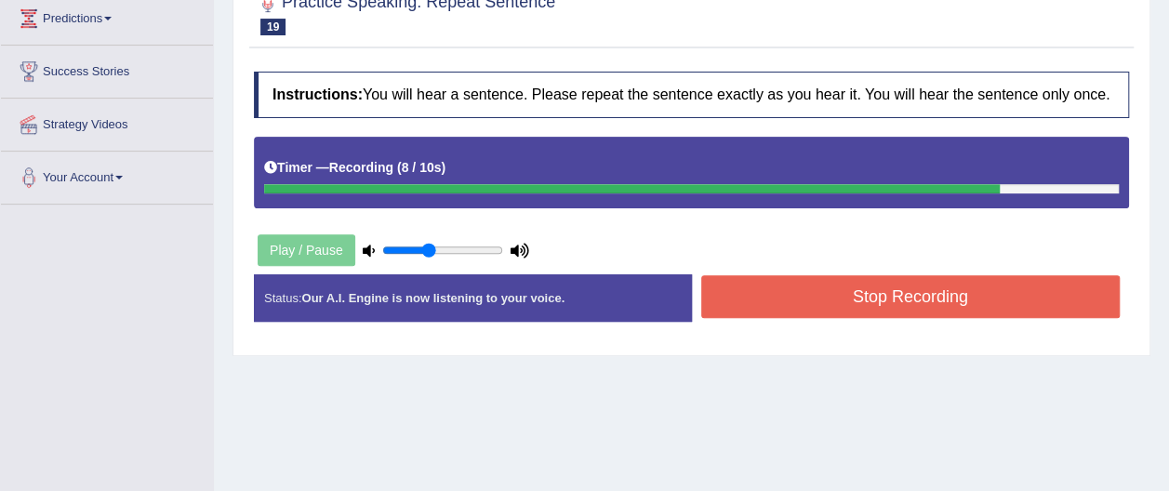
click at [951, 290] on button "Stop Recording" at bounding box center [910, 296] width 419 height 43
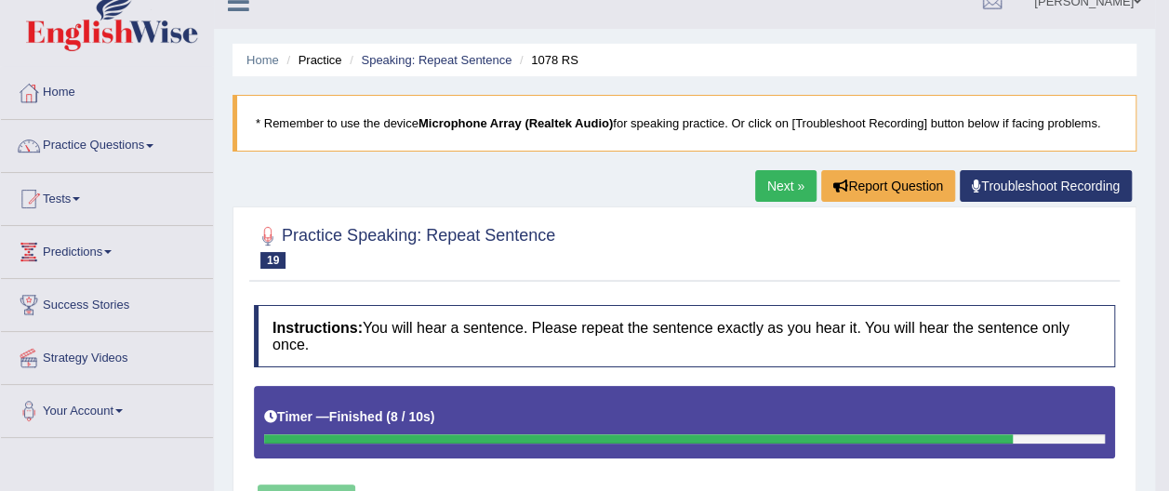
scroll to position [0, 0]
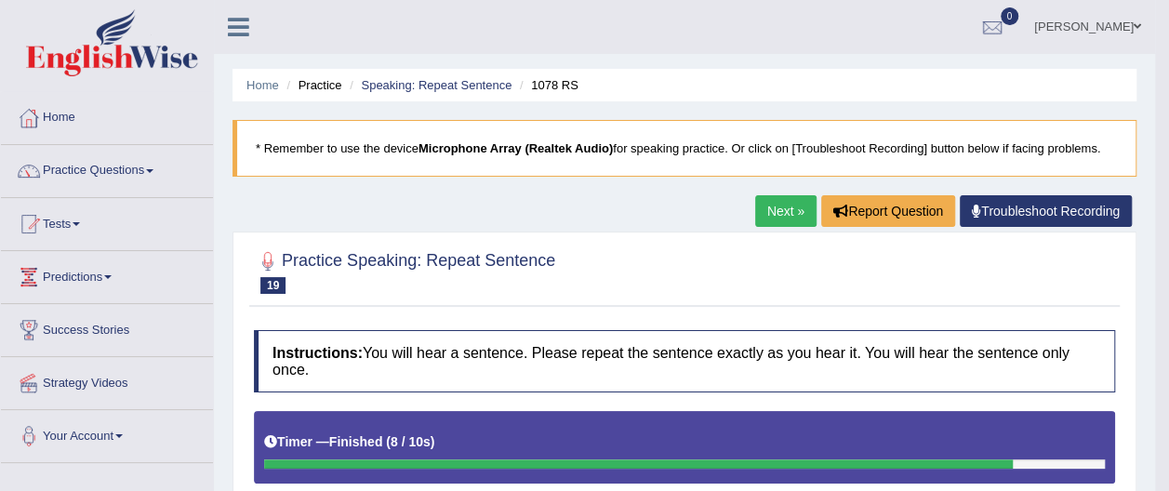
click at [157, 172] on link "Practice Questions" at bounding box center [107, 168] width 212 height 46
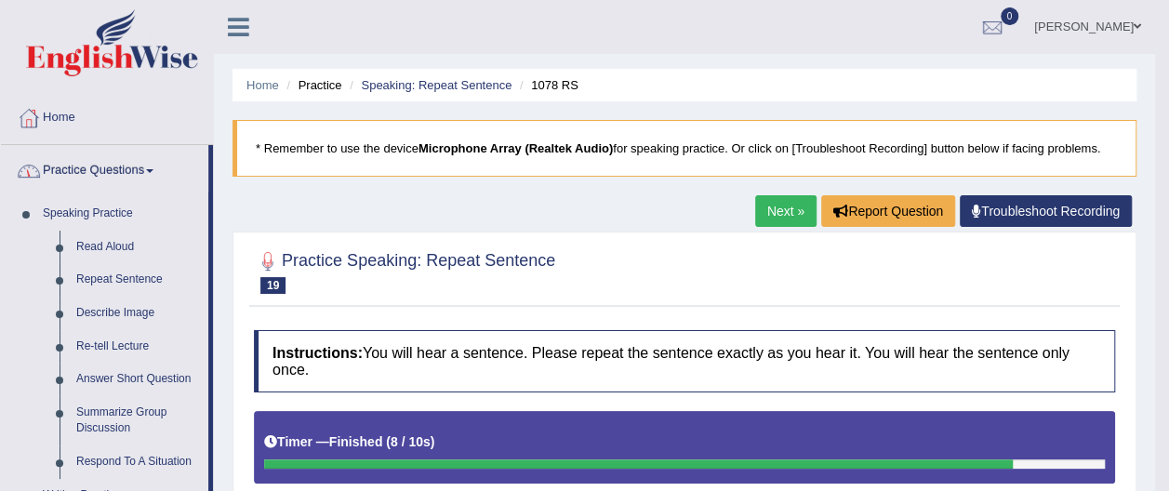
click at [152, 169] on span at bounding box center [149, 171] width 7 height 4
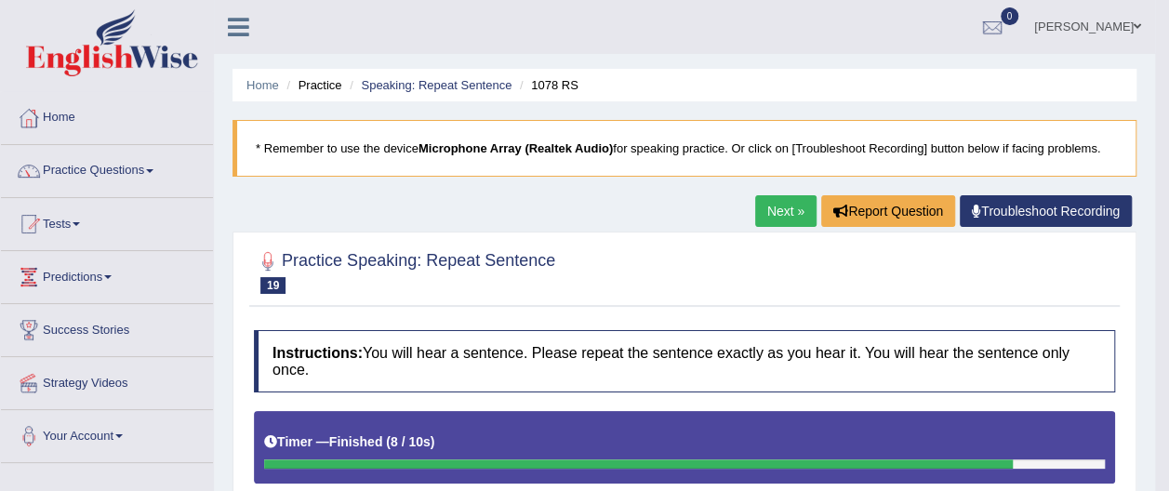
click at [157, 165] on link "Practice Questions" at bounding box center [107, 168] width 212 height 46
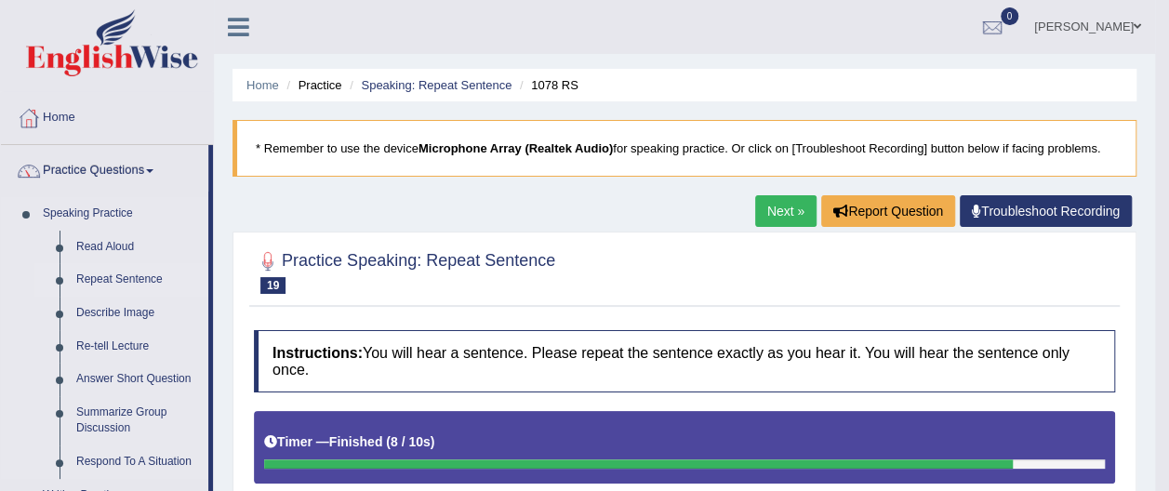
click at [150, 275] on link "Repeat Sentence" at bounding box center [138, 279] width 140 height 33
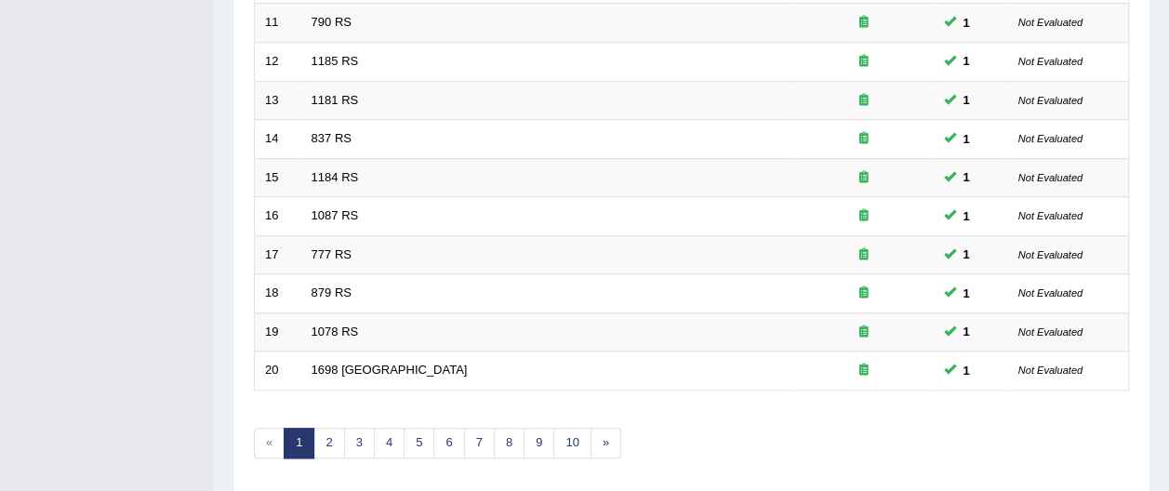
scroll to position [731, 0]
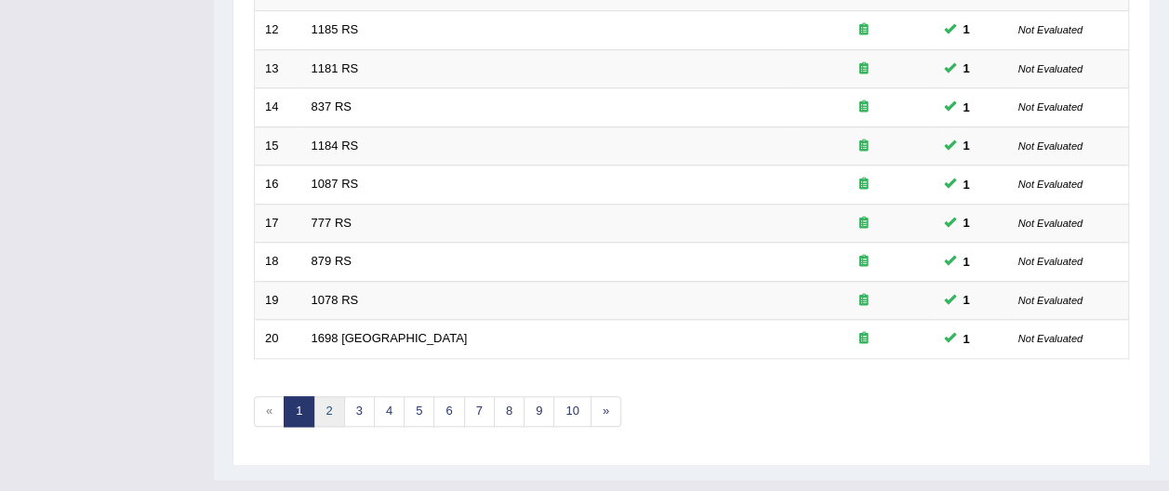
click at [328, 396] on link "2" at bounding box center [328, 411] width 31 height 31
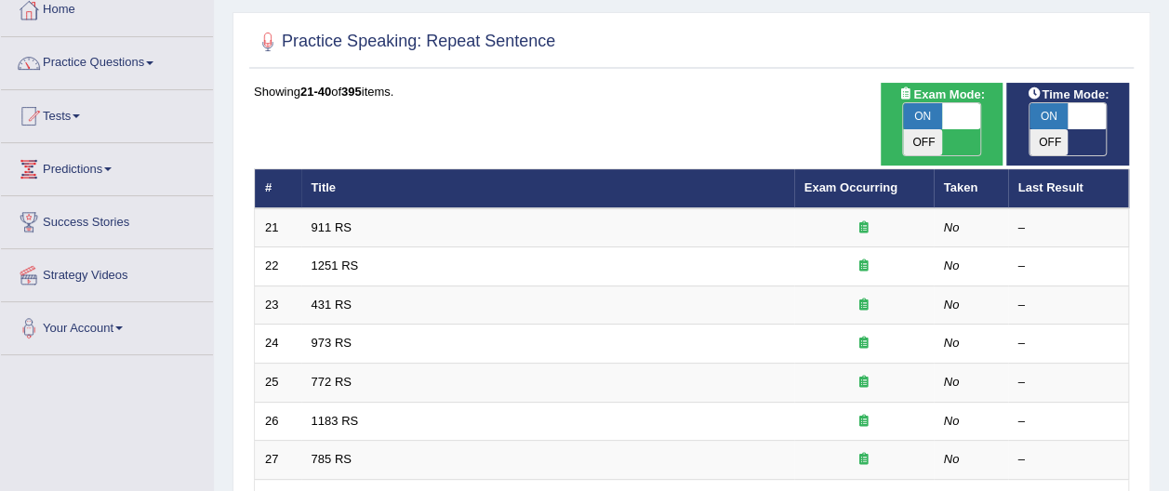
scroll to position [123, 0]
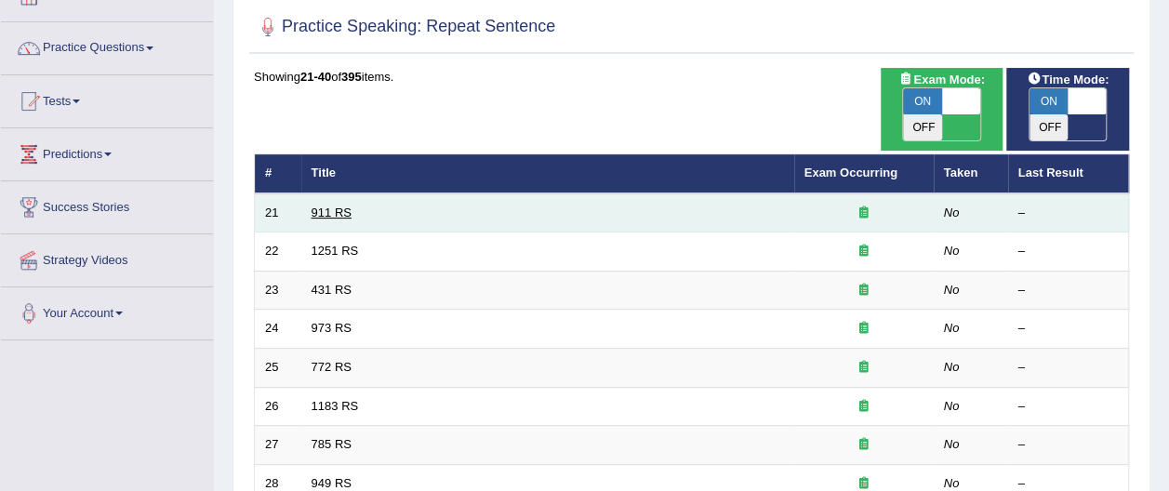
click at [347, 205] on link "911 RS" at bounding box center [331, 212] width 40 height 14
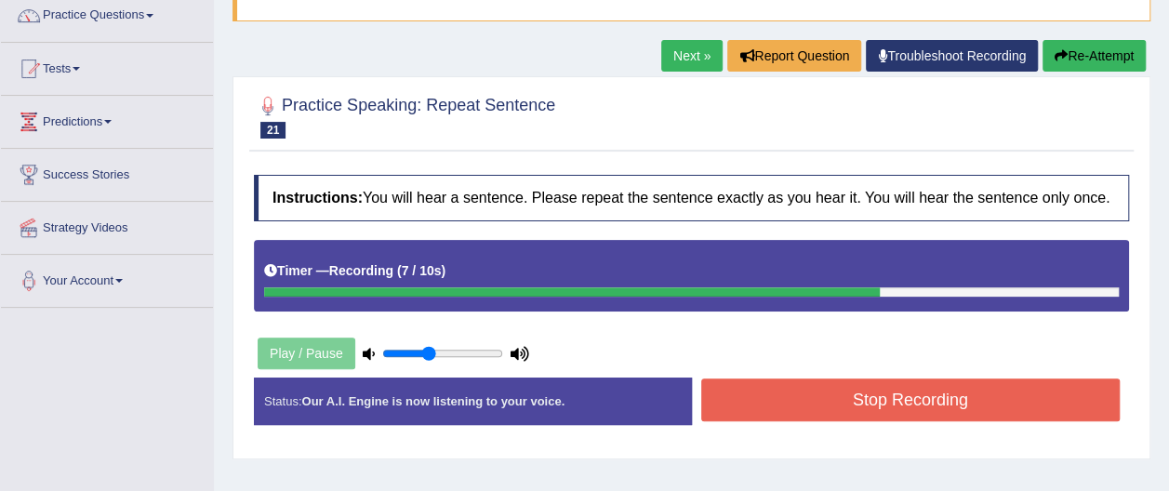
scroll to position [151, 0]
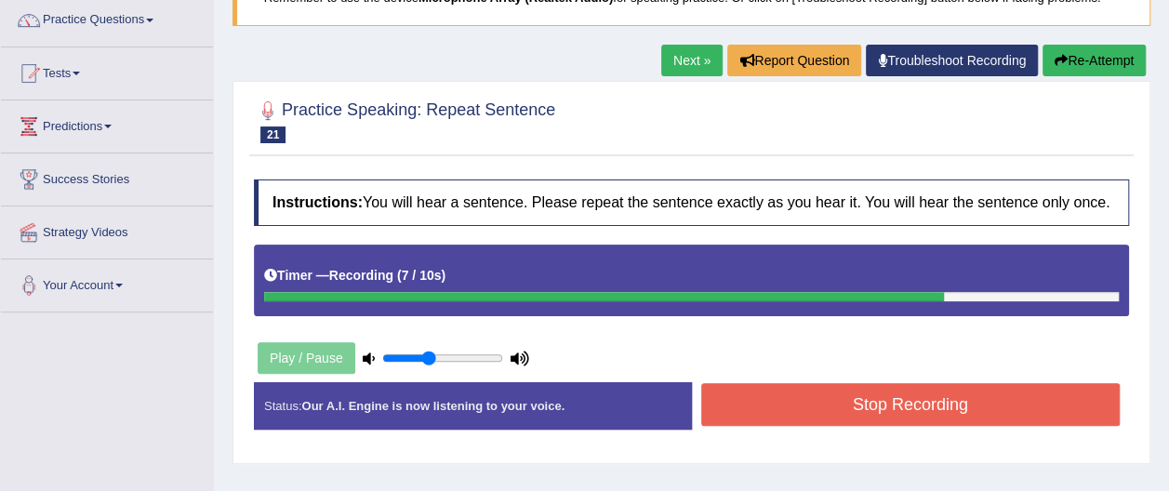
click at [1086, 58] on button "Re-Attempt" at bounding box center [1093, 61] width 103 height 32
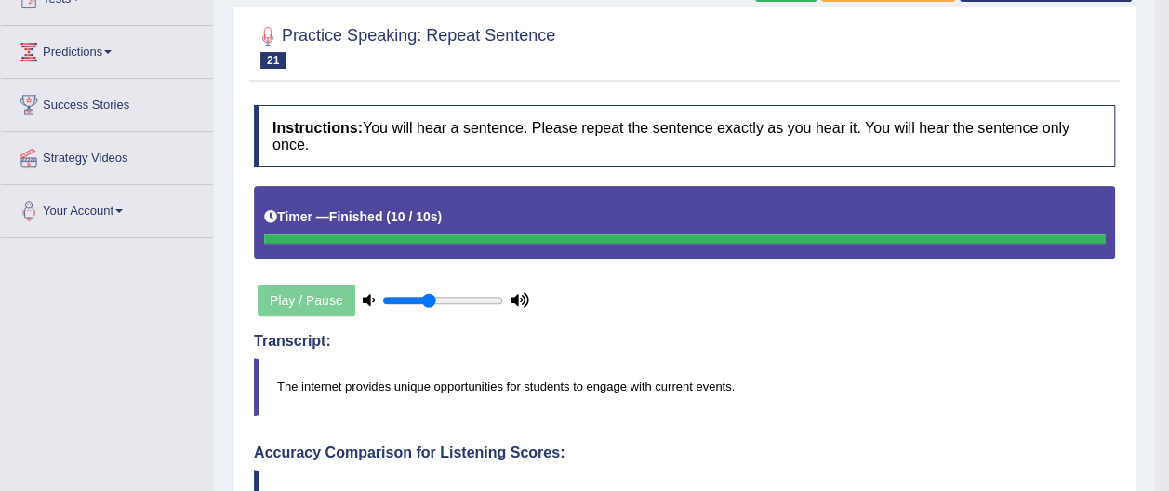
scroll to position [220, 0]
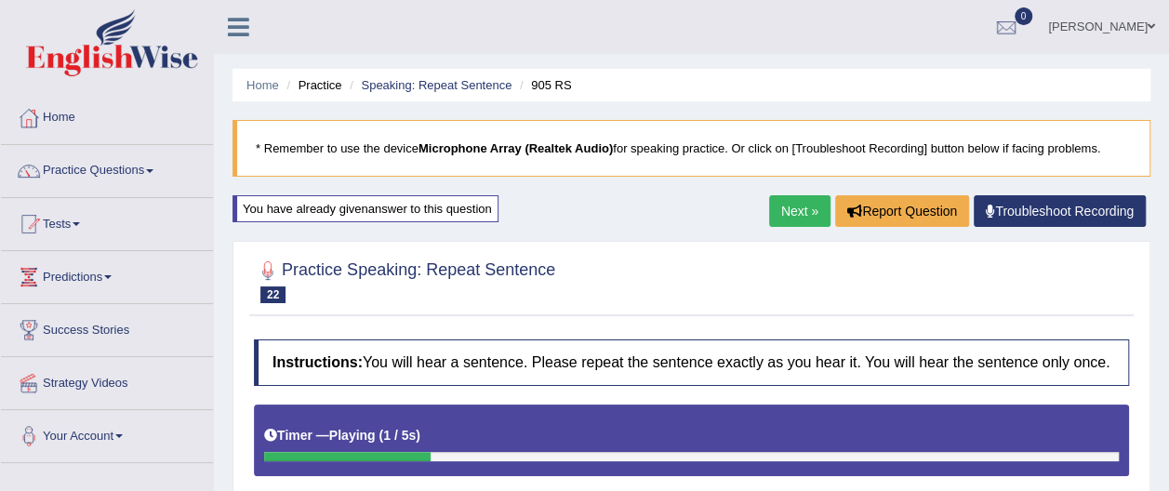
click at [153, 170] on span at bounding box center [149, 171] width 7 height 4
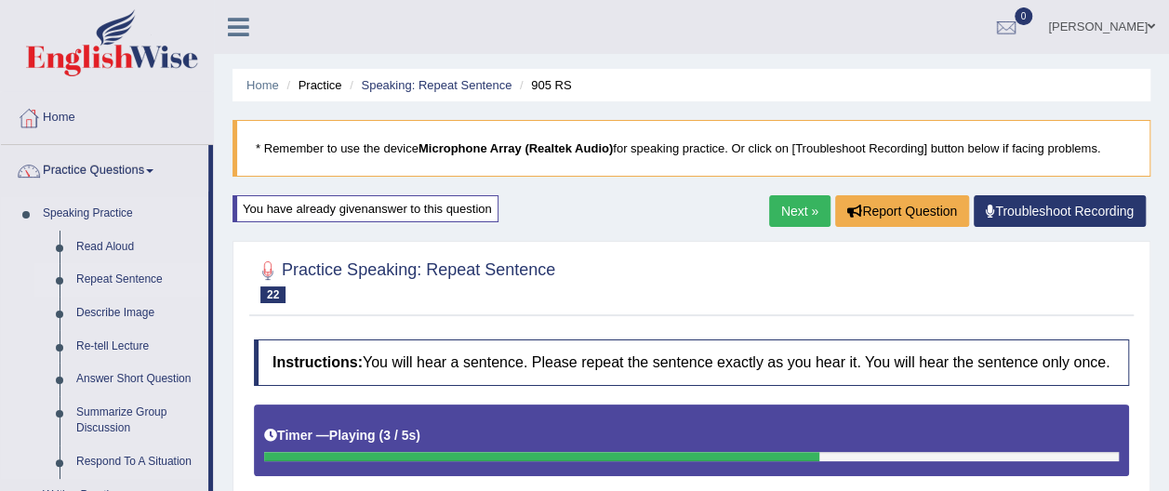
click at [154, 279] on link "Repeat Sentence" at bounding box center [138, 279] width 140 height 33
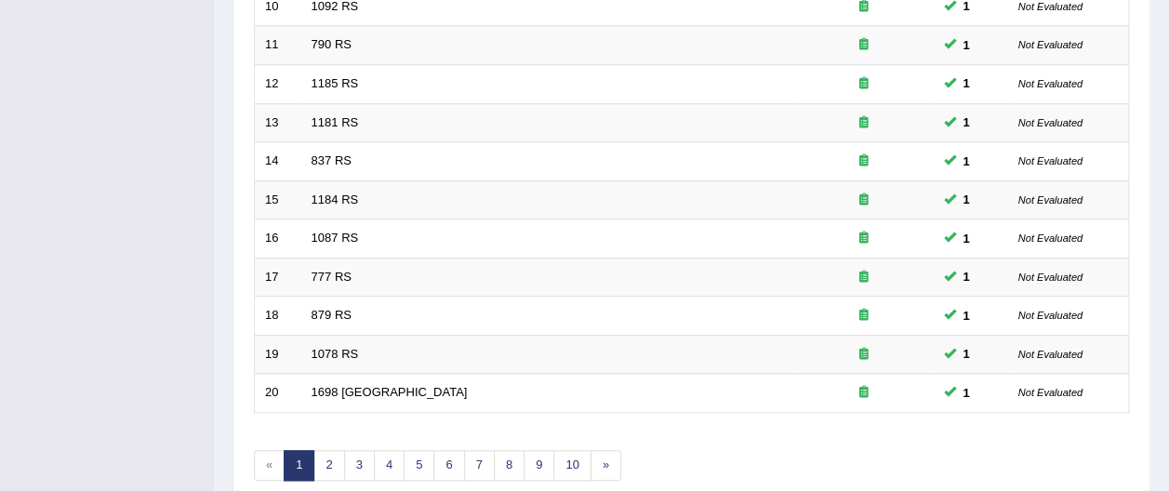
scroll to position [693, 0]
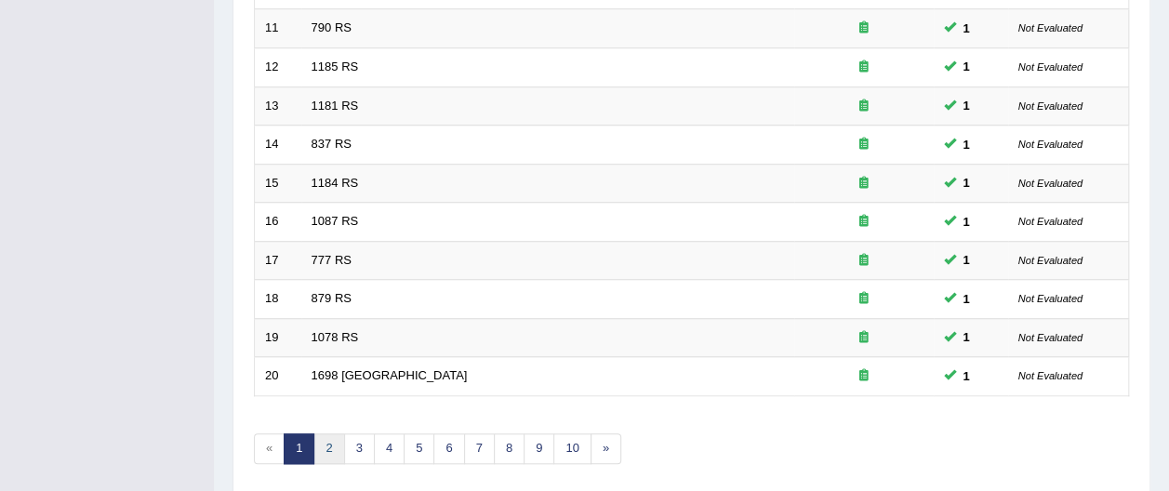
click at [330, 433] on link "2" at bounding box center [328, 448] width 31 height 31
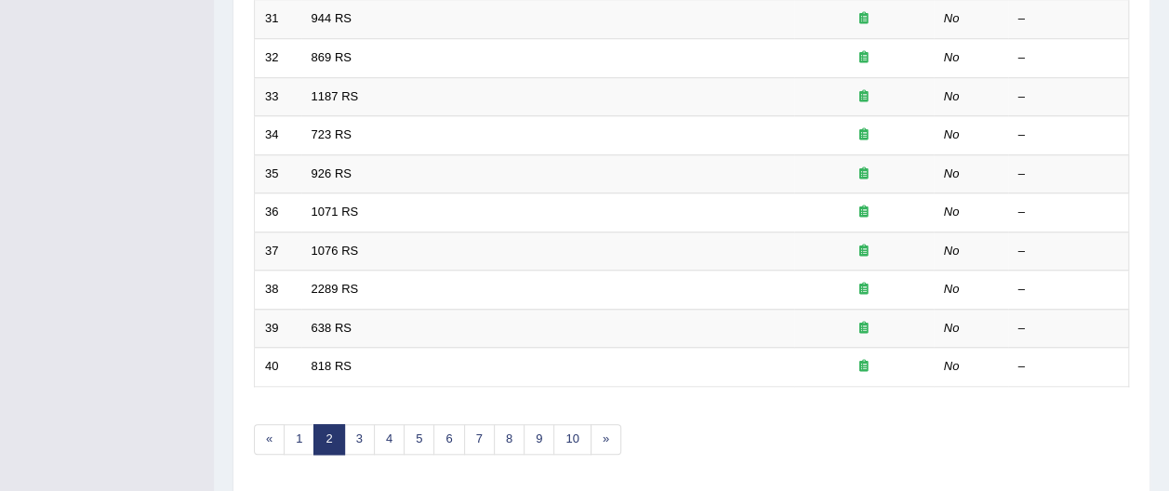
scroll to position [704, 0]
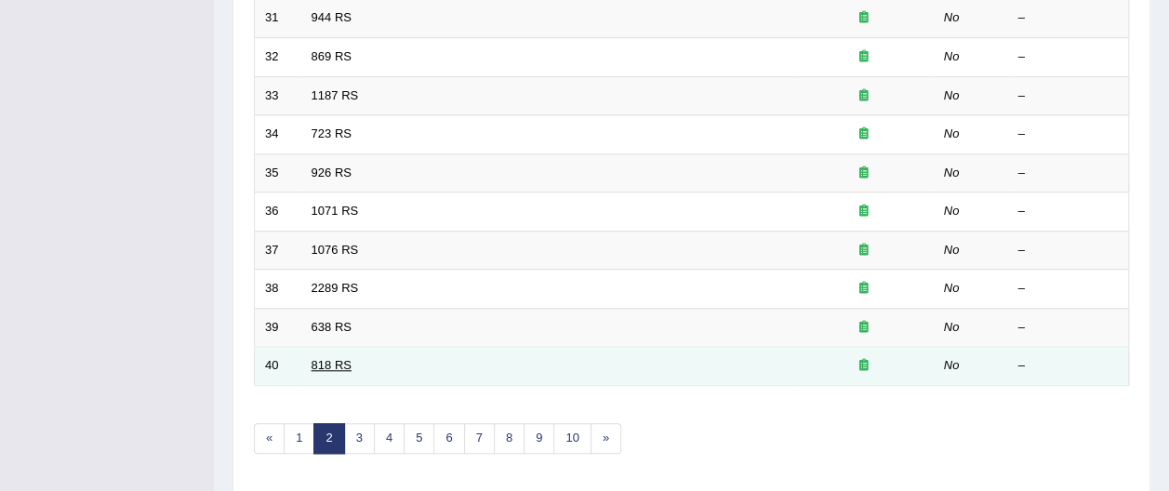
click at [335, 358] on link "818 RS" at bounding box center [331, 365] width 40 height 14
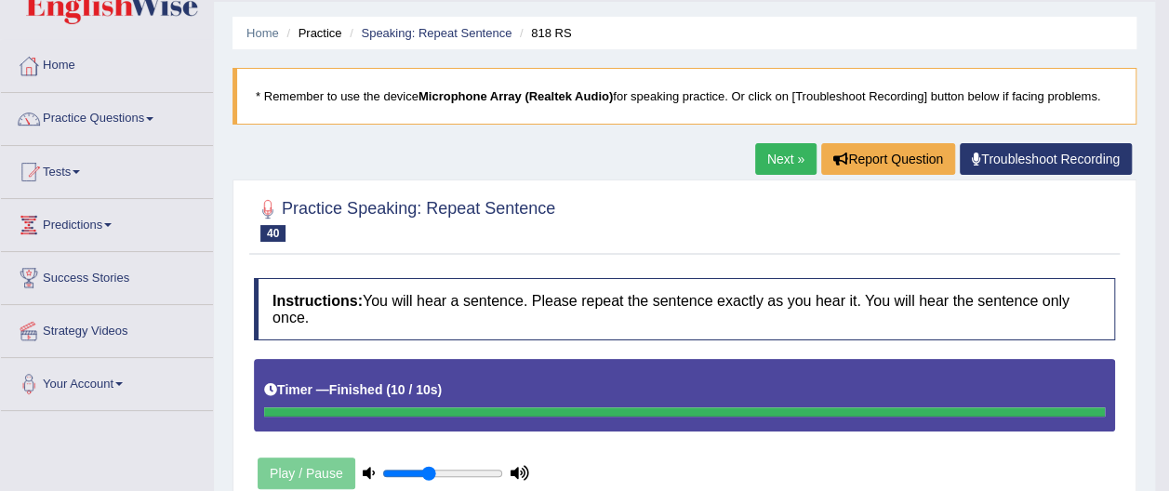
scroll to position [48, 0]
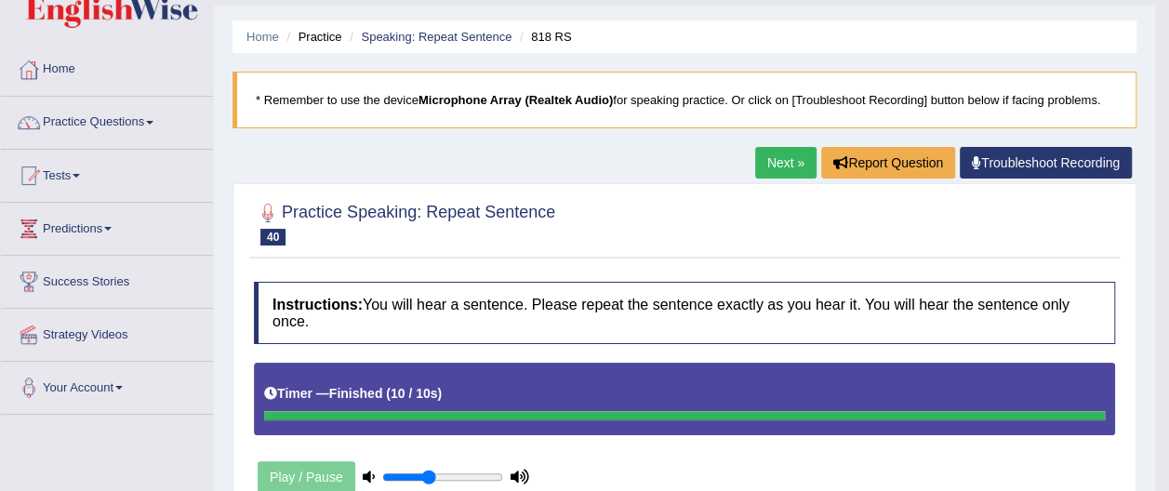
click at [134, 120] on link "Practice Questions" at bounding box center [107, 120] width 212 height 46
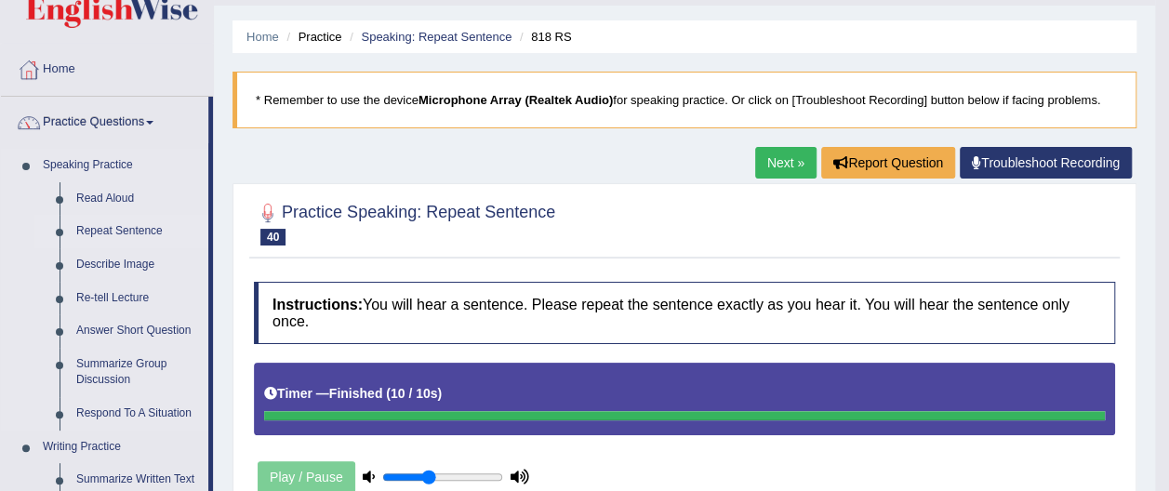
click at [111, 229] on link "Repeat Sentence" at bounding box center [138, 231] width 140 height 33
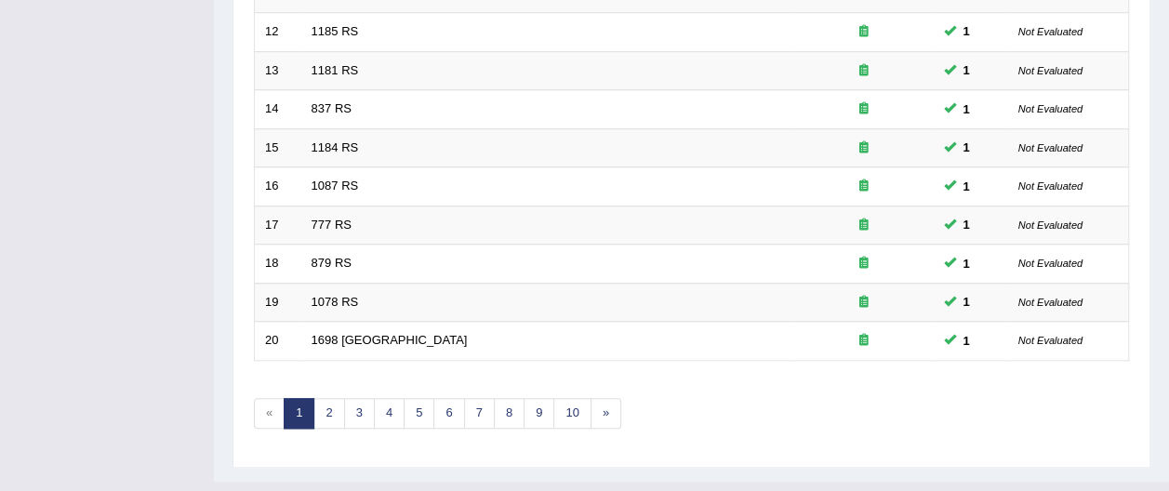
scroll to position [731, 0]
click at [324, 396] on link "2" at bounding box center [328, 411] width 31 height 31
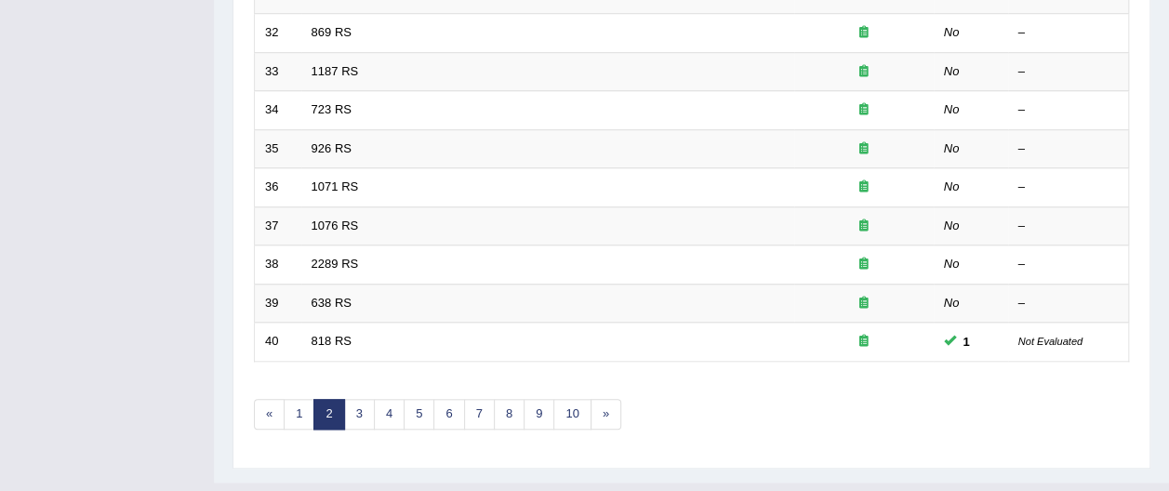
scroll to position [731, 0]
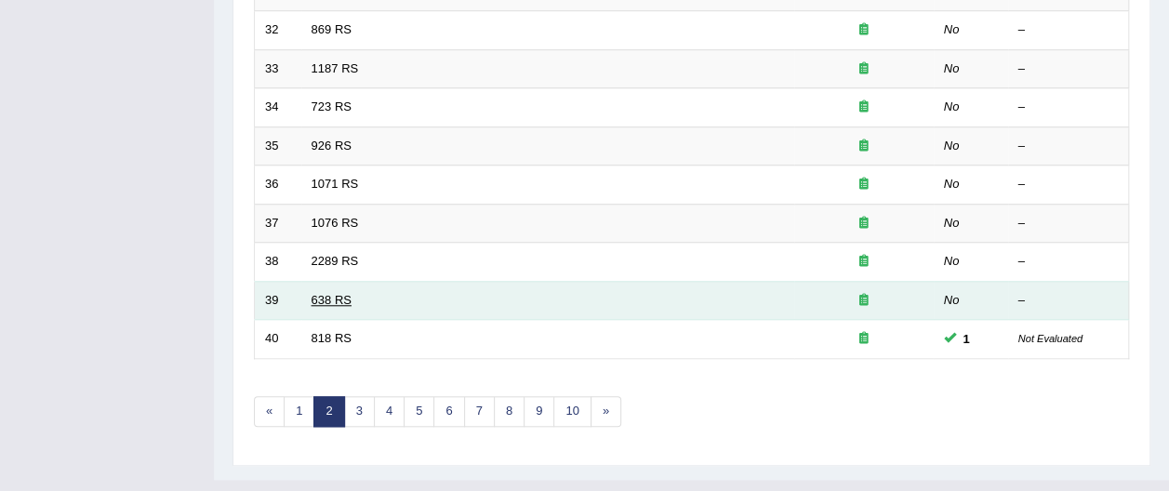
click at [340, 293] on link "638 RS" at bounding box center [331, 300] width 40 height 14
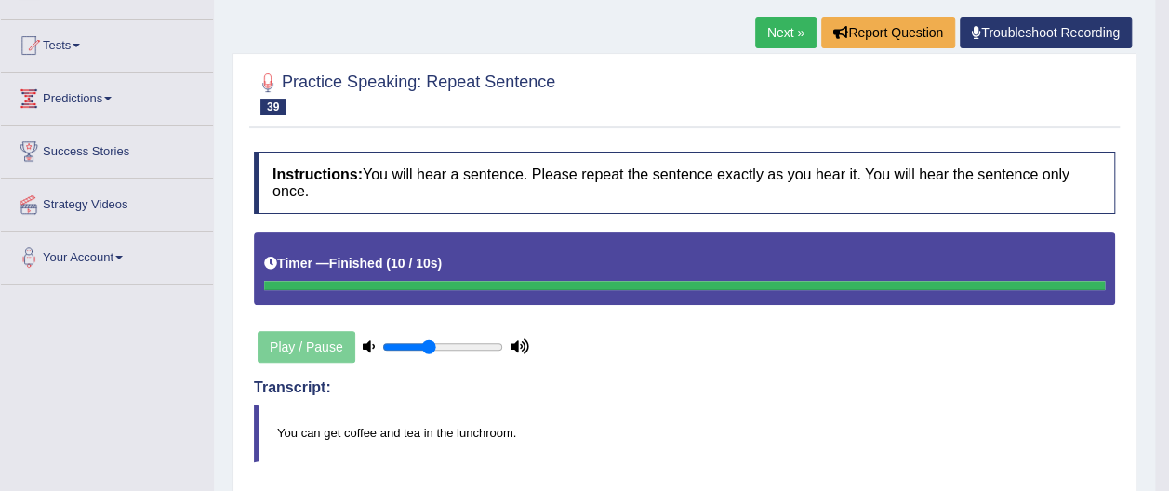
scroll to position [162, 0]
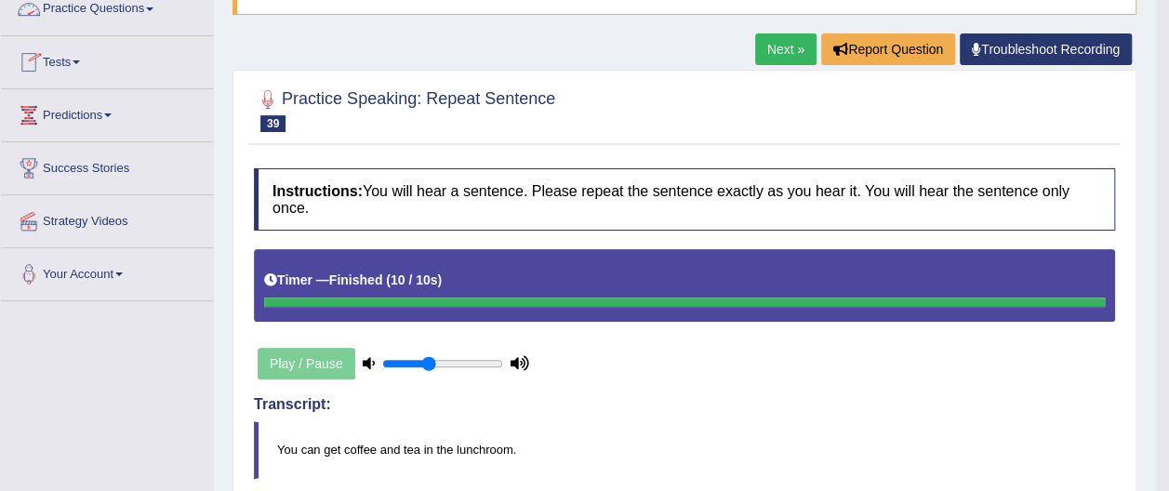
click at [153, 7] on span at bounding box center [149, 9] width 7 height 4
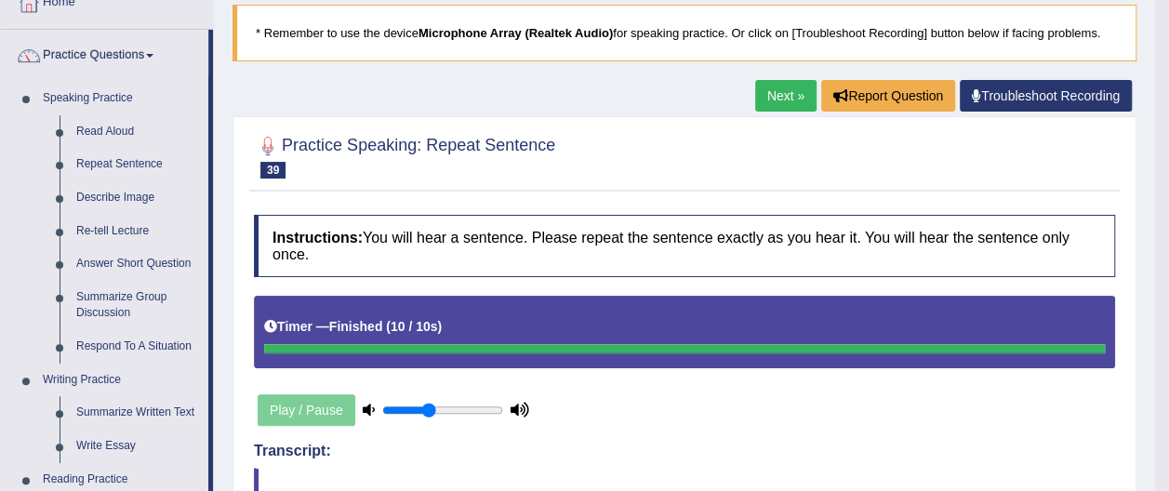
scroll to position [99, 0]
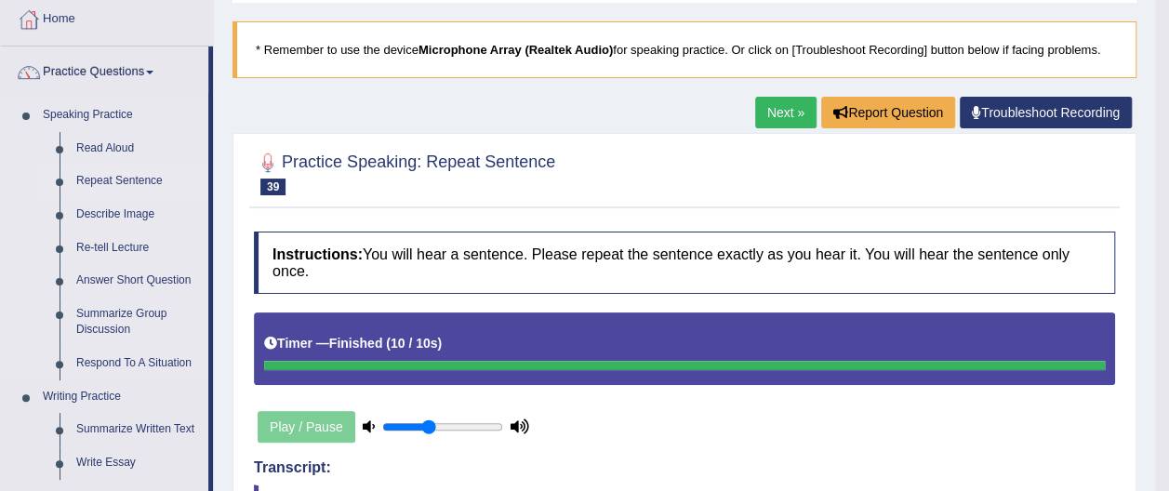
click at [136, 175] on link "Repeat Sentence" at bounding box center [138, 181] width 140 height 33
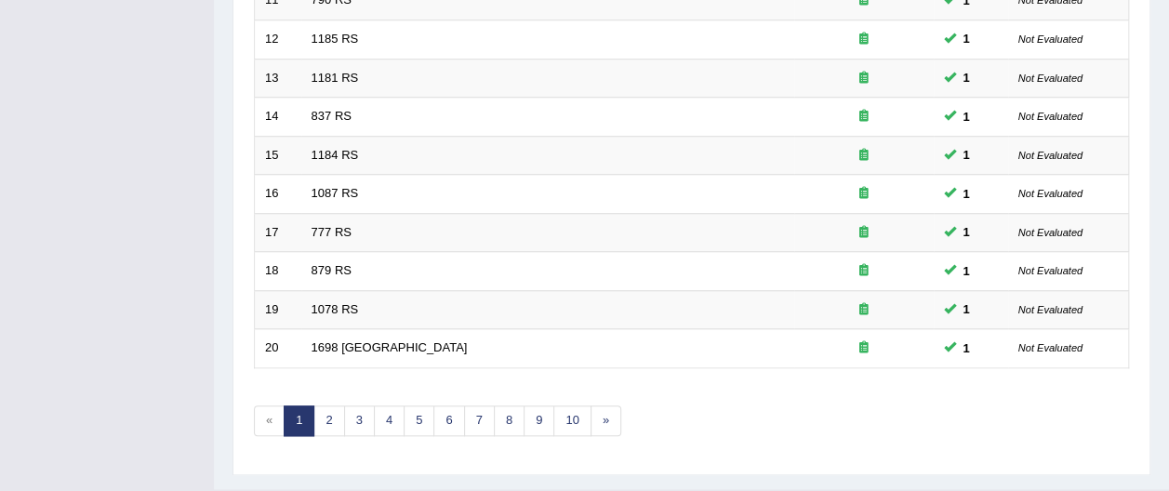
scroll to position [728, 0]
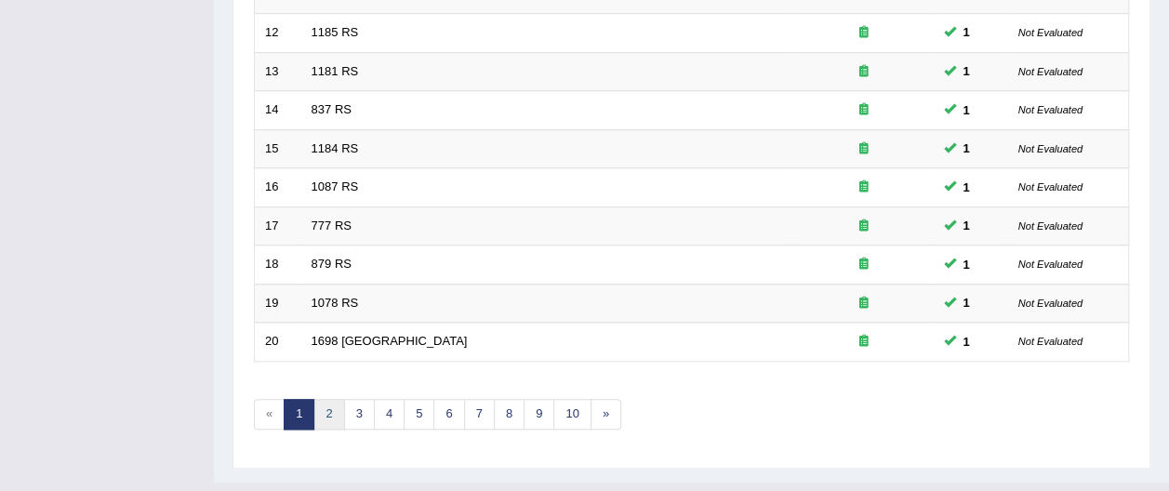
click at [323, 399] on link "2" at bounding box center [328, 414] width 31 height 31
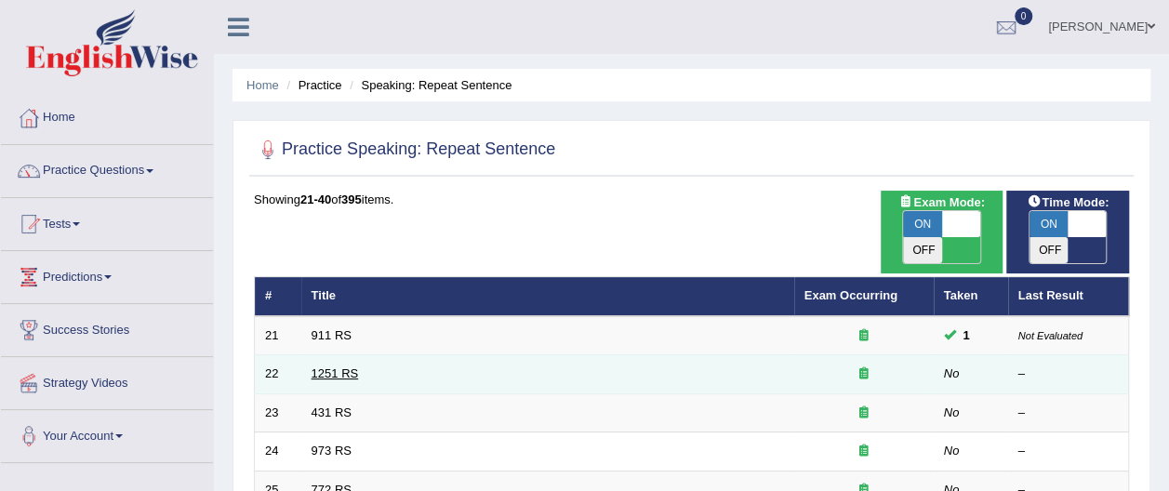
click at [333, 366] on link "1251 RS" at bounding box center [334, 373] width 47 height 14
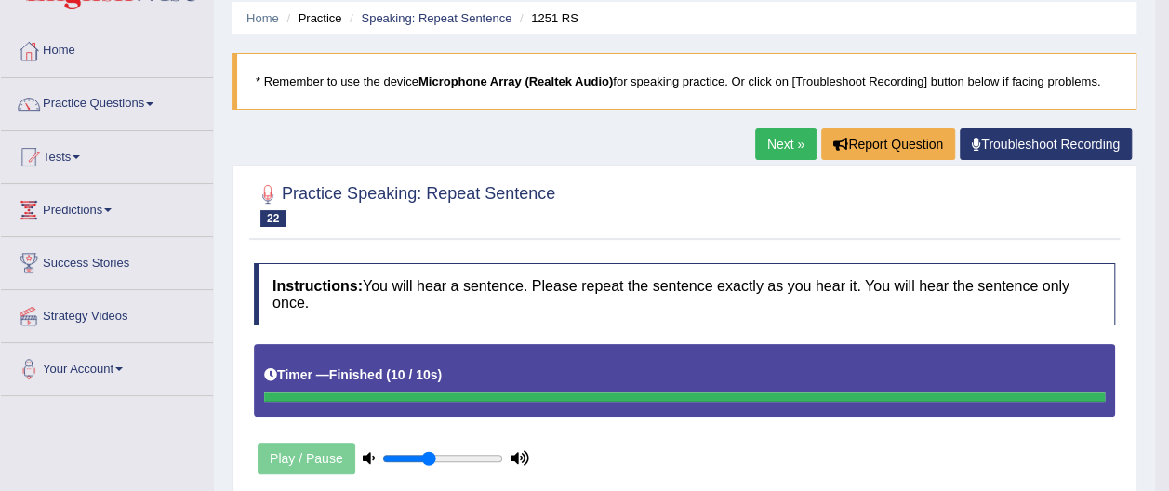
scroll to position [53, 0]
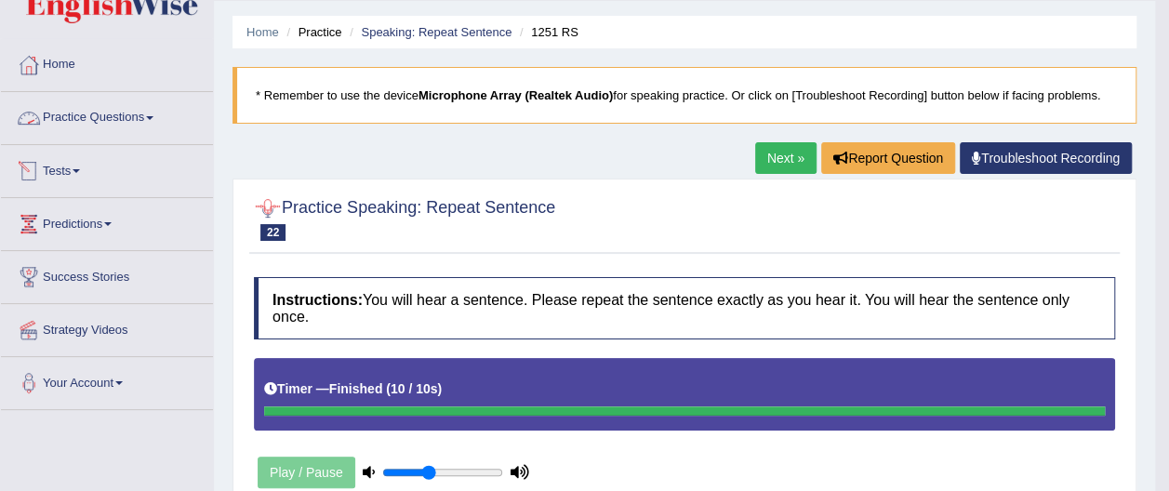
click at [151, 113] on link "Practice Questions" at bounding box center [107, 115] width 212 height 46
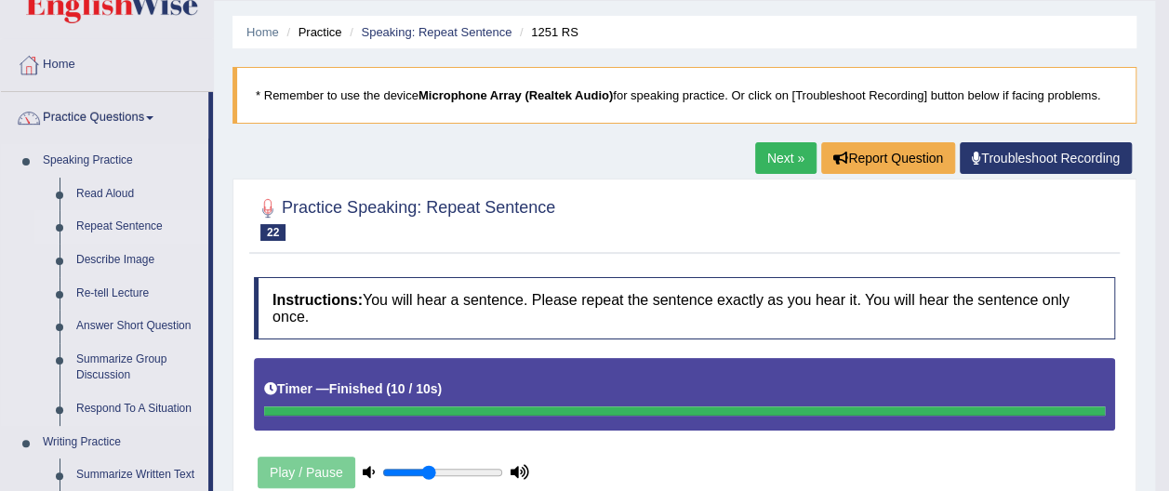
click at [151, 226] on link "Repeat Sentence" at bounding box center [138, 226] width 140 height 33
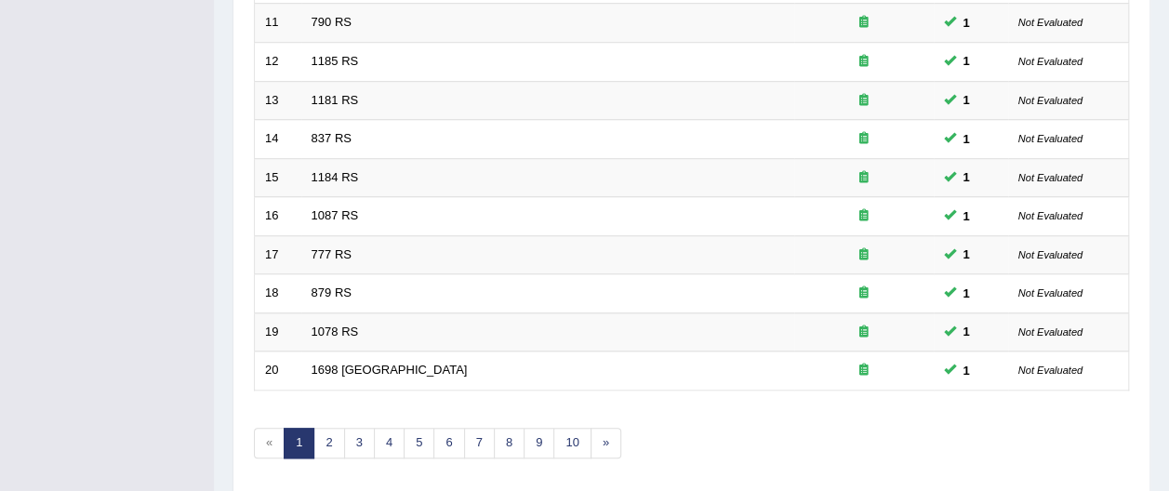
scroll to position [731, 0]
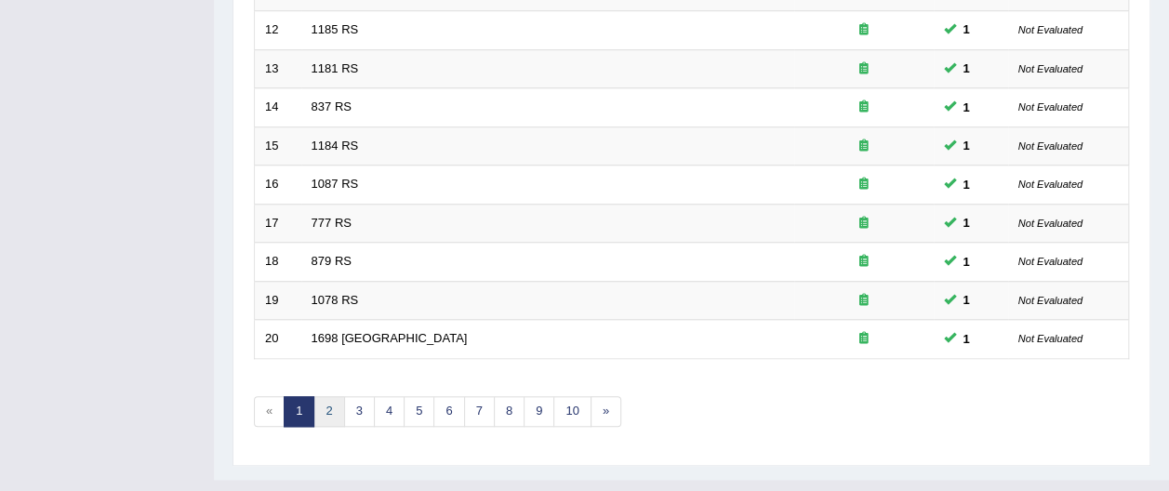
click at [324, 396] on link "2" at bounding box center [328, 411] width 31 height 31
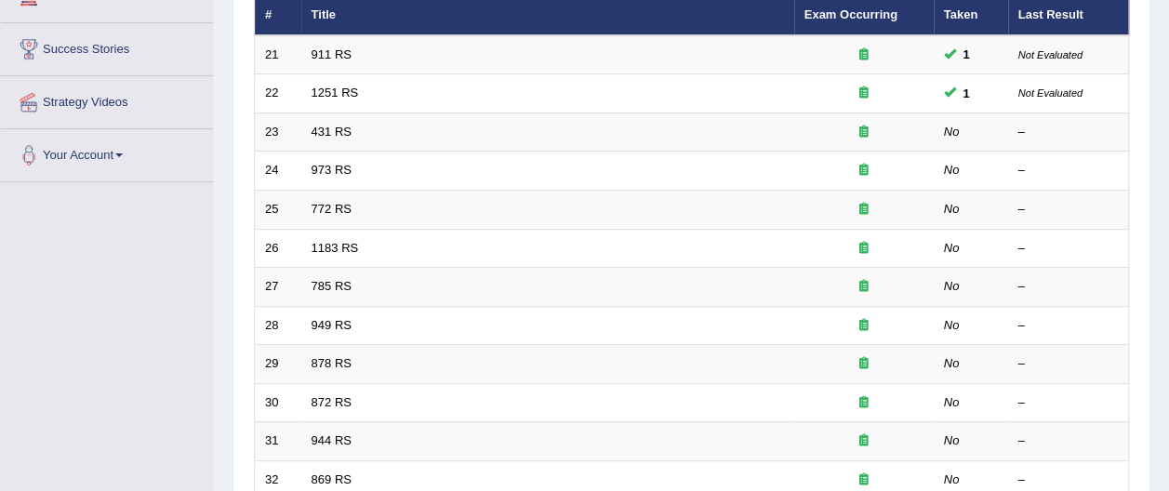
scroll to position [269, 0]
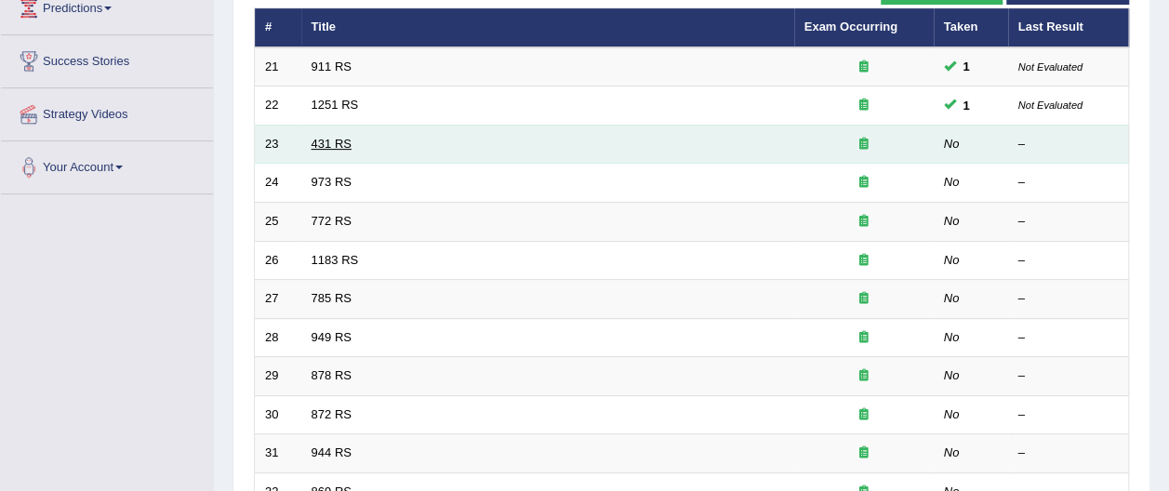
click at [321, 137] on link "431 RS" at bounding box center [331, 144] width 40 height 14
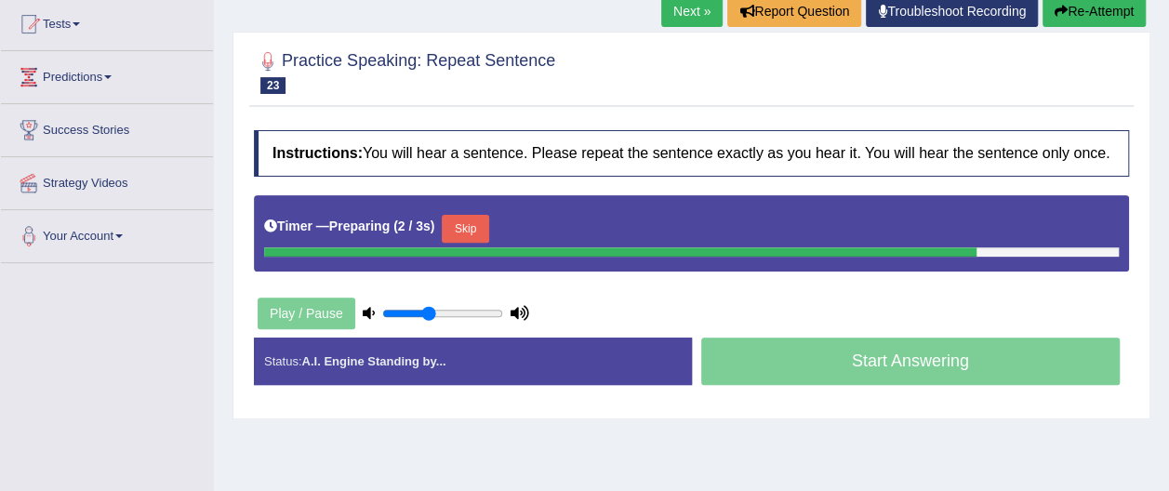
scroll to position [203, 0]
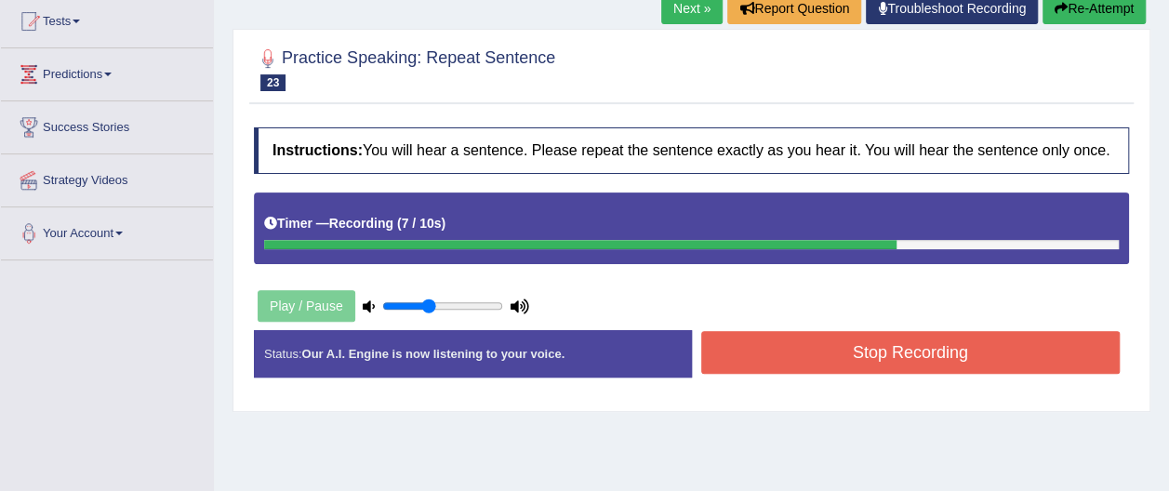
click at [756, 346] on button "Stop Recording" at bounding box center [910, 352] width 419 height 43
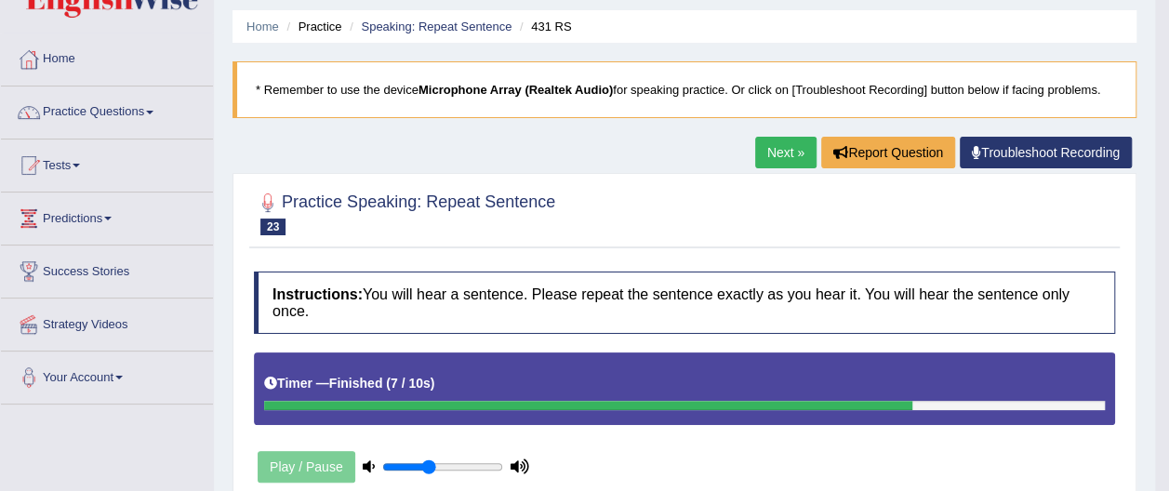
scroll to position [37, 0]
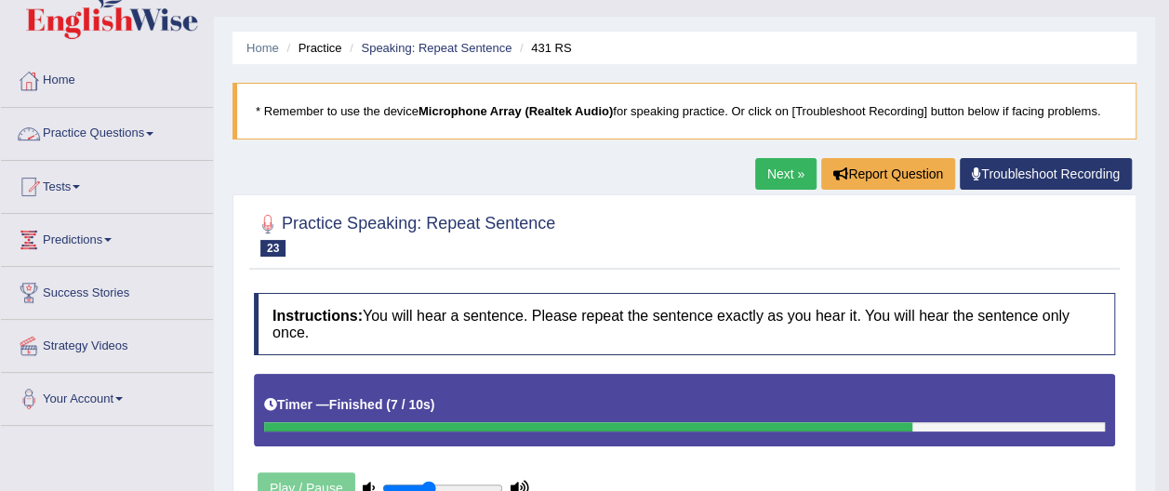
click at [126, 128] on link "Practice Questions" at bounding box center [107, 131] width 212 height 46
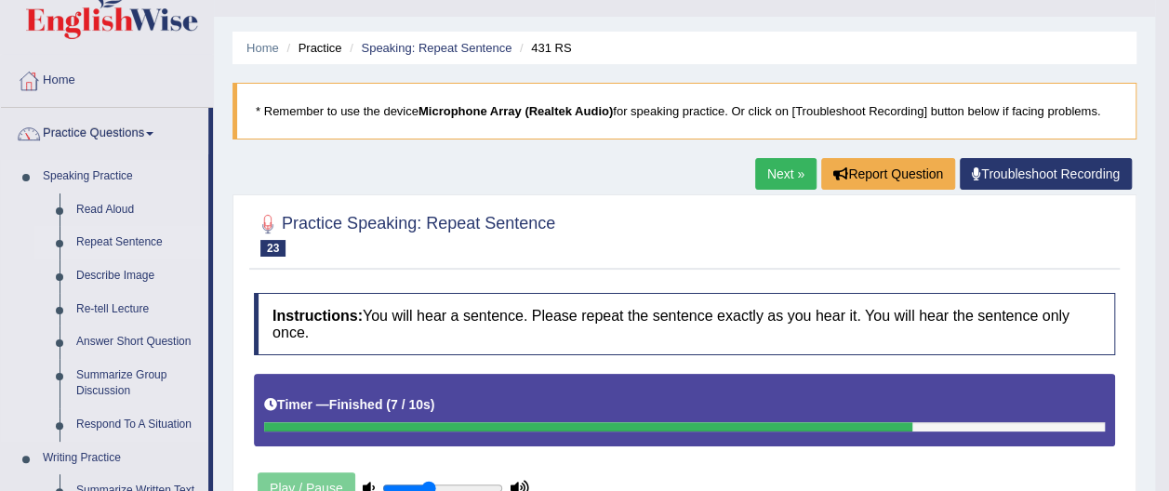
click at [154, 242] on link "Repeat Sentence" at bounding box center [138, 242] width 140 height 33
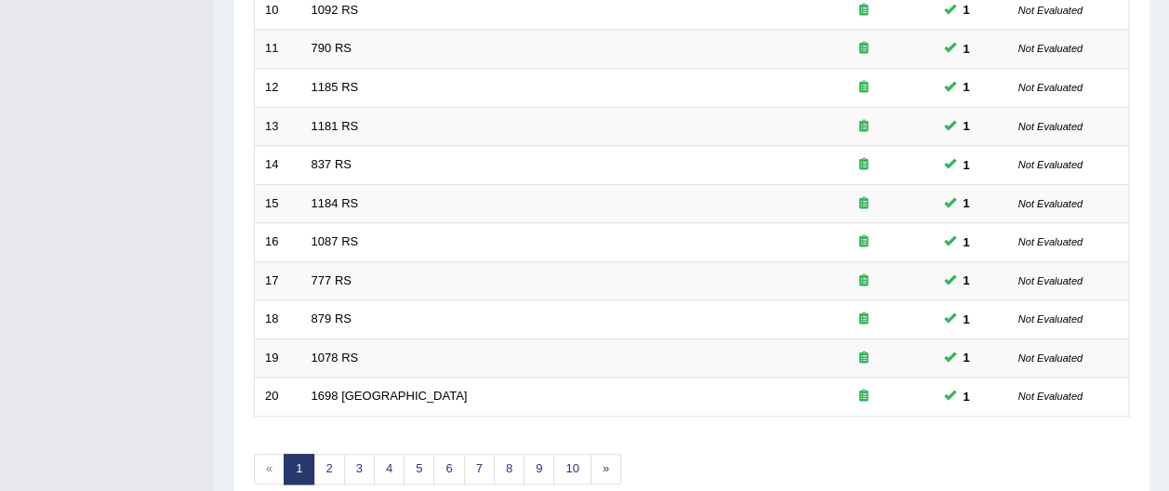
scroll to position [682, 0]
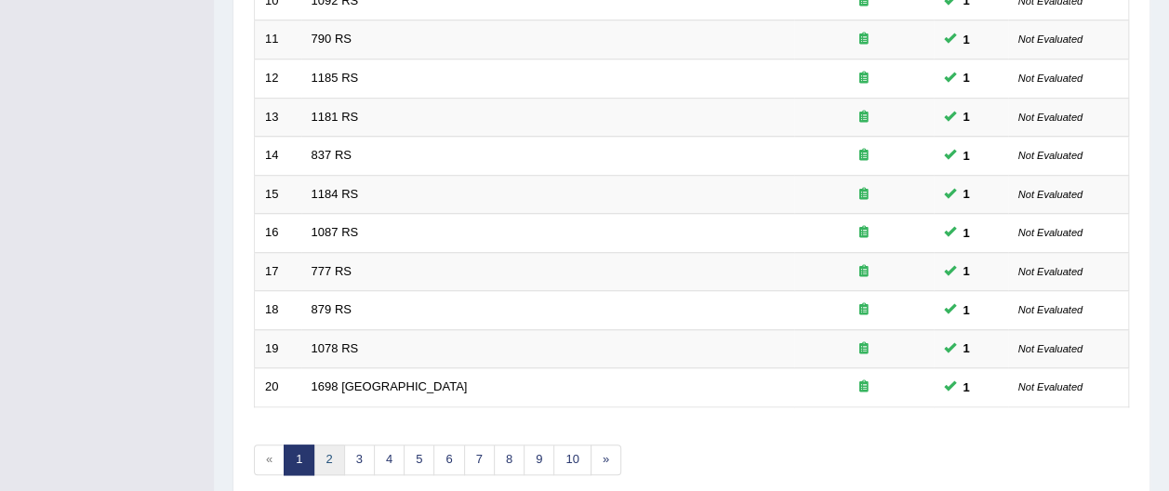
click at [327, 444] on link "2" at bounding box center [328, 459] width 31 height 31
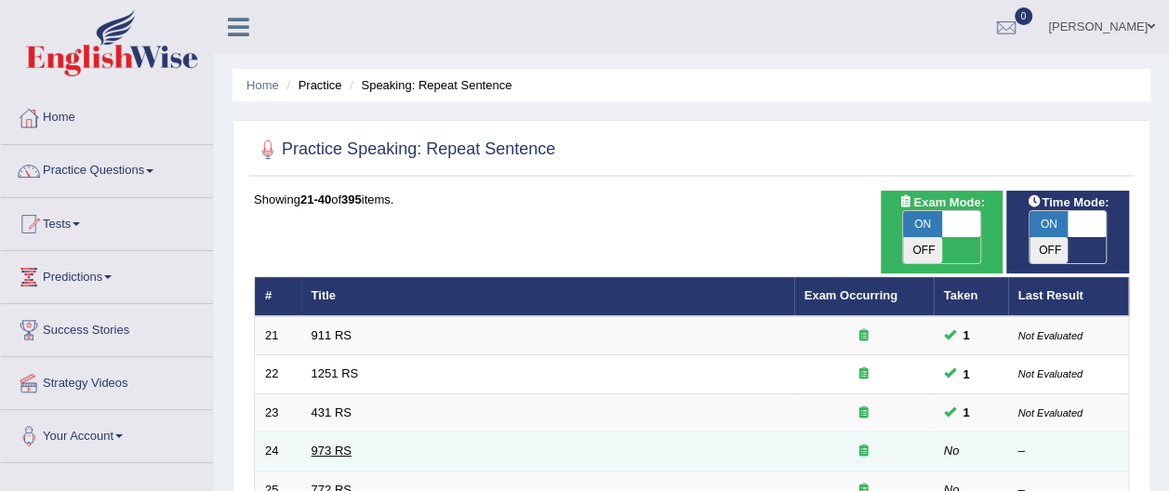
click at [322, 443] on link "973 RS" at bounding box center [331, 450] width 40 height 14
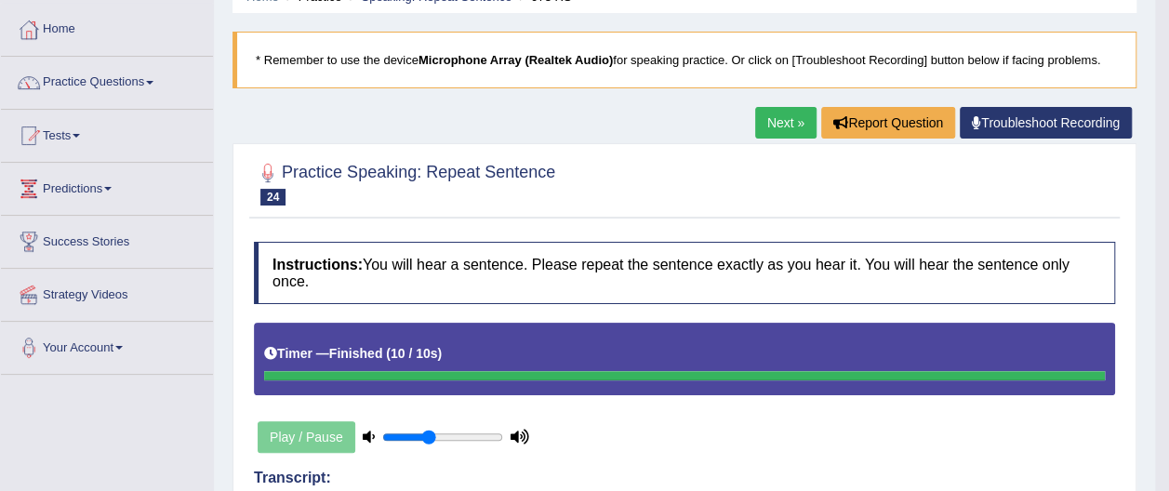
scroll to position [76, 0]
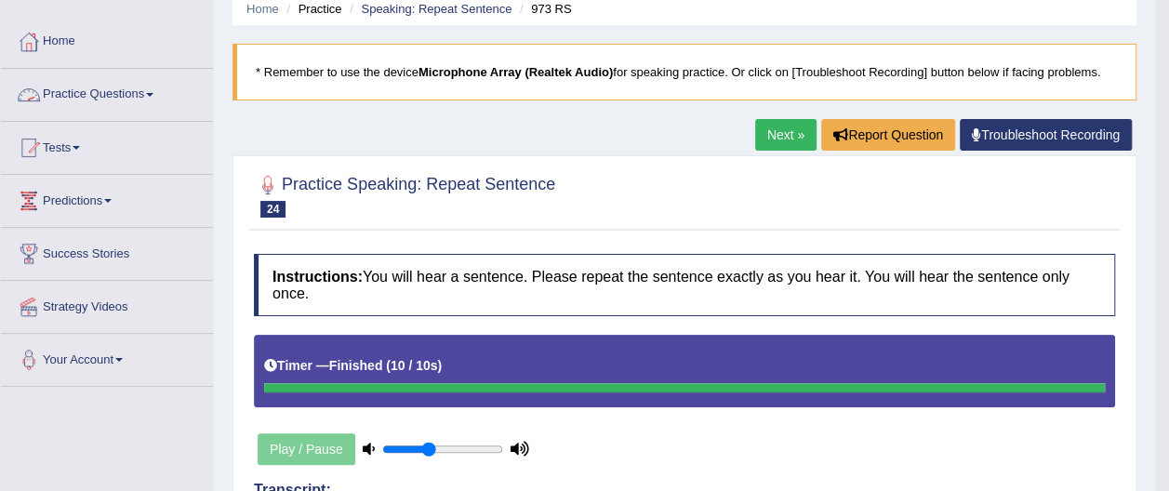
click at [155, 90] on link "Practice Questions" at bounding box center [107, 92] width 212 height 46
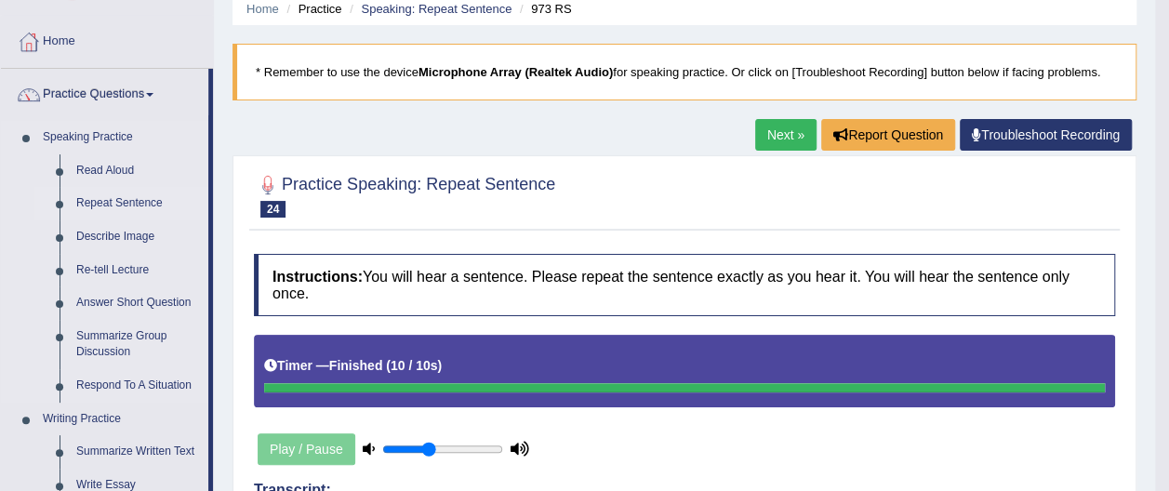
click at [143, 200] on link "Repeat Sentence" at bounding box center [138, 203] width 140 height 33
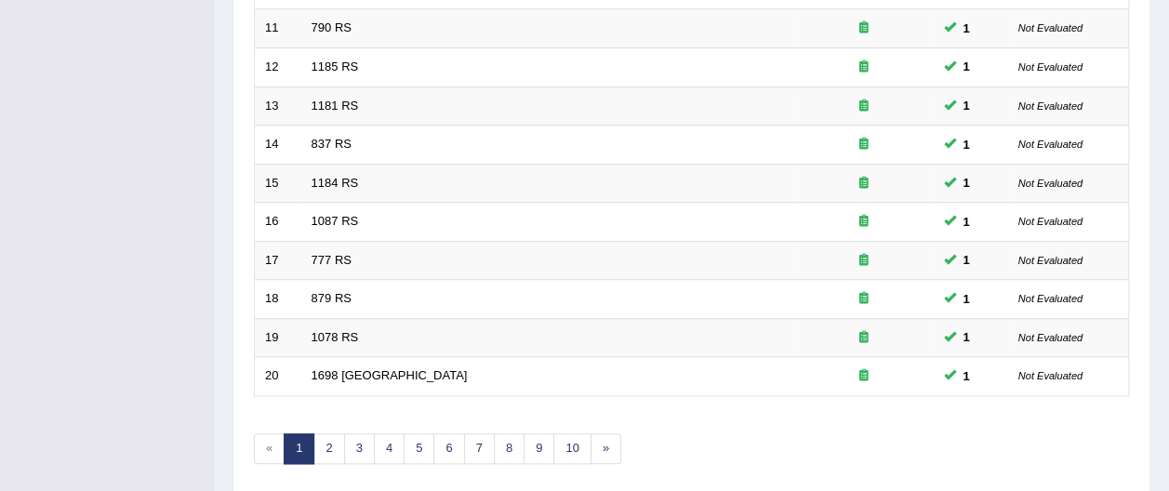
scroll to position [731, 0]
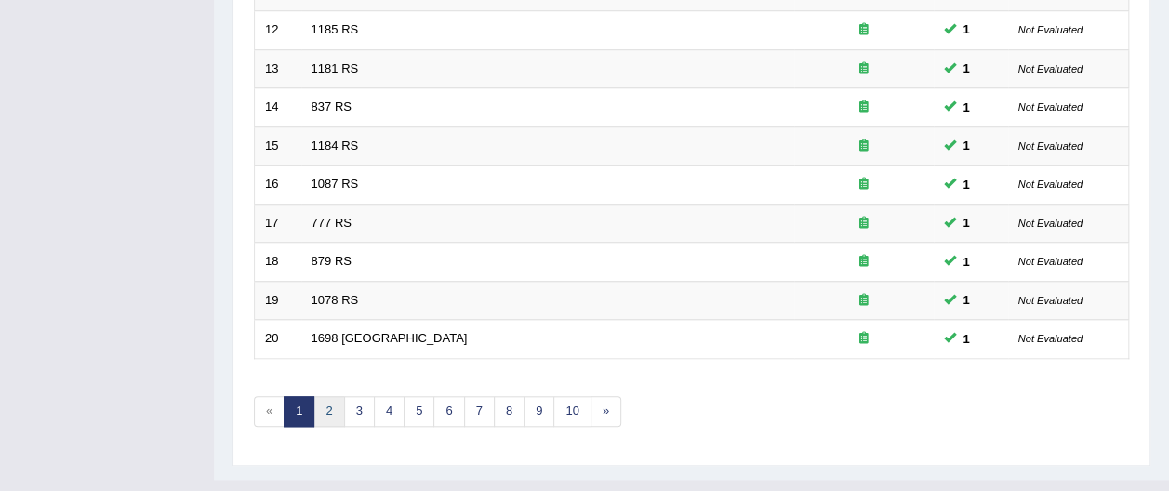
click at [333, 396] on link "2" at bounding box center [328, 411] width 31 height 31
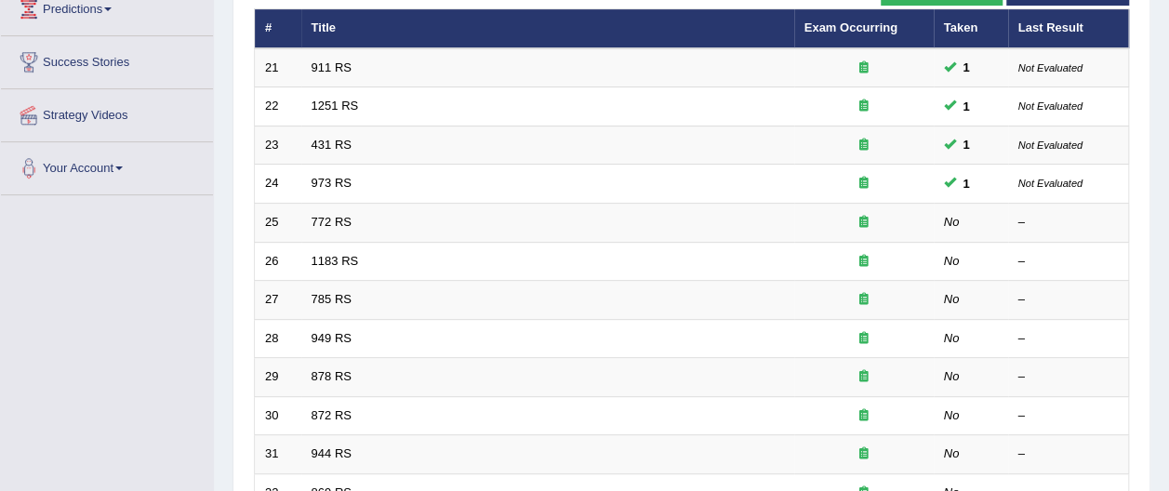
scroll to position [264, 0]
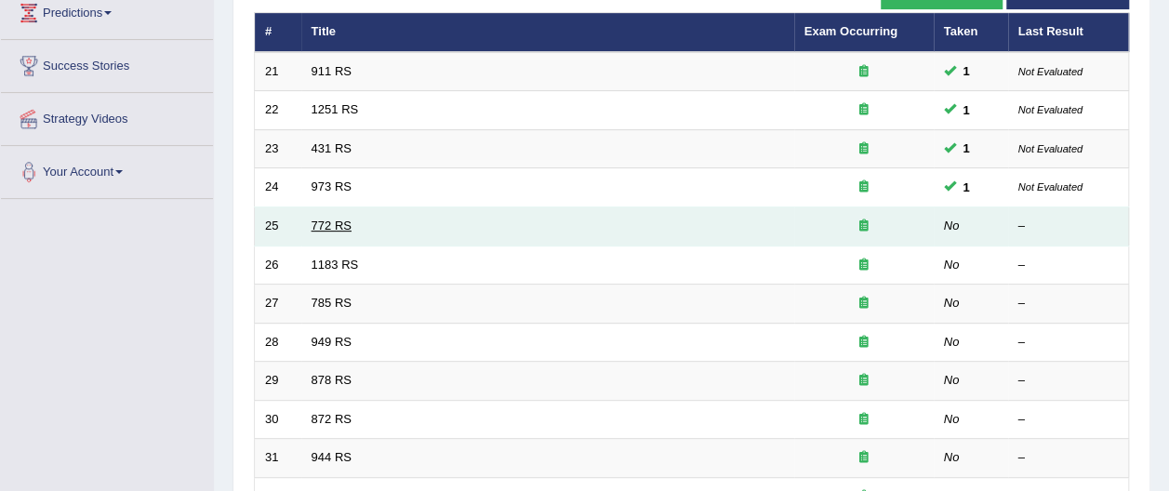
click at [325, 218] on link "772 RS" at bounding box center [331, 225] width 40 height 14
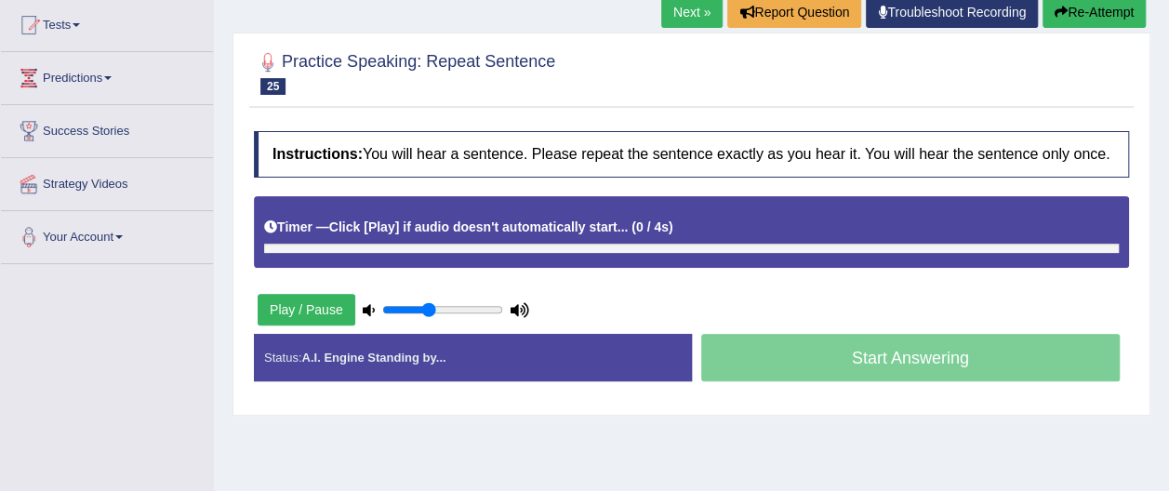
scroll to position [204, 0]
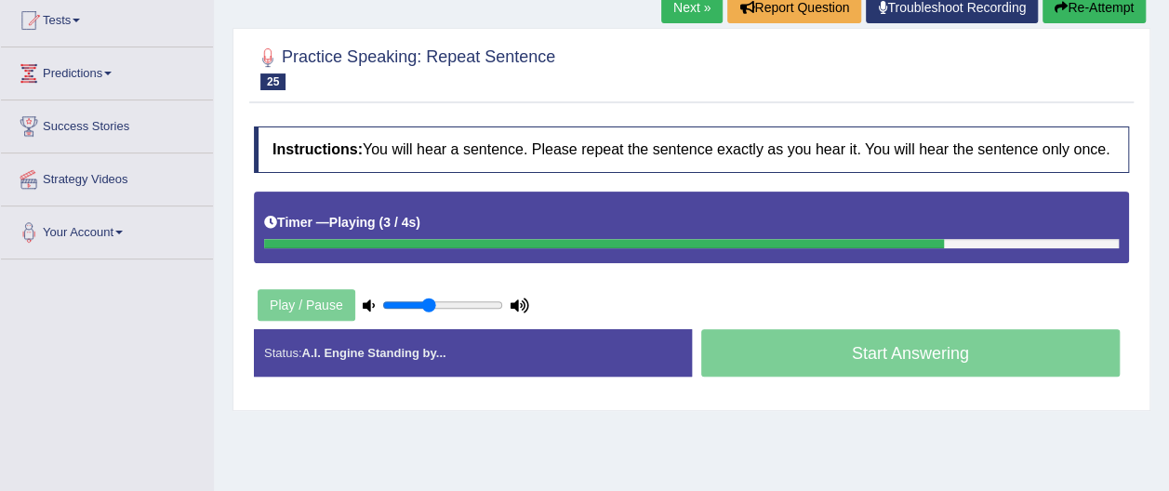
click at [1120, 9] on button "Re-Attempt" at bounding box center [1093, 8] width 103 height 32
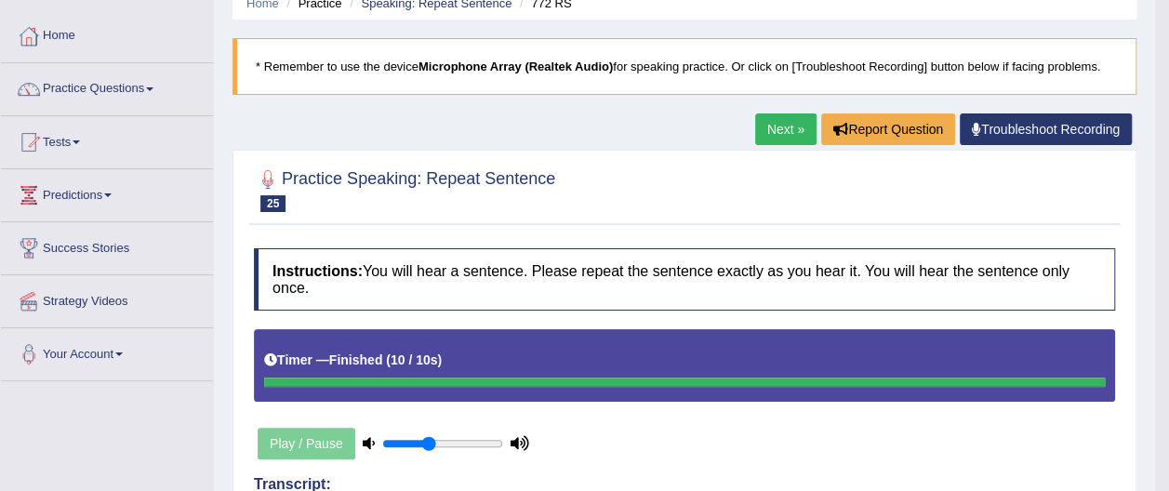
scroll to position [73, 0]
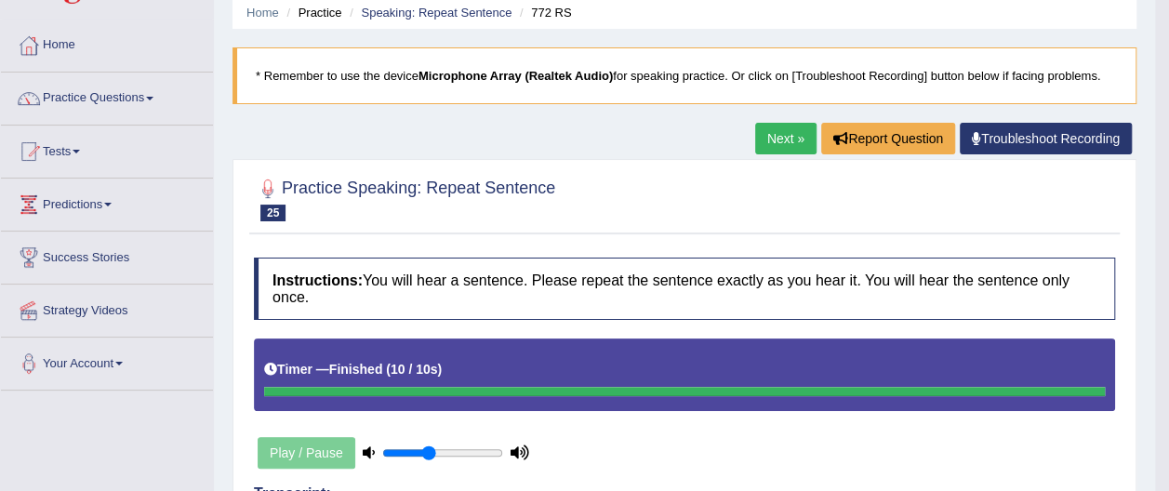
click at [153, 97] on span at bounding box center [149, 99] width 7 height 4
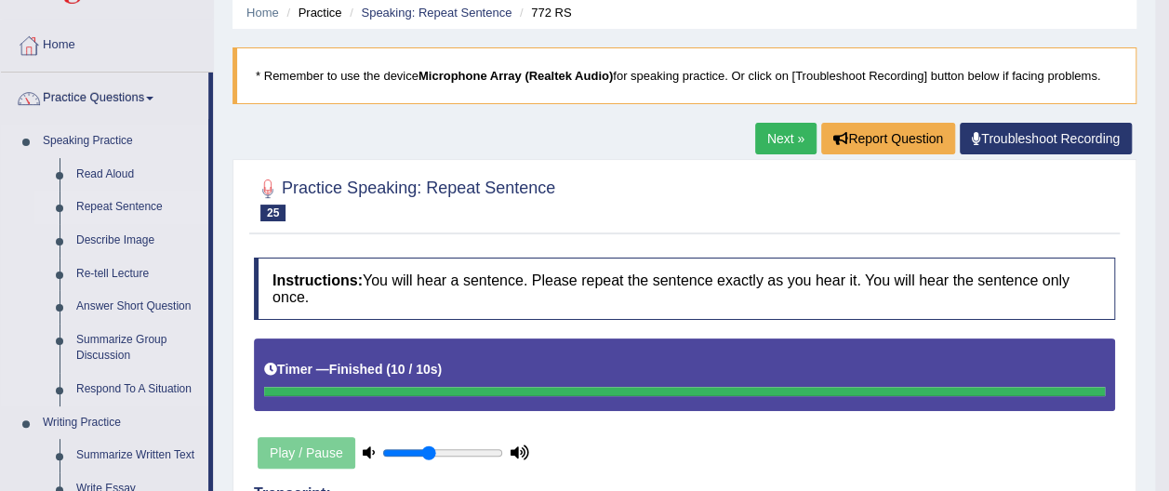
click at [136, 203] on link "Repeat Sentence" at bounding box center [138, 207] width 140 height 33
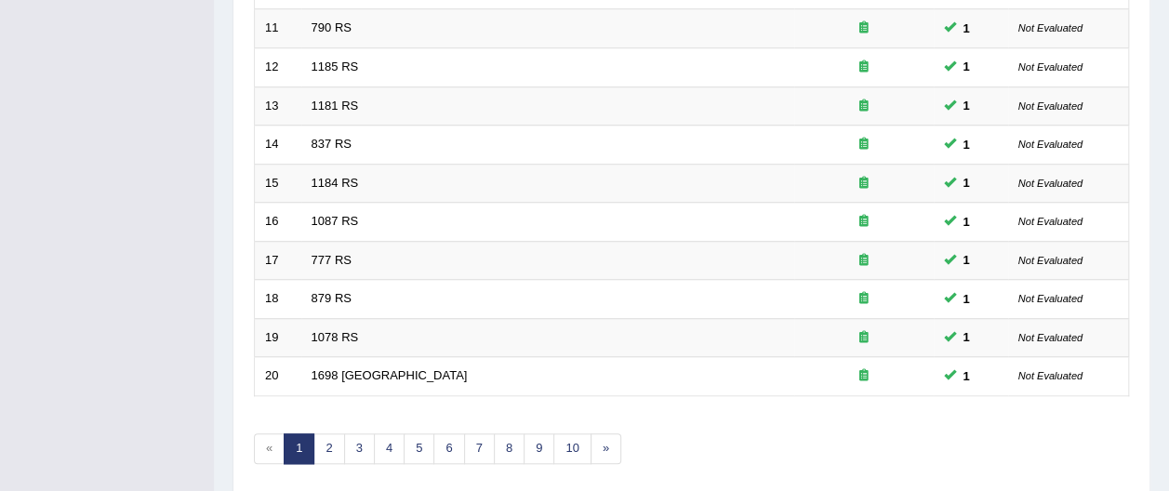
scroll to position [729, 0]
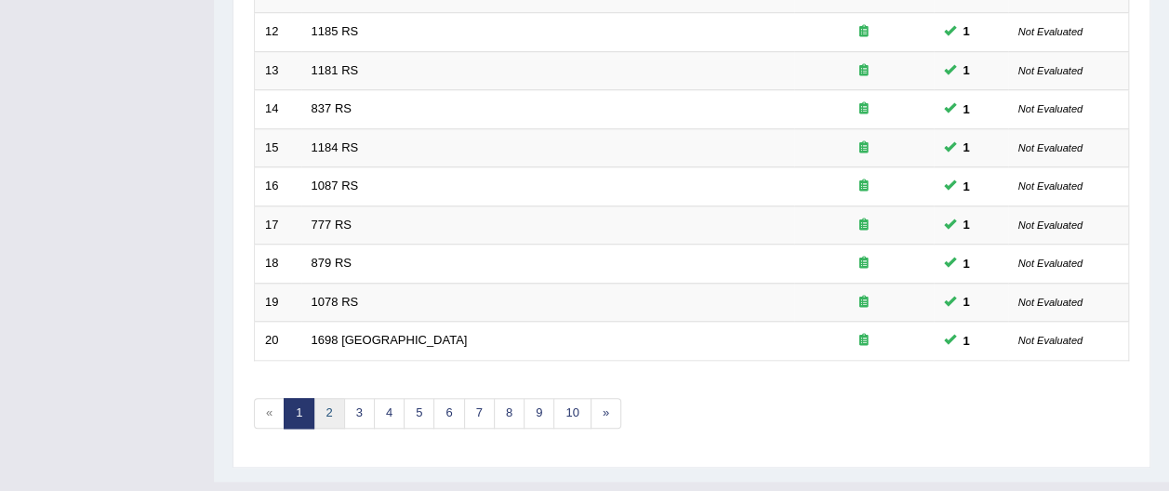
click at [325, 398] on link "2" at bounding box center [328, 413] width 31 height 31
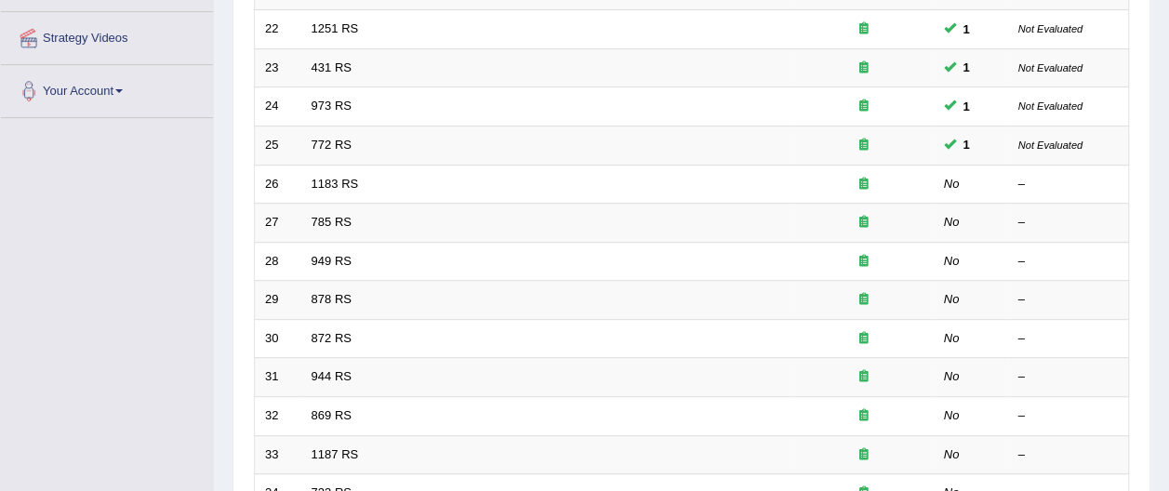
scroll to position [331, 0]
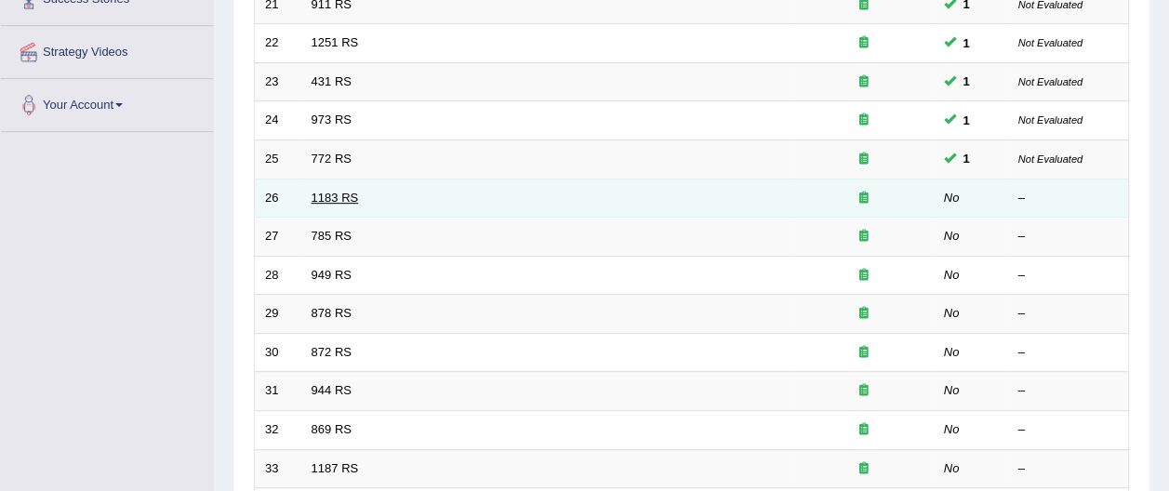
click at [331, 191] on link "1183 RS" at bounding box center [334, 198] width 47 height 14
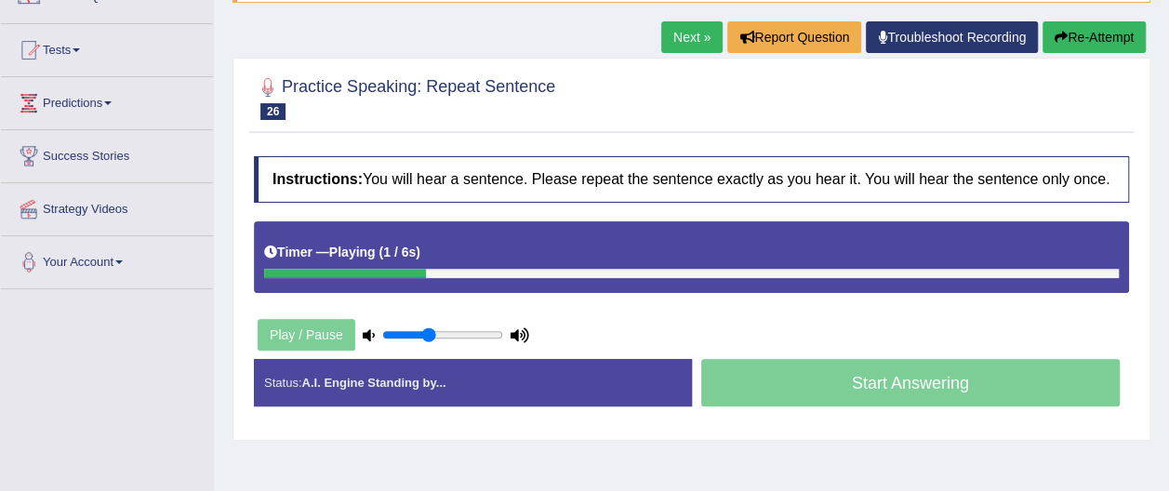
scroll to position [177, 0]
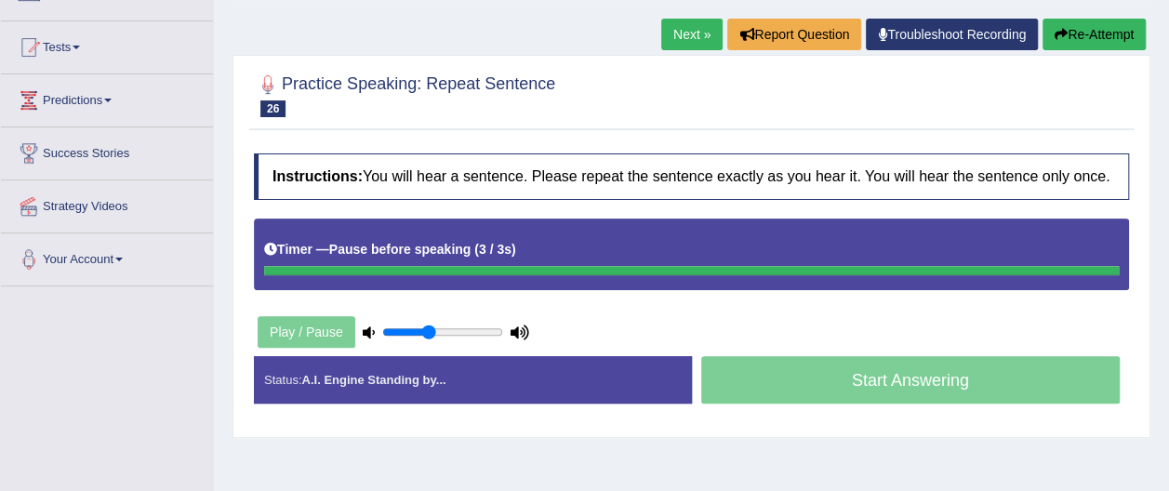
click at [1097, 32] on button "Re-Attempt" at bounding box center [1093, 35] width 103 height 32
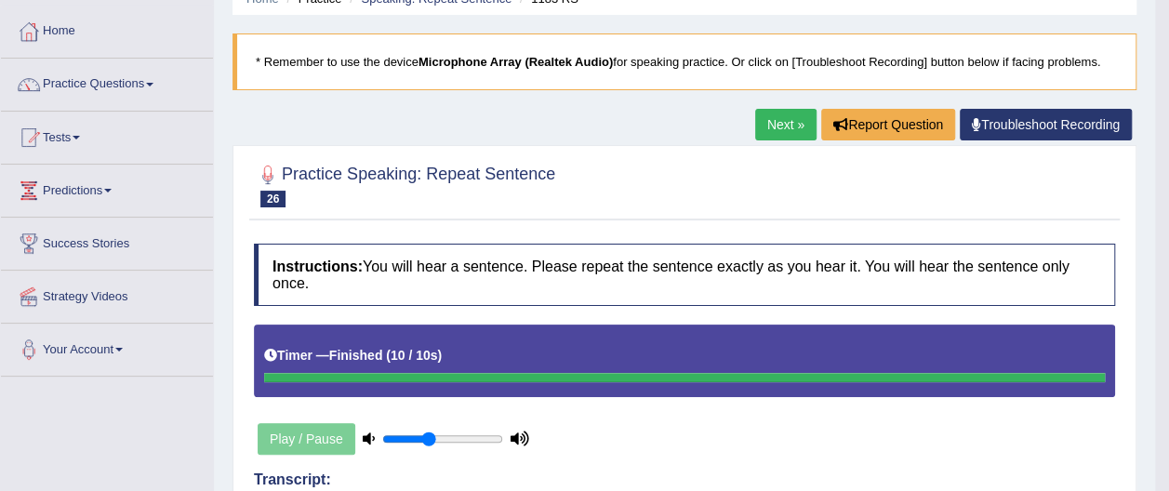
scroll to position [52, 0]
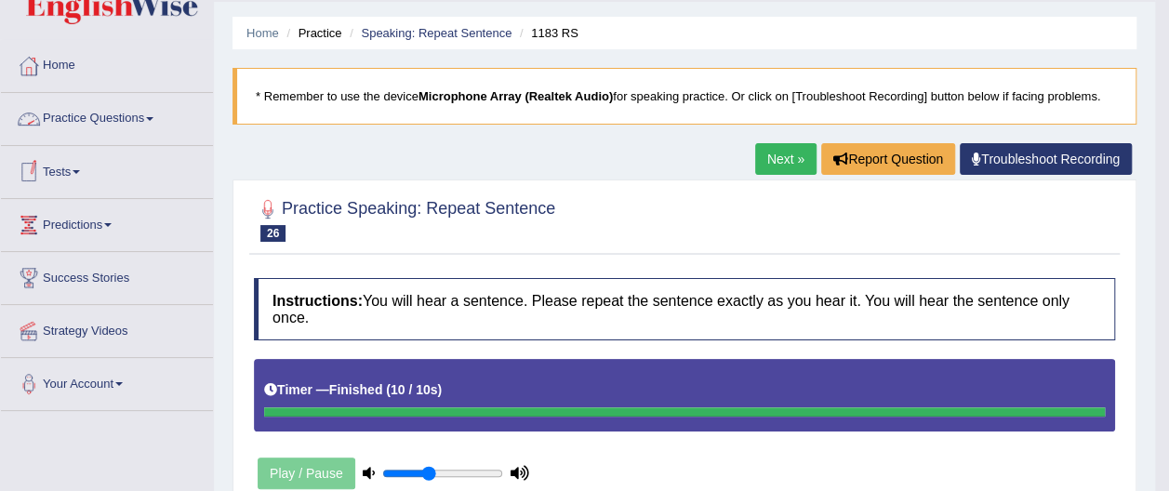
click at [114, 117] on link "Practice Questions" at bounding box center [107, 116] width 212 height 46
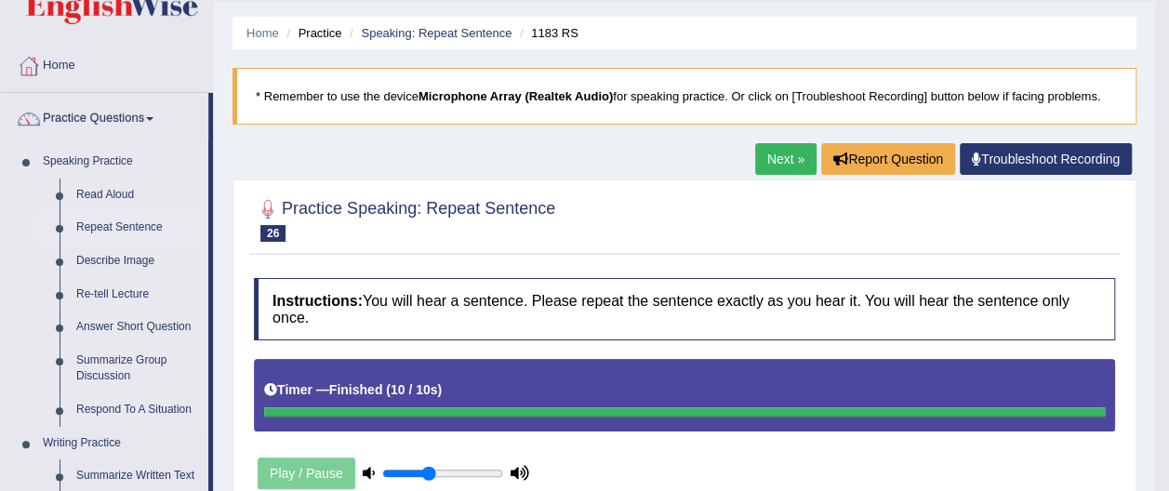
click at [112, 223] on link "Repeat Sentence" at bounding box center [138, 227] width 140 height 33
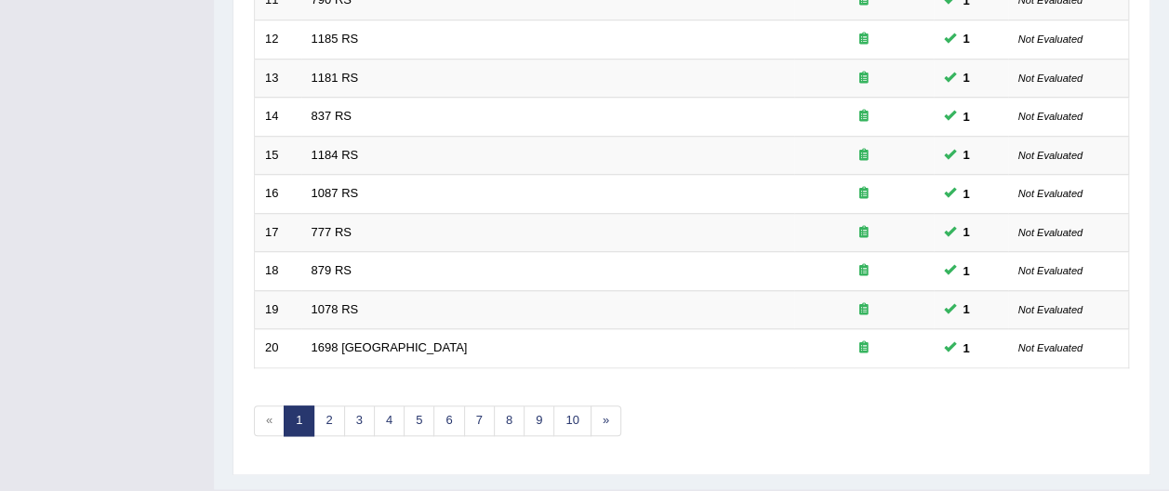
scroll to position [731, 0]
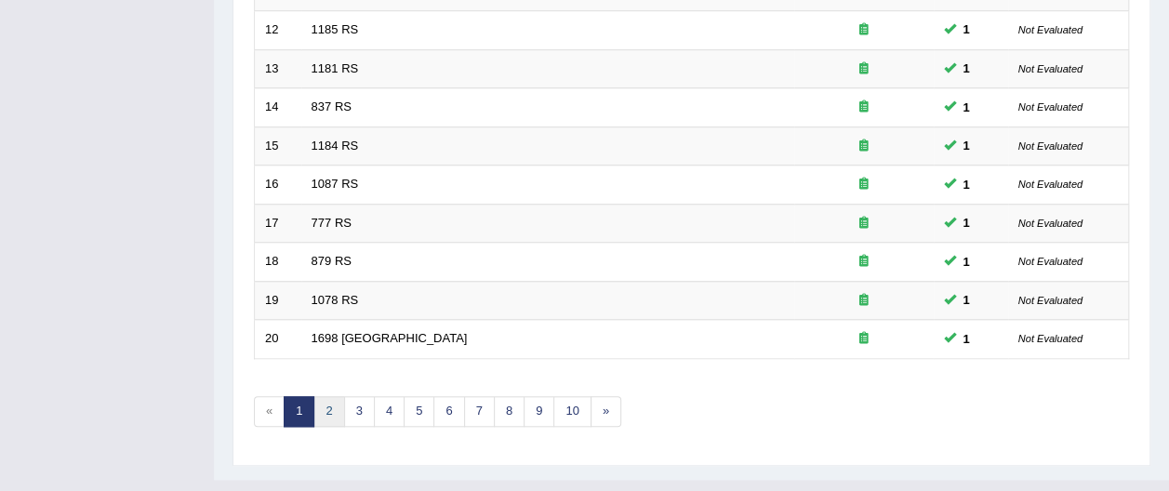
click at [324, 396] on link "2" at bounding box center [328, 411] width 31 height 31
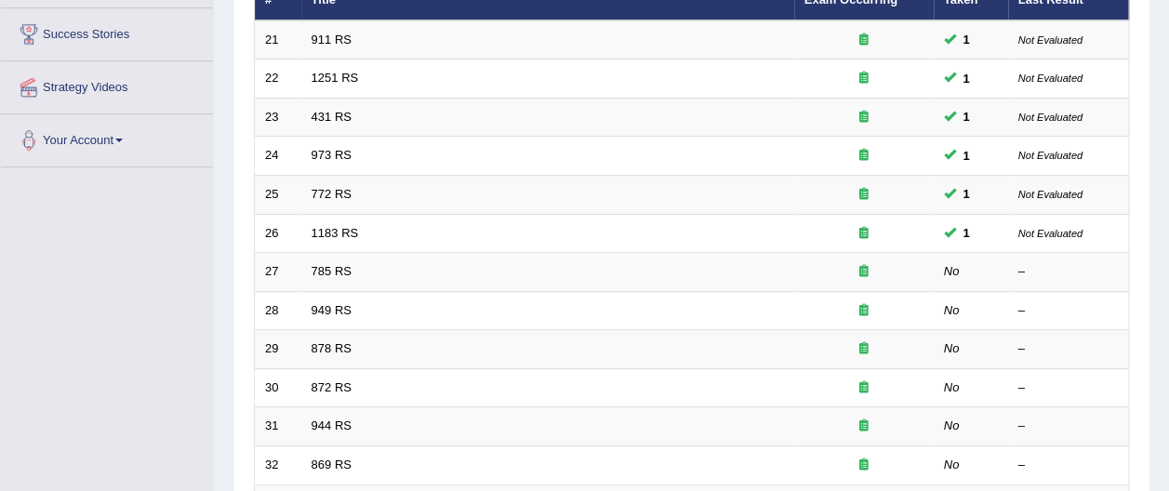
scroll to position [314, 0]
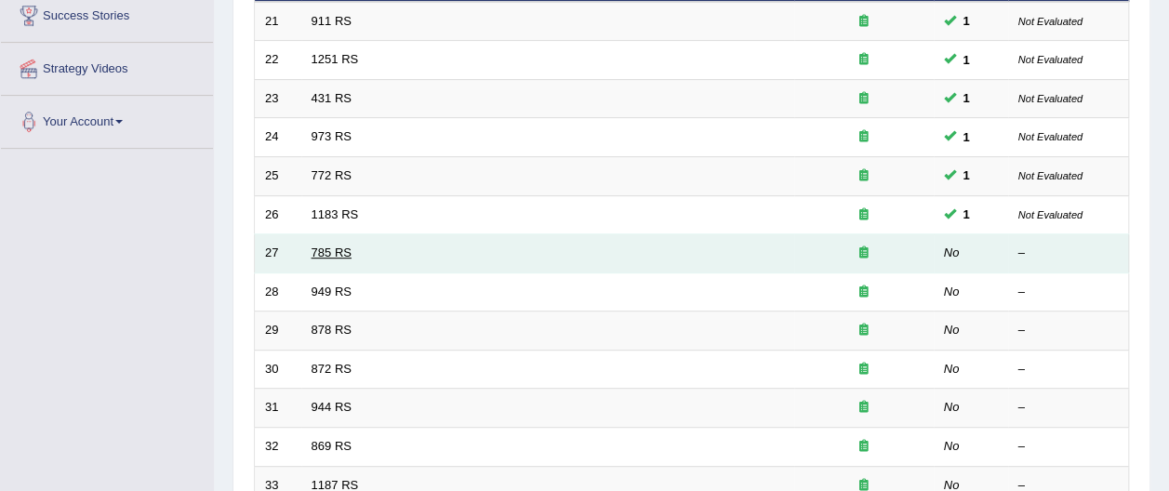
click at [337, 245] on link "785 RS" at bounding box center [331, 252] width 40 height 14
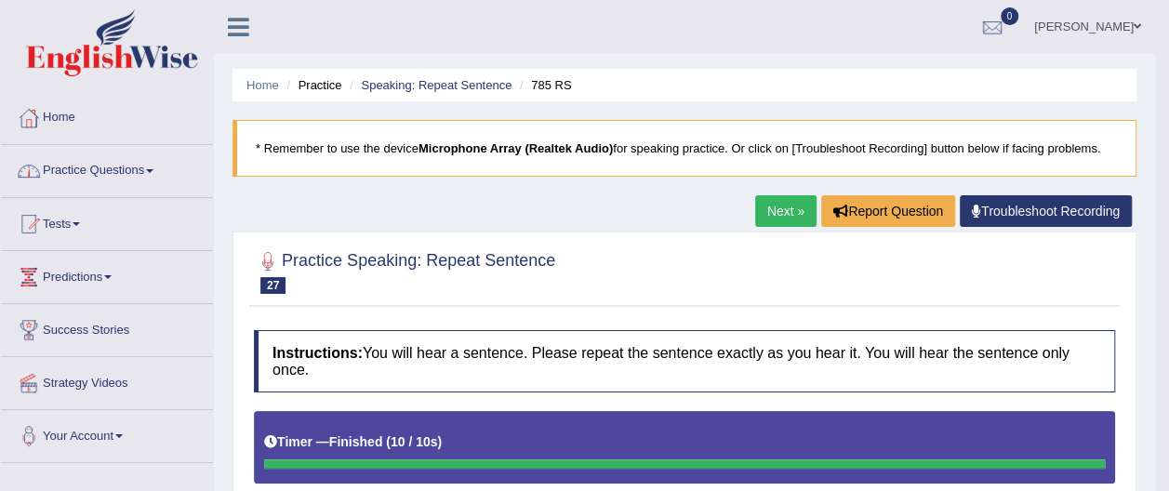
click at [155, 166] on link "Practice Questions" at bounding box center [107, 168] width 212 height 46
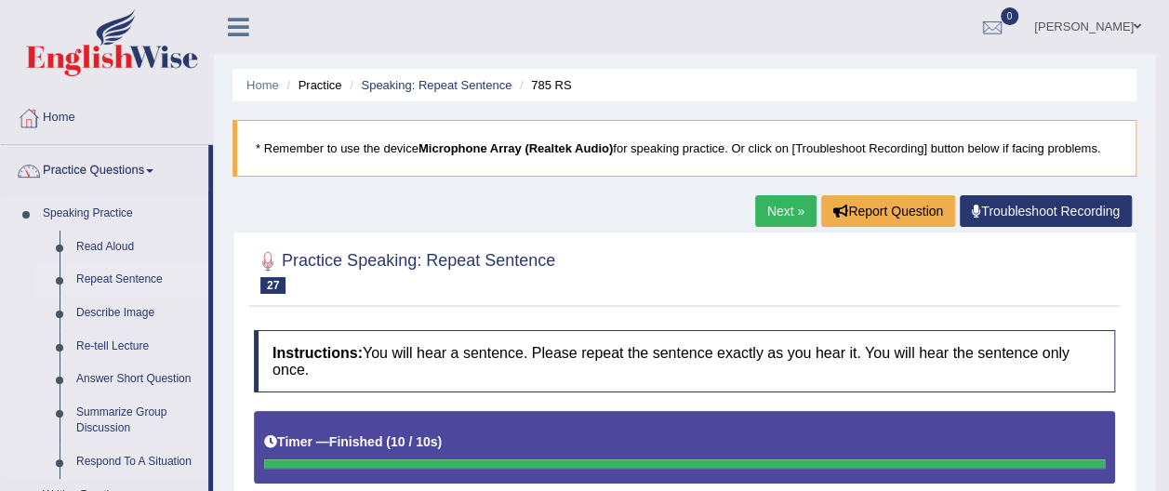
click at [140, 279] on link "Repeat Sentence" at bounding box center [138, 279] width 140 height 33
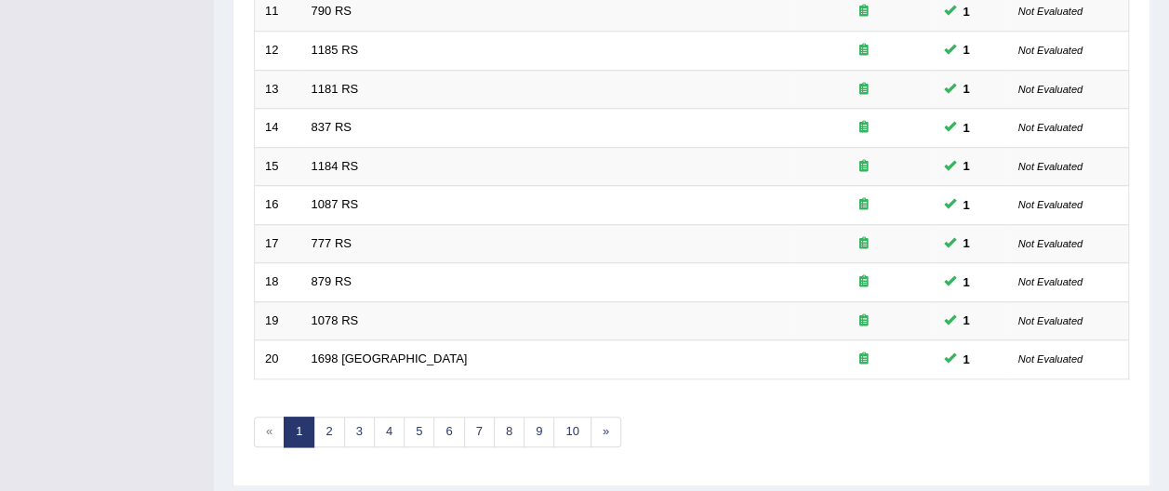
scroll to position [731, 0]
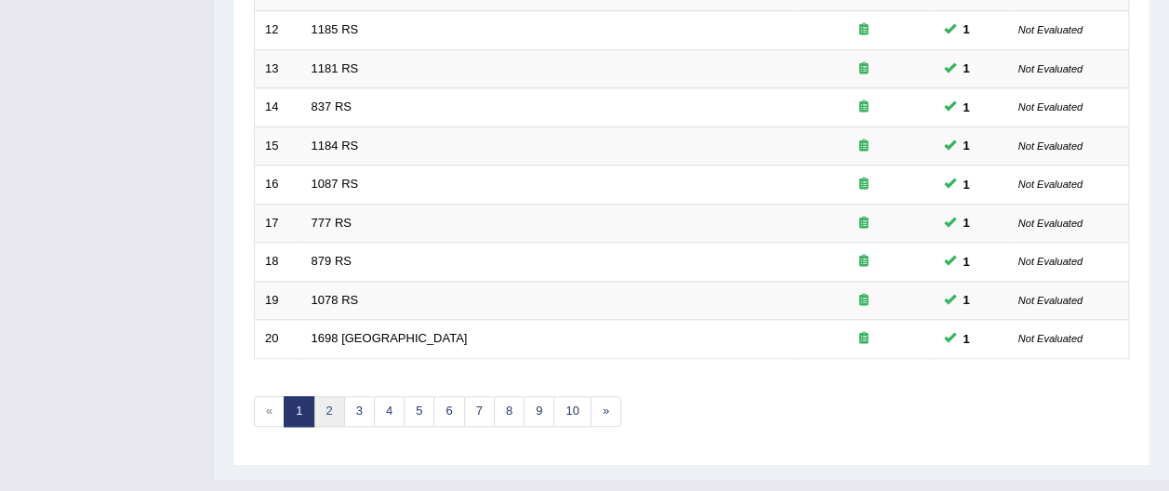
click at [324, 396] on link "2" at bounding box center [328, 411] width 31 height 31
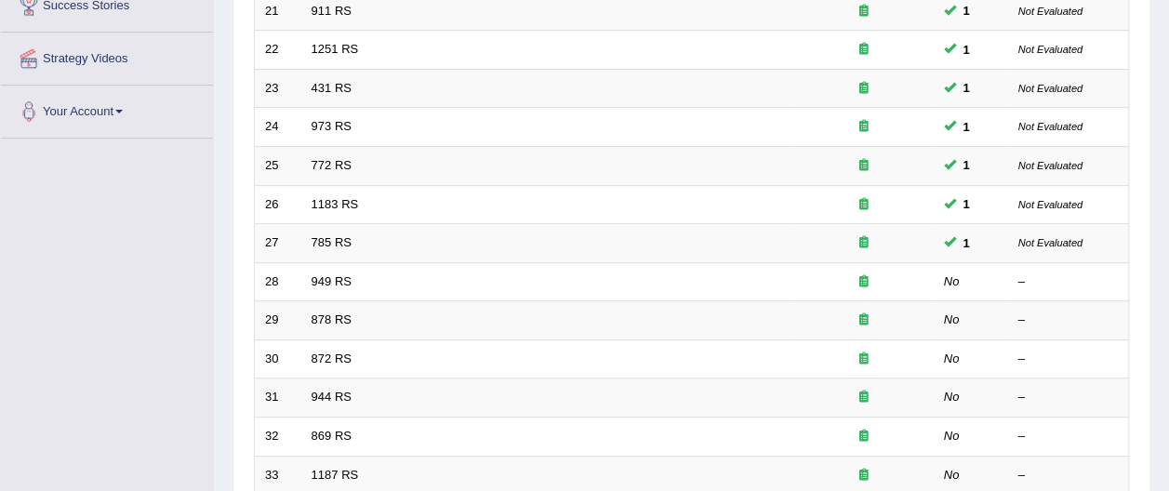
scroll to position [333, 0]
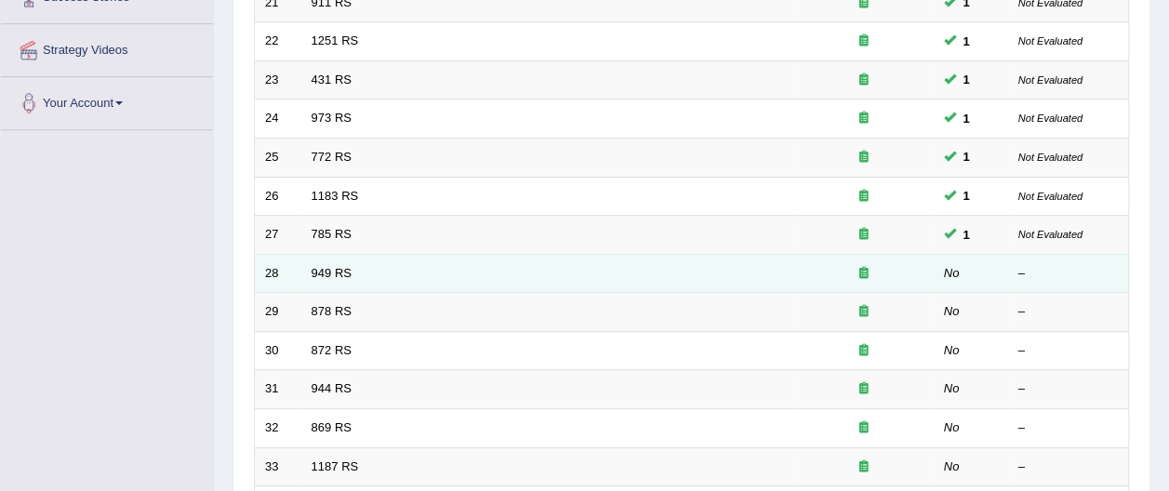
click at [364, 254] on td "949 RS" at bounding box center [547, 273] width 493 height 39
click at [333, 266] on link "949 RS" at bounding box center [331, 273] width 40 height 14
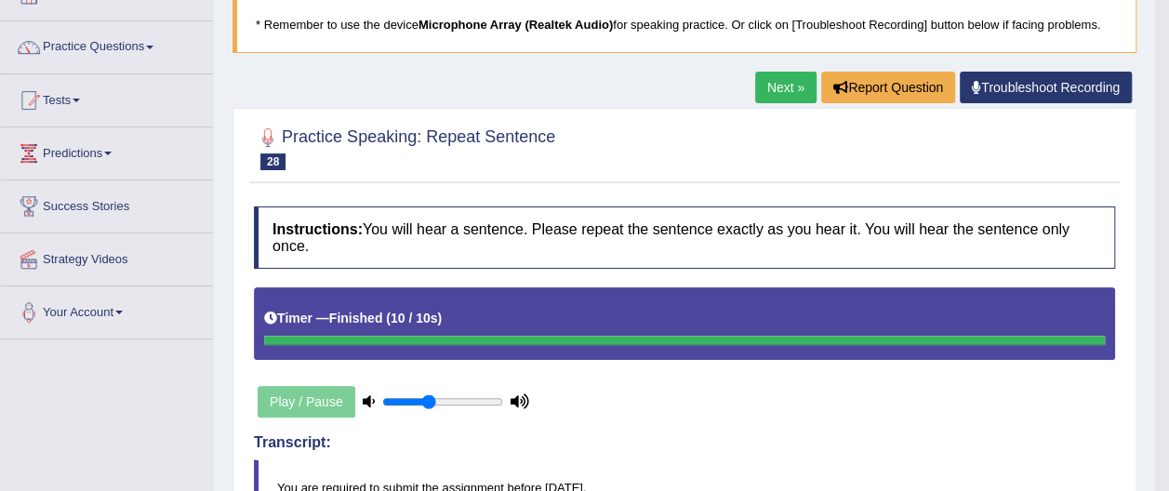
scroll to position [106, 0]
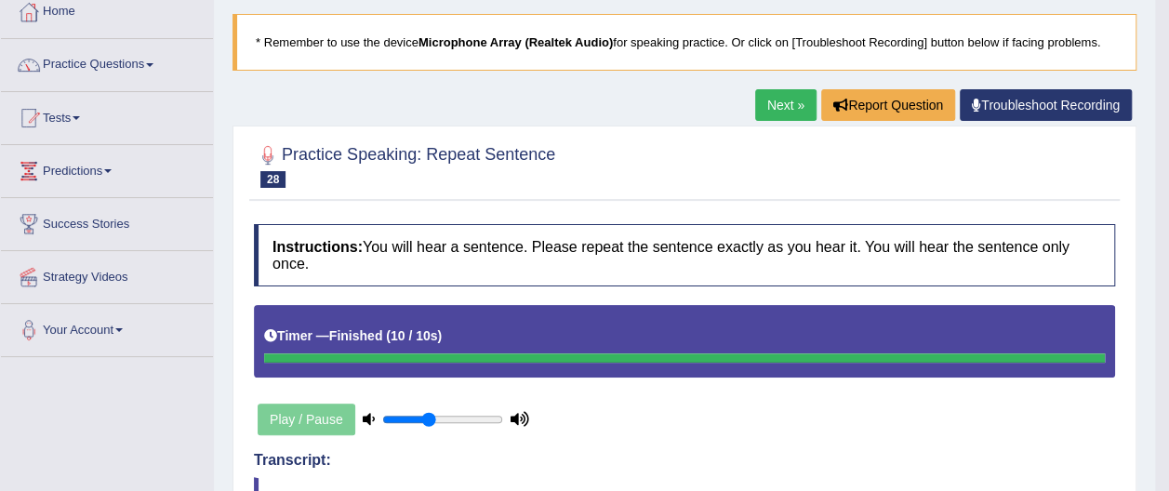
click at [153, 63] on span at bounding box center [149, 65] width 7 height 4
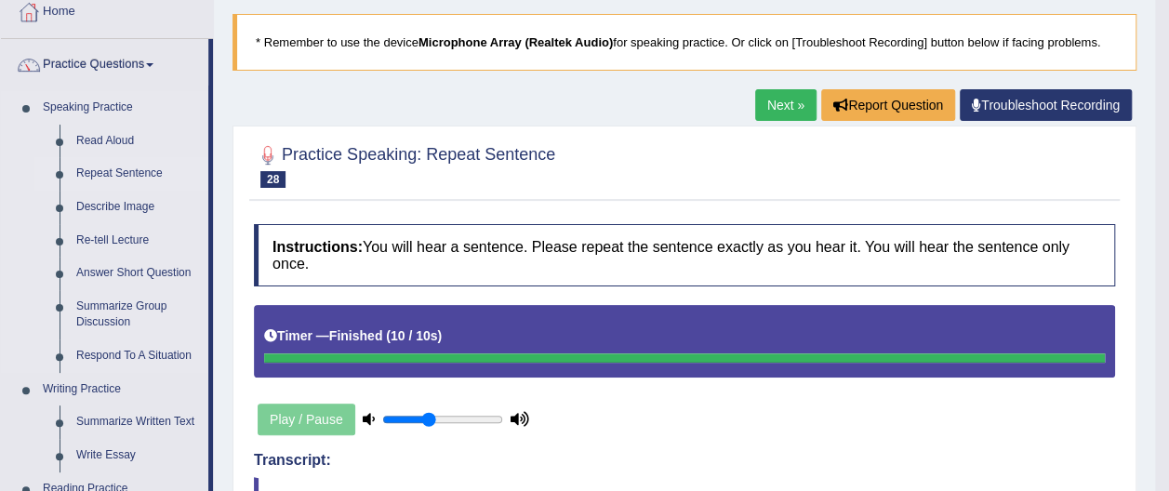
click at [139, 168] on link "Repeat Sentence" at bounding box center [138, 173] width 140 height 33
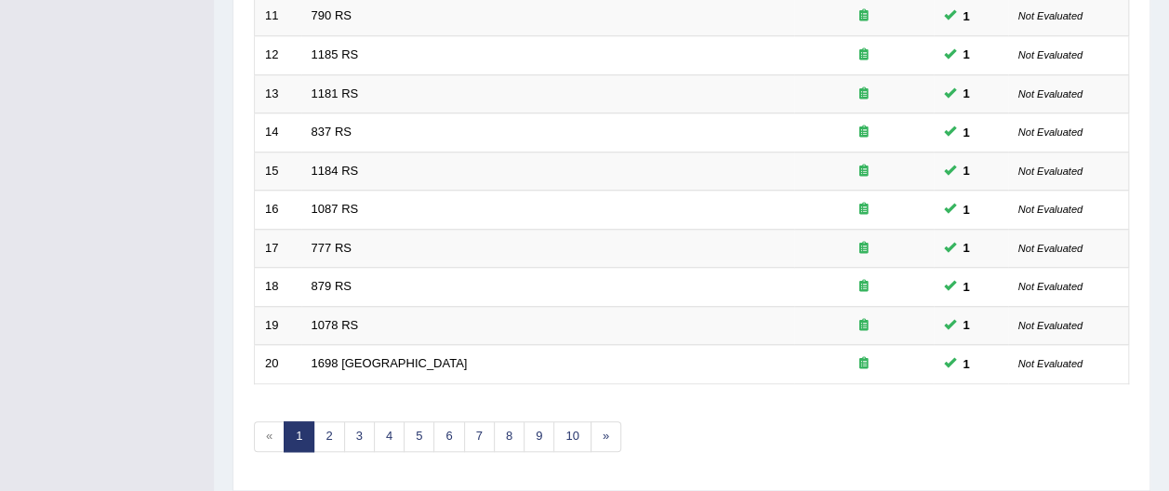
scroll to position [731, 0]
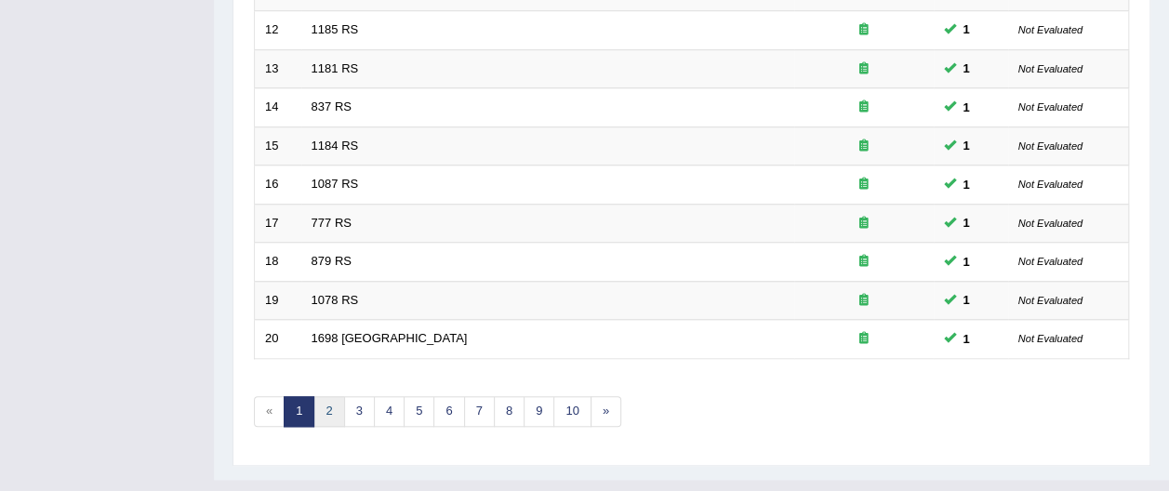
click at [324, 396] on link "2" at bounding box center [328, 411] width 31 height 31
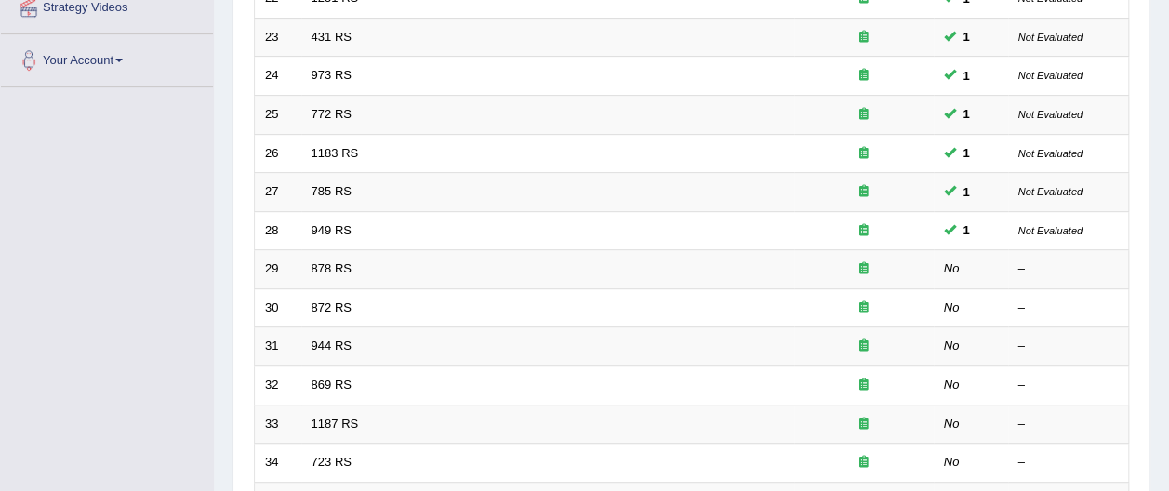
scroll to position [379, 0]
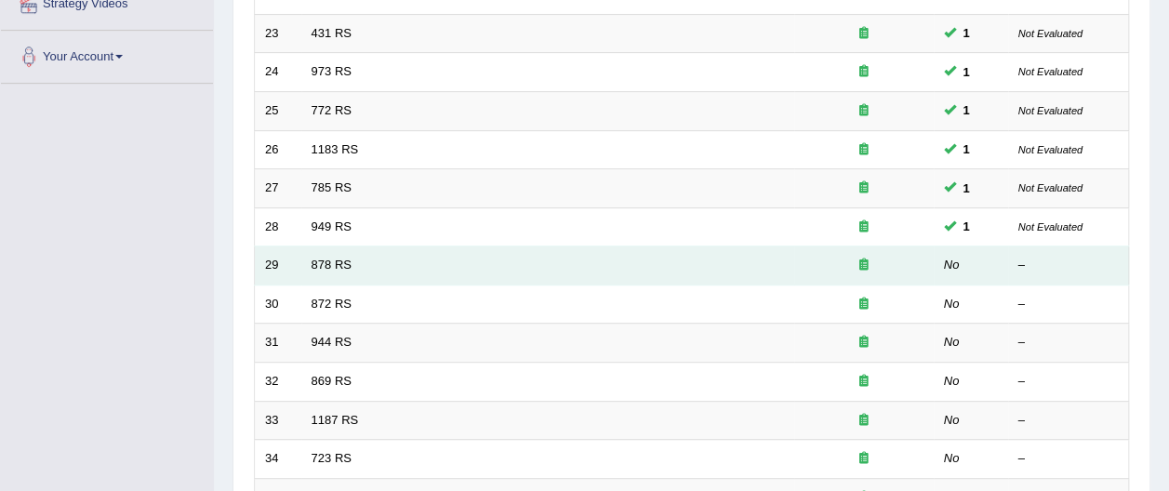
click at [309, 246] on td "878 RS" at bounding box center [547, 265] width 493 height 39
click at [323, 258] on link "878 RS" at bounding box center [331, 265] width 40 height 14
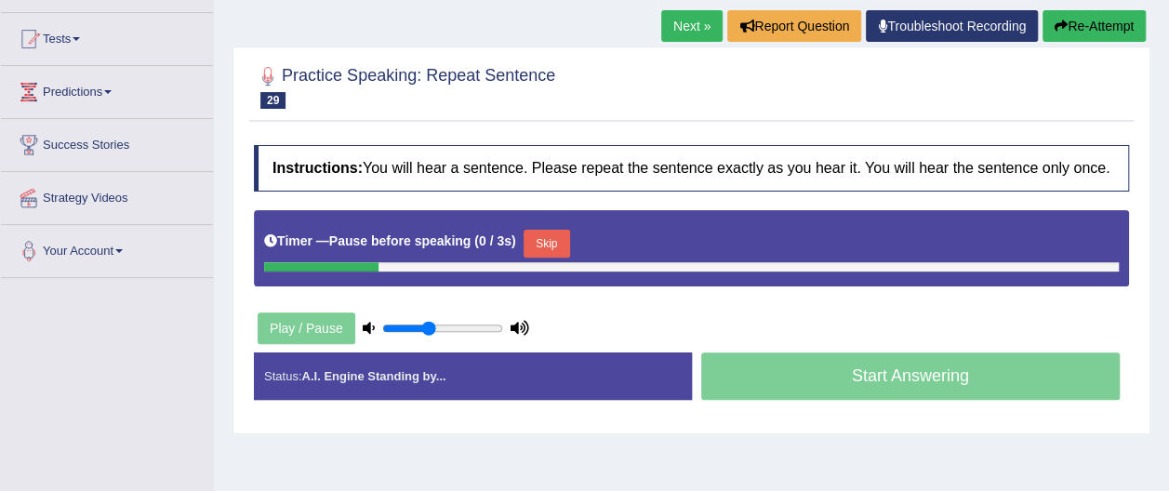
scroll to position [177, 0]
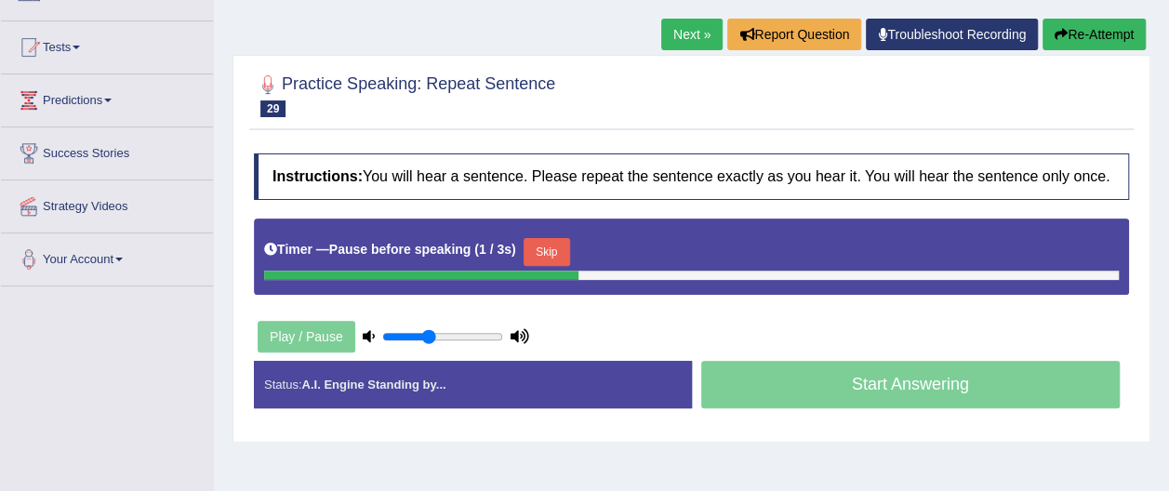
click at [1068, 35] on button "Re-Attempt" at bounding box center [1093, 35] width 103 height 32
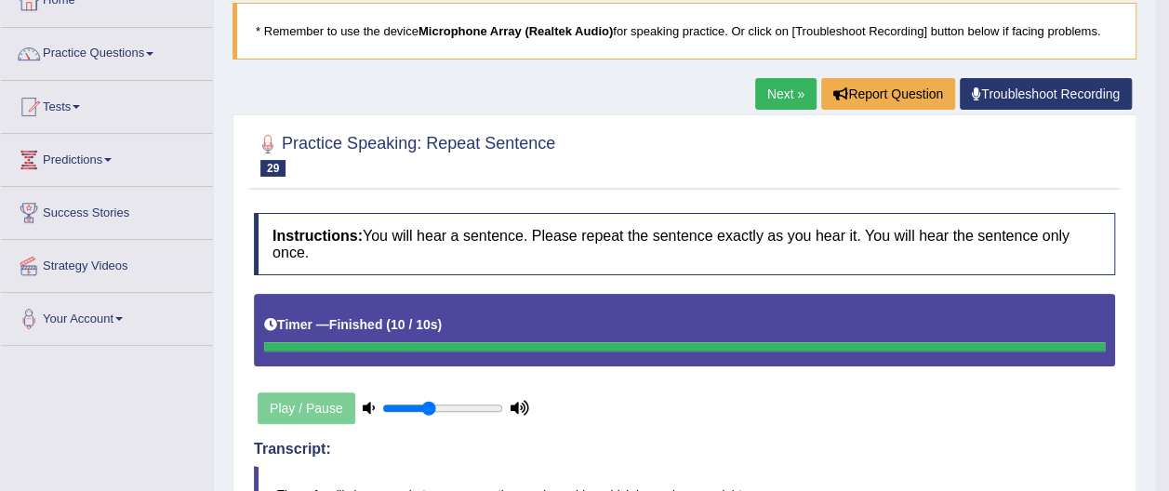
scroll to position [102, 0]
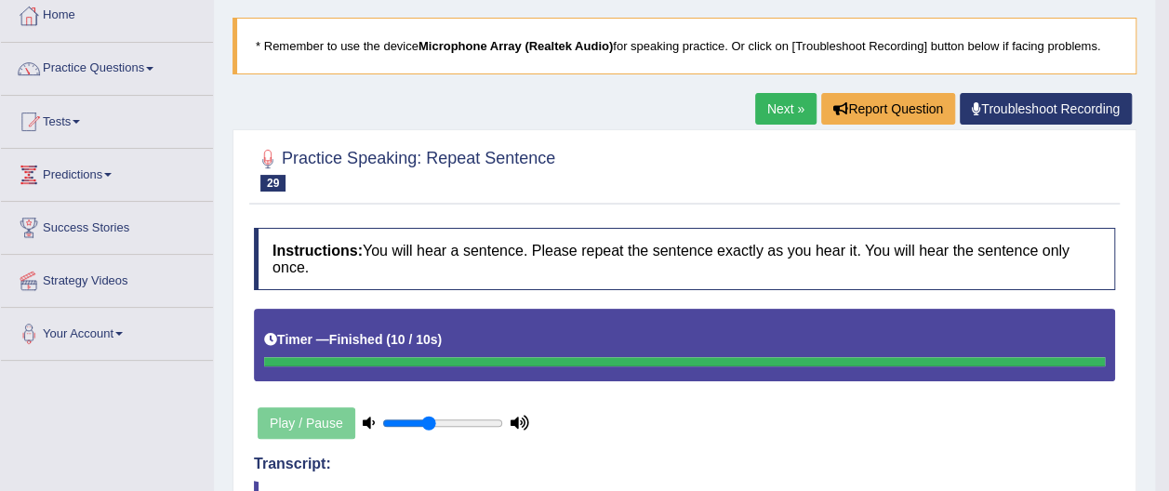
click at [153, 67] on span at bounding box center [149, 69] width 7 height 4
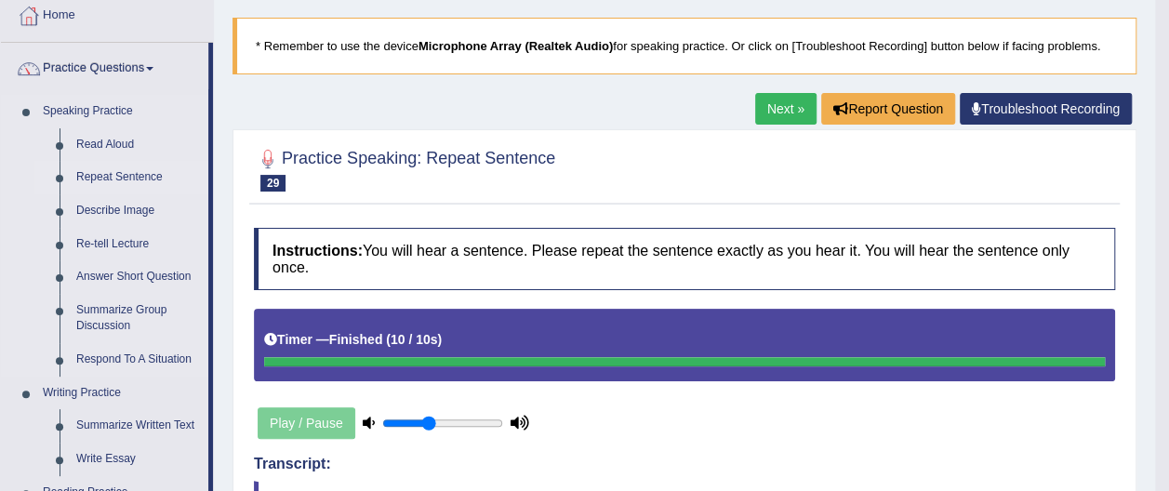
click at [132, 175] on link "Repeat Sentence" at bounding box center [138, 177] width 140 height 33
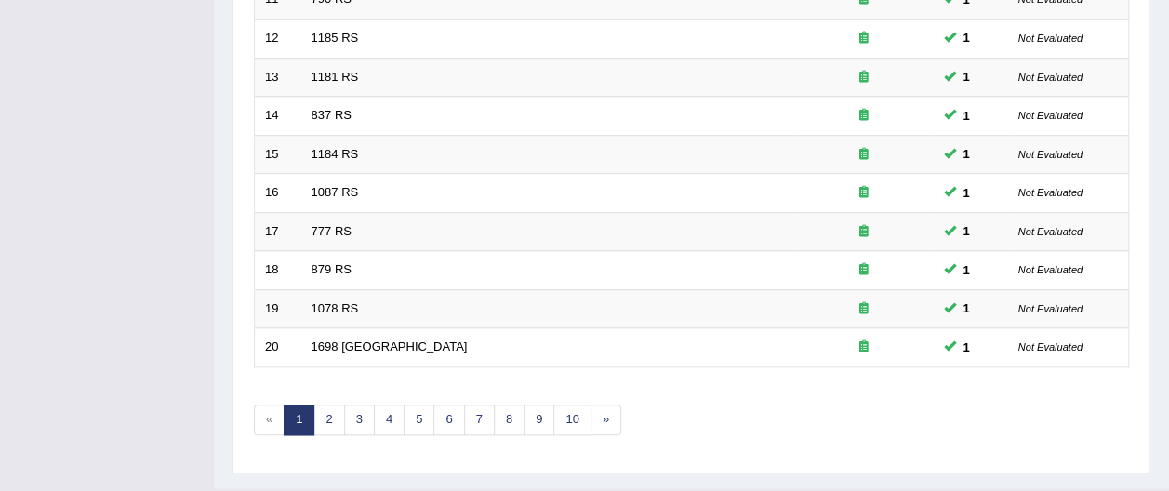
scroll to position [731, 0]
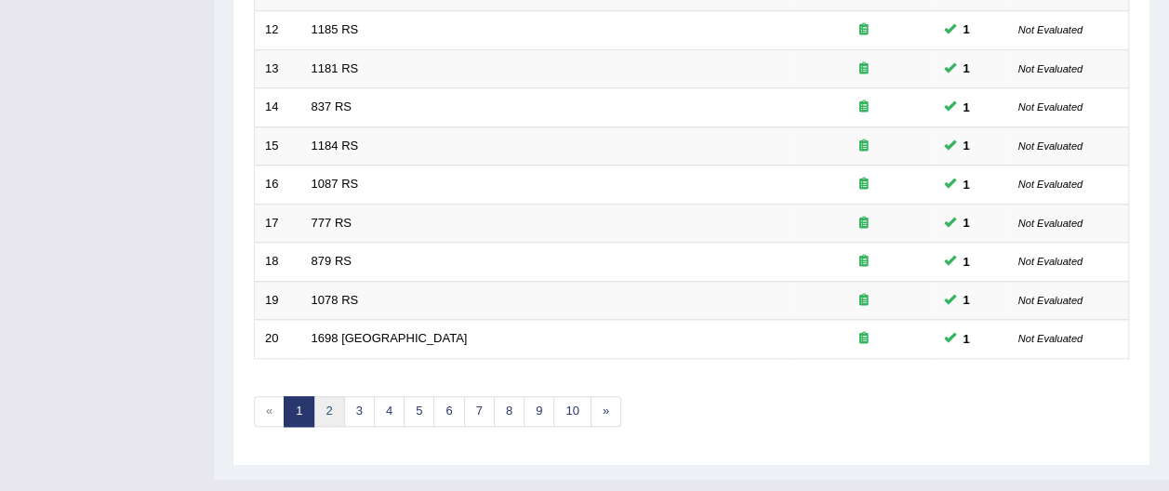
click at [329, 396] on link "2" at bounding box center [328, 411] width 31 height 31
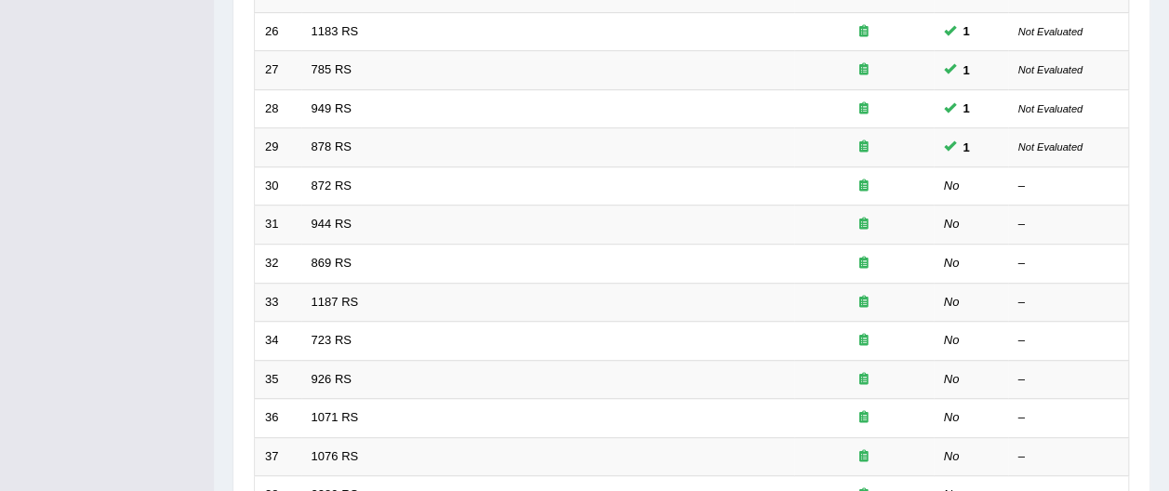
scroll to position [509, 0]
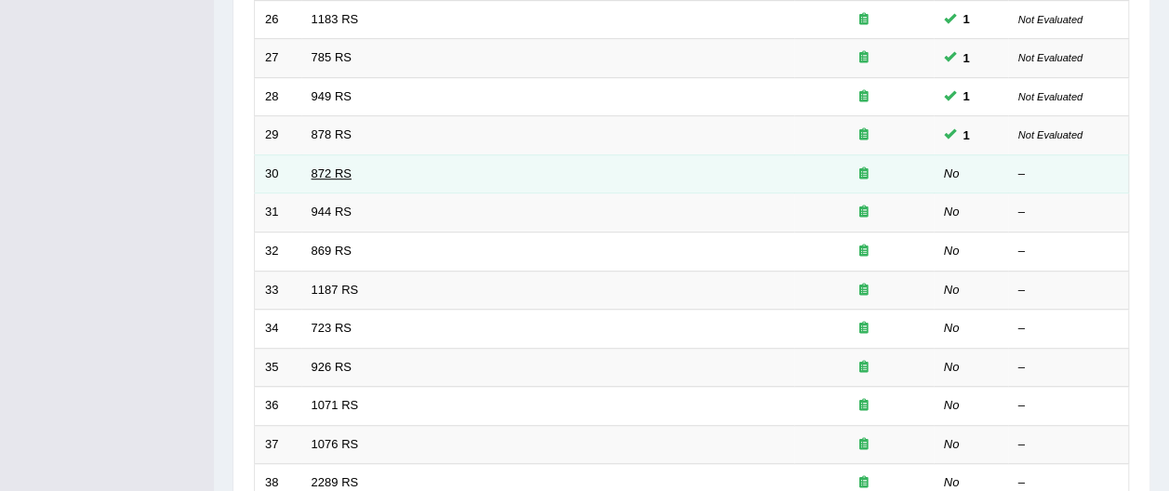
click at [312, 166] on link "872 RS" at bounding box center [331, 173] width 40 height 14
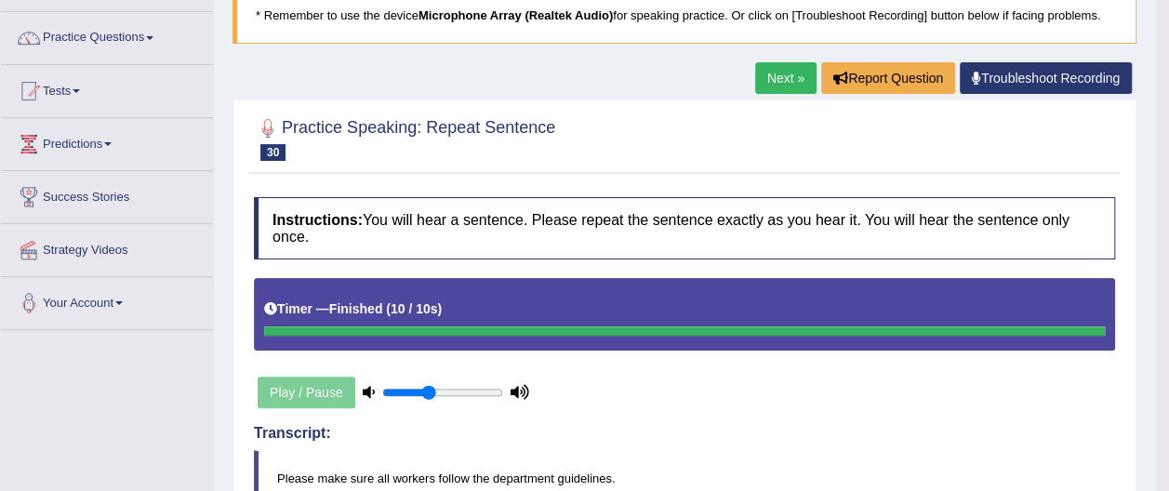
scroll to position [97, 0]
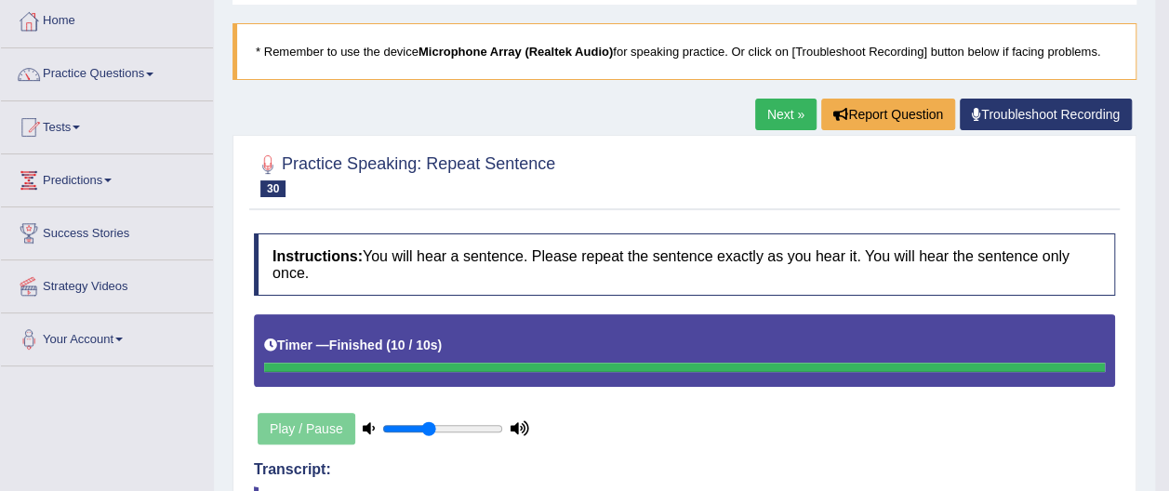
click at [153, 73] on span at bounding box center [149, 75] width 7 height 4
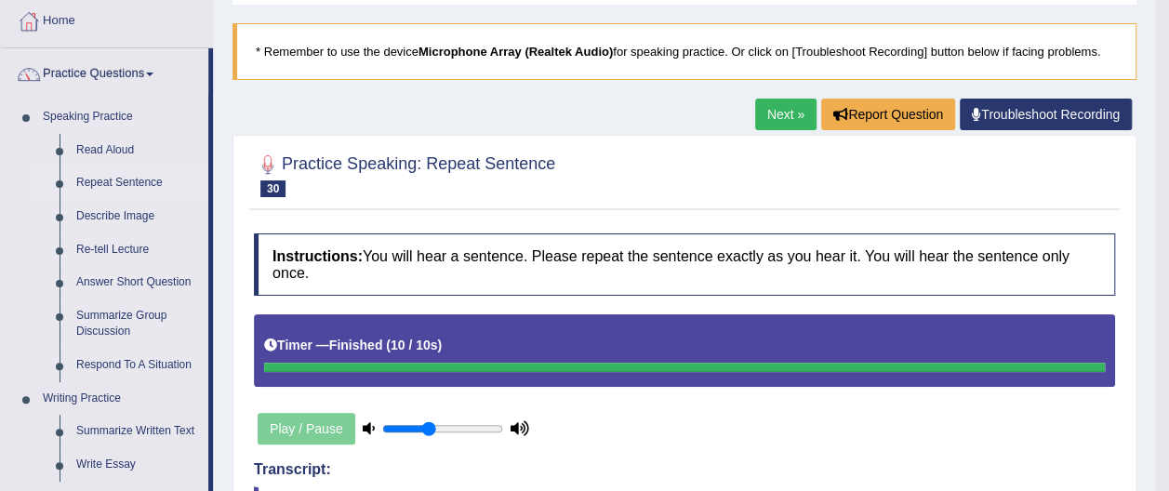
click at [131, 180] on link "Repeat Sentence" at bounding box center [138, 182] width 140 height 33
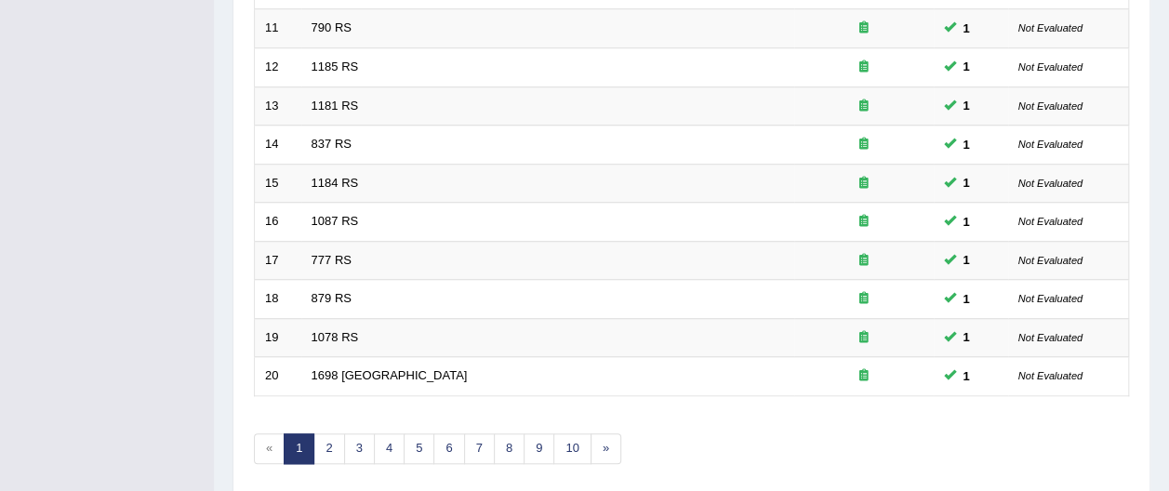
scroll to position [731, 0]
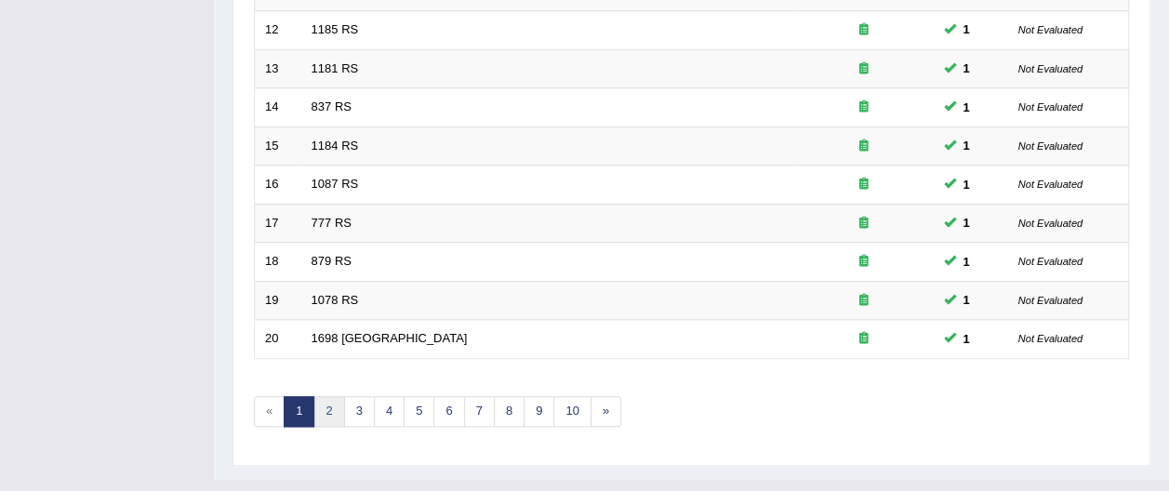
click at [325, 396] on link "2" at bounding box center [328, 411] width 31 height 31
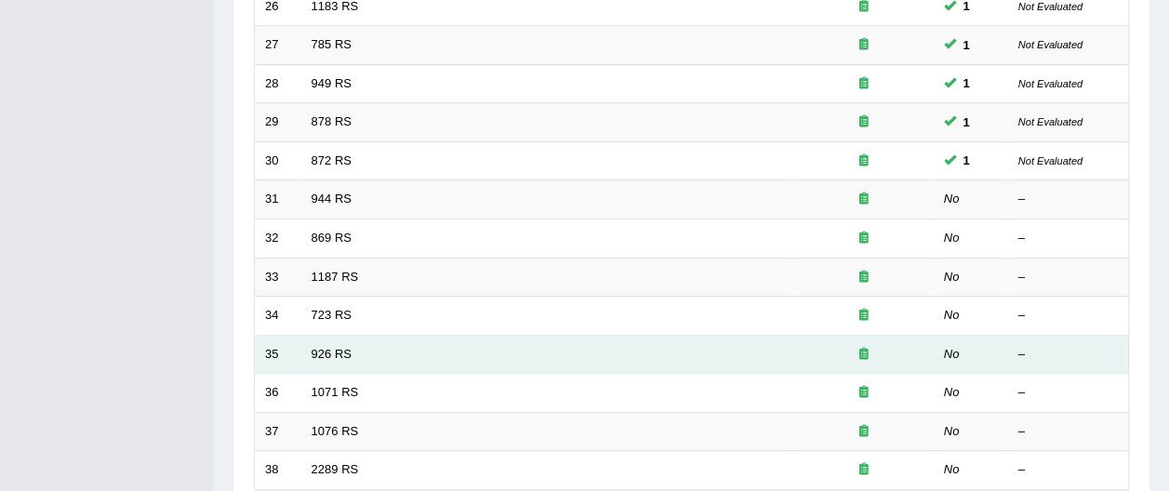
scroll to position [516, 0]
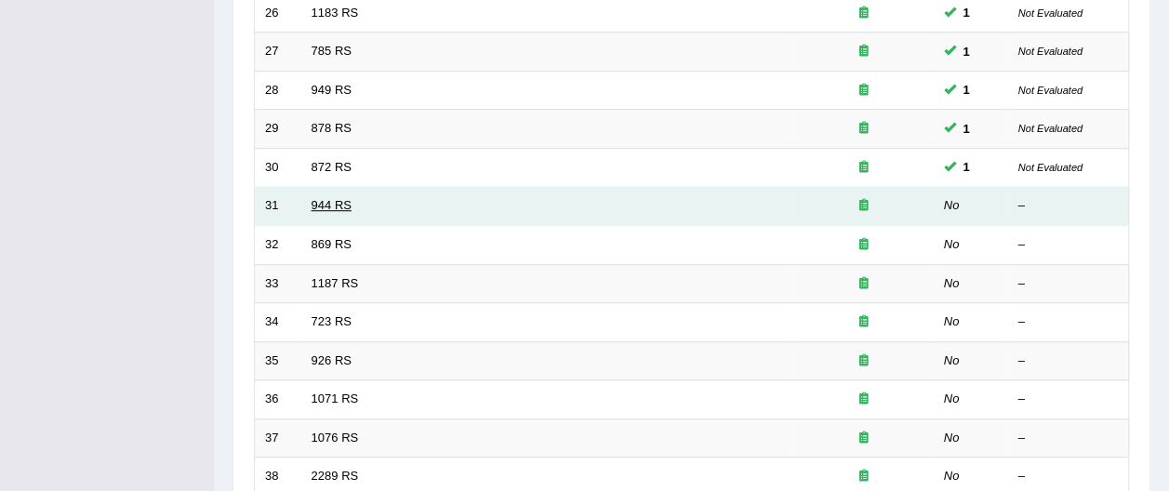
click at [324, 198] on link "944 RS" at bounding box center [331, 205] width 40 height 14
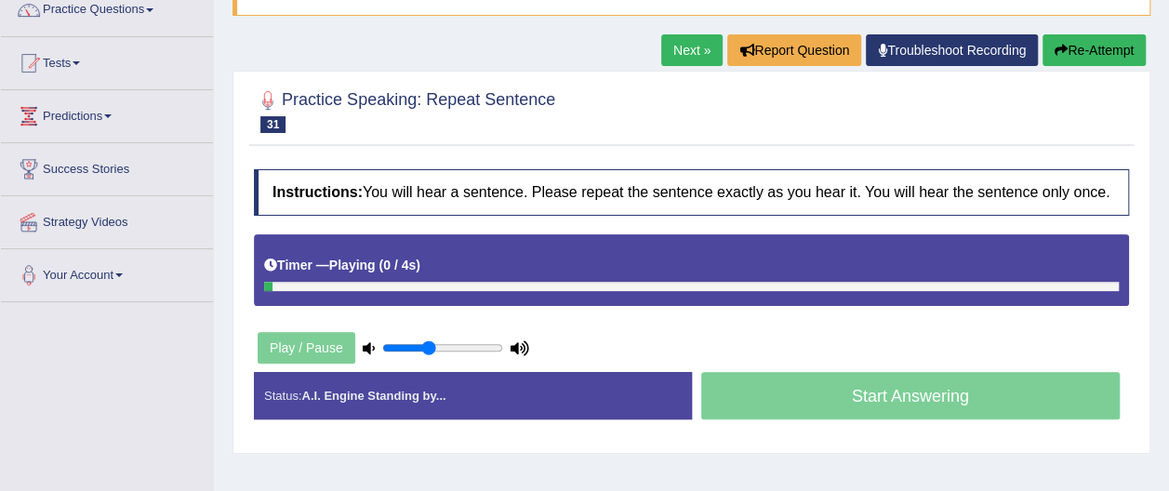
scroll to position [176, 0]
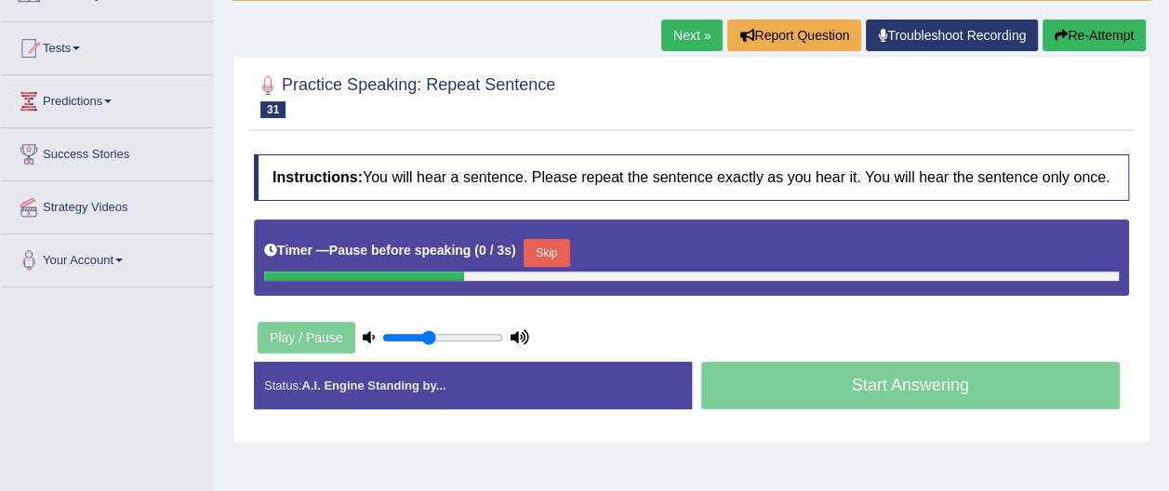
click at [1080, 30] on button "Re-Attempt" at bounding box center [1093, 36] width 103 height 32
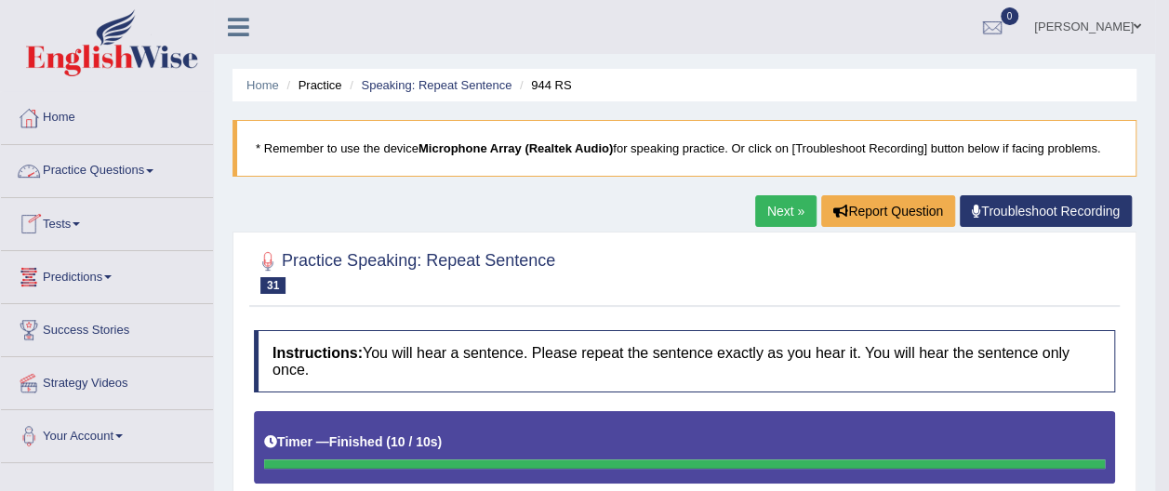
click at [154, 166] on link "Practice Questions" at bounding box center [107, 168] width 212 height 46
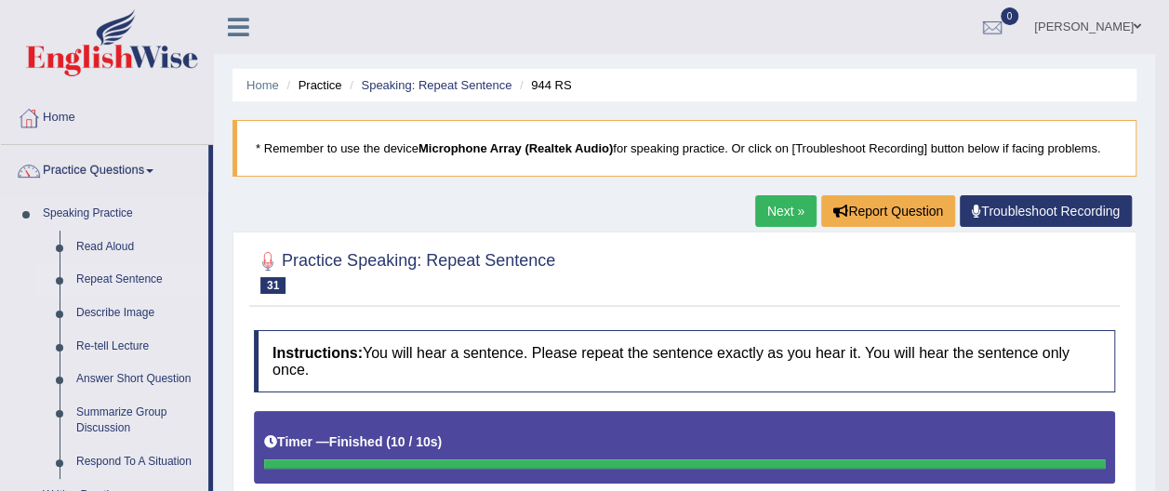
click at [130, 277] on link "Repeat Sentence" at bounding box center [138, 279] width 140 height 33
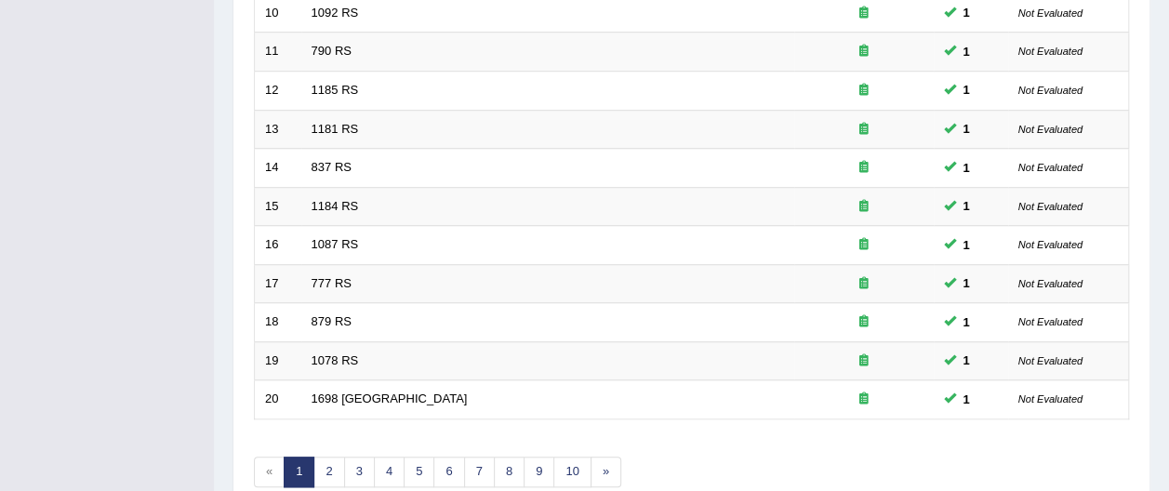
scroll to position [671, 0]
click at [328, 456] on link "2" at bounding box center [328, 471] width 31 height 31
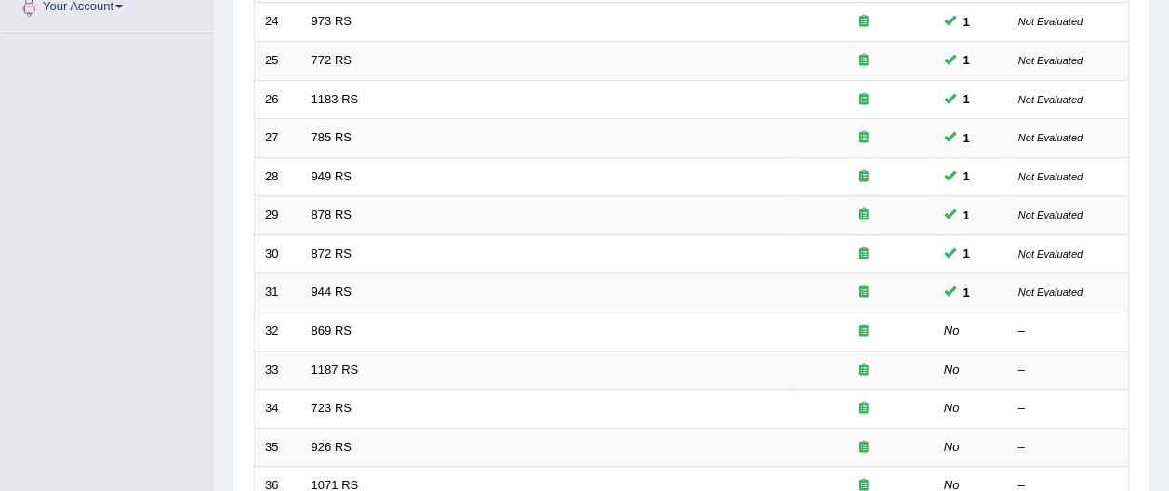
scroll to position [426, 0]
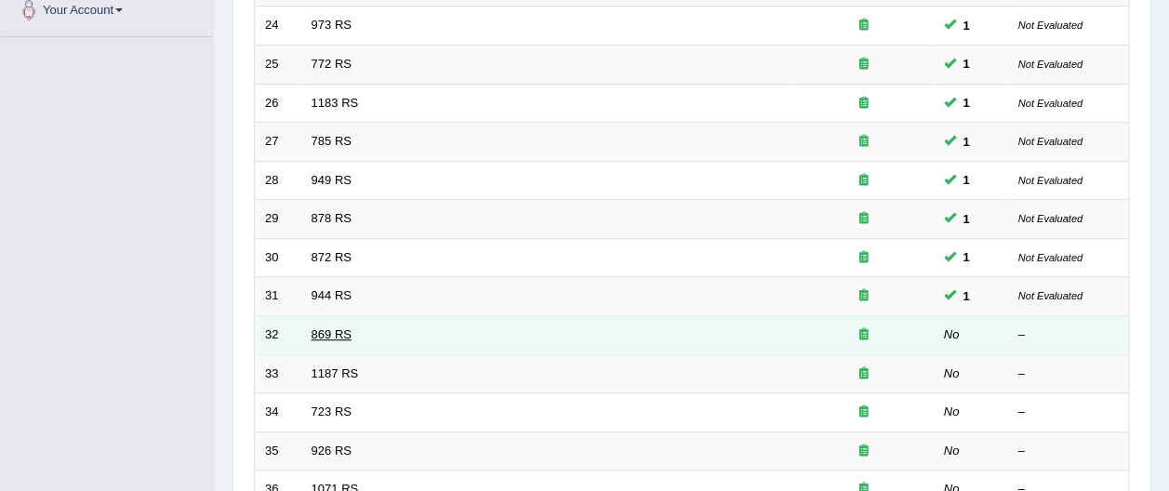
click at [324, 327] on link "869 RS" at bounding box center [331, 334] width 40 height 14
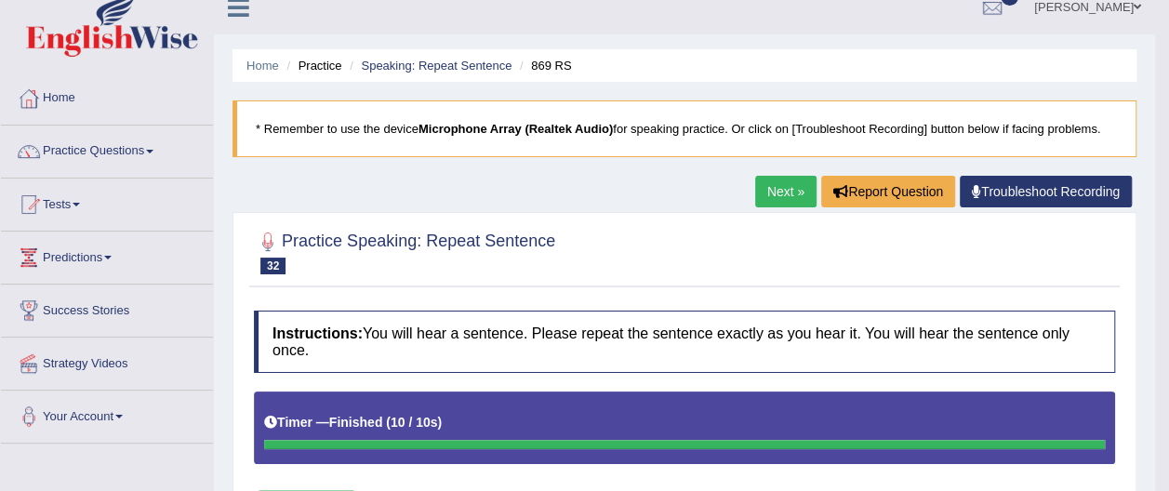
scroll to position [8, 0]
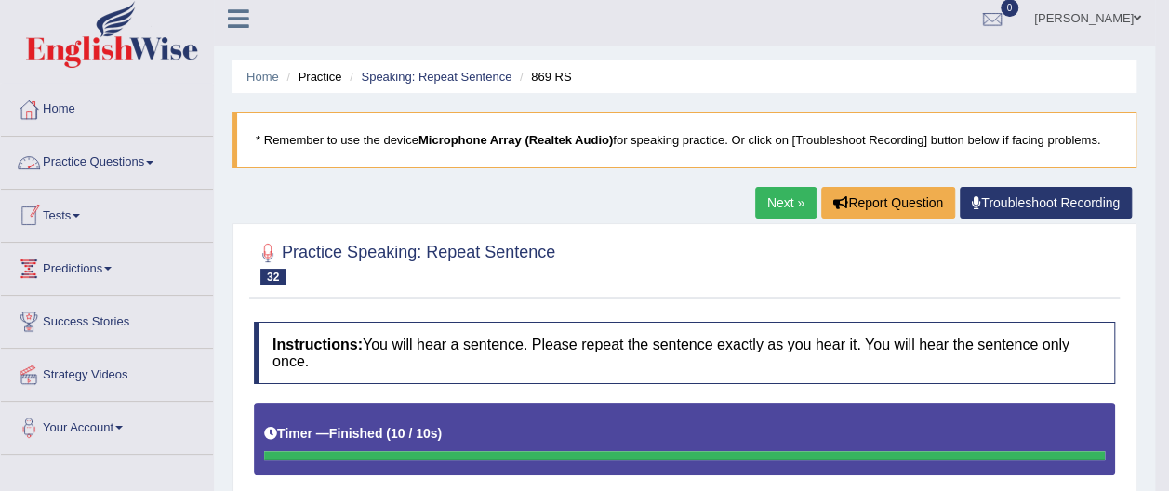
click at [160, 158] on link "Practice Questions" at bounding box center [107, 160] width 212 height 46
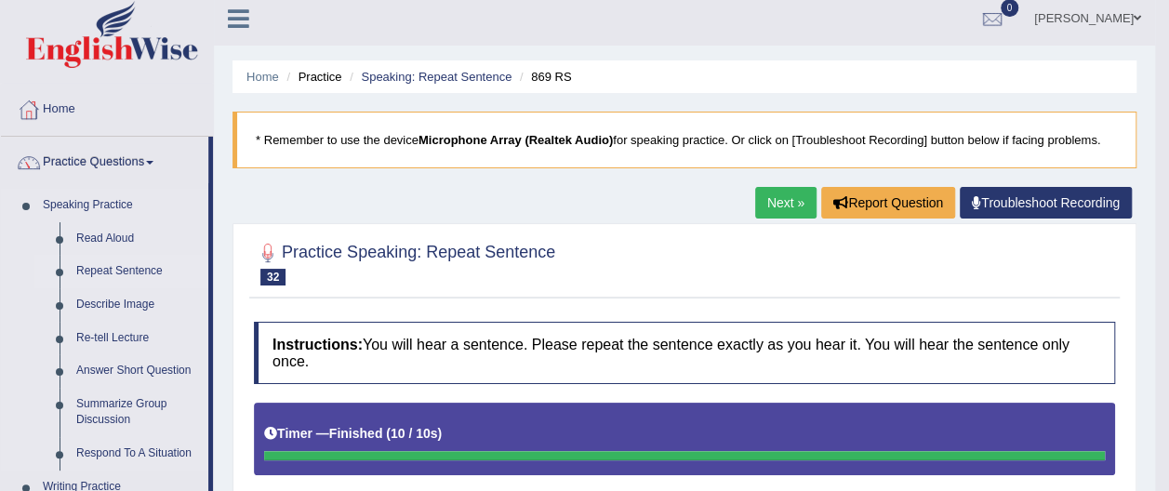
click at [149, 269] on link "Repeat Sentence" at bounding box center [138, 271] width 140 height 33
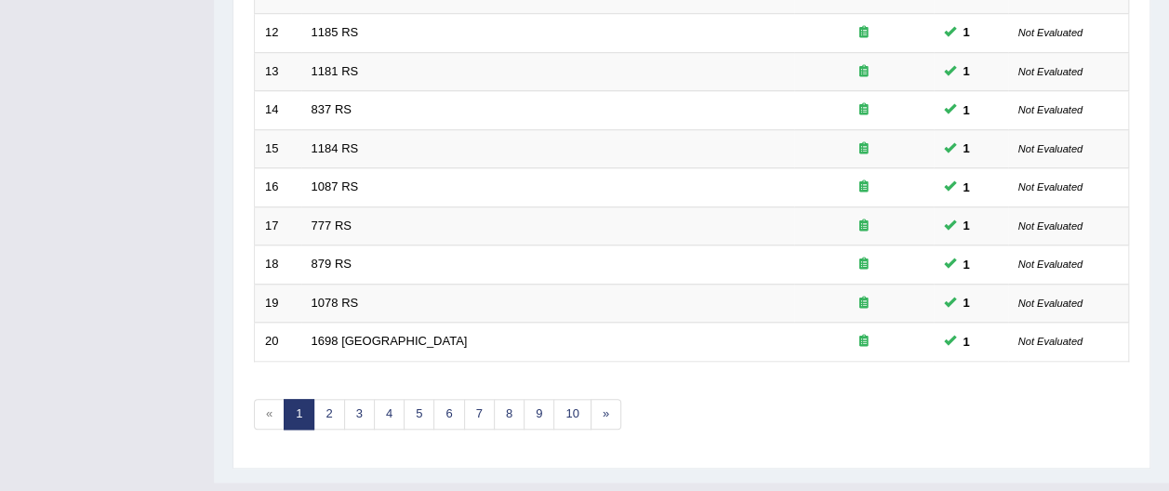
scroll to position [716, 0]
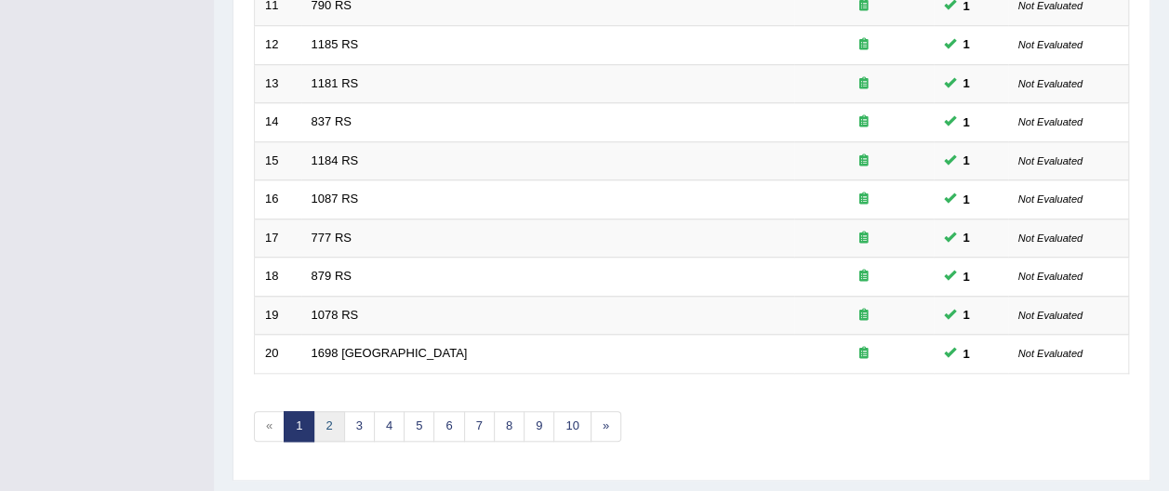
click at [329, 411] on link "2" at bounding box center [328, 426] width 31 height 31
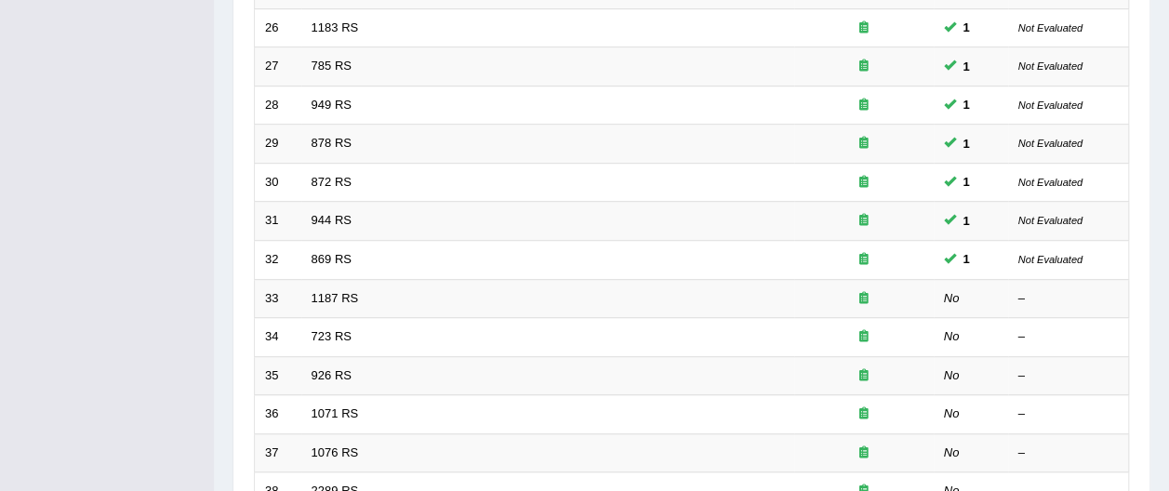
scroll to position [511, 0]
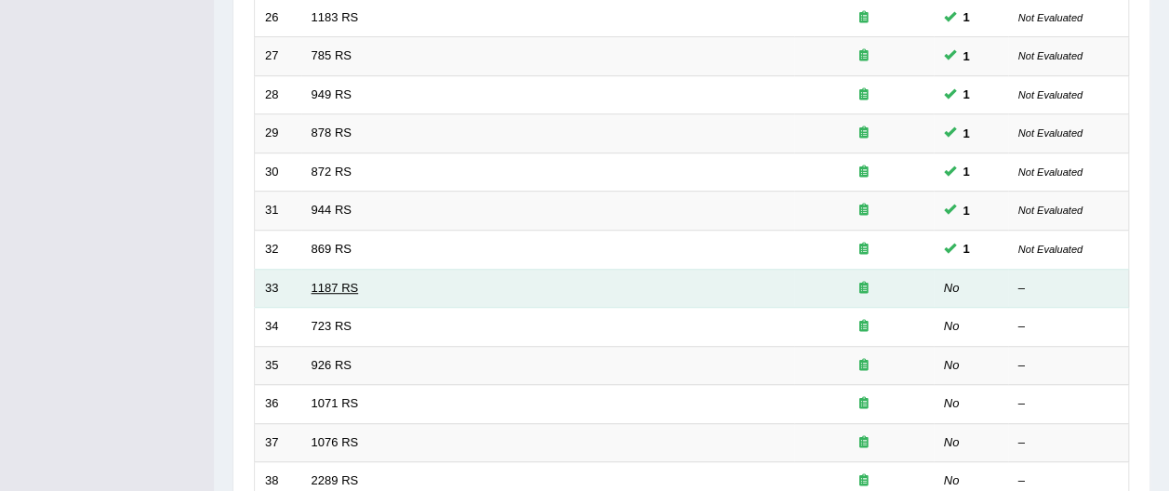
click at [343, 281] on link "1187 RS" at bounding box center [334, 288] width 47 height 14
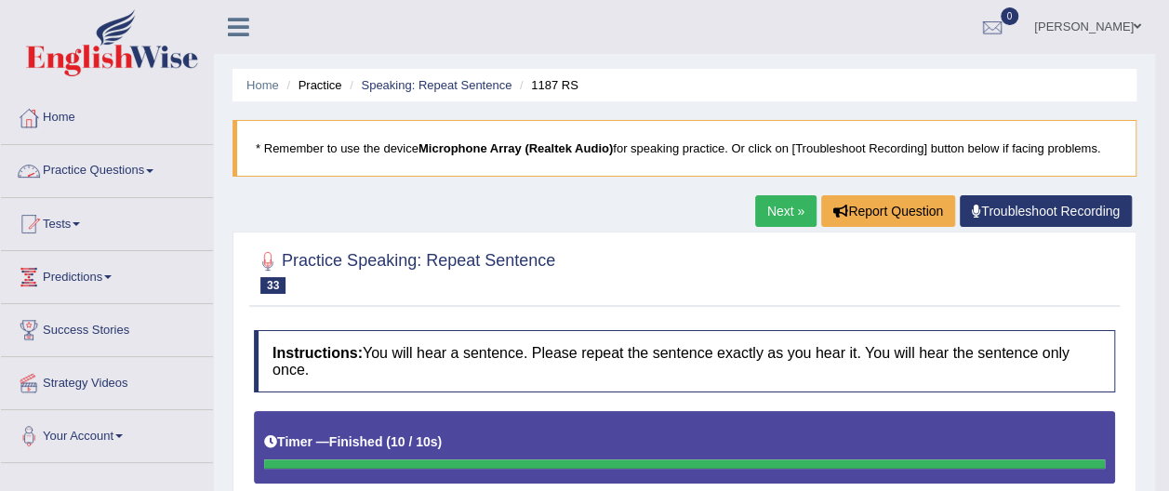
click at [152, 169] on span at bounding box center [149, 171] width 7 height 4
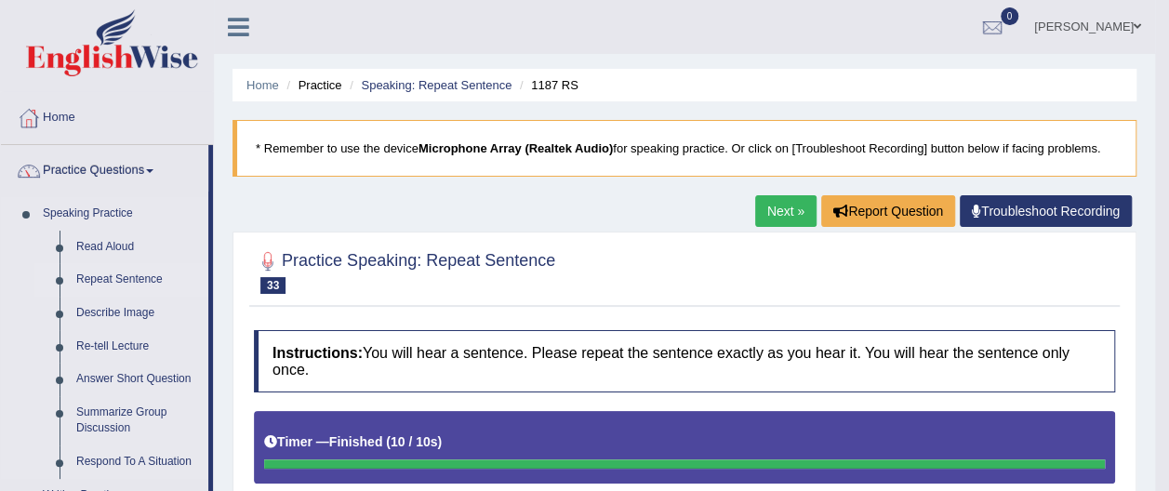
click at [115, 277] on link "Repeat Sentence" at bounding box center [138, 279] width 140 height 33
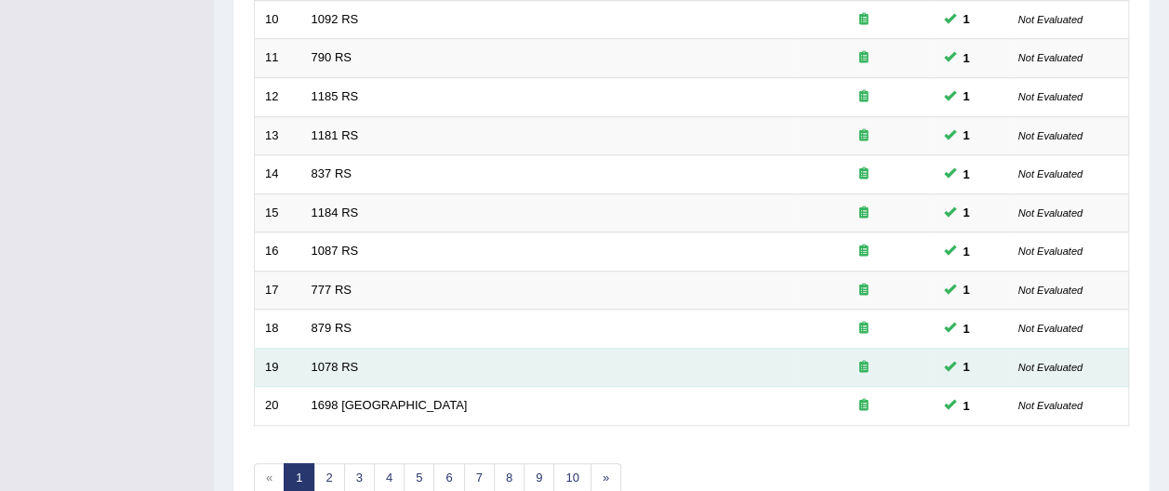
scroll to position [687, 0]
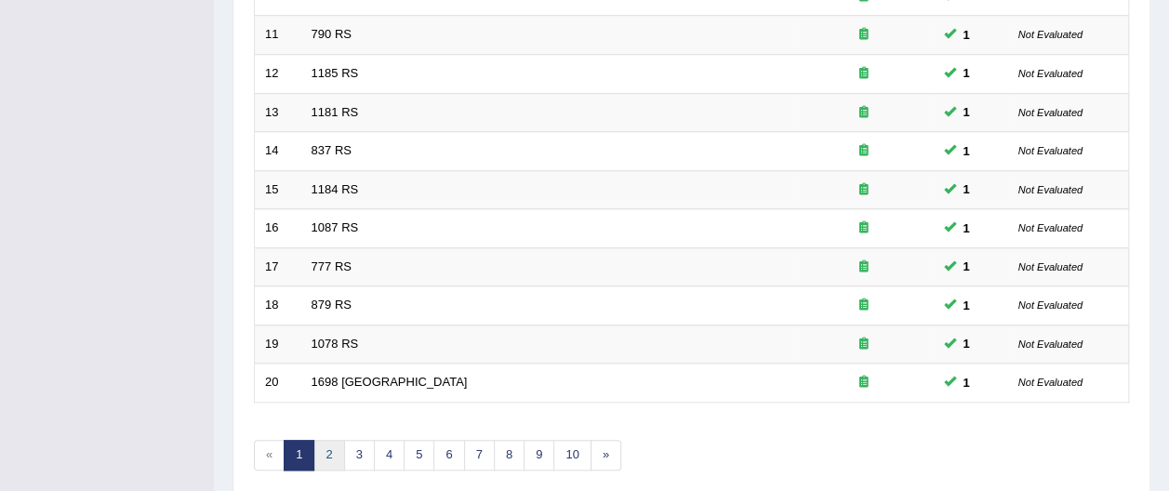
click at [333, 440] on link "2" at bounding box center [328, 455] width 31 height 31
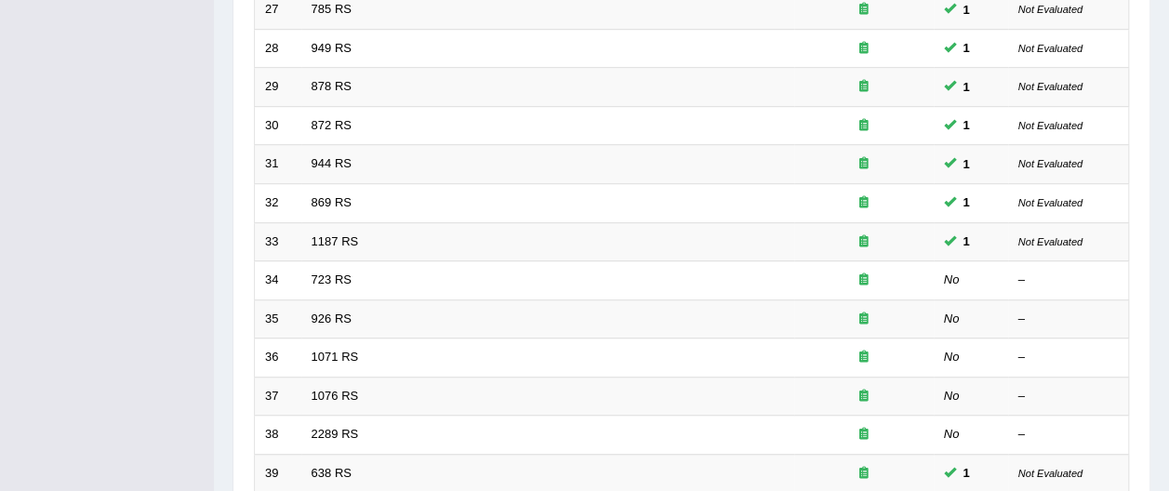
scroll to position [565, 0]
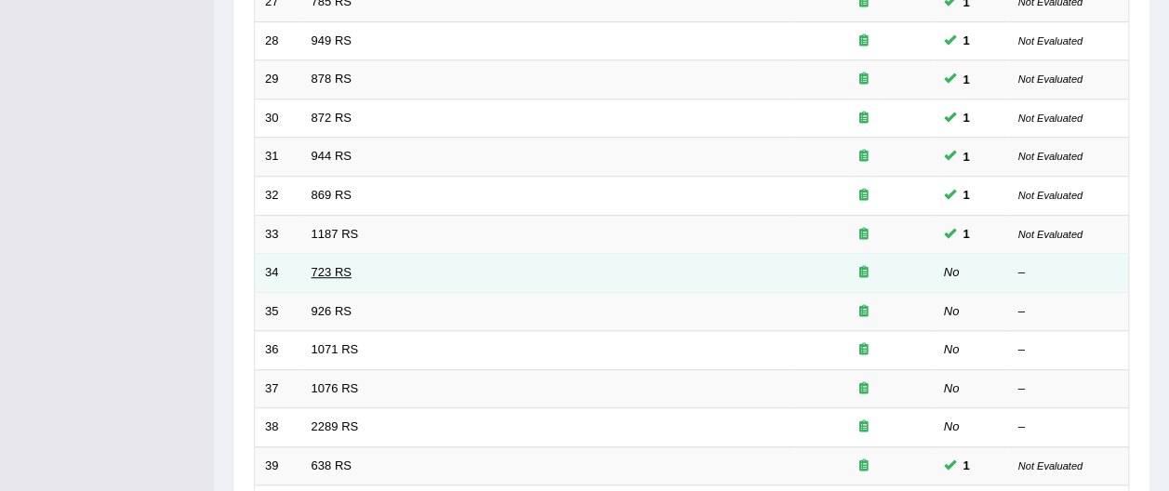
click at [339, 265] on link "723 RS" at bounding box center [331, 272] width 40 height 14
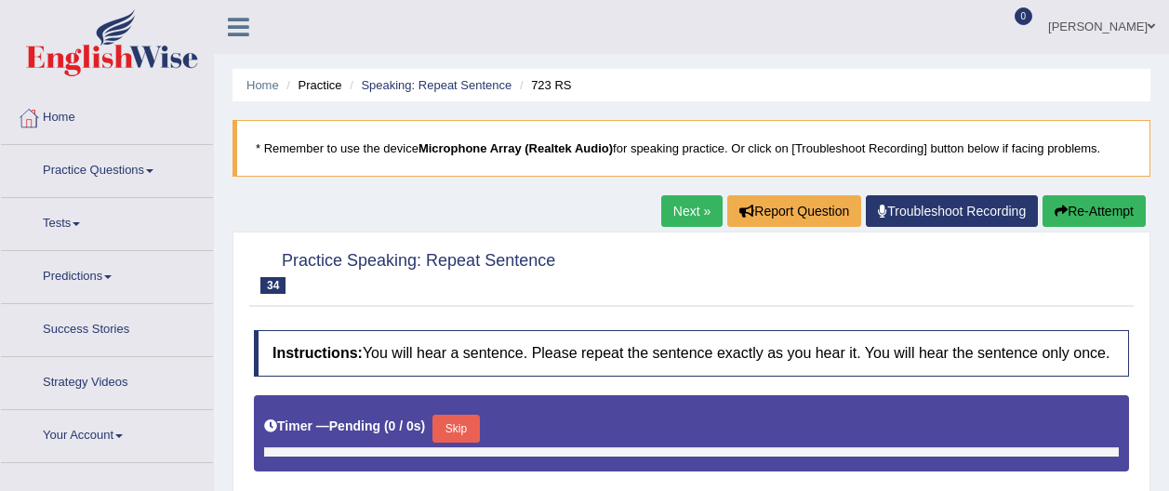
type input "0.4"
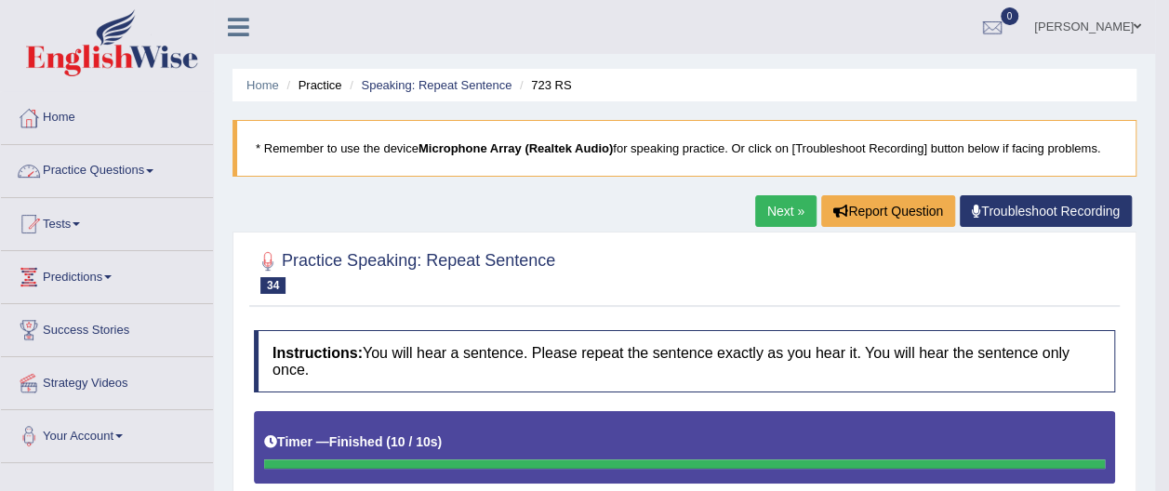
click at [153, 167] on link "Practice Questions" at bounding box center [107, 168] width 212 height 46
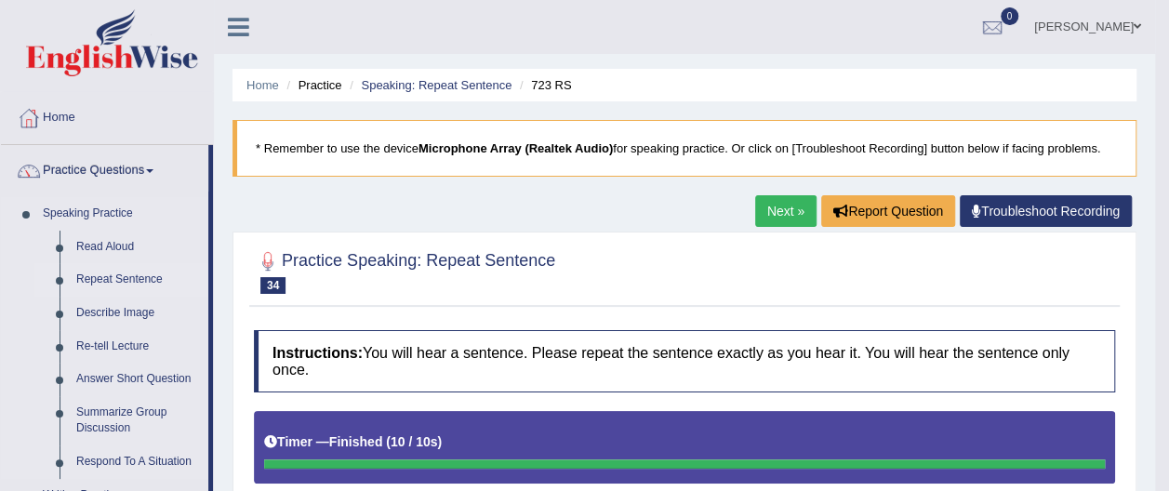
click at [152, 278] on link "Repeat Sentence" at bounding box center [138, 279] width 140 height 33
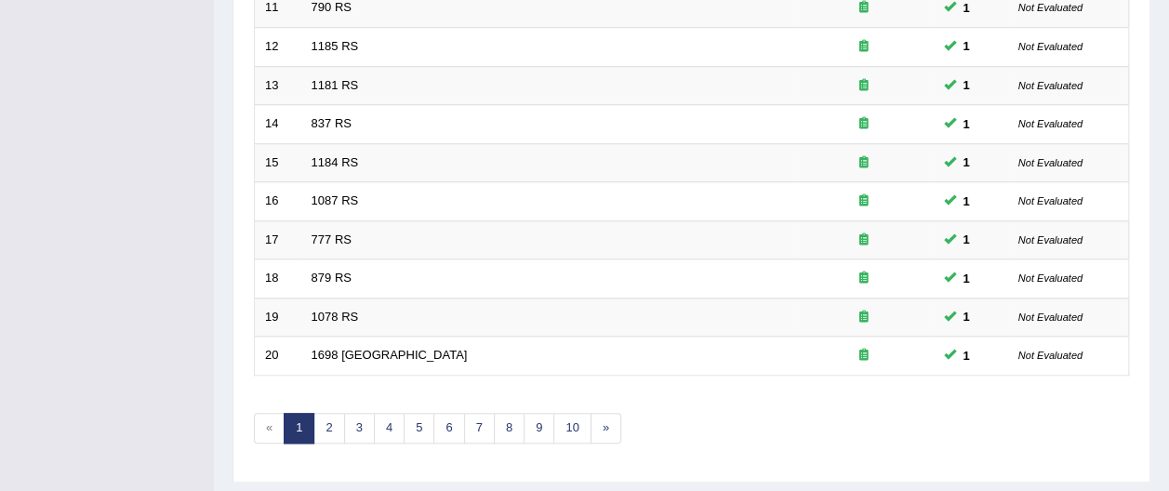
scroll to position [731, 0]
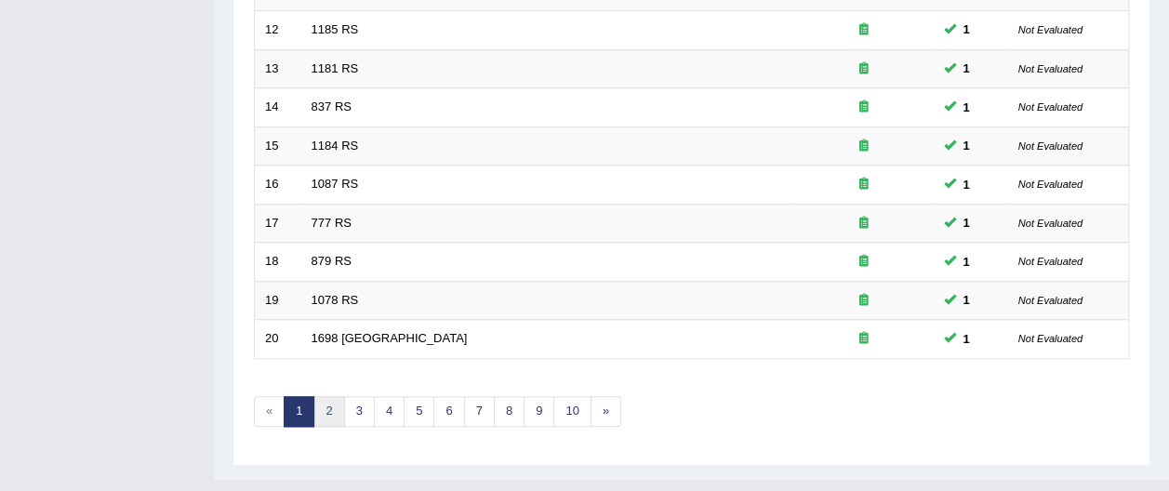
click at [320, 396] on link "2" at bounding box center [328, 411] width 31 height 31
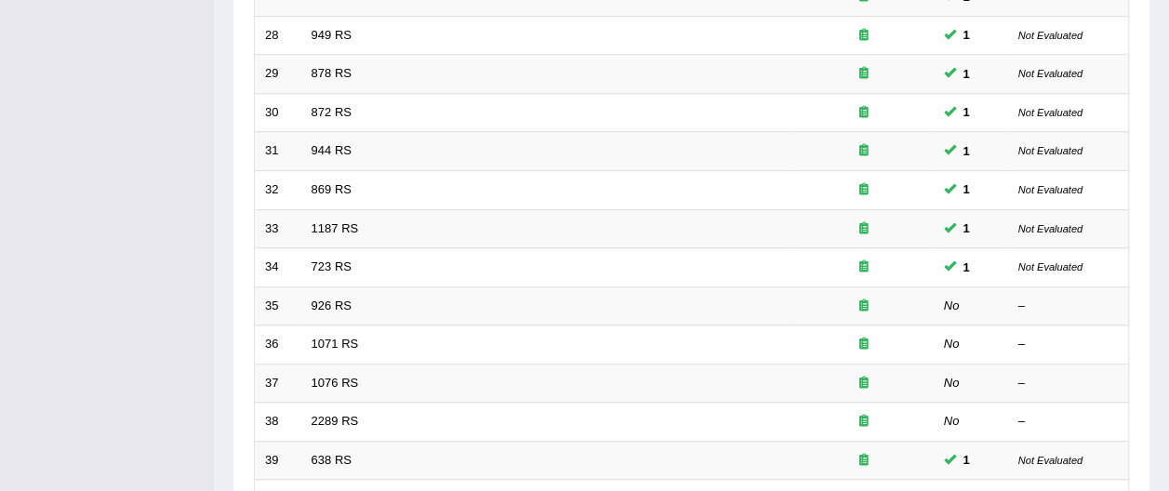
scroll to position [574, 0]
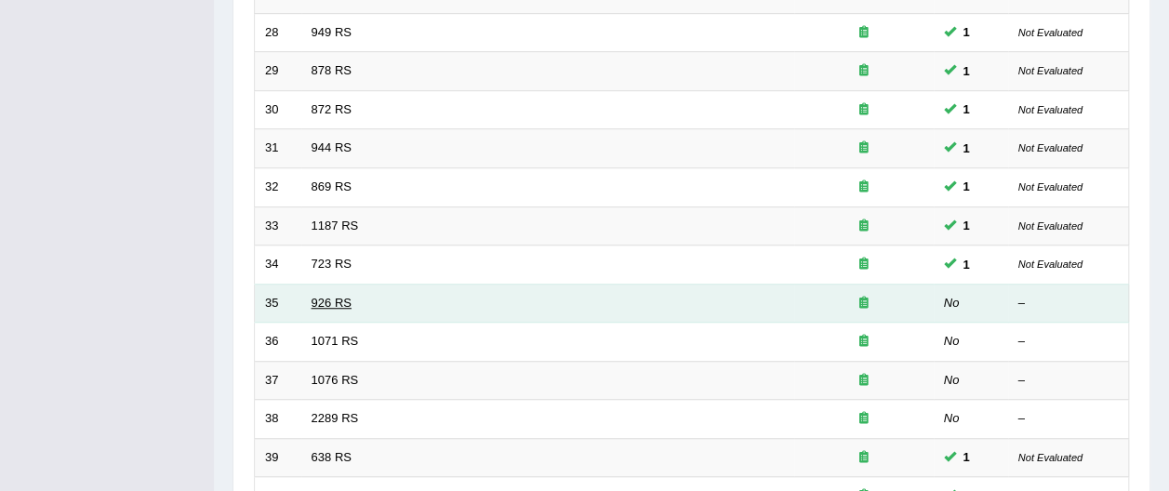
click at [336, 296] on link "926 RS" at bounding box center [331, 303] width 40 height 14
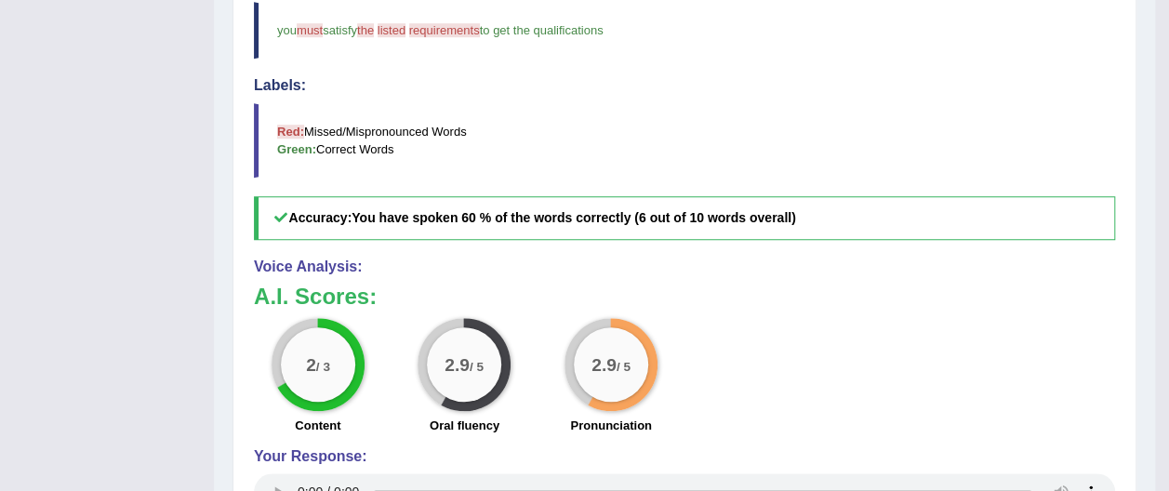
scroll to position [694, 0]
